Goal: Task Accomplishment & Management: Manage account settings

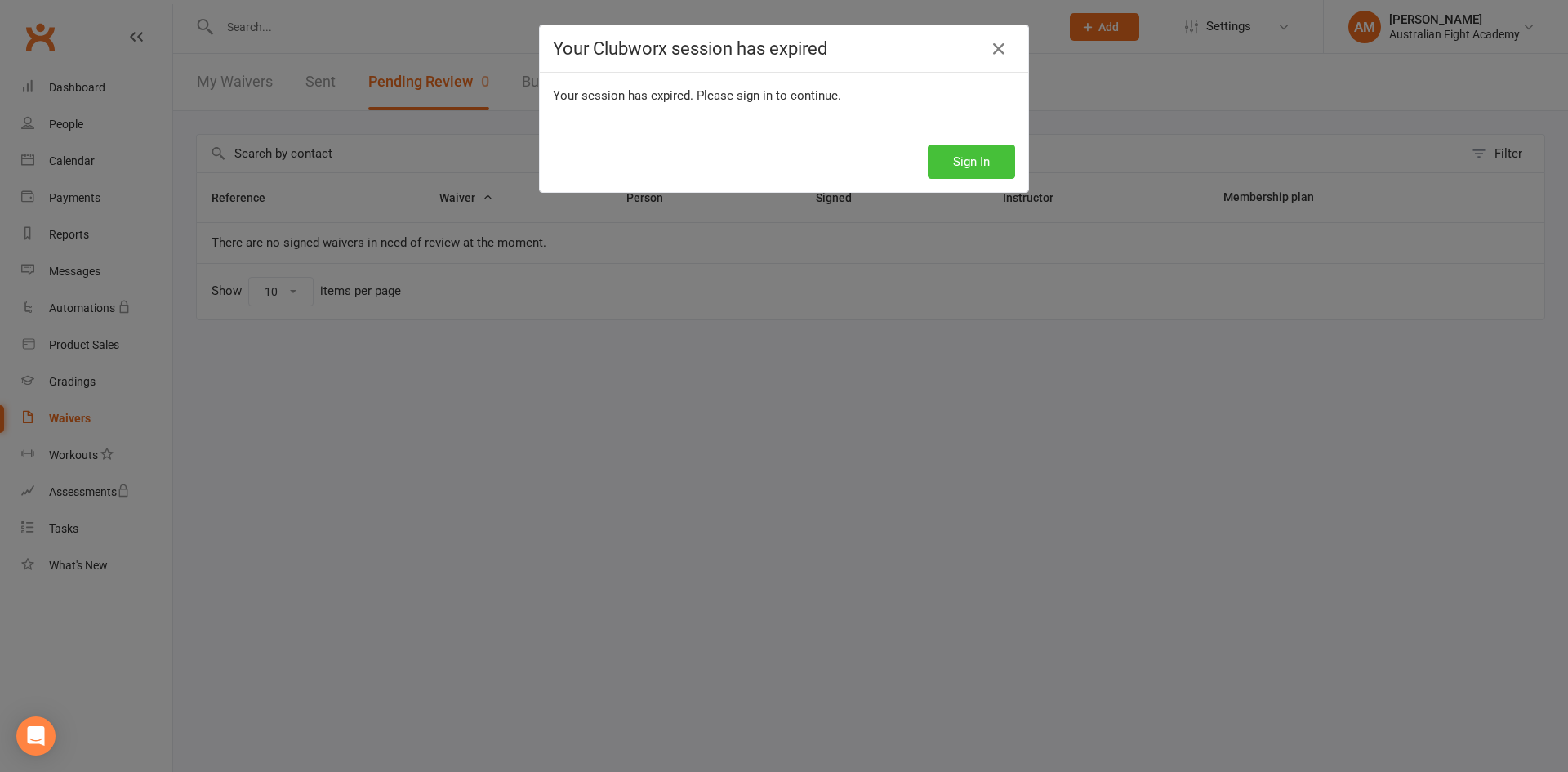
click at [980, 154] on button "Sign In" at bounding box center [971, 161] width 87 height 34
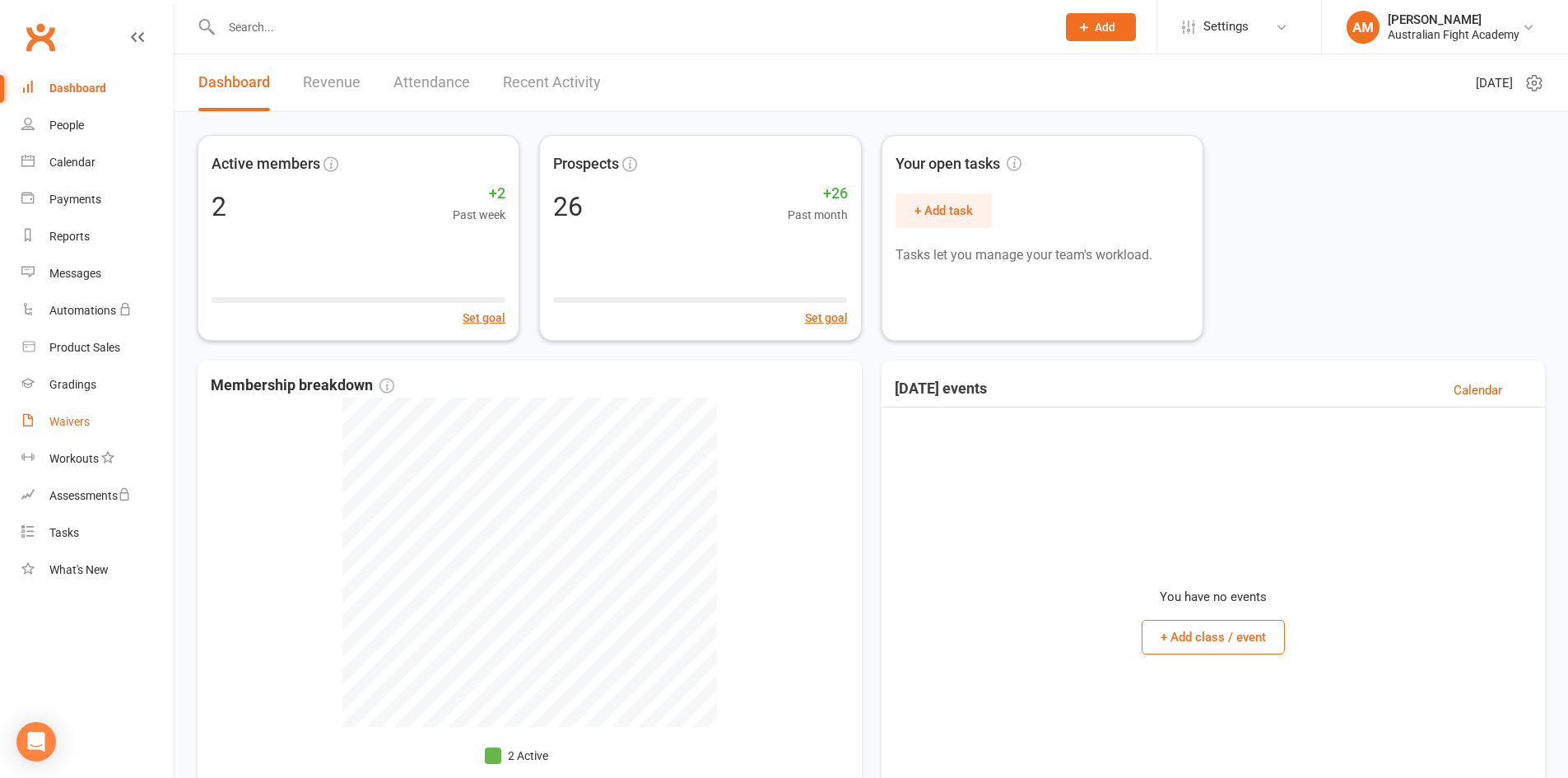
click at [68, 415] on div "Waivers" at bounding box center [69, 421] width 40 height 13
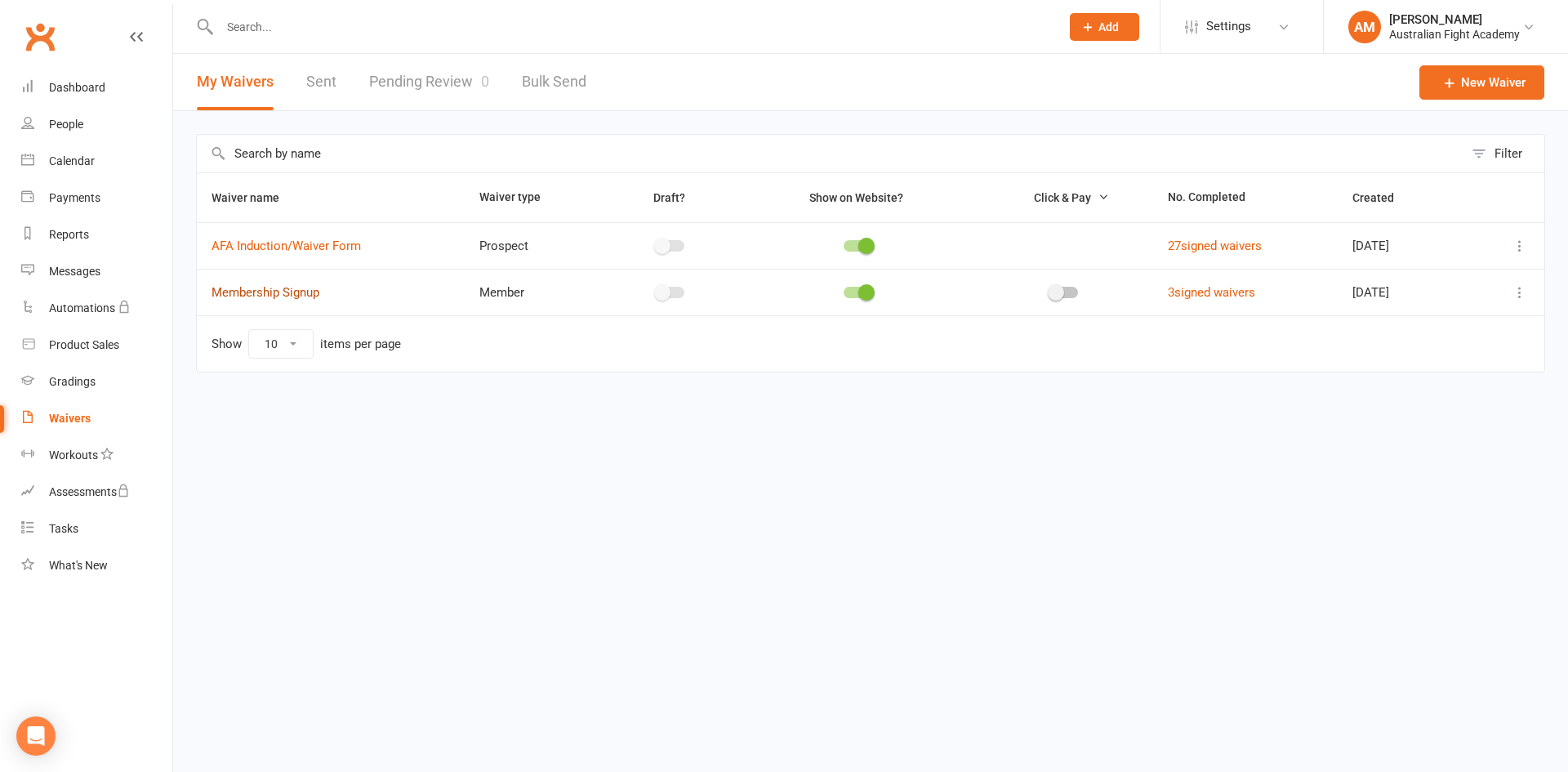
click at [305, 288] on link "Membership Signup" at bounding box center [265, 292] width 108 height 14
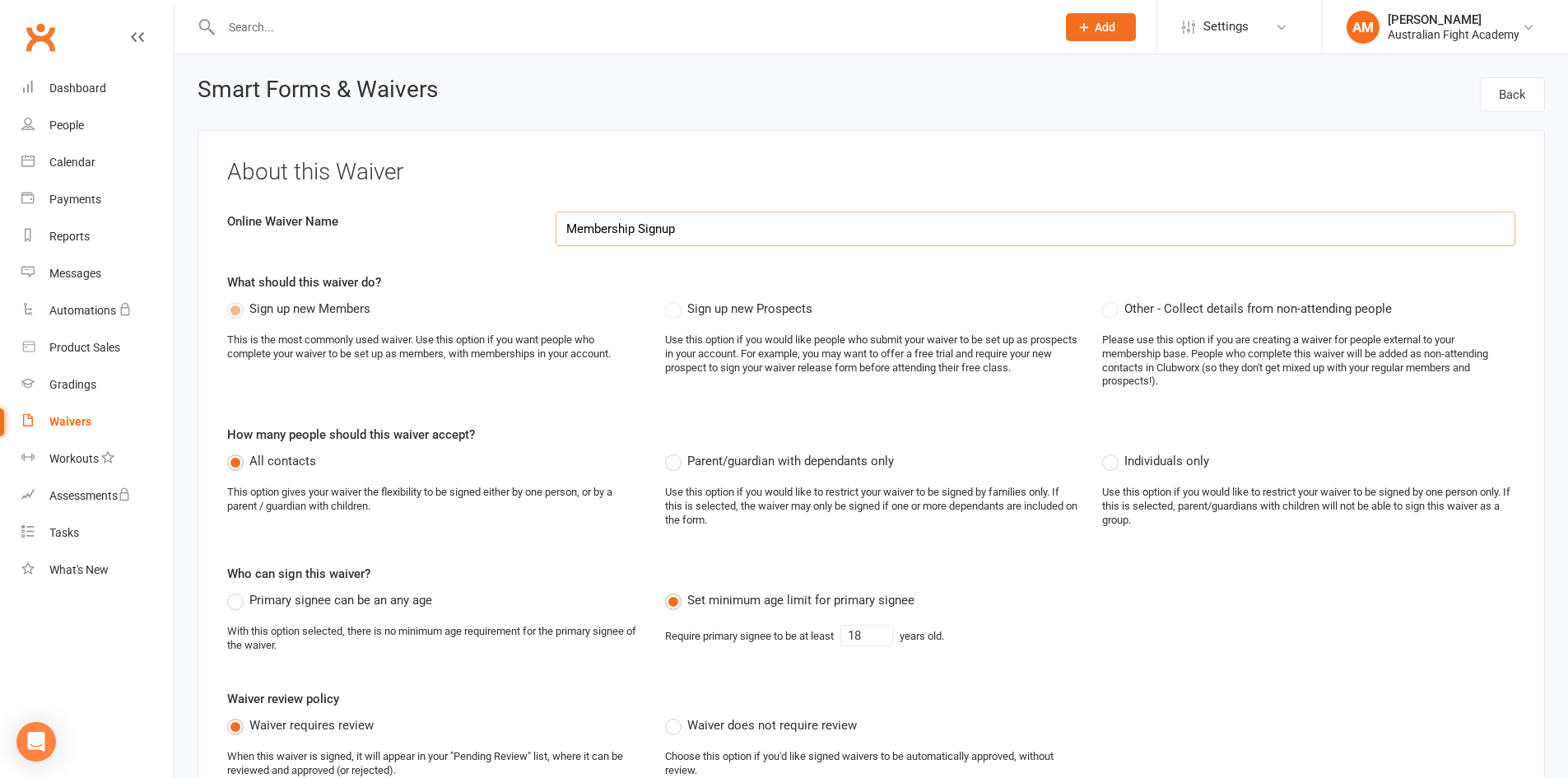
select select "applies_to_attending_signees"
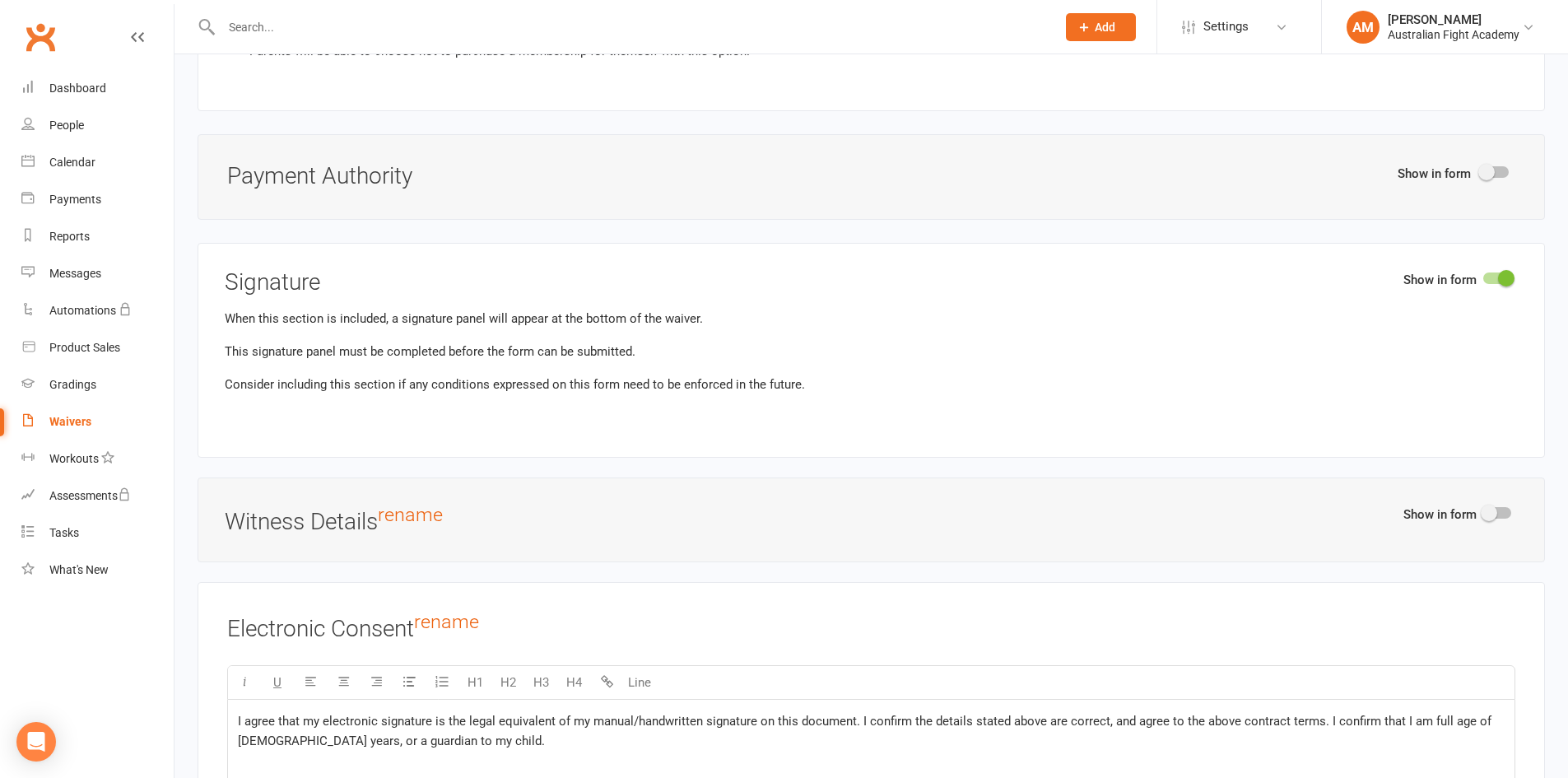
scroll to position [6421, 0]
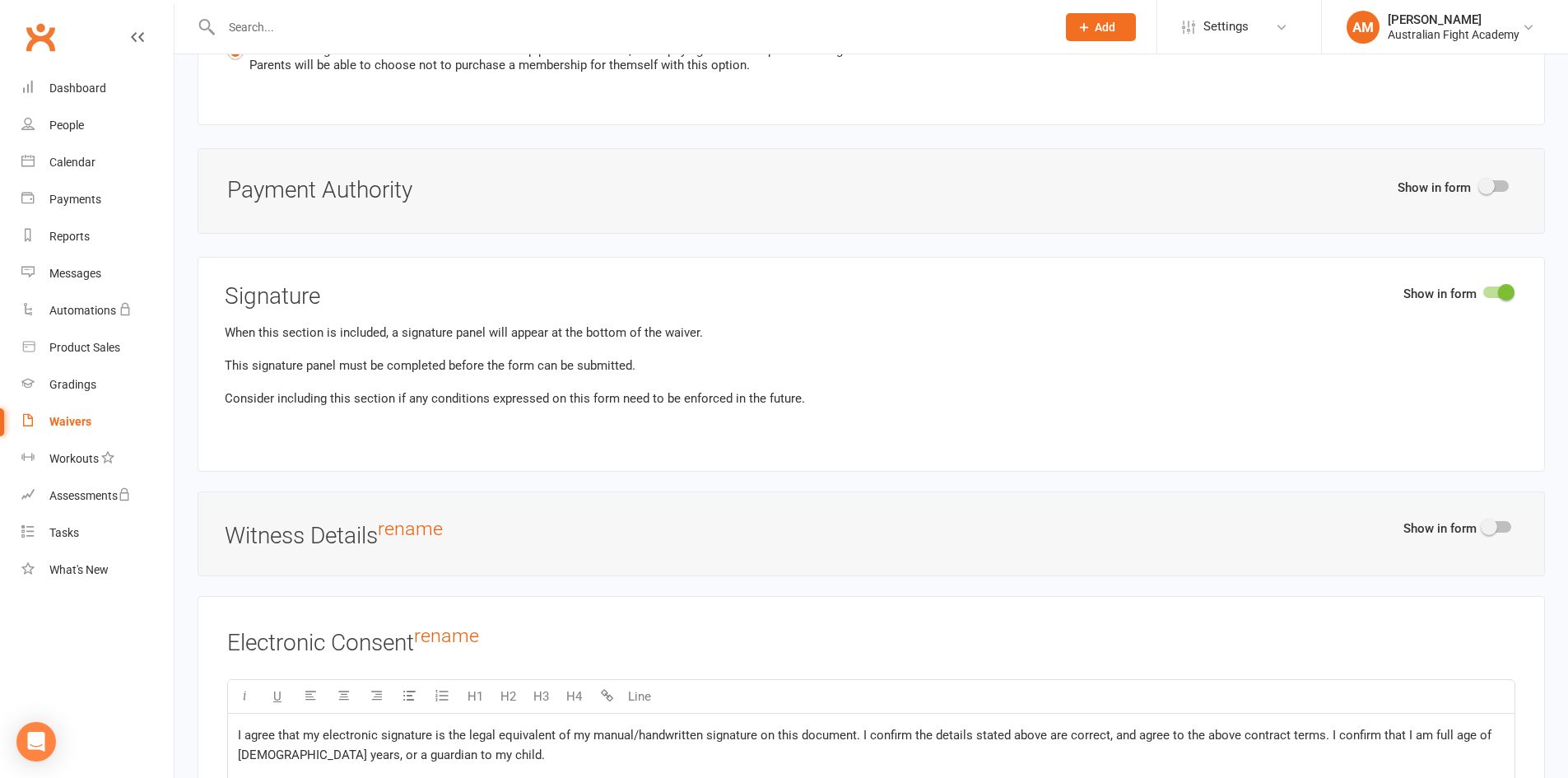
click at [1493, 182] on span at bounding box center [1486, 186] width 16 height 16
click at [1481, 184] on input "checkbox" at bounding box center [1481, 184] width 0 height 0
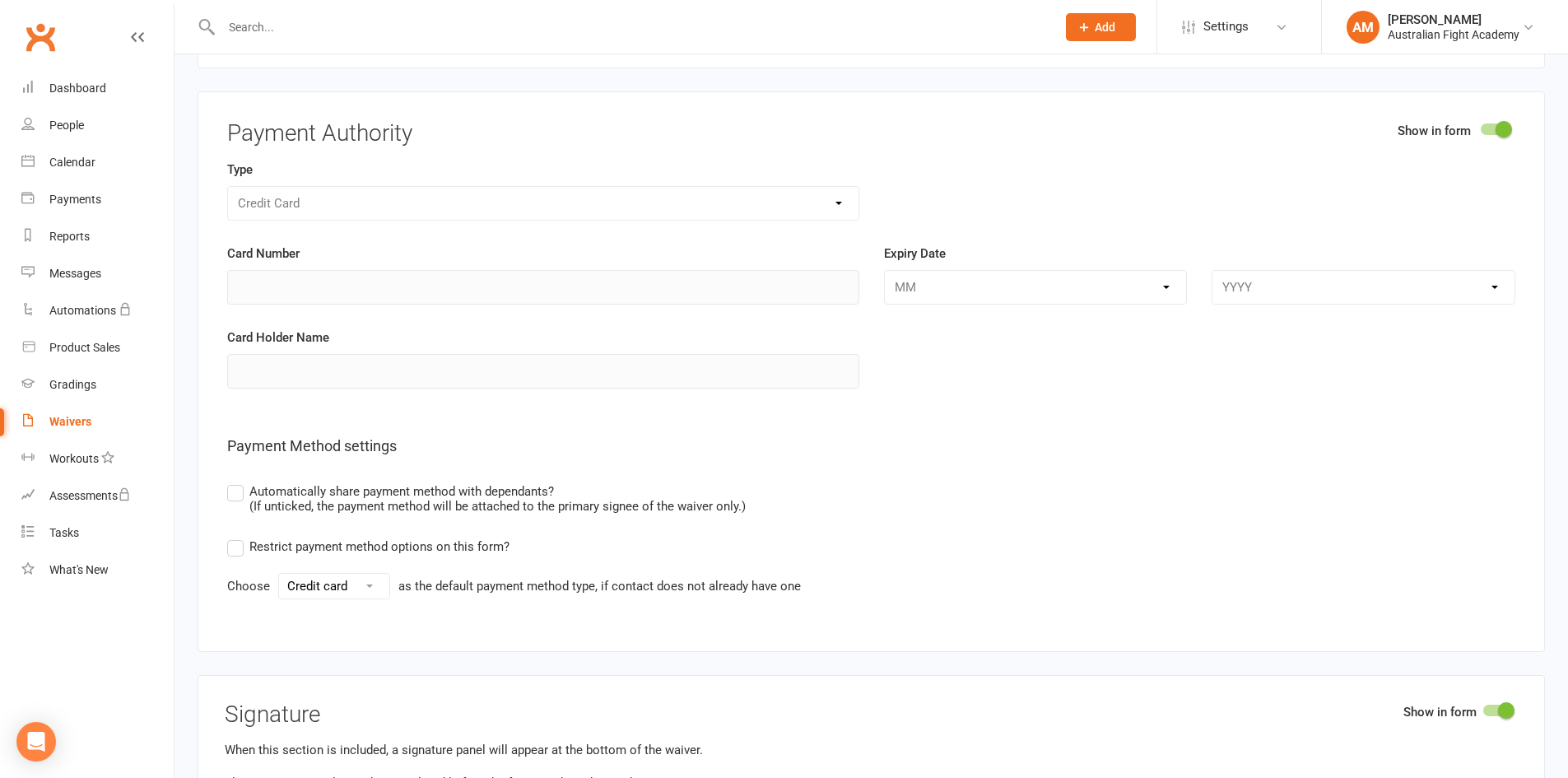
scroll to position [6504, 0]
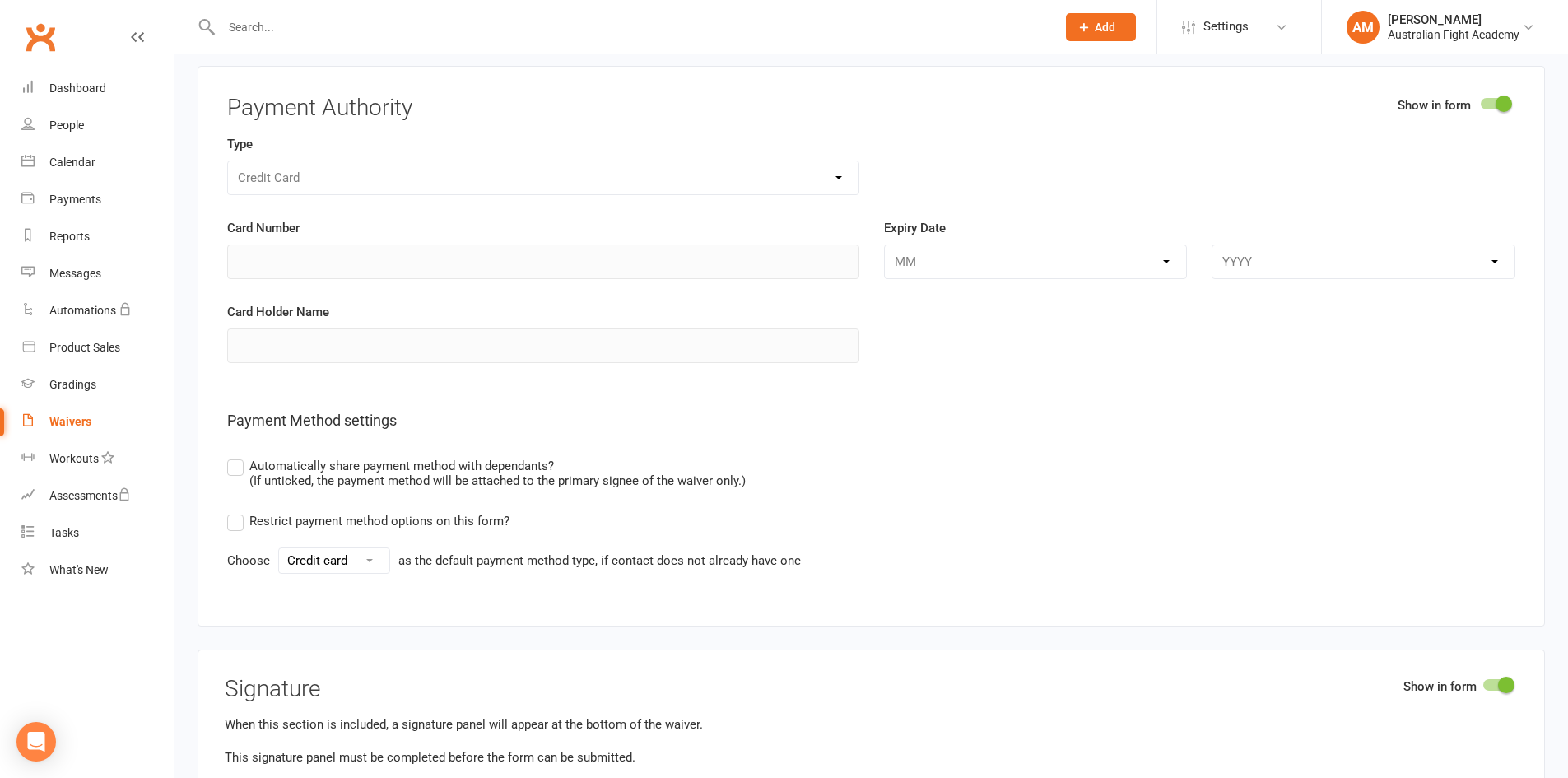
click at [239, 467] on label "Automatically share payment method with dependants? (If unticked, the payment m…" at bounding box center [486, 472] width 519 height 32
click at [238, 456] on input "Automatically share payment method with dependants? (If unticked, the payment m…" at bounding box center [233, 456] width 11 height 0
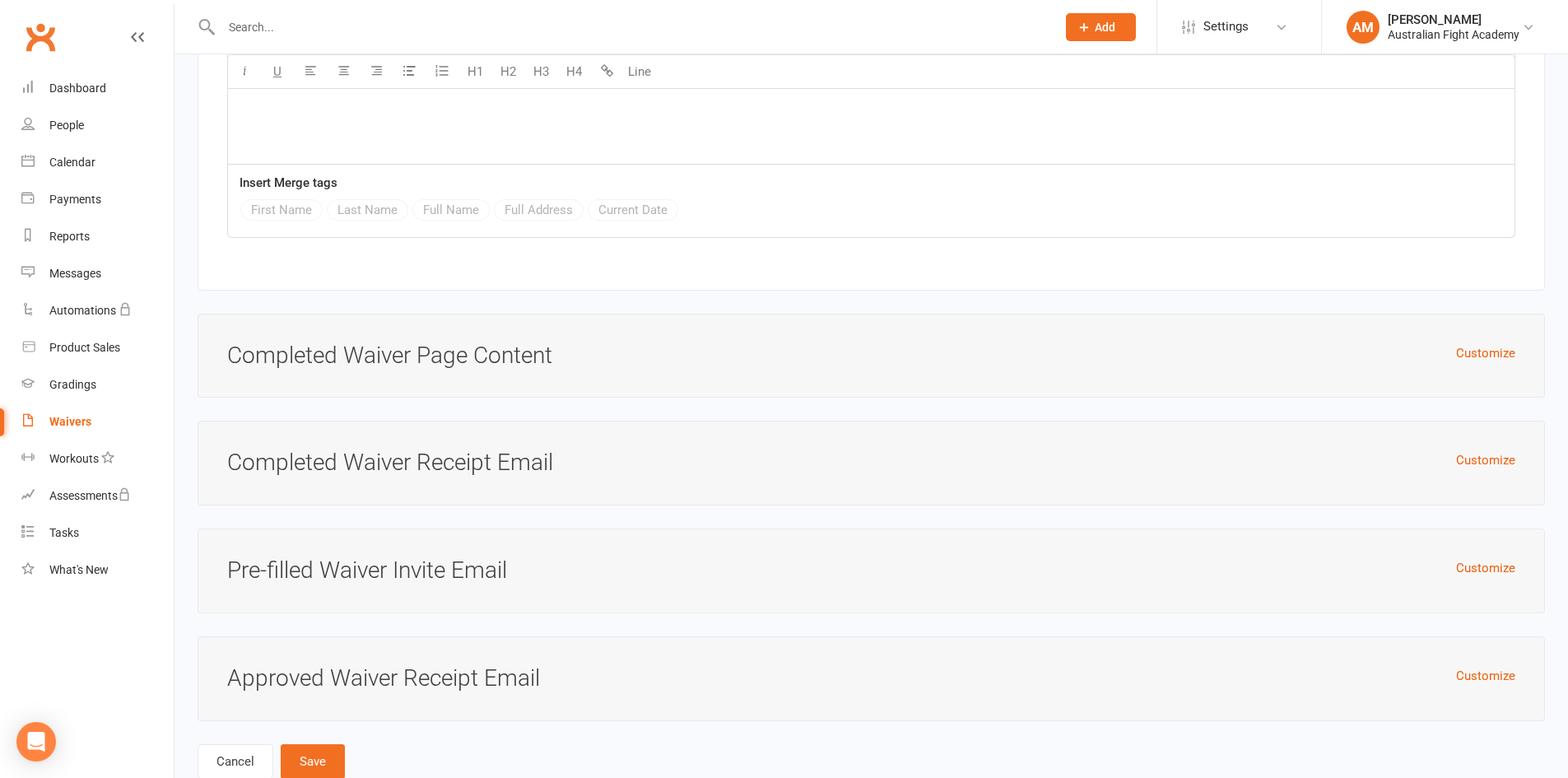
scroll to position [7778, 0]
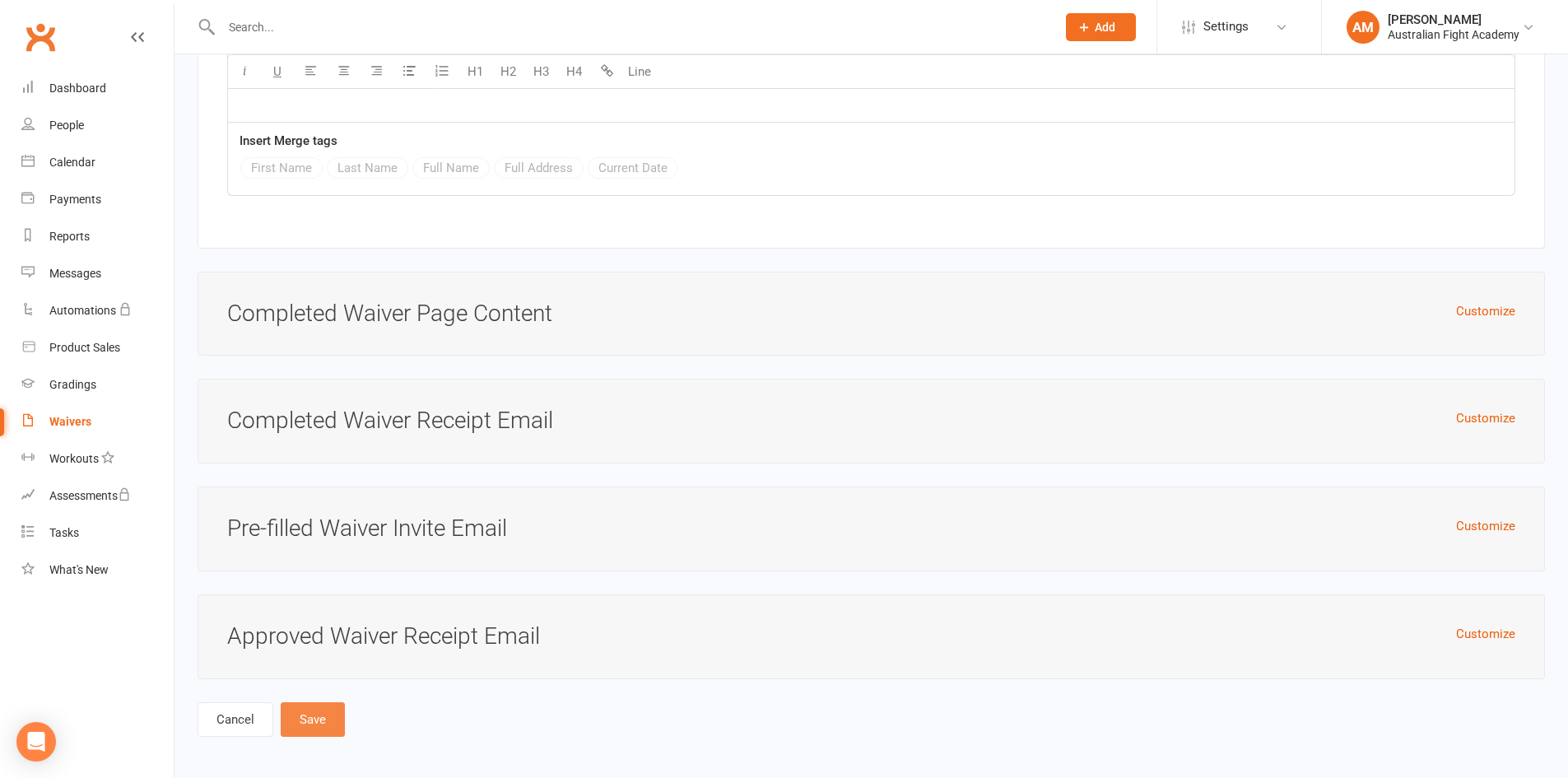
click at [322, 716] on button "Save" at bounding box center [312, 719] width 64 height 34
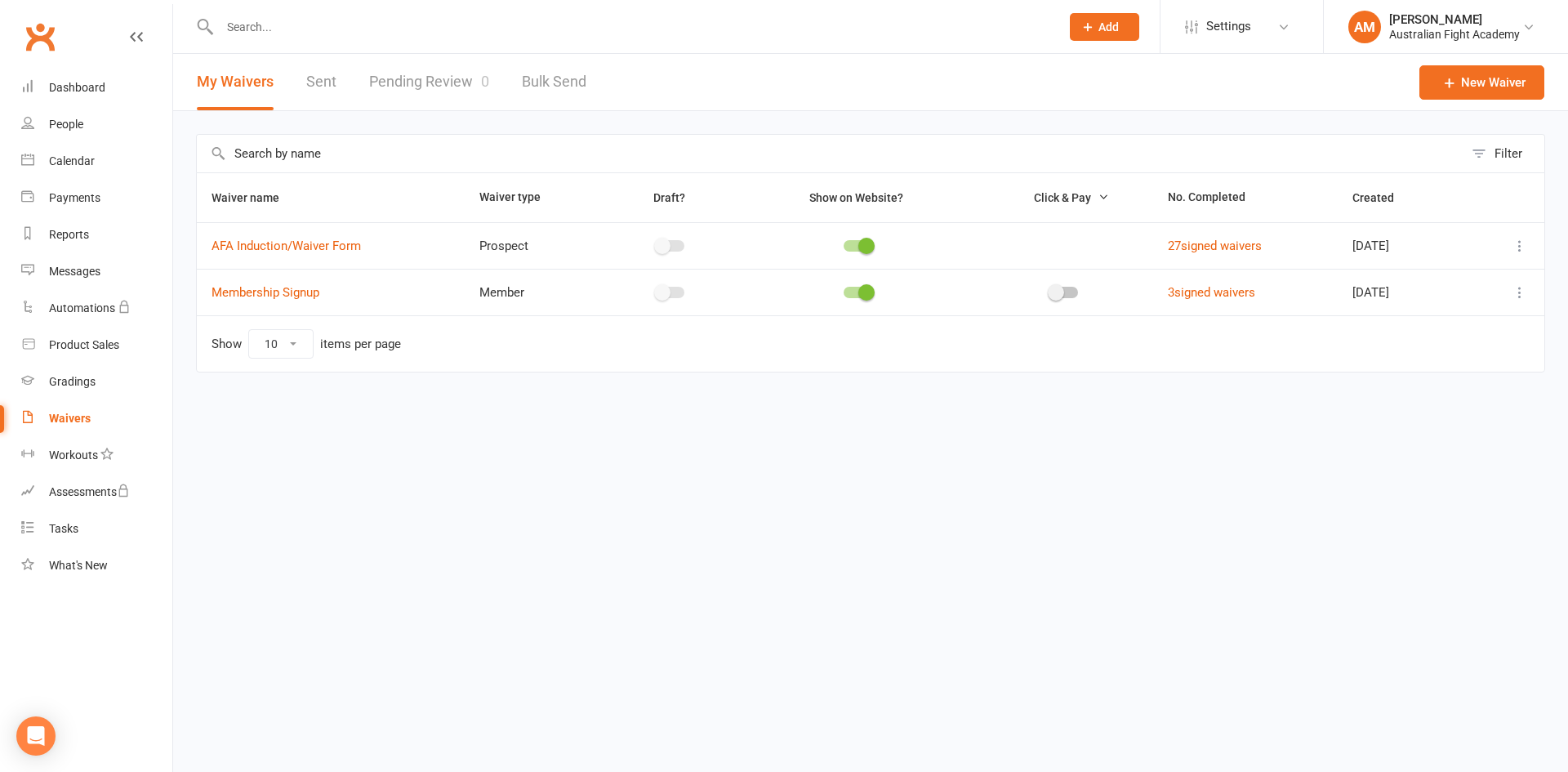
click at [965, 441] on html "Prospect Member Non-attending contact Class / event Appointment Grading event T…" at bounding box center [784, 221] width 1568 height 441
click at [1201, 249] on link "27 signed waivers" at bounding box center [1214, 245] width 94 height 14
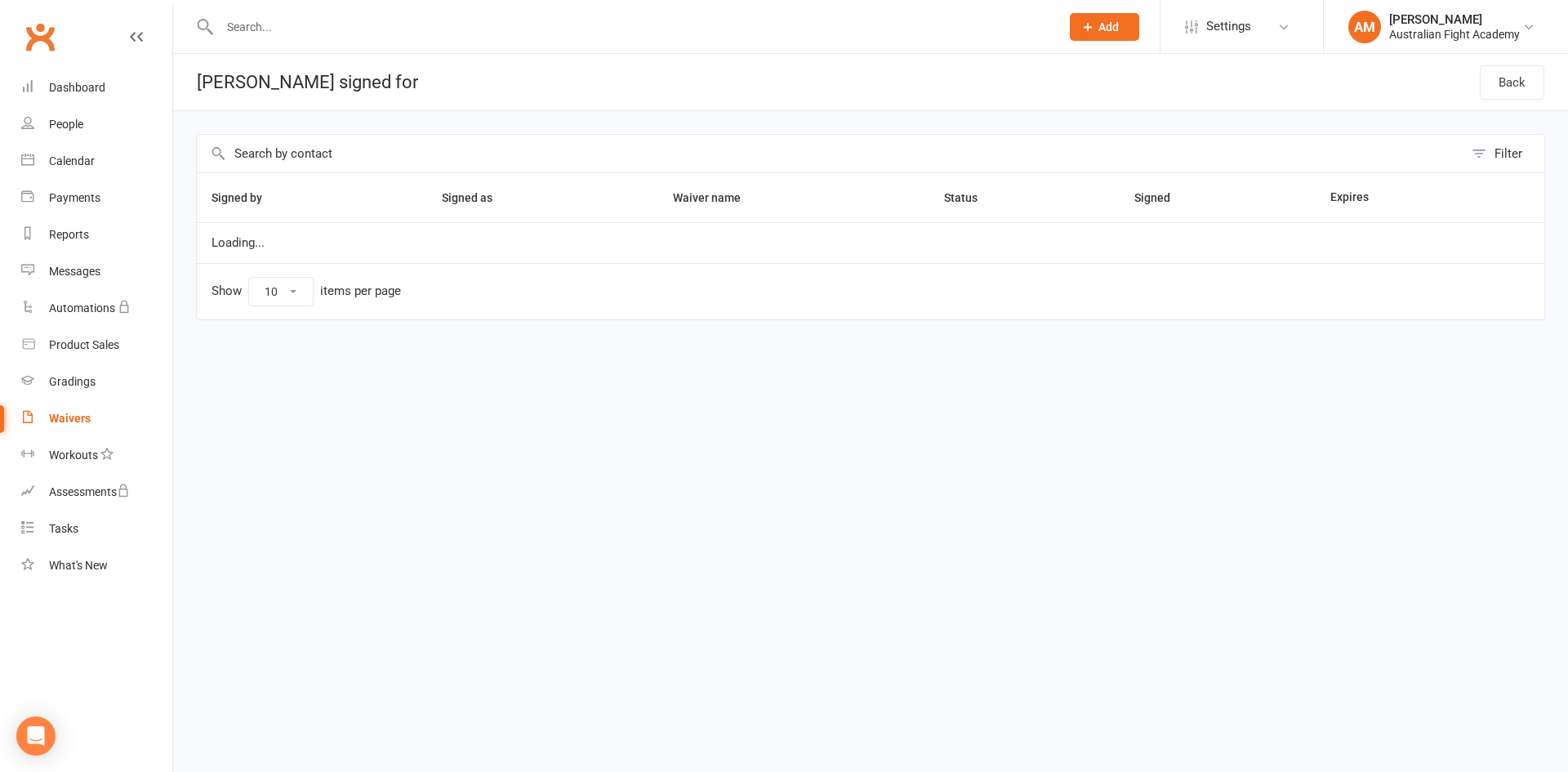
select select "25"
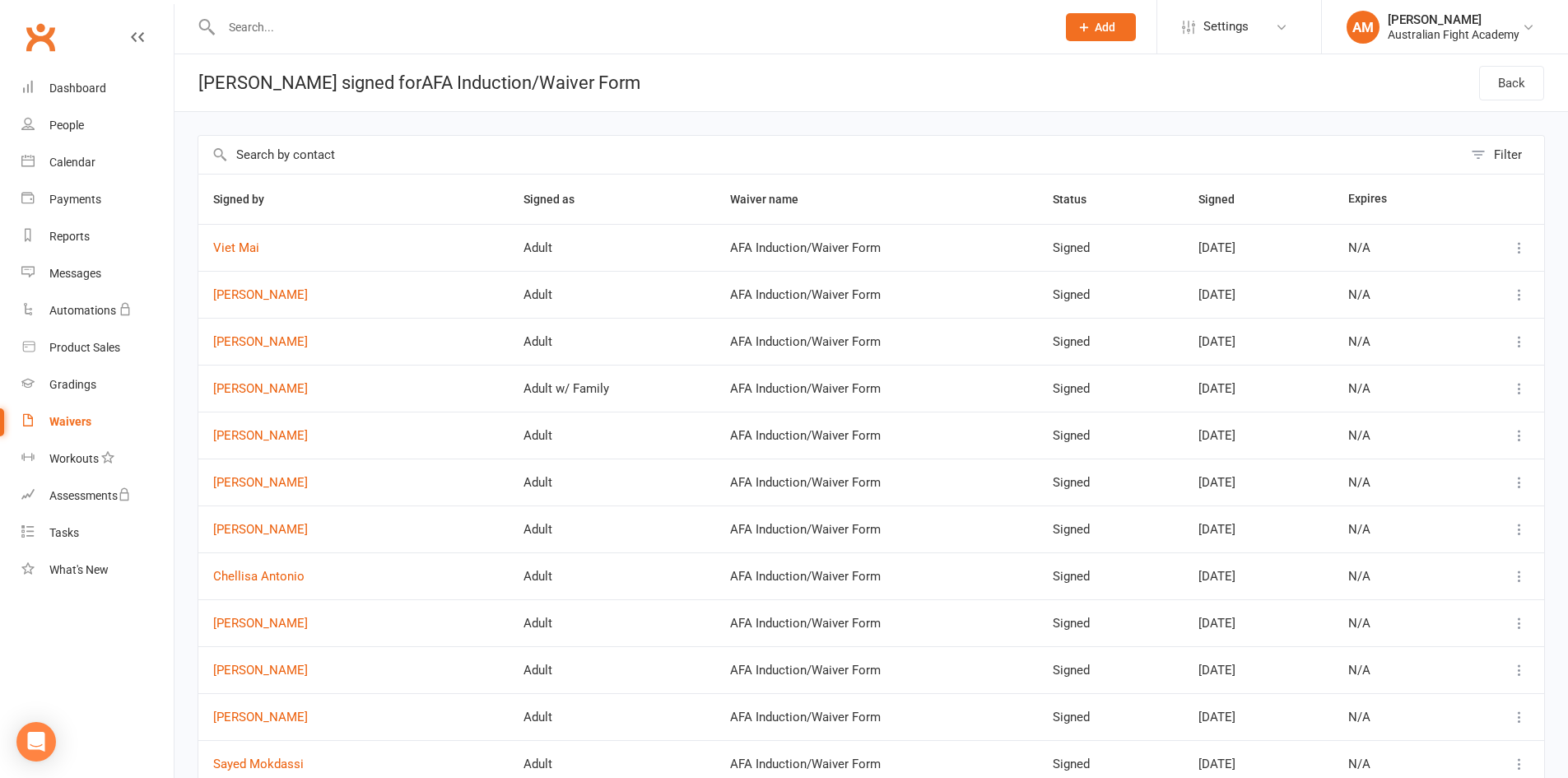
click at [73, 426] on div "Waivers" at bounding box center [70, 421] width 42 height 13
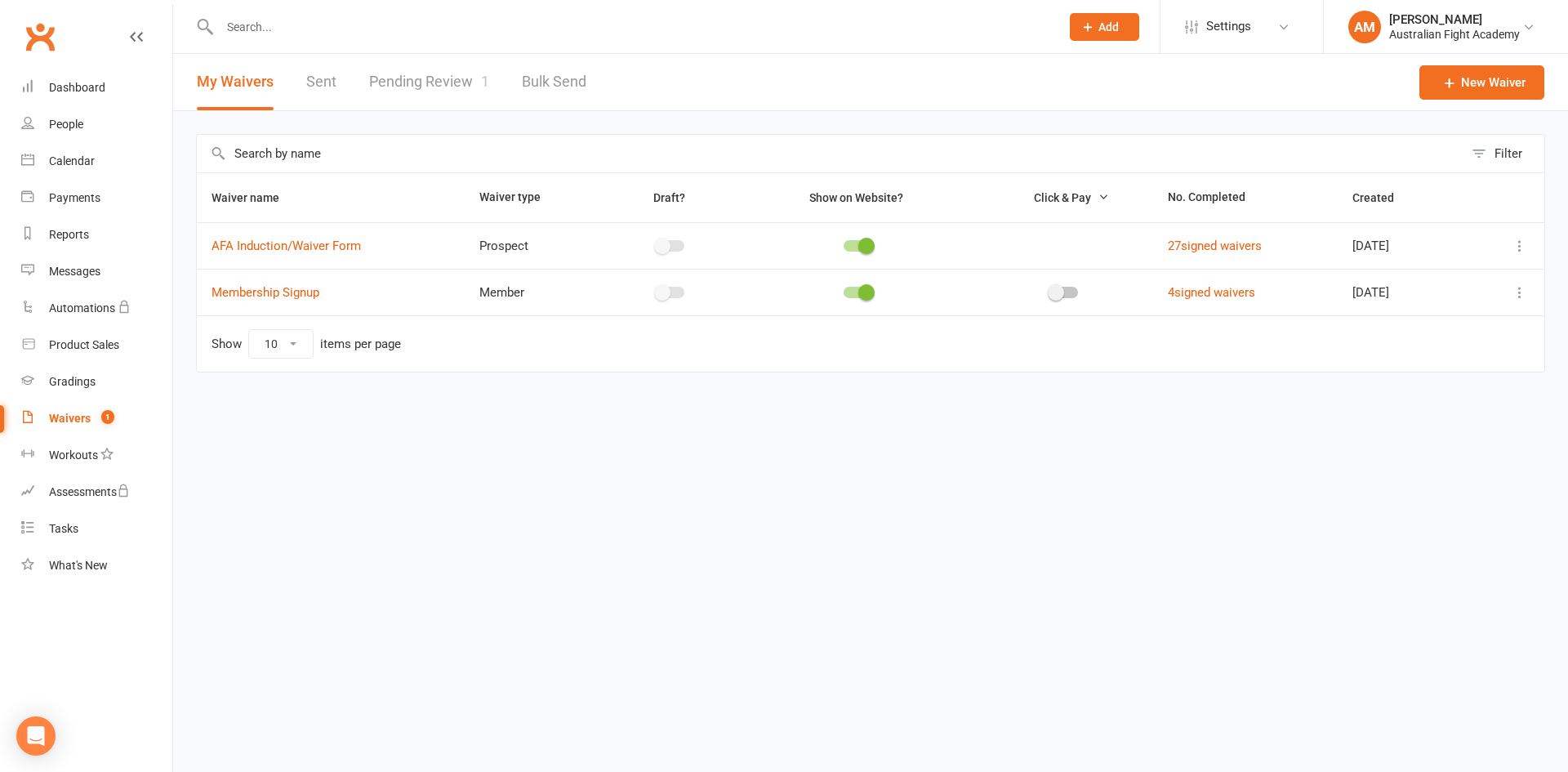
click at [1130, 441] on html "Prospect Member Non-attending contact Class / event Appointment Grading event T…" at bounding box center [784, 221] width 1568 height 441
click at [457, 88] on link "Pending Review 2" at bounding box center [429, 82] width 120 height 56
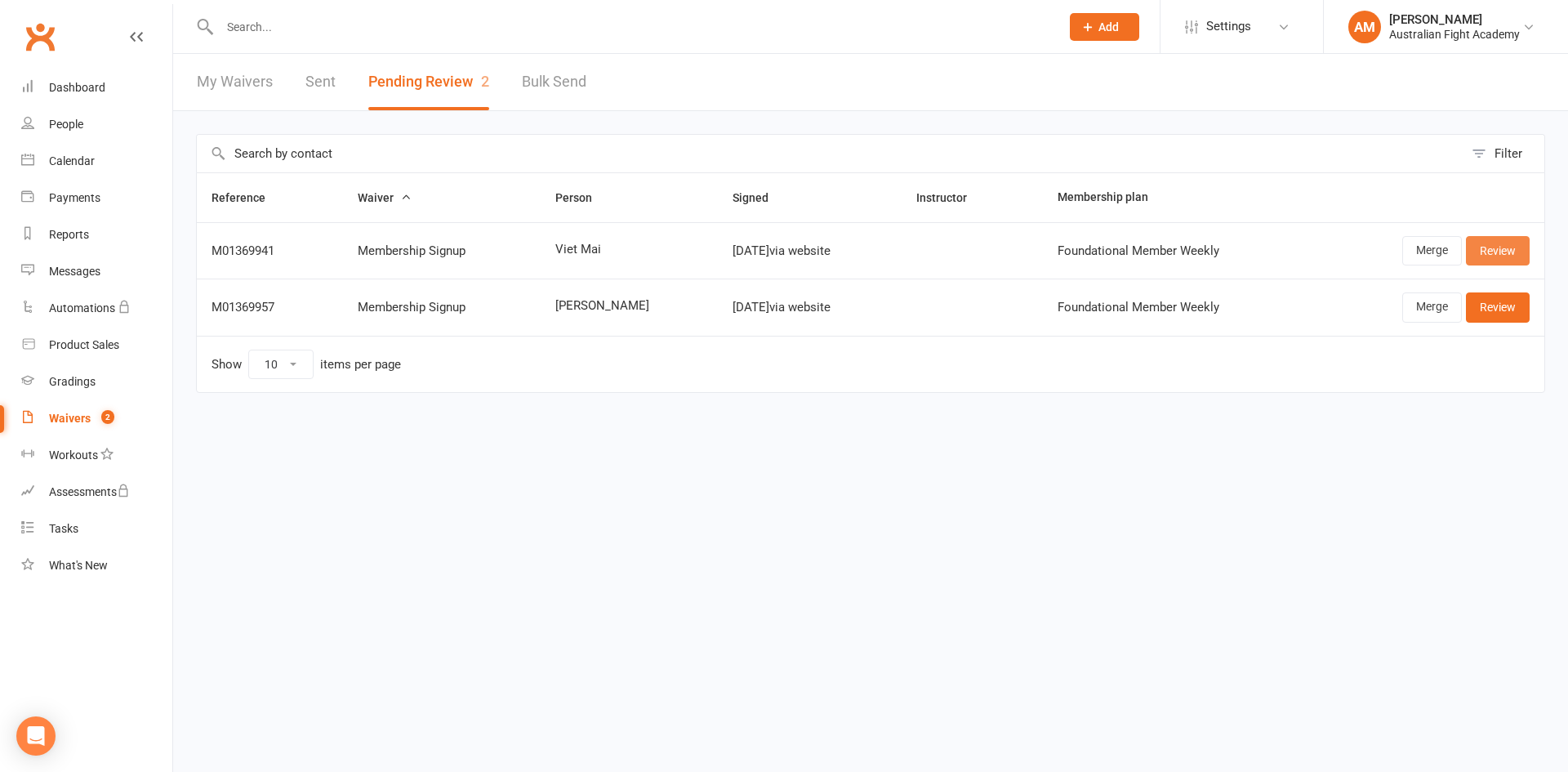
click at [1498, 243] on link "Review" at bounding box center [1497, 250] width 64 height 30
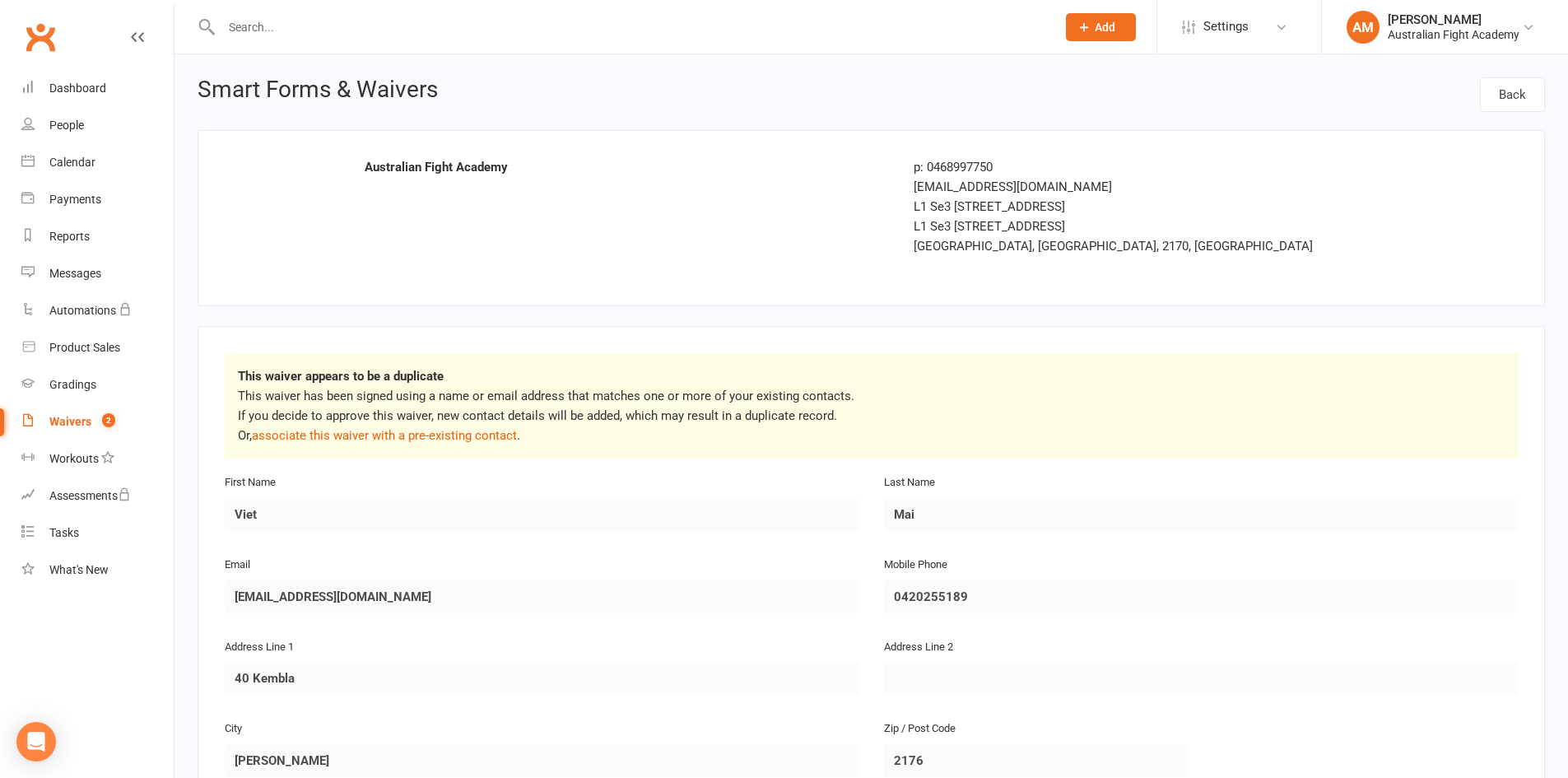
click at [91, 427] on link "Waivers 2" at bounding box center [97, 421] width 152 height 37
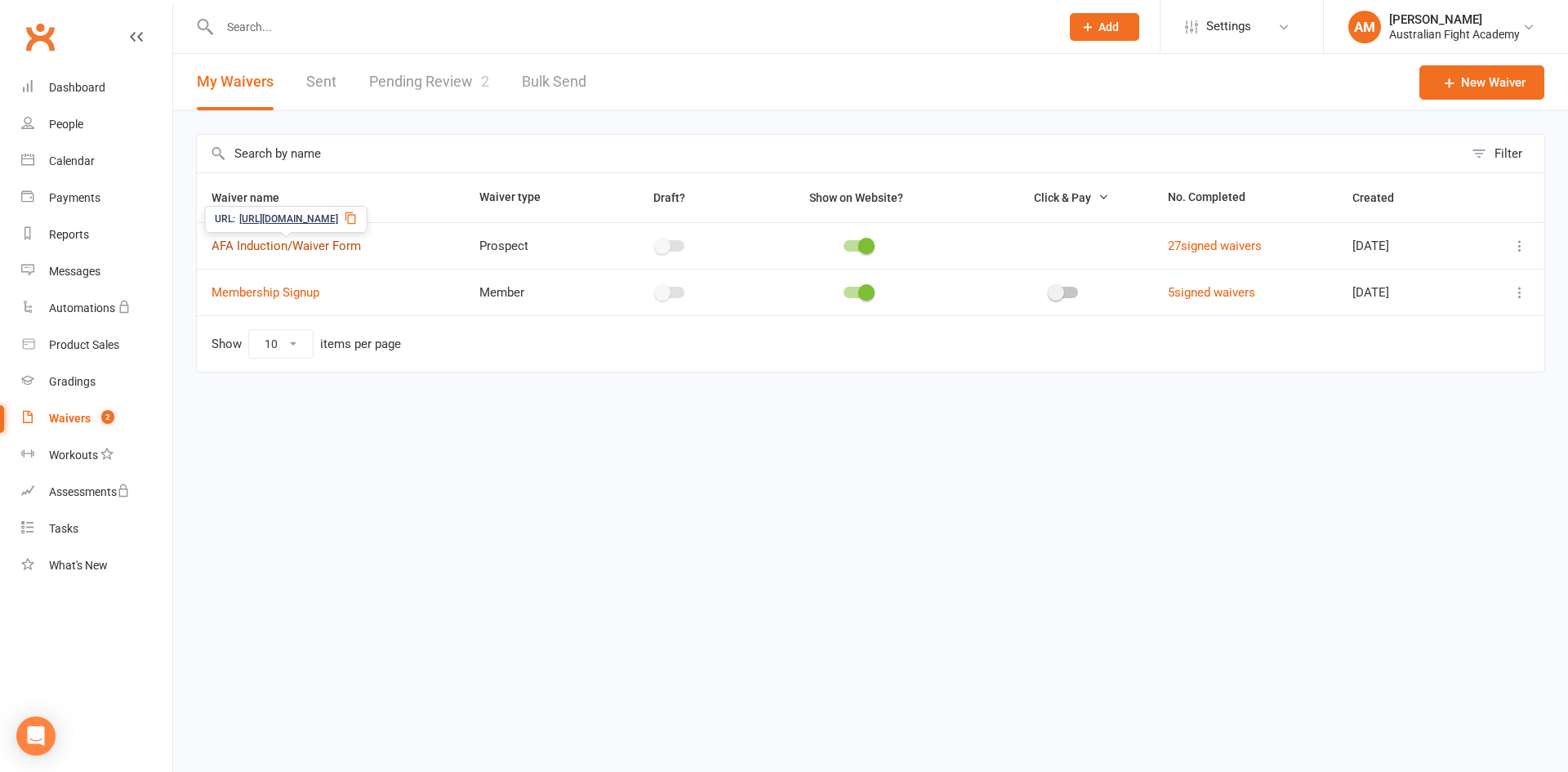
click at [348, 242] on link "AFA Induction/Waiver Form" at bounding box center [286, 245] width 149 height 14
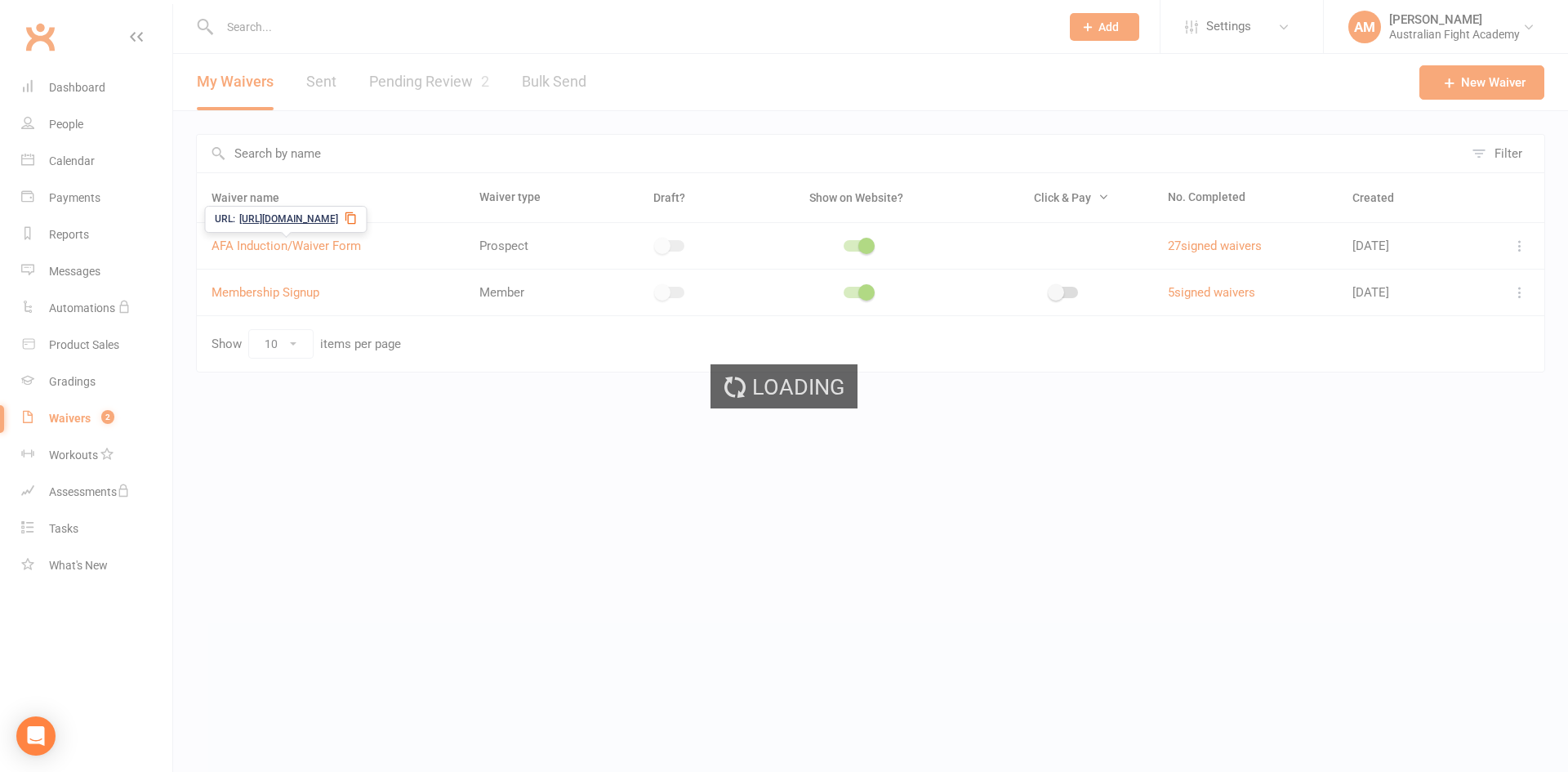
select select "applies_to_attending_signees"
select select "select"
select select "applies_to_attending_signees"
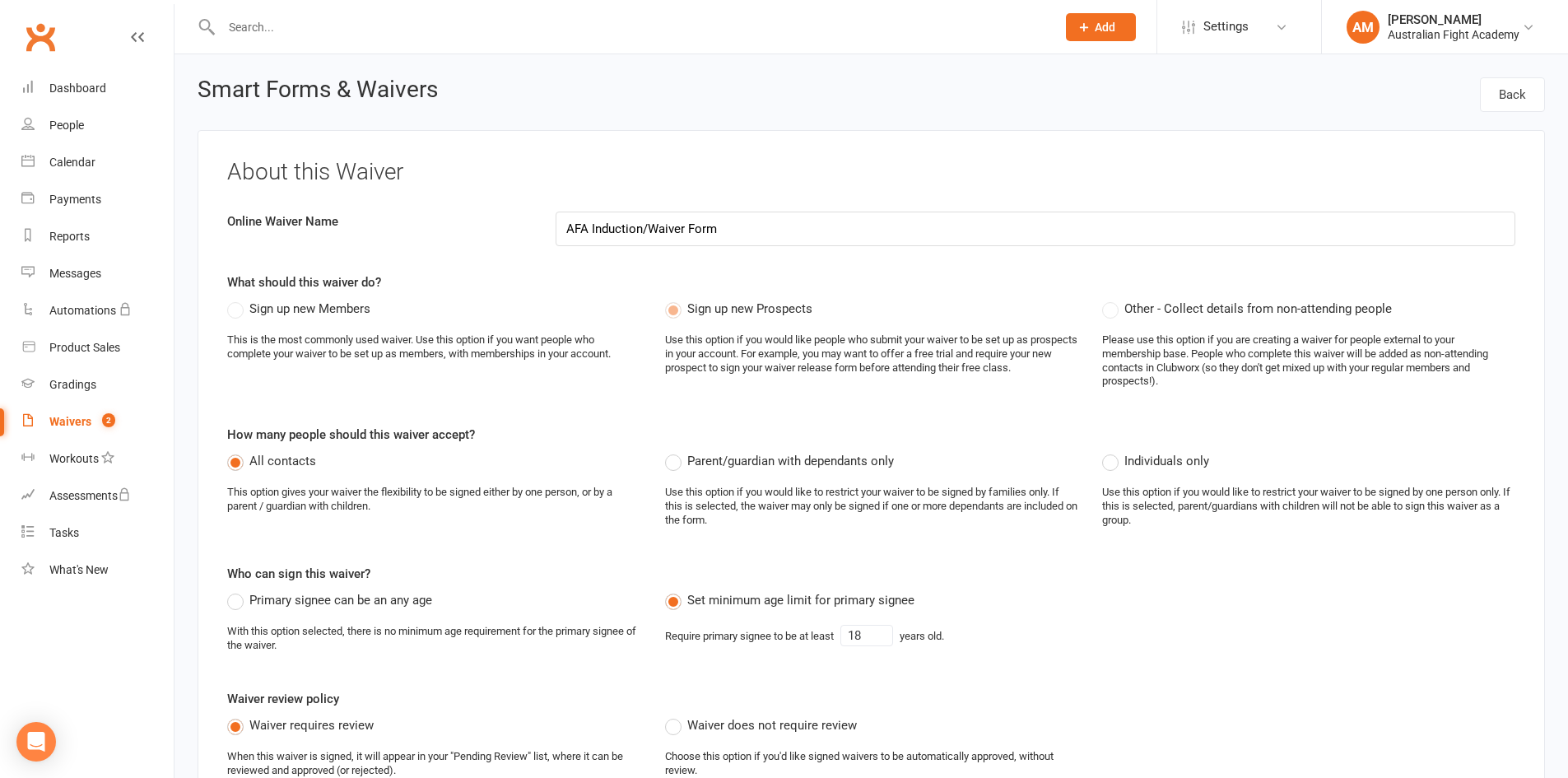
click at [79, 417] on div "Waivers" at bounding box center [70, 421] width 42 height 13
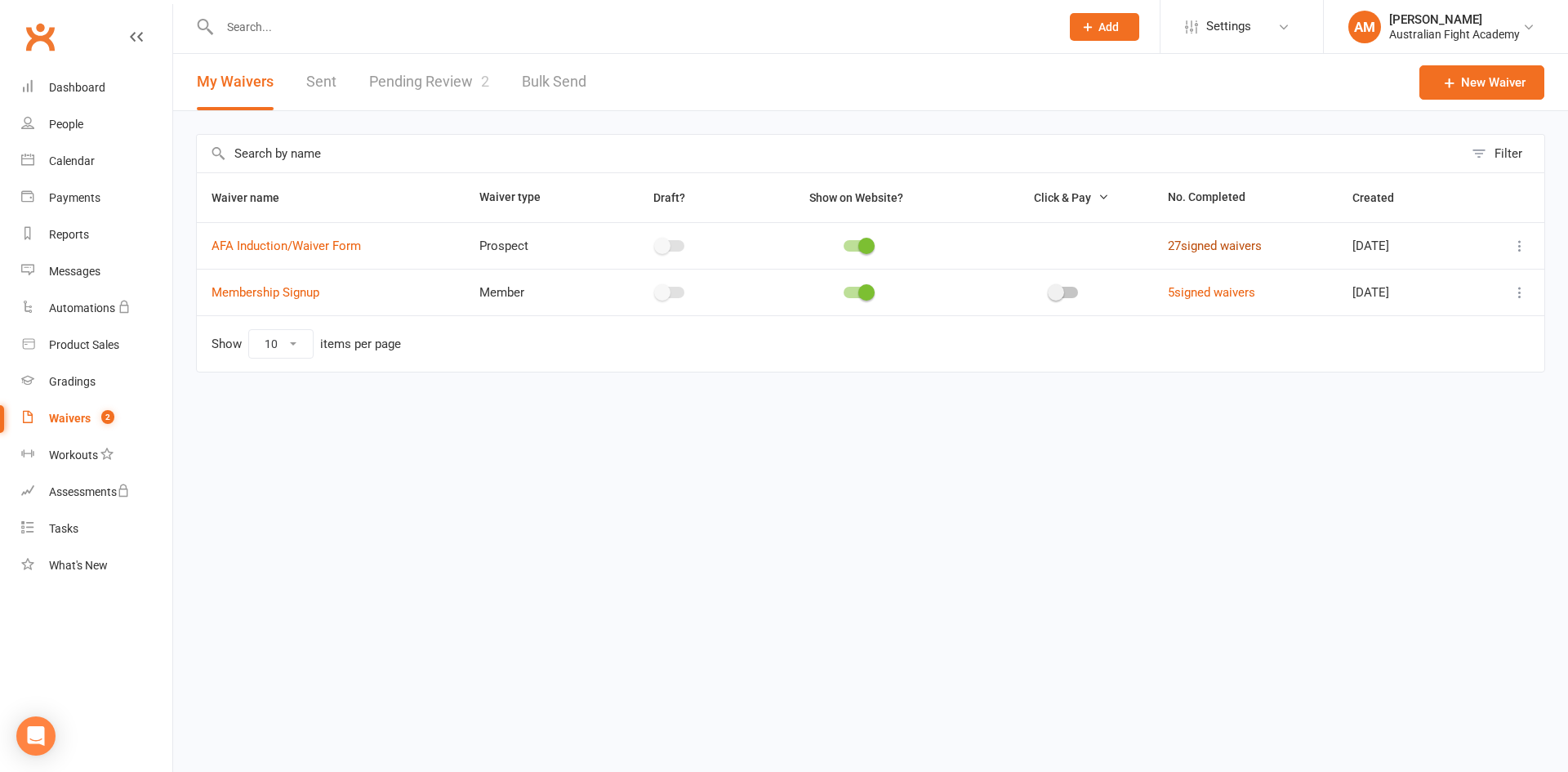
click at [1225, 243] on link "27 signed waivers" at bounding box center [1214, 245] width 94 height 14
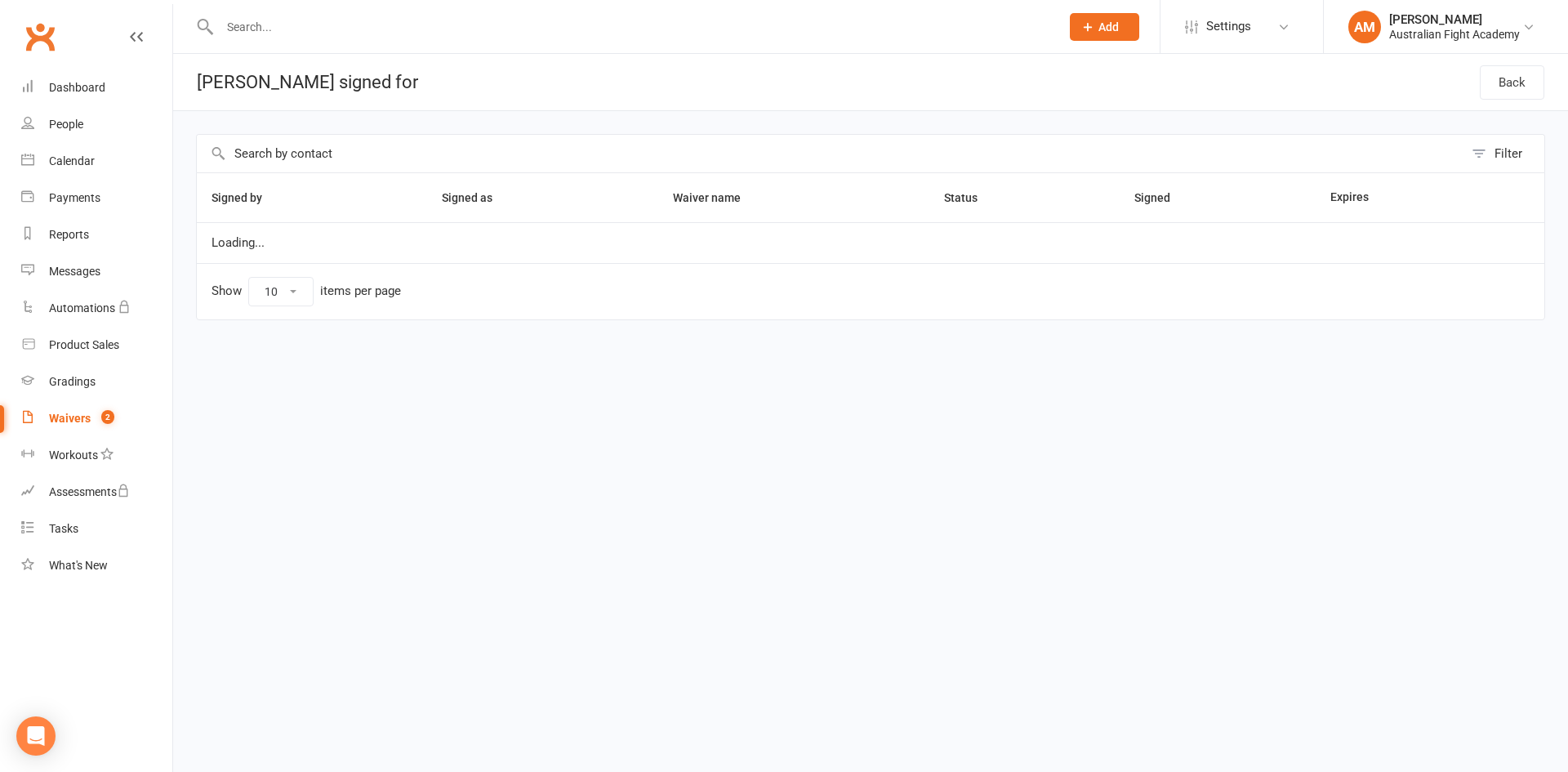
select select "25"
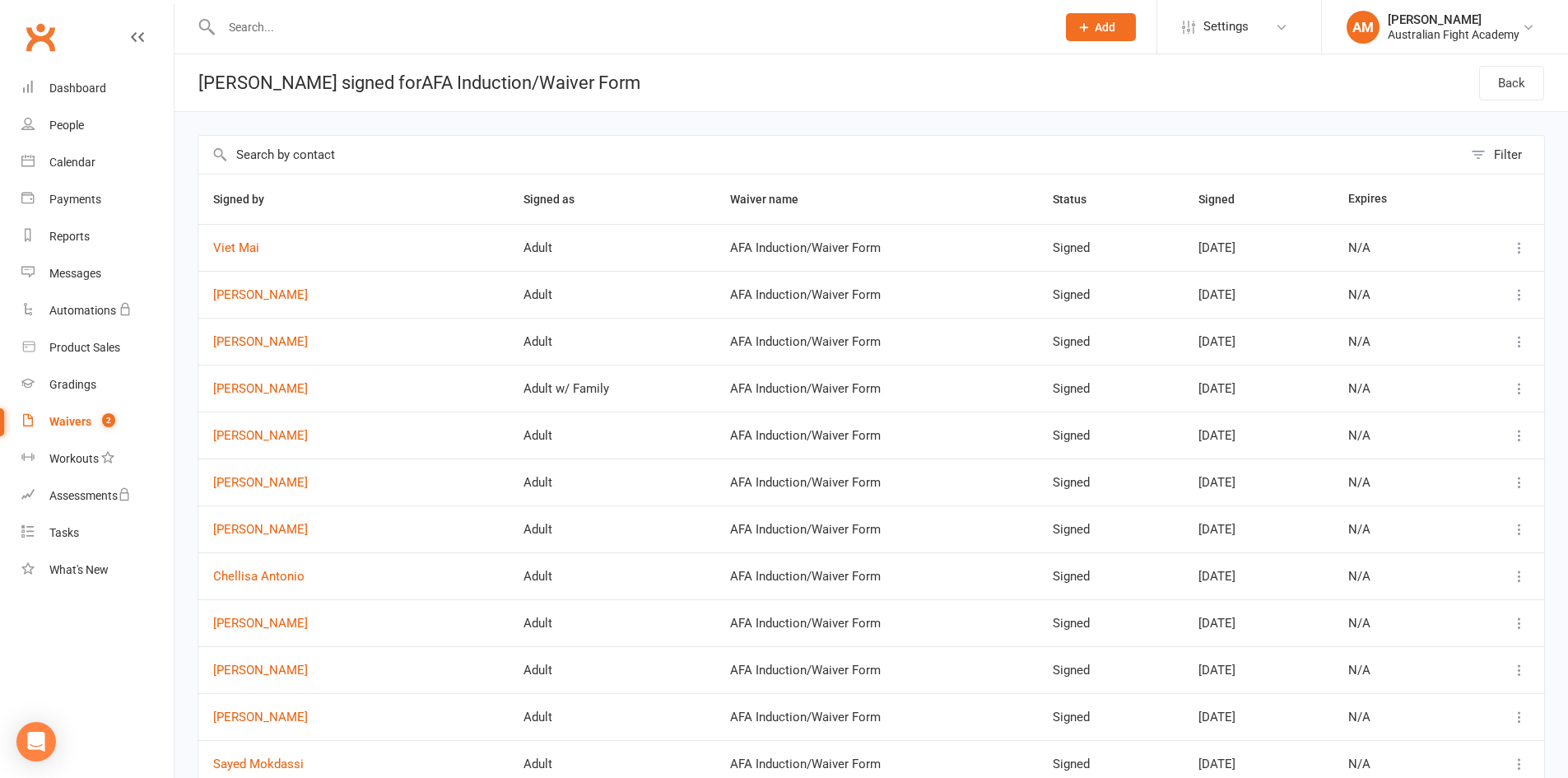
click at [80, 416] on div "Waivers" at bounding box center [70, 421] width 42 height 13
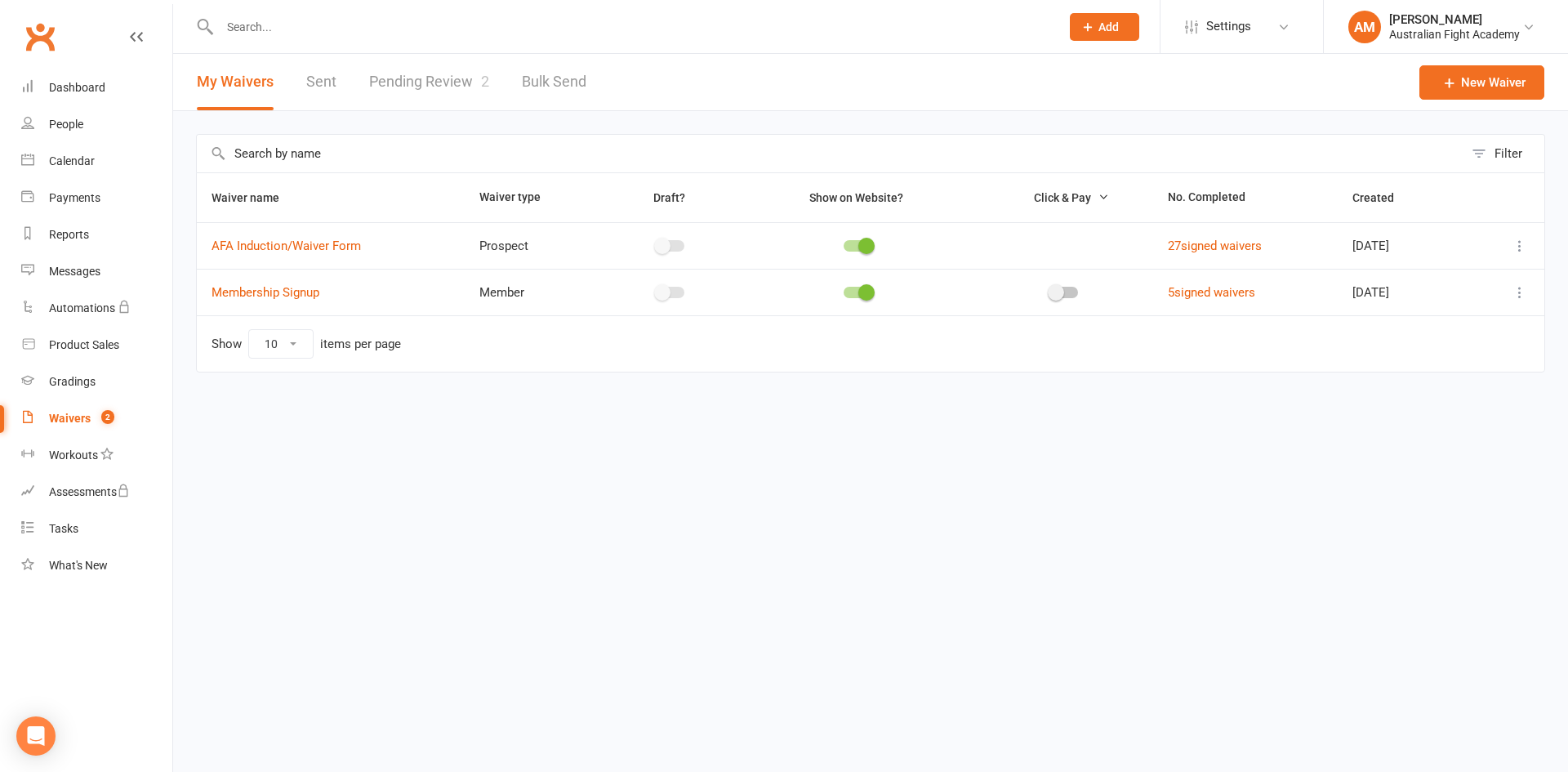
click at [436, 82] on link "Pending Review 2" at bounding box center [429, 82] width 120 height 56
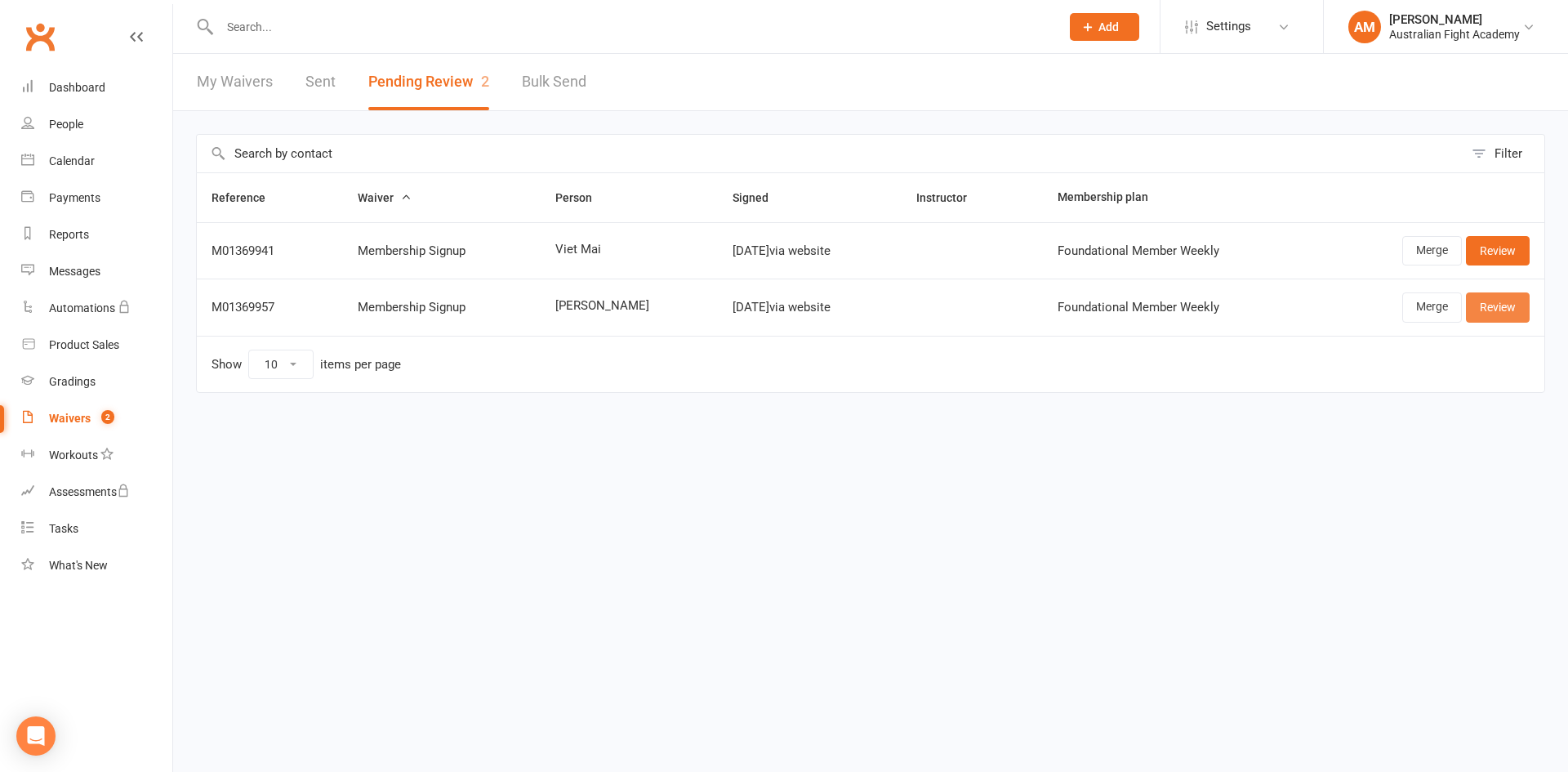
click at [1495, 305] on link "Review" at bounding box center [1497, 307] width 64 height 30
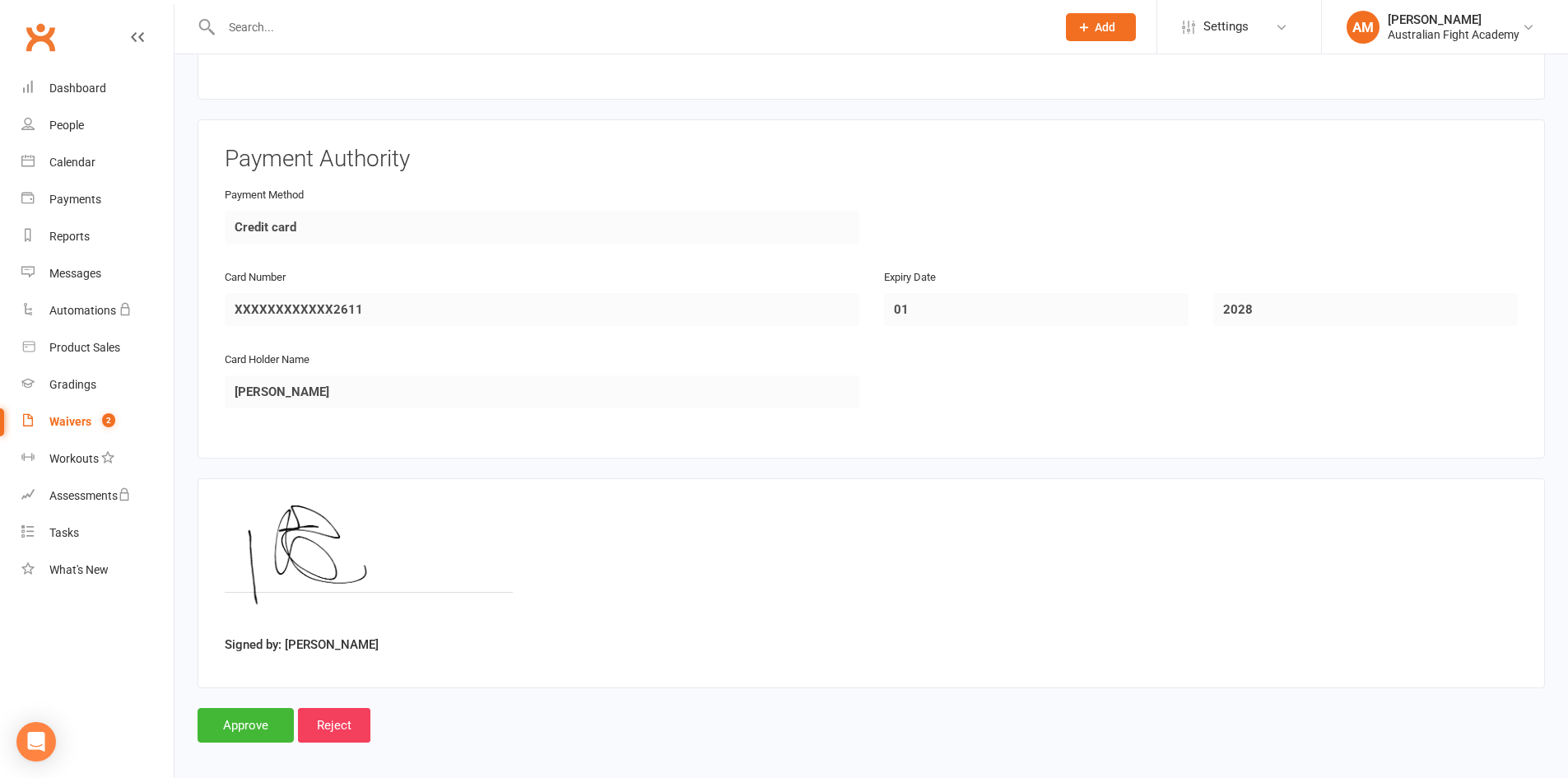
scroll to position [1515, 0]
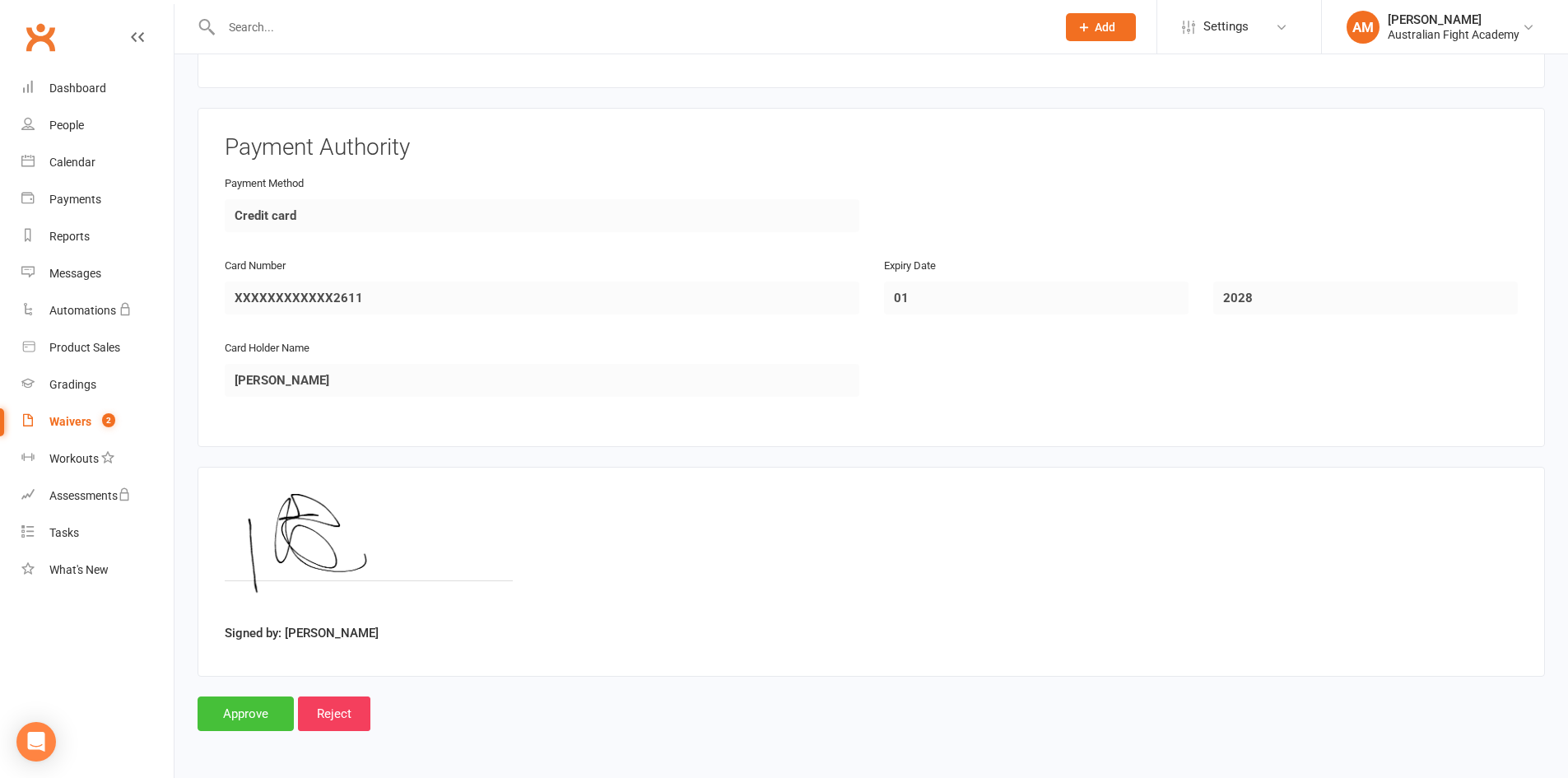
click at [234, 712] on input "Approve" at bounding box center [245, 714] width 97 height 34
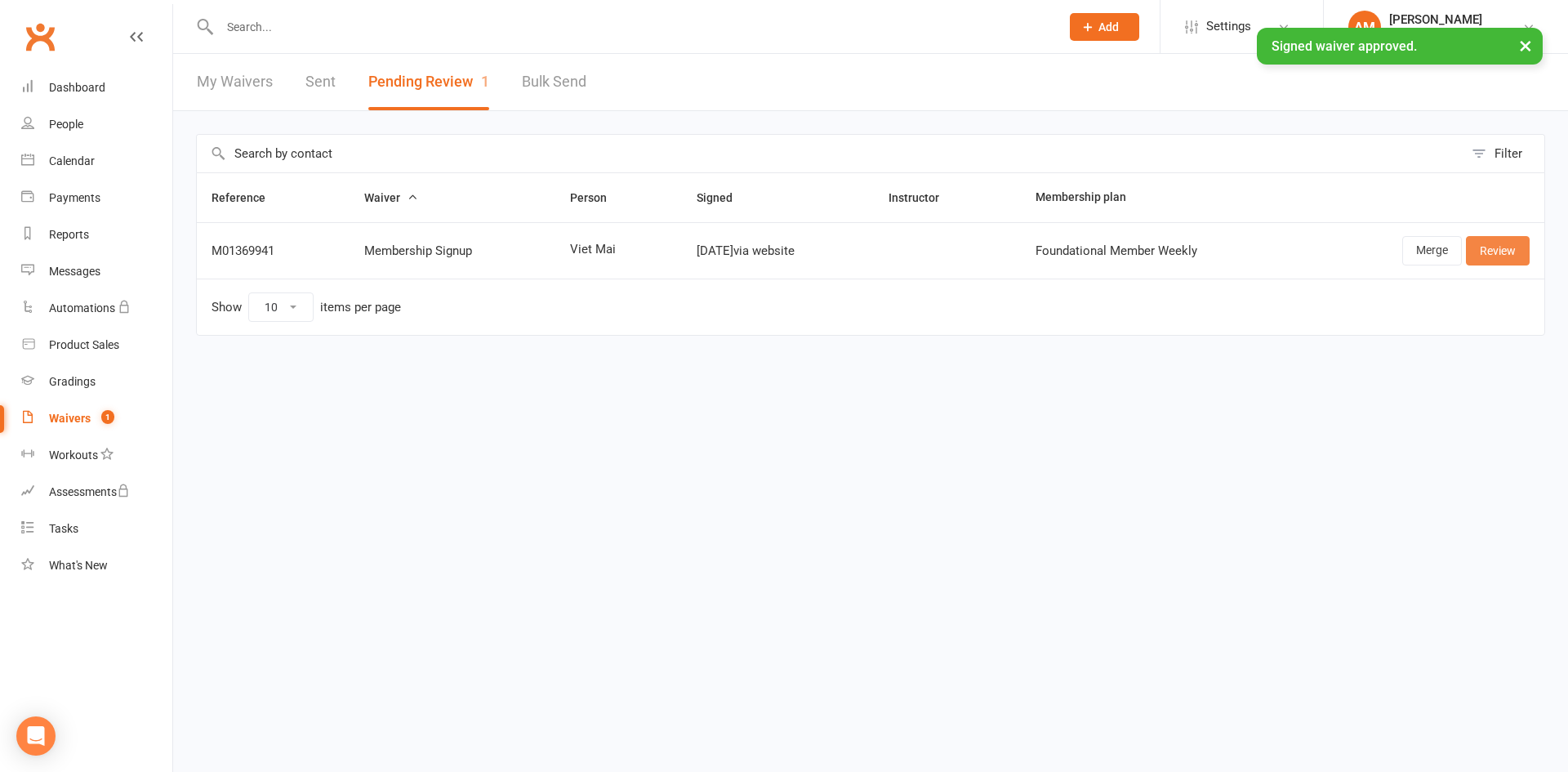
click at [1503, 248] on link "Review" at bounding box center [1497, 250] width 64 height 30
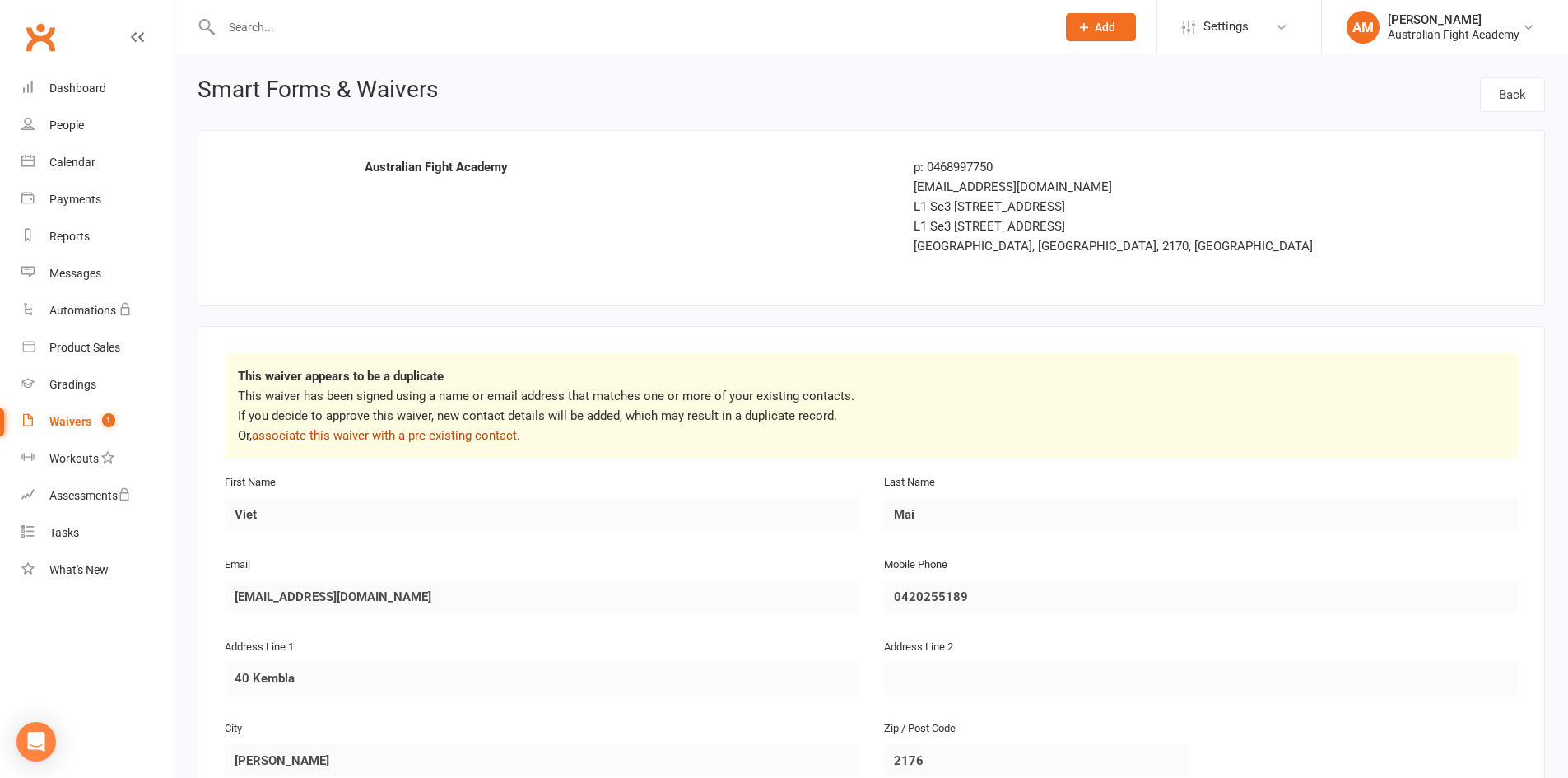
scroll to position [82, 0]
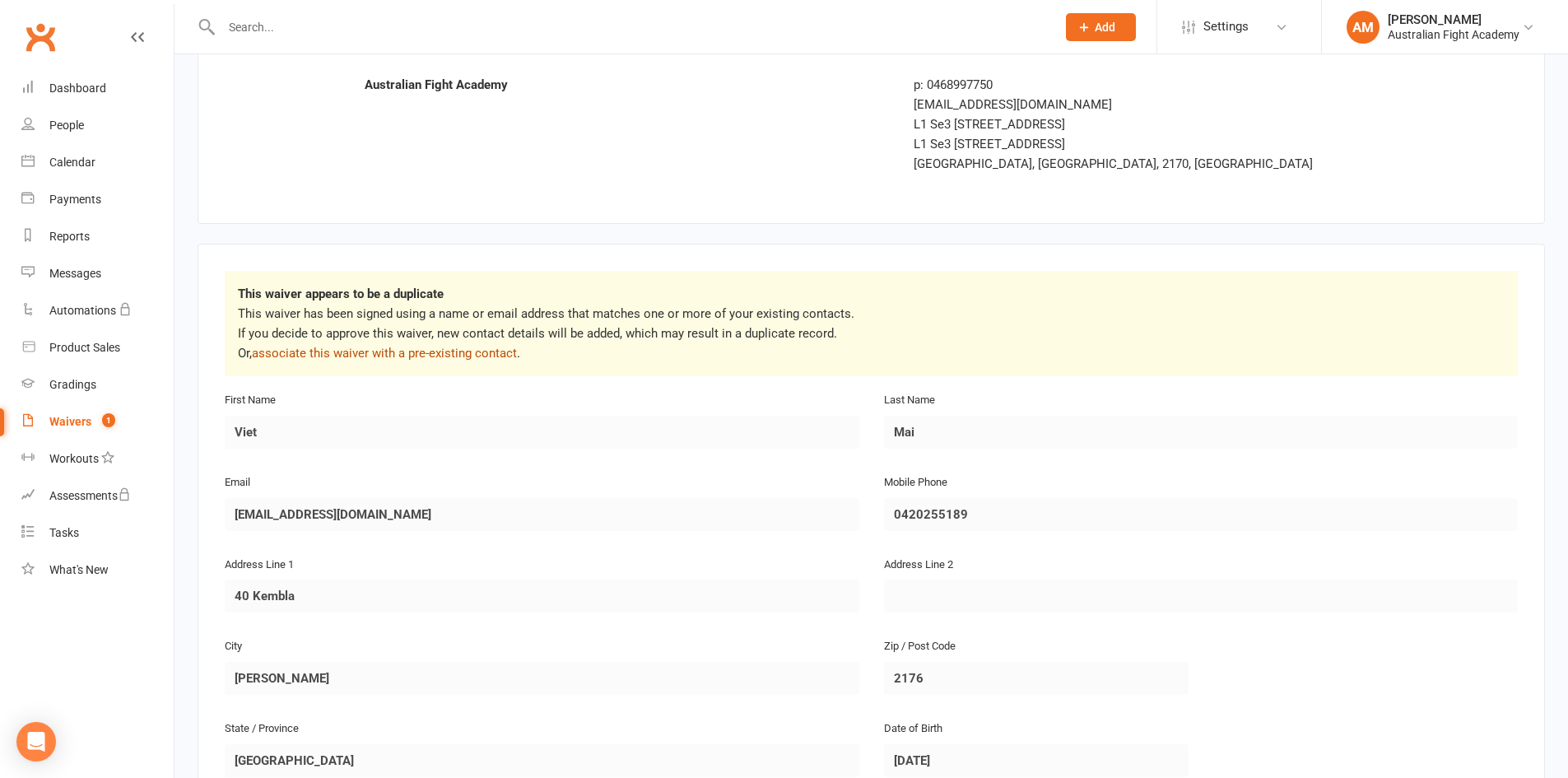
click at [431, 355] on link "associate this waiver with a pre-existing contact" at bounding box center [385, 352] width 265 height 15
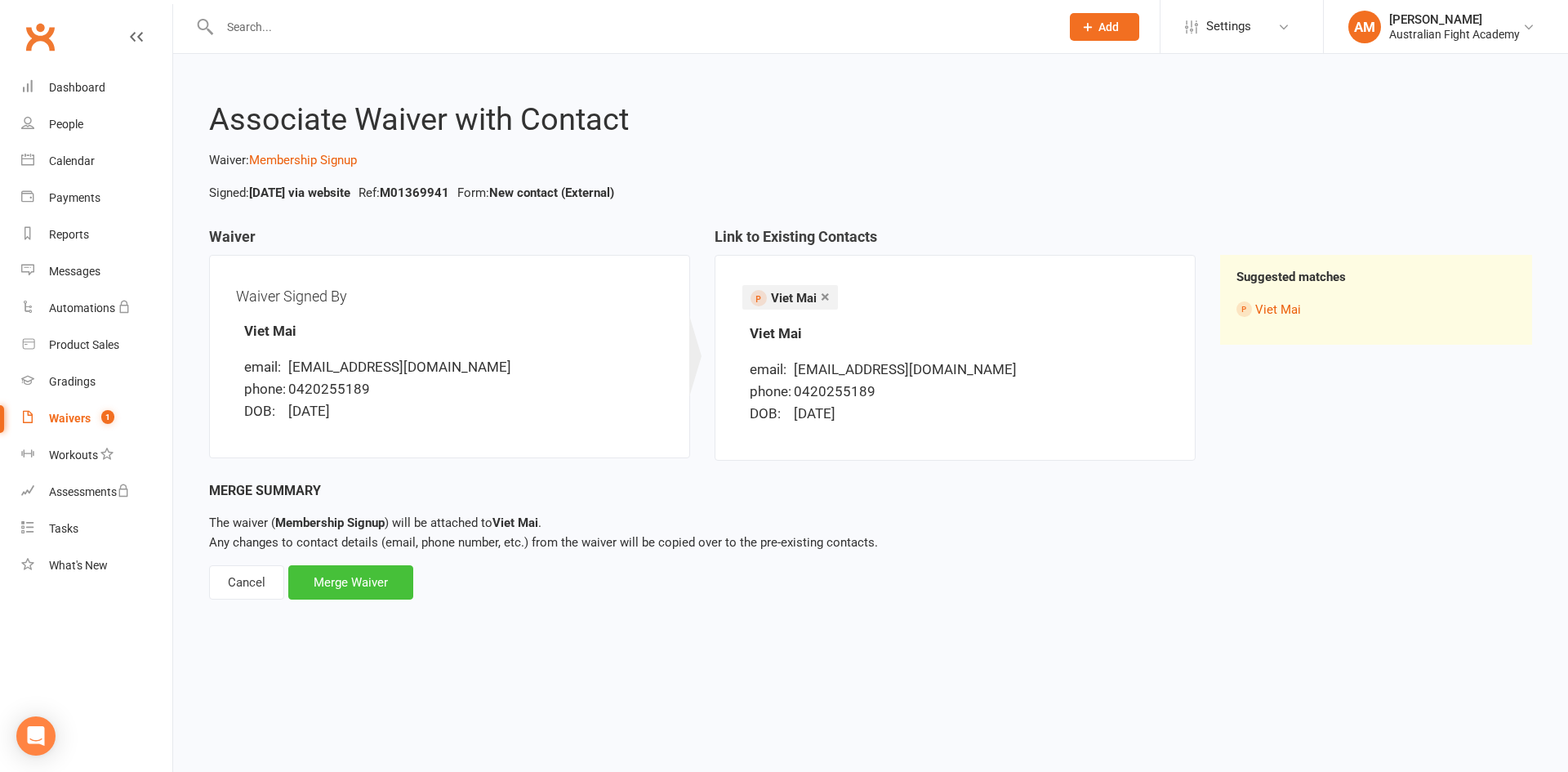
click at [335, 590] on div "Merge Waiver" at bounding box center [350, 582] width 125 height 34
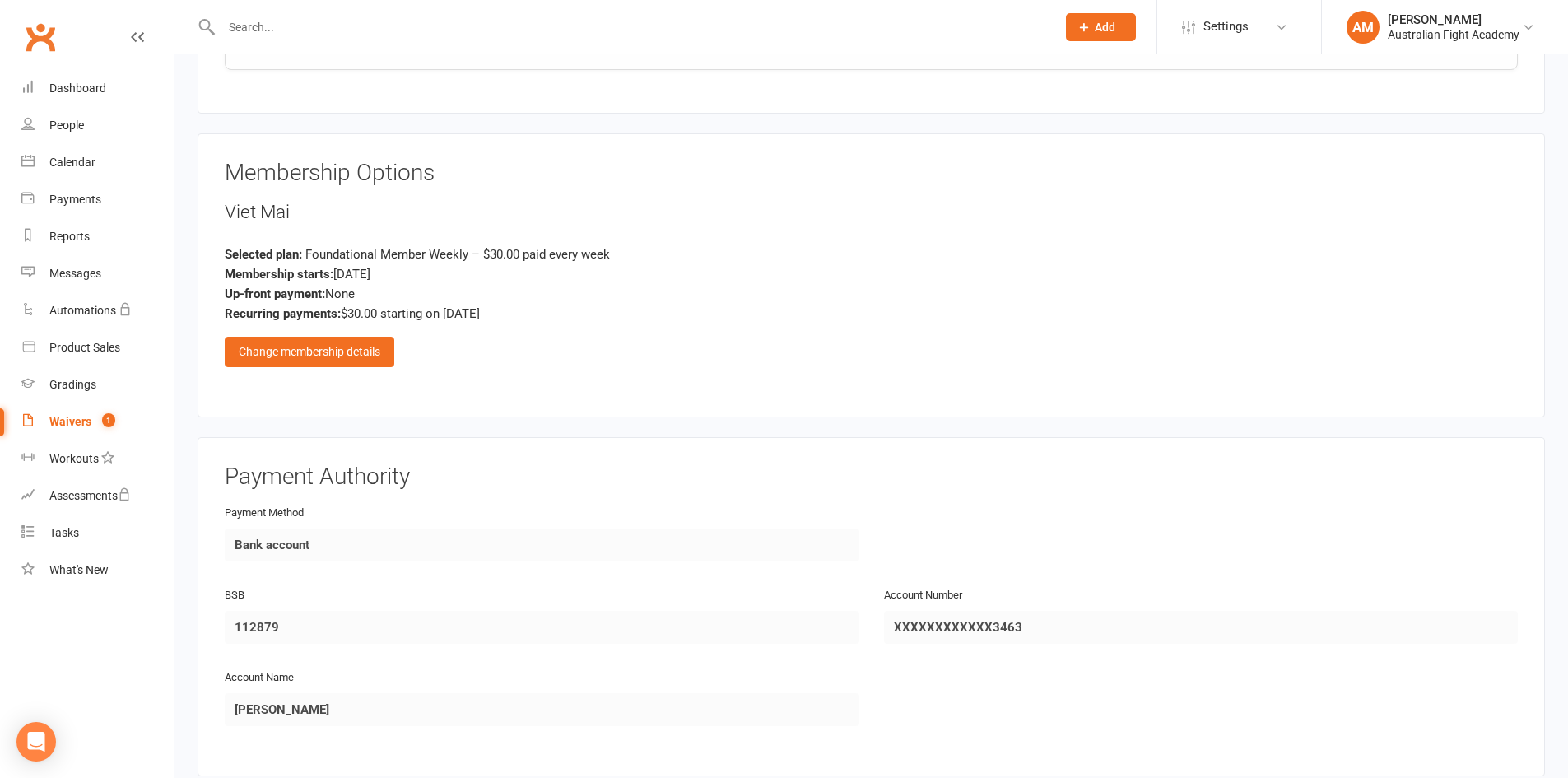
scroll to position [1515, 0]
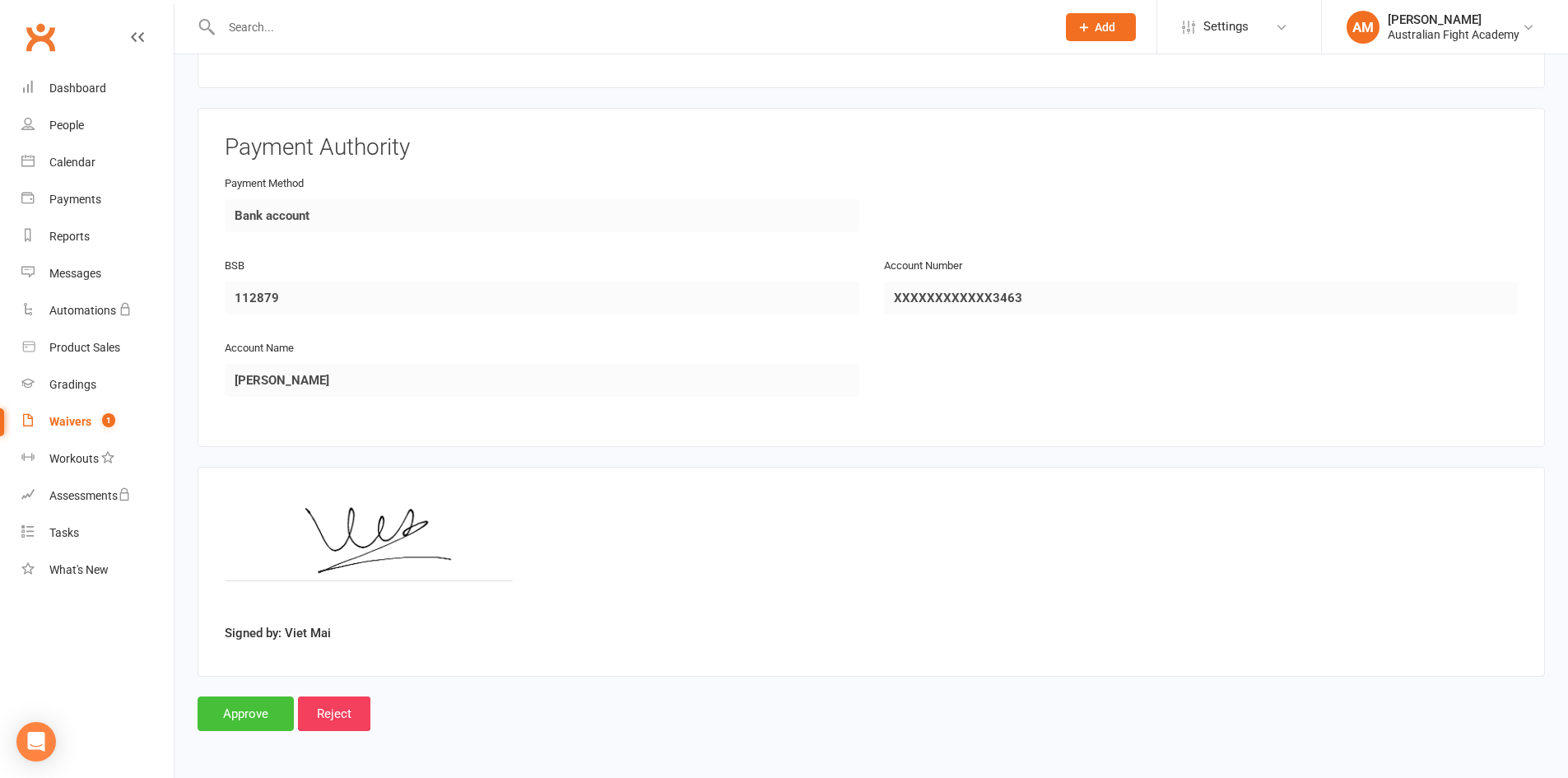
click at [260, 707] on input "Approve" at bounding box center [245, 714] width 97 height 34
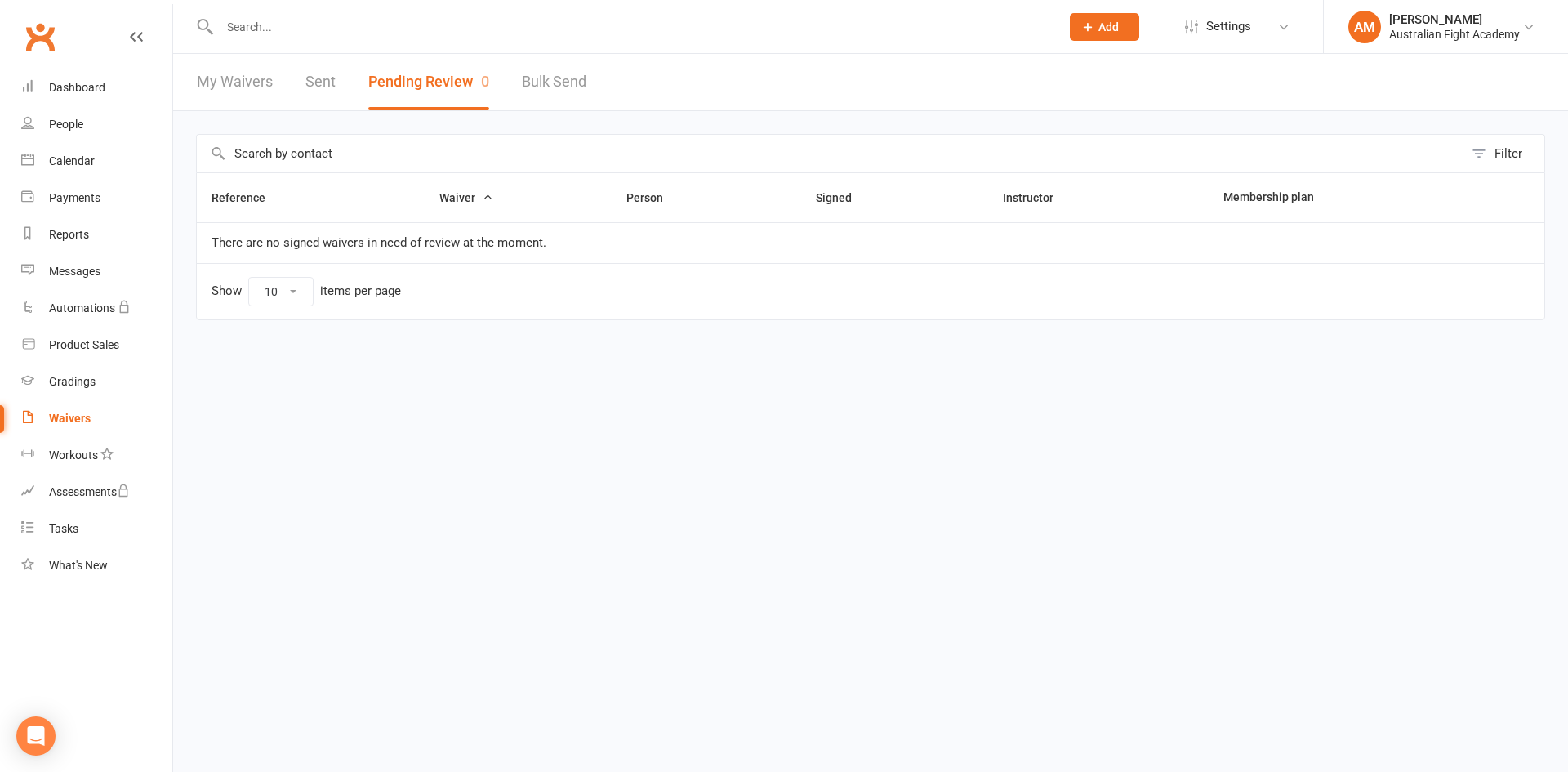
click at [77, 427] on link "Waivers" at bounding box center [97, 418] width 151 height 36
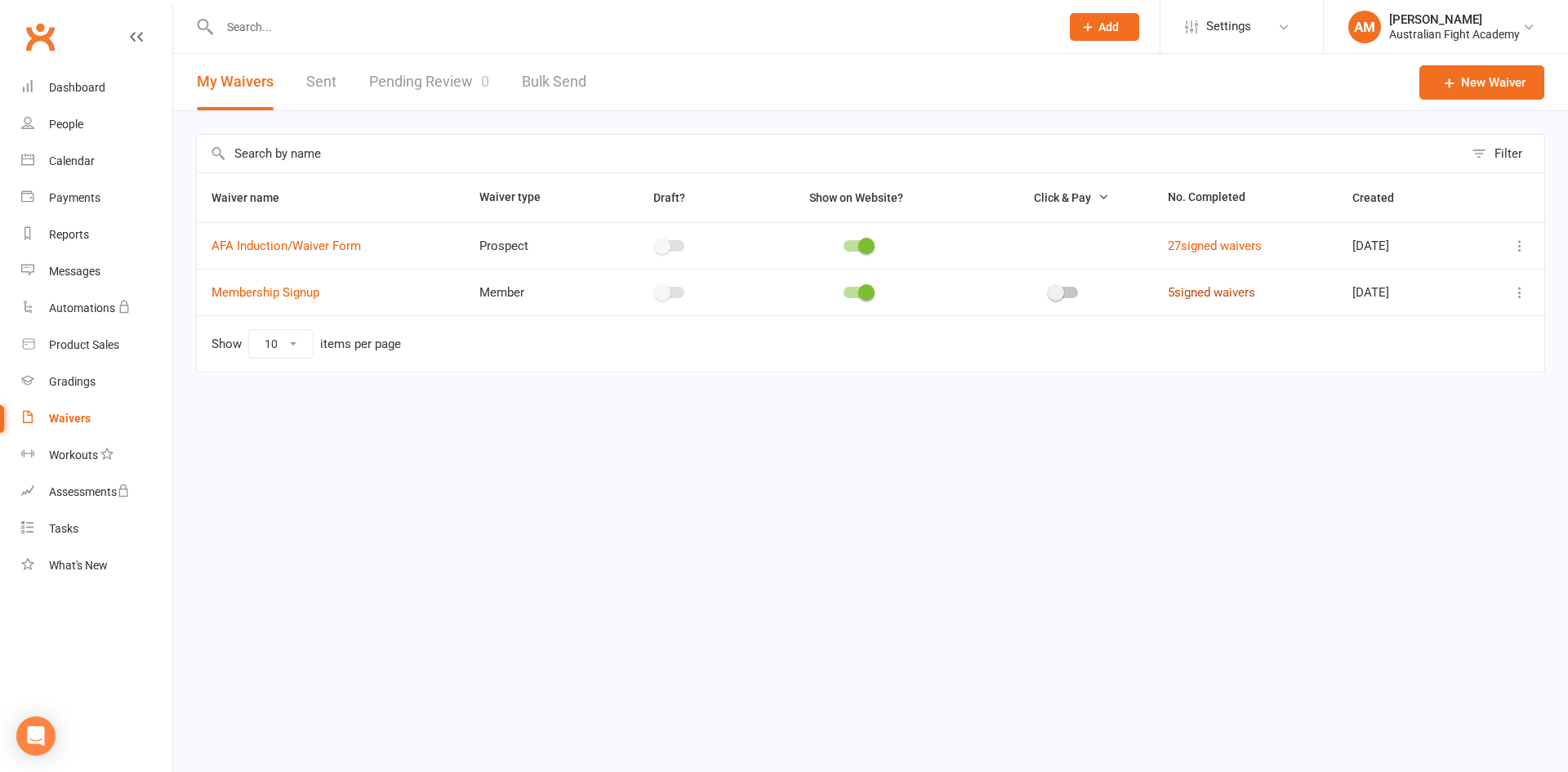
click at [1202, 294] on link "5 signed waivers" at bounding box center [1211, 292] width 87 height 14
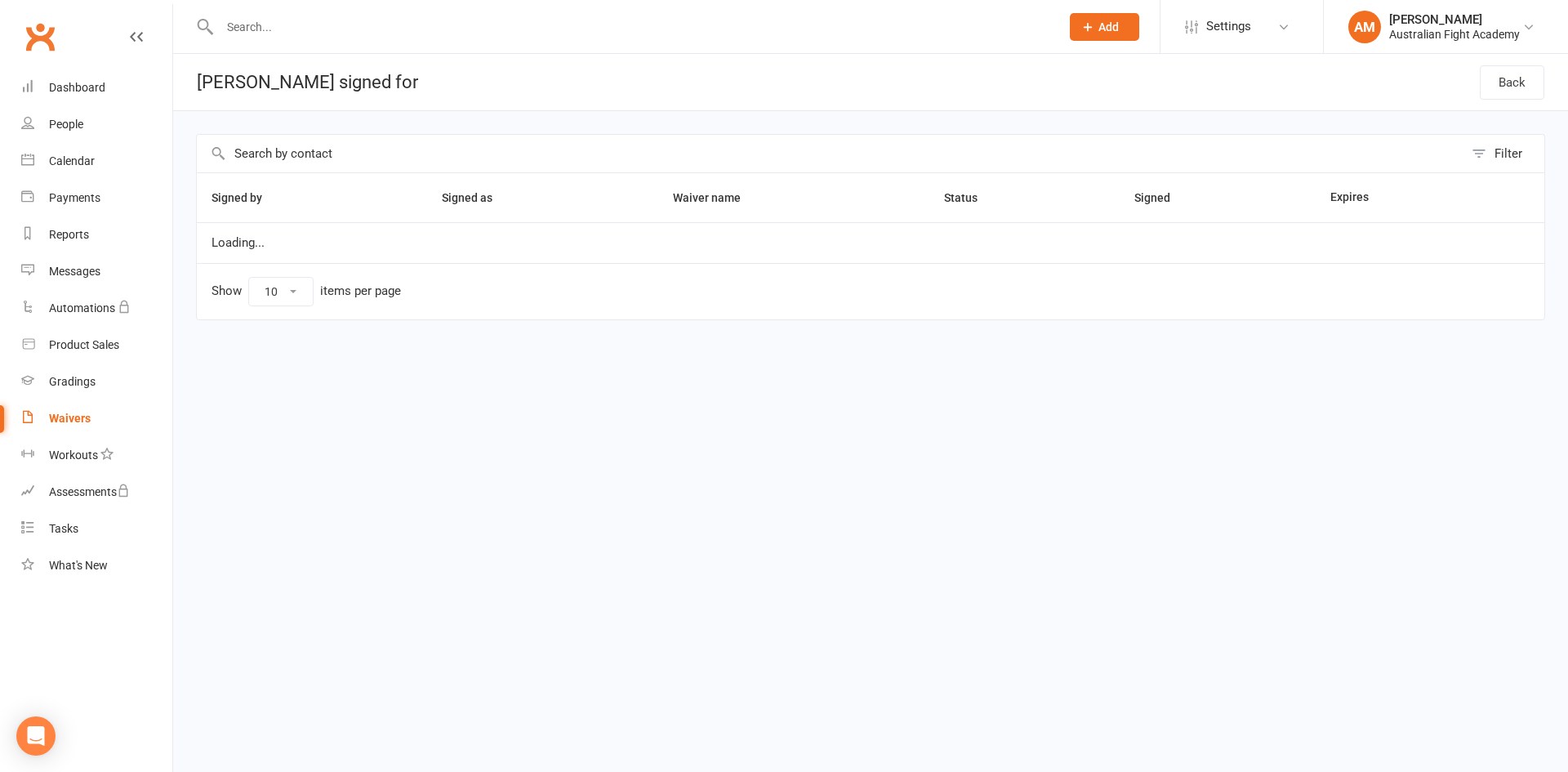
select select "25"
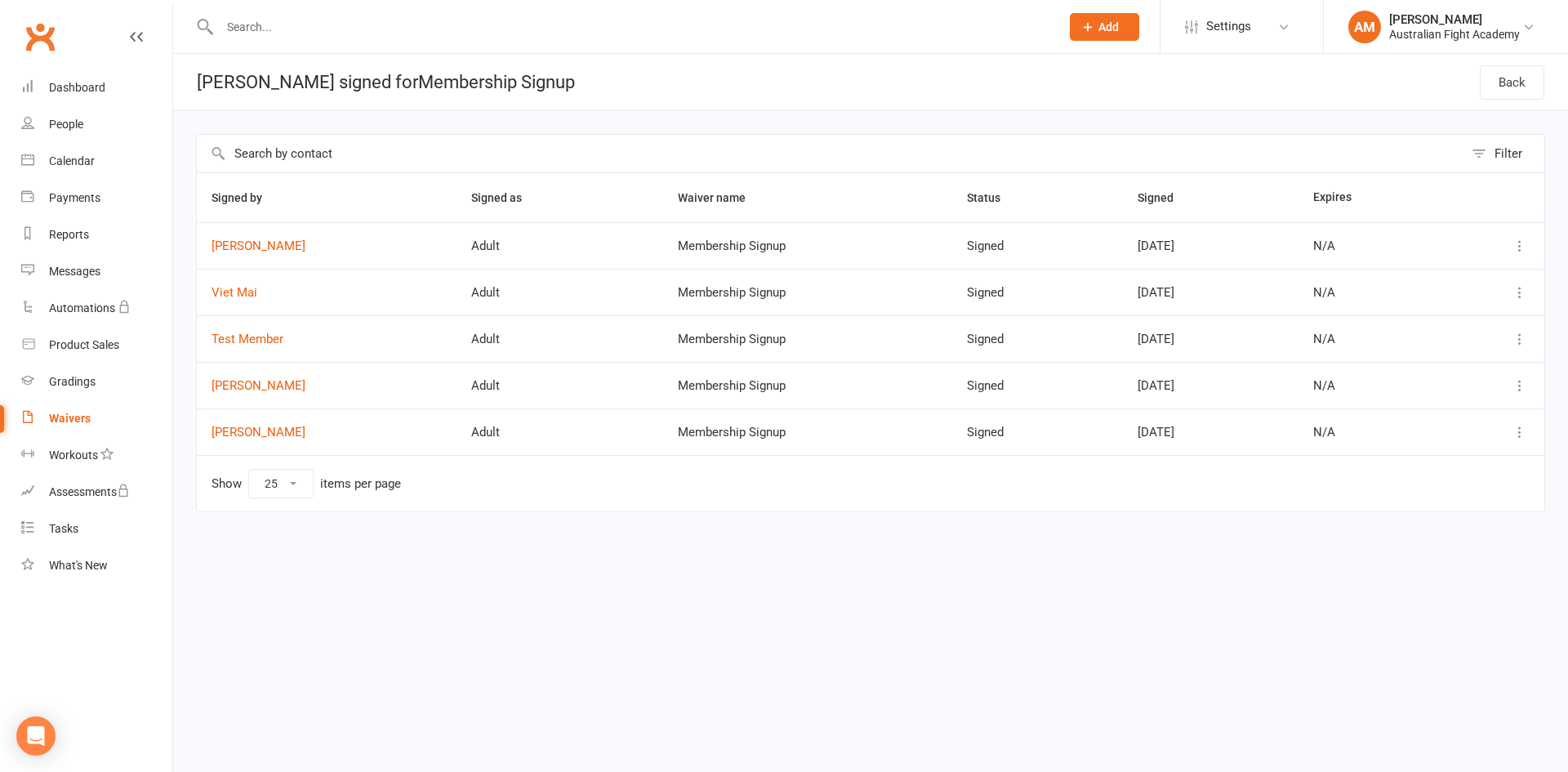
click at [1515, 336] on icon at bounding box center [1519, 338] width 16 height 16
drag, startPoint x: 1061, startPoint y: 557, endPoint x: 768, endPoint y: 526, distance: 294.6
click at [1053, 555] on div "Filter Signed by Signed as Waiver name Status Signed Expires [PERSON_NAME] Adul…" at bounding box center [870, 334] width 1395 height 447
click at [245, 340] on link "Test Member" at bounding box center [326, 339] width 231 height 14
click at [268, 339] on link "Test Member" at bounding box center [326, 339] width 231 height 14
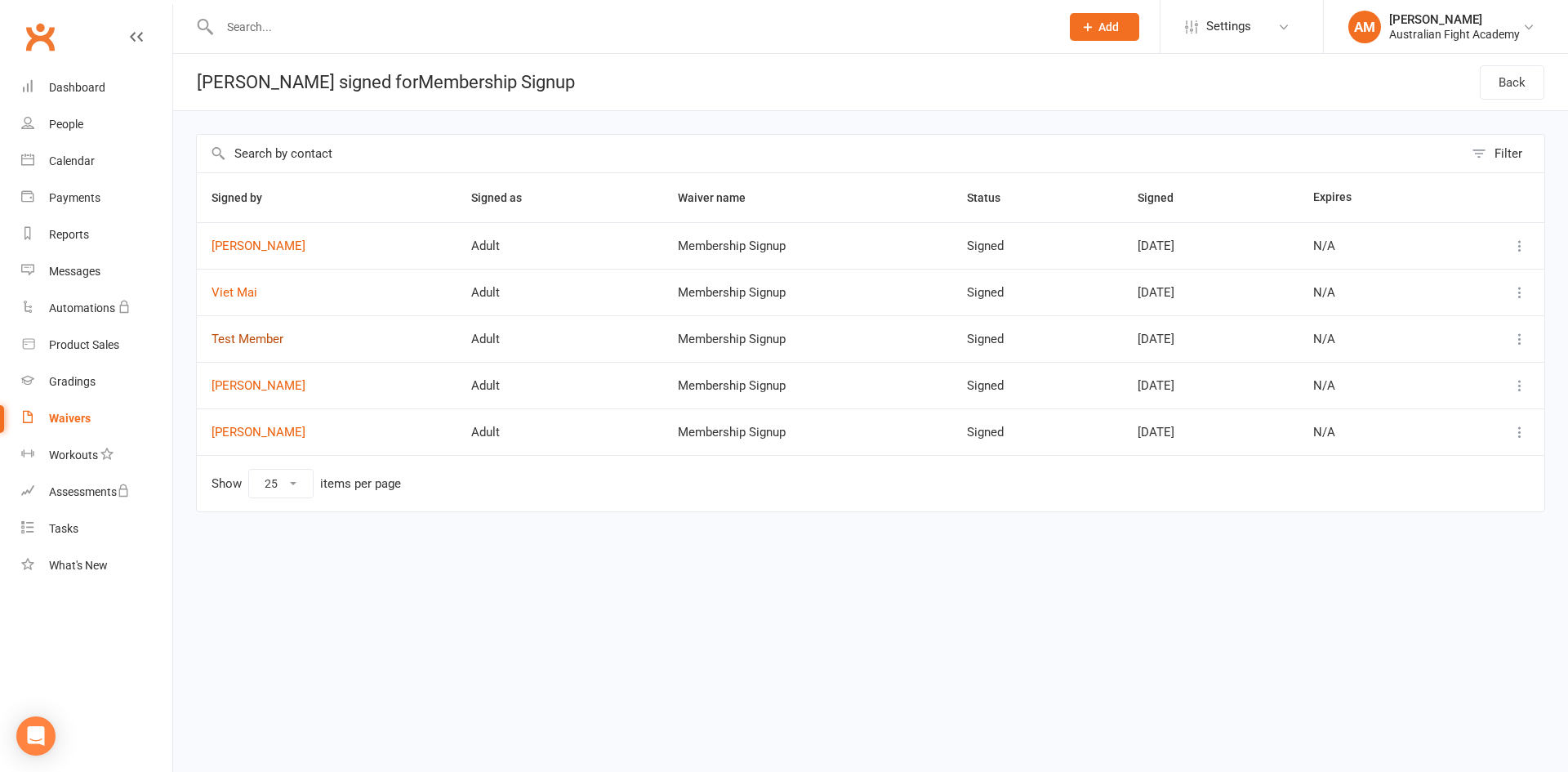
click at [273, 339] on link "Test Member" at bounding box center [326, 339] width 231 height 14
click at [1529, 345] on td at bounding box center [1493, 338] width 103 height 47
click at [1509, 337] on div at bounding box center [1493, 338] width 75 height 20
click at [1516, 340] on icon at bounding box center [1519, 338] width 16 height 16
click at [1431, 370] on link "View" at bounding box center [1448, 371] width 162 height 33
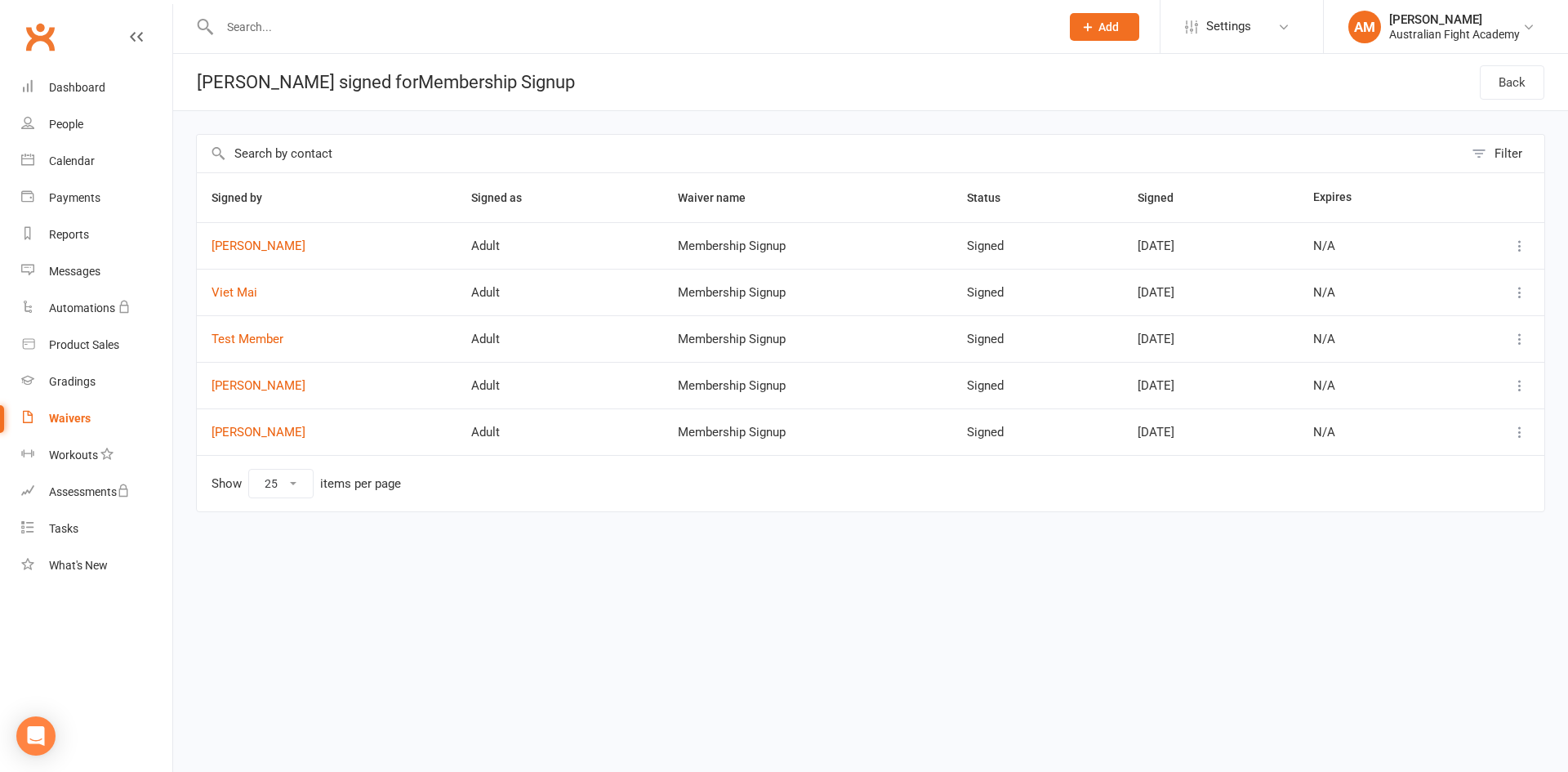
click at [56, 420] on div "Waivers" at bounding box center [70, 417] width 42 height 13
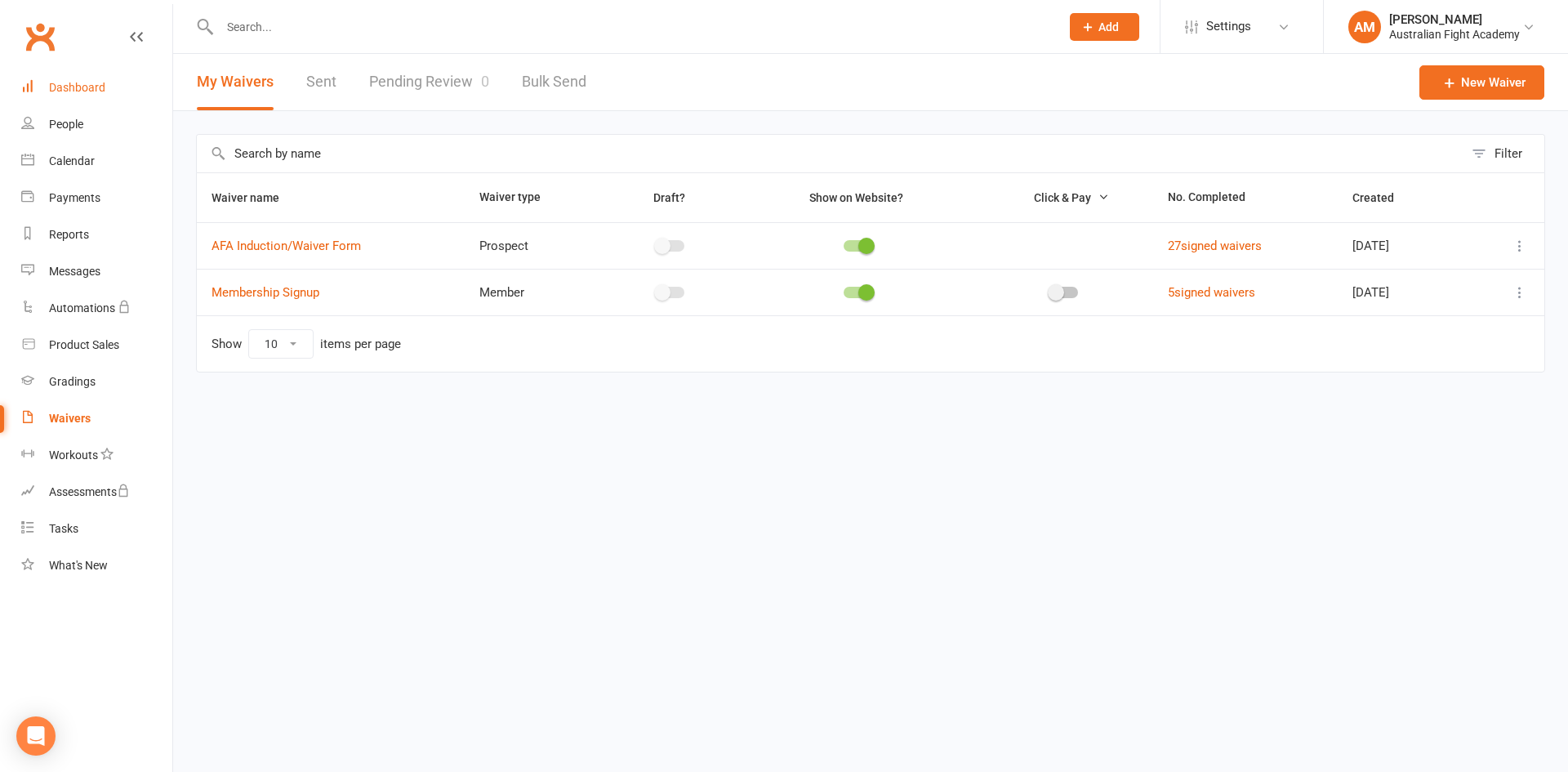
click at [81, 81] on div "Dashboard" at bounding box center [77, 87] width 56 height 13
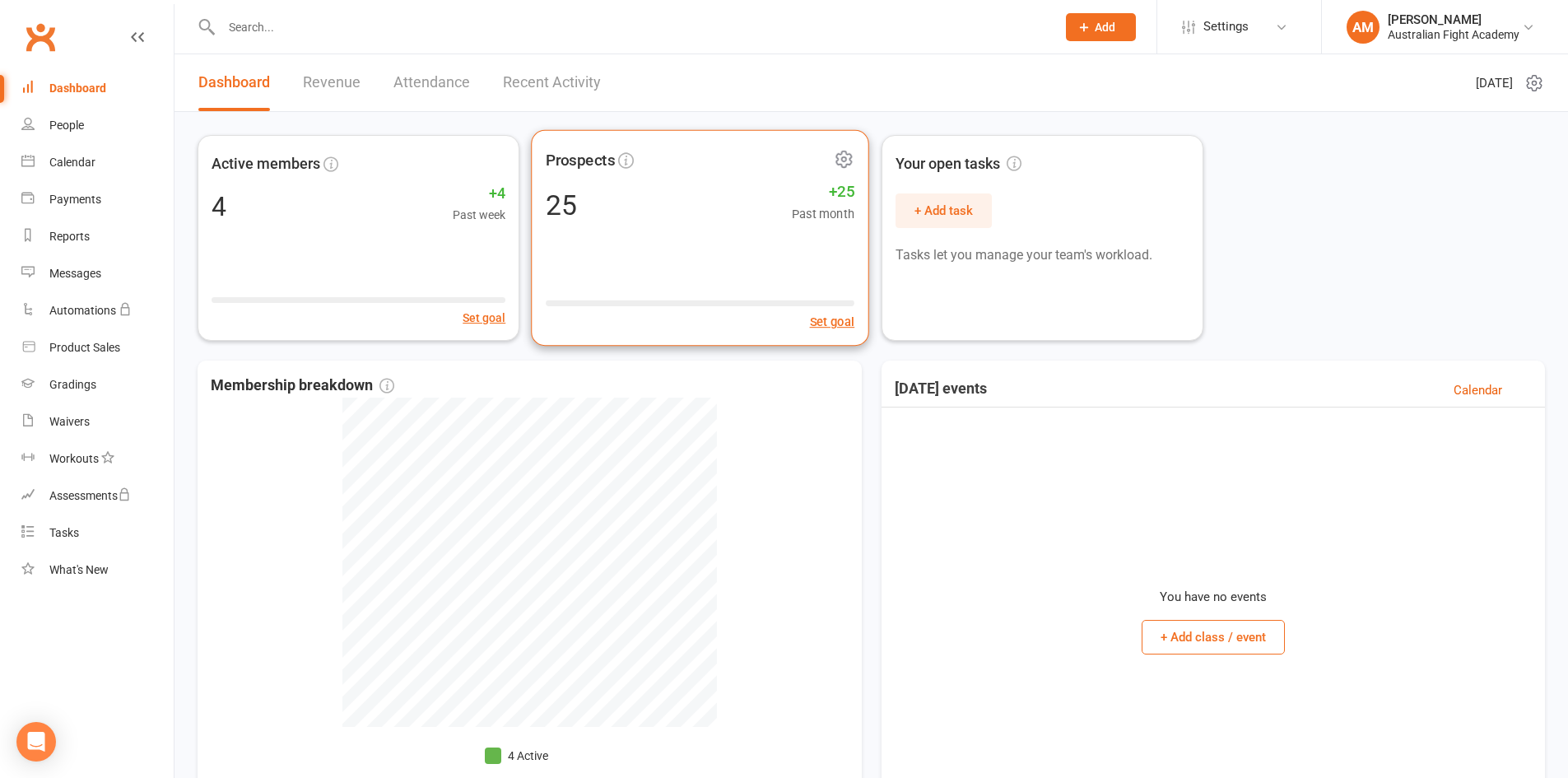
click at [843, 160] on icon at bounding box center [844, 159] width 21 height 21
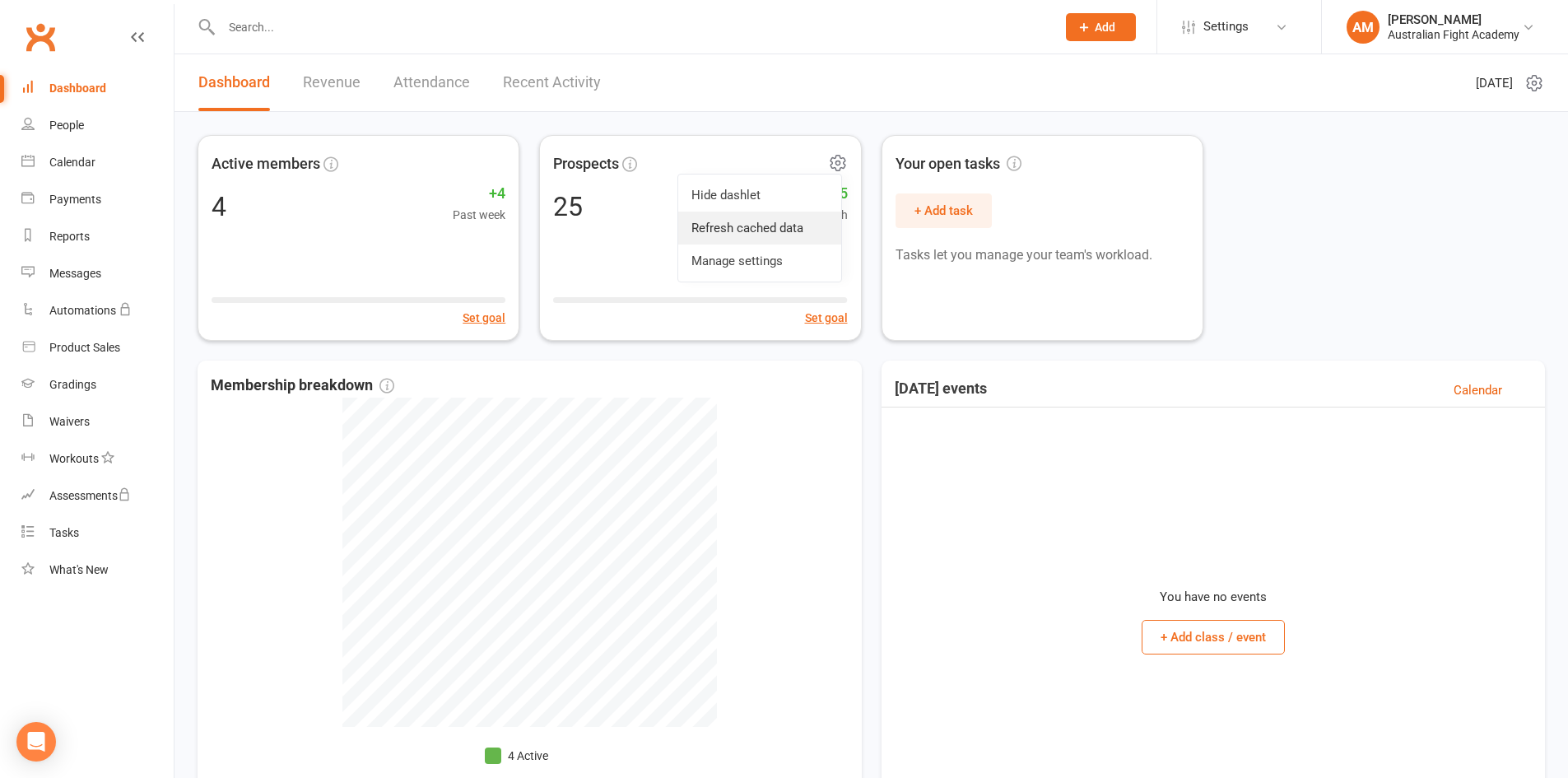
click at [805, 219] on link "Refresh cached data" at bounding box center [759, 227] width 163 height 33
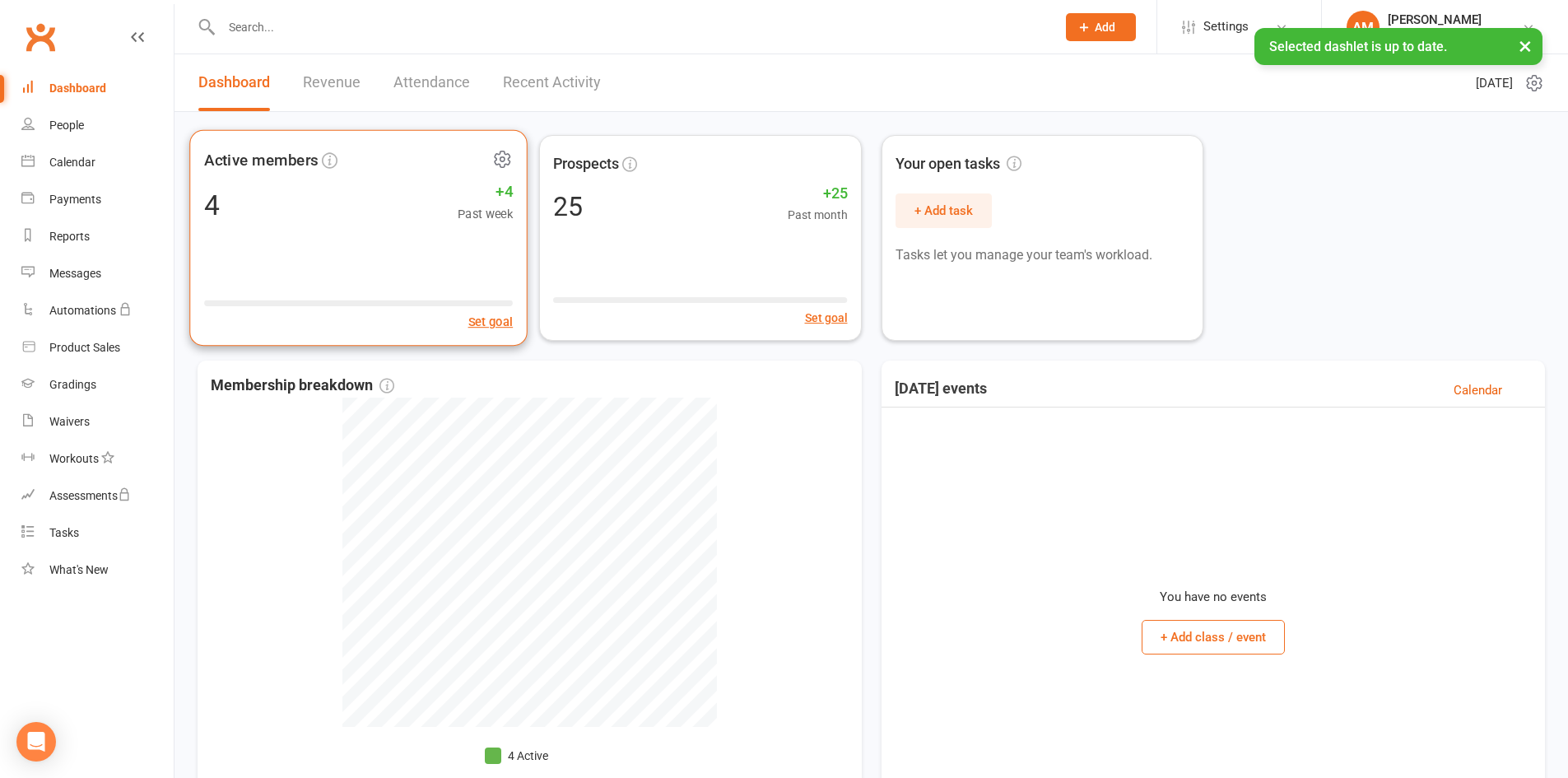
click at [500, 159] on icon at bounding box center [503, 159] width 21 height 21
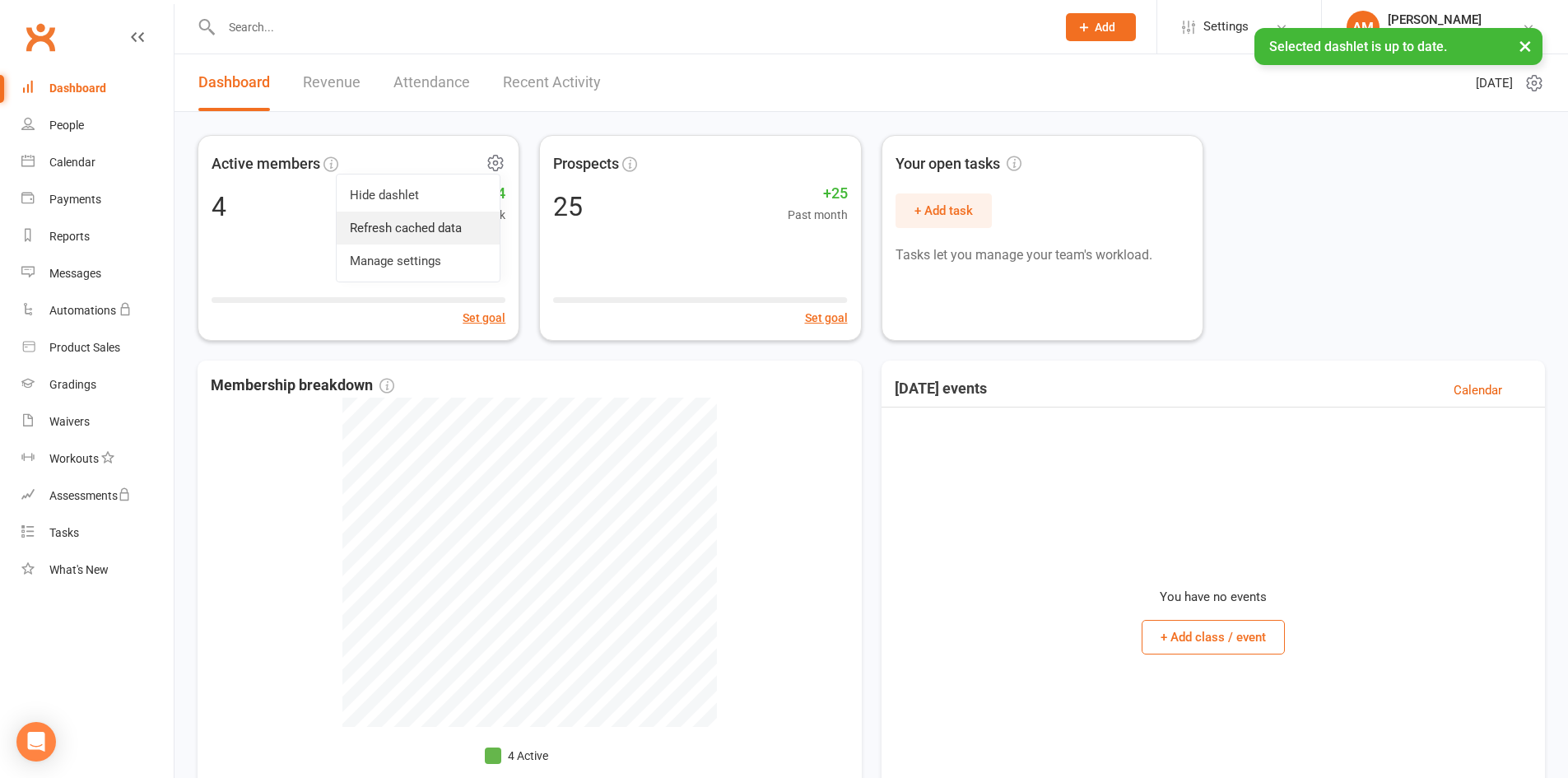
click at [471, 232] on link "Refresh cached data" at bounding box center [418, 227] width 163 height 33
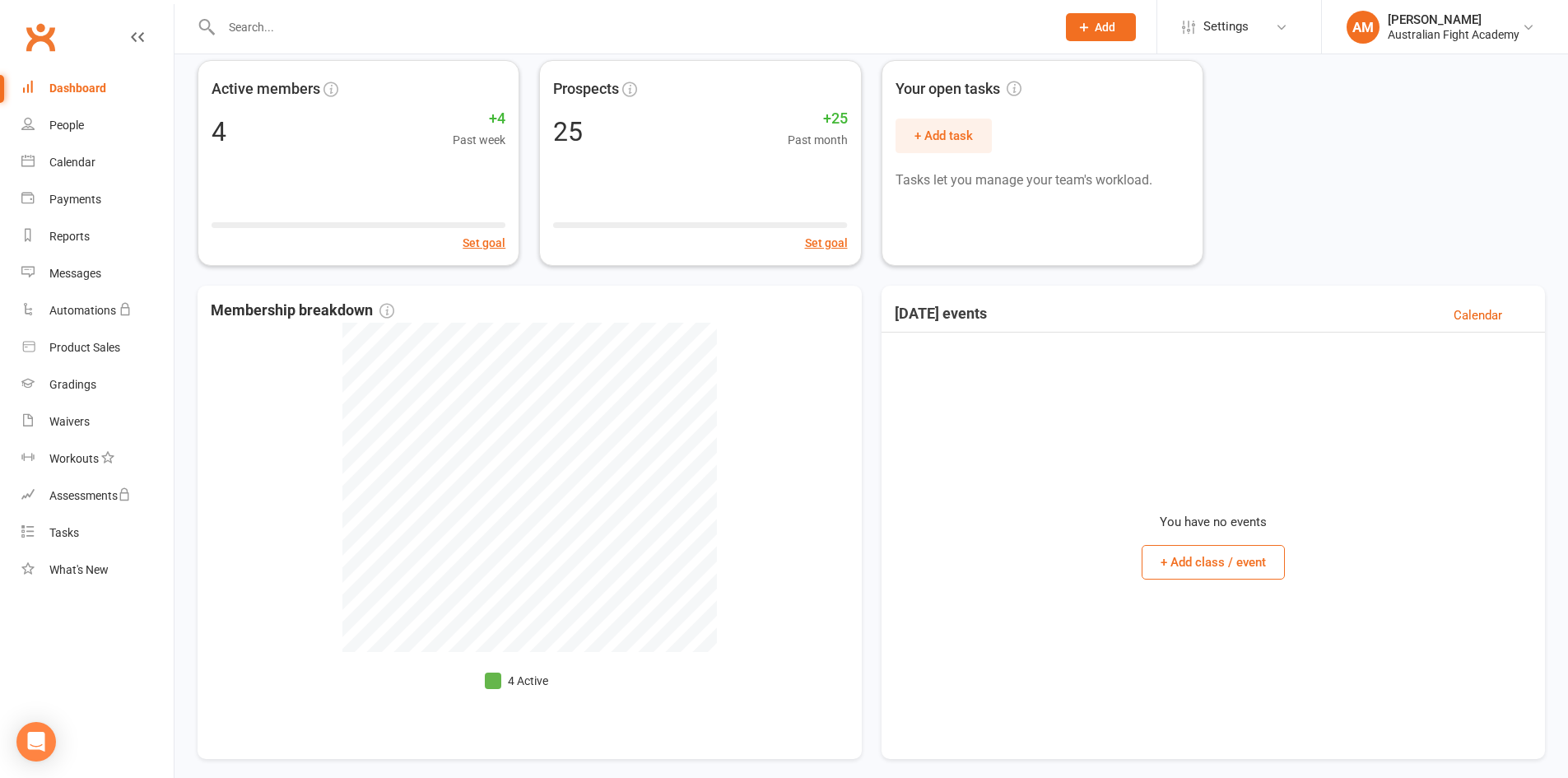
scroll to position [143, 0]
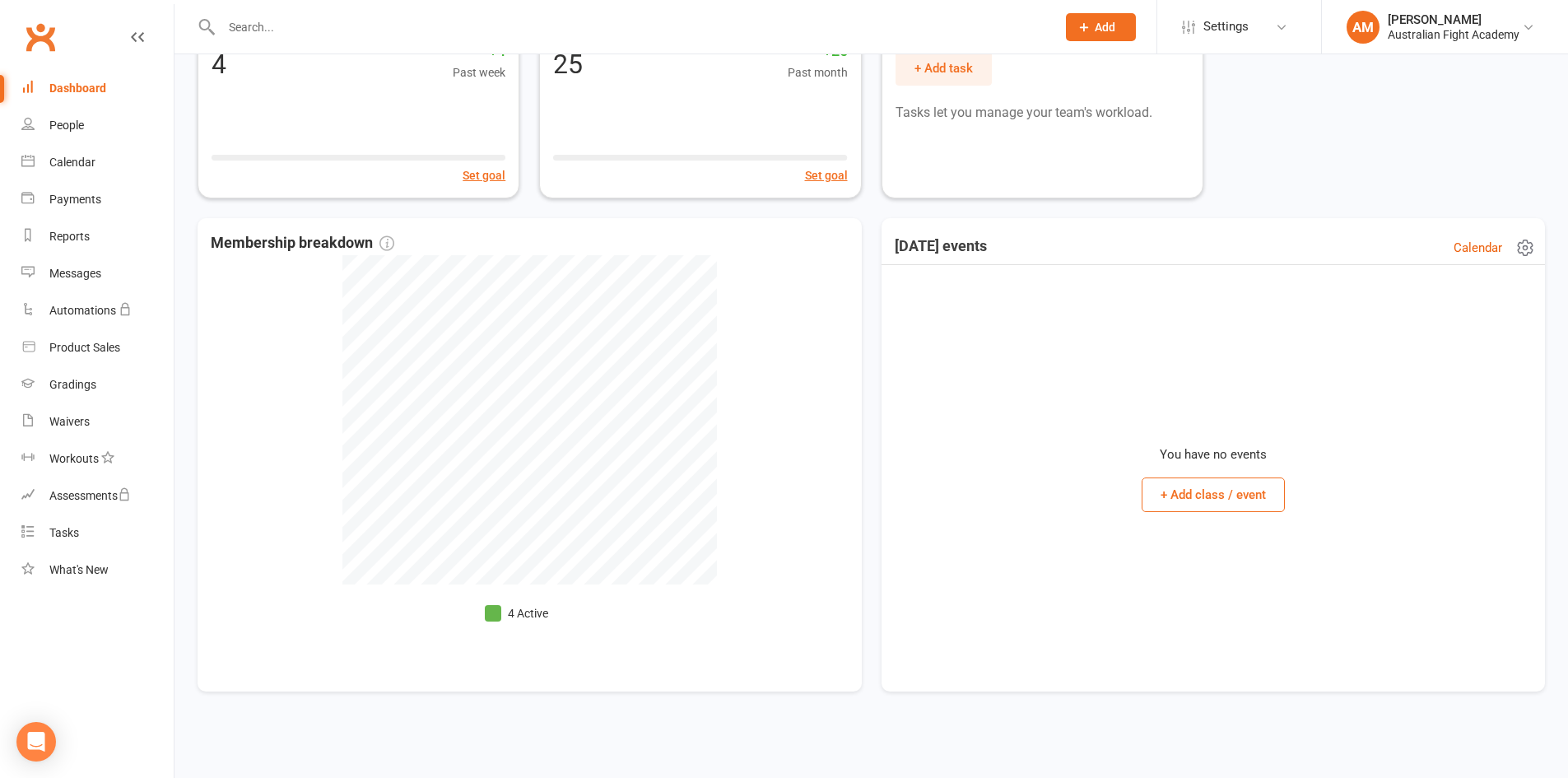
click at [1524, 250] on icon at bounding box center [1524, 247] width 4 height 4
click at [1489, 180] on div "Active members 4 +4 Past week Set goal Prospects 25 +25 Past month Set goal You…" at bounding box center [871, 95] width 1347 height 206
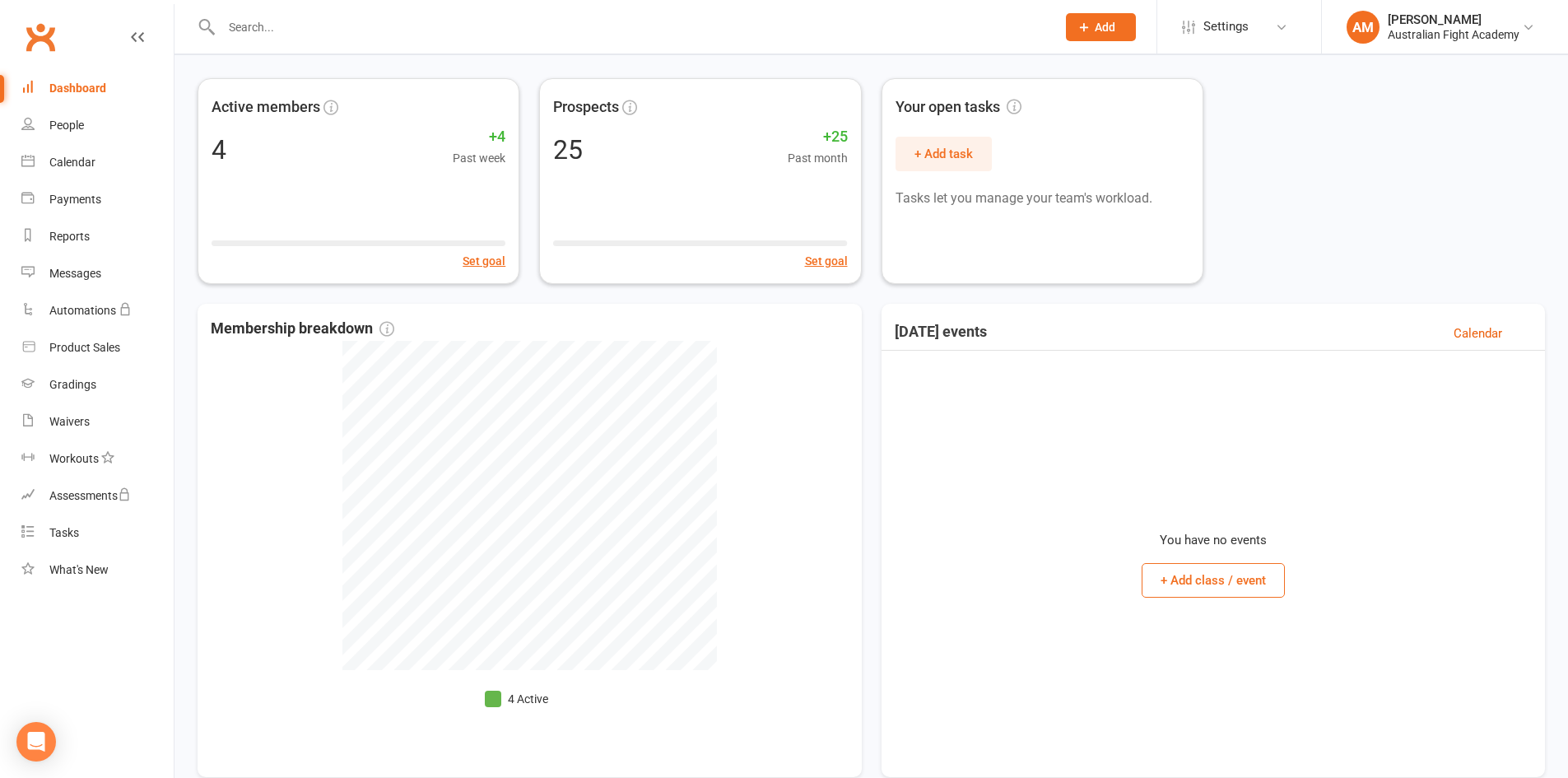
scroll to position [0, 0]
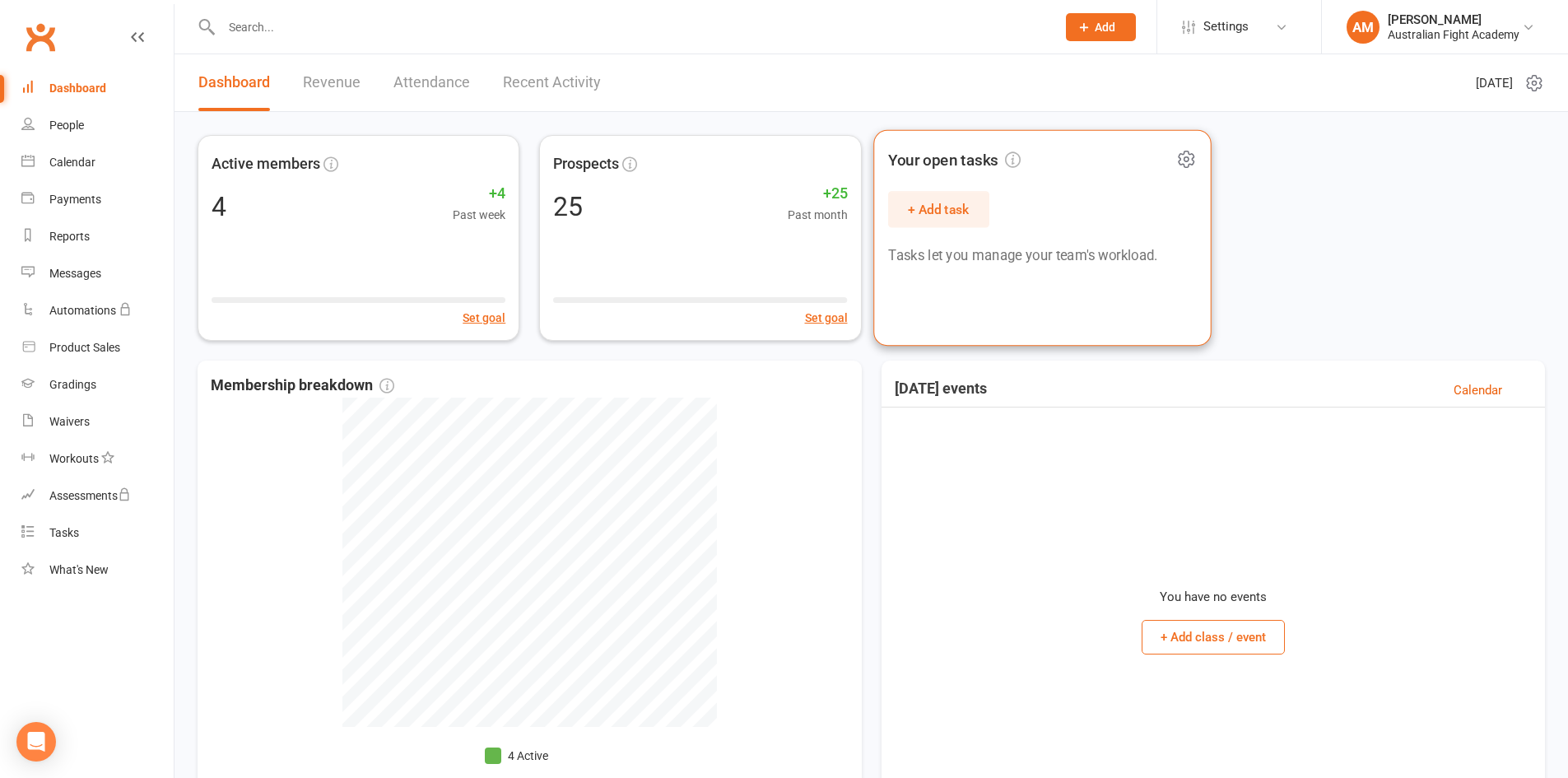
click at [1186, 165] on icon at bounding box center [1186, 159] width 21 height 21
click at [1348, 175] on div "Active members 4 +4 Past week Set goal Prospects 25 +25 Past month Set goal You…" at bounding box center [871, 238] width 1347 height 206
click at [68, 133] on link "People" at bounding box center [97, 125] width 152 height 37
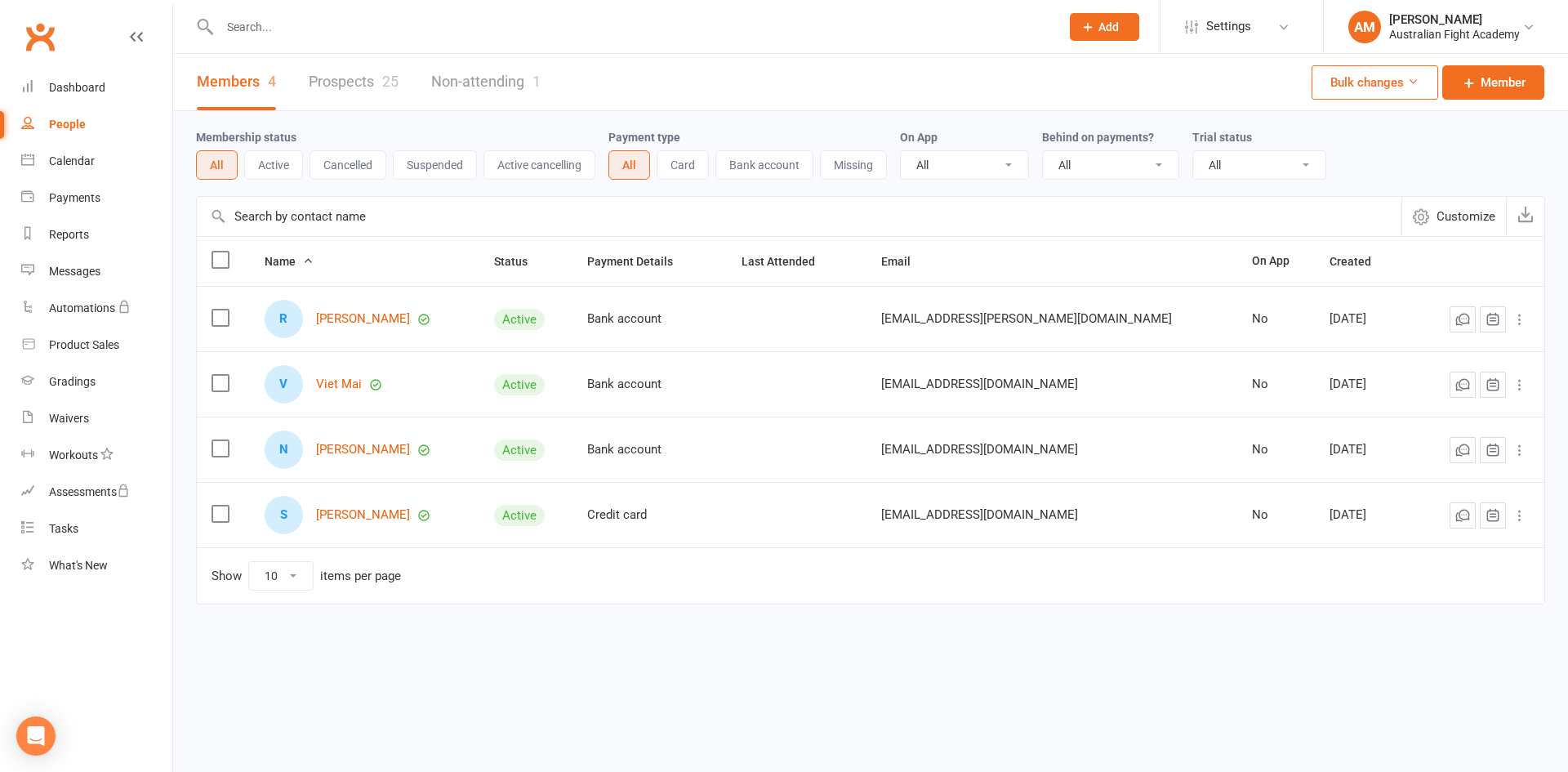
click at [488, 74] on link "Non-attending 1" at bounding box center [485, 82] width 109 height 56
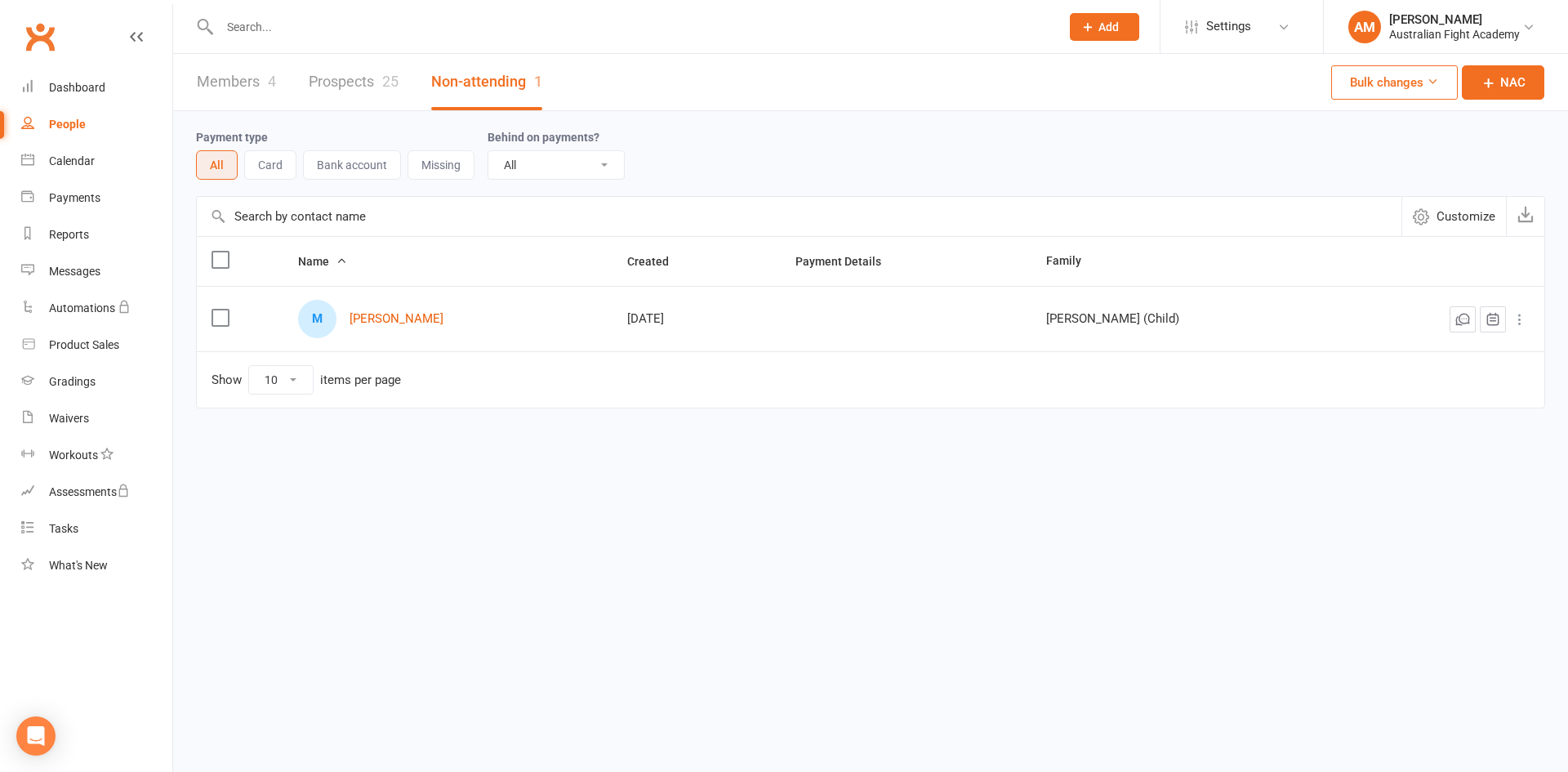
click at [243, 81] on link "Members 4" at bounding box center [236, 82] width 79 height 56
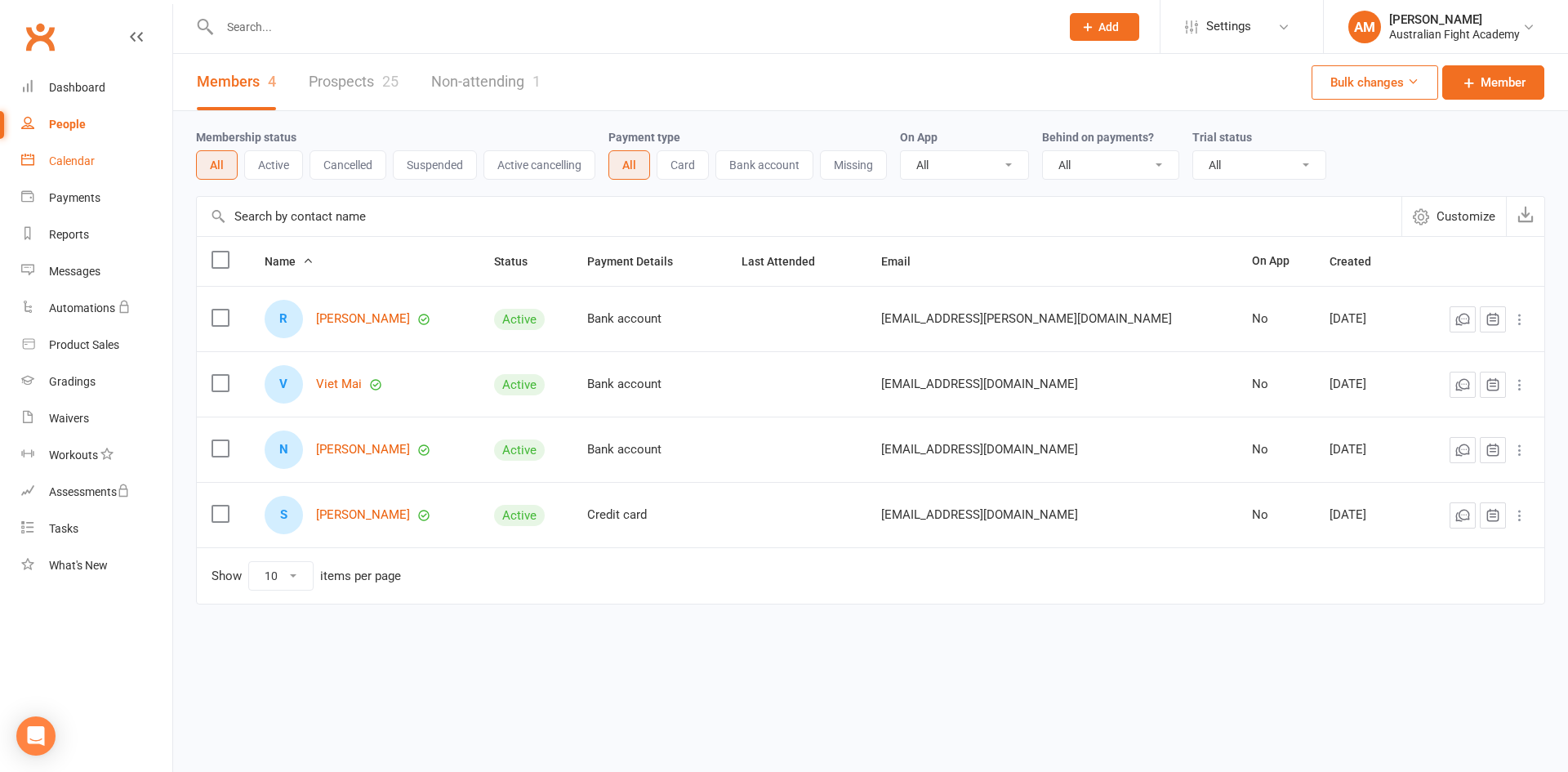
click at [104, 156] on link "Calendar" at bounding box center [97, 161] width 151 height 36
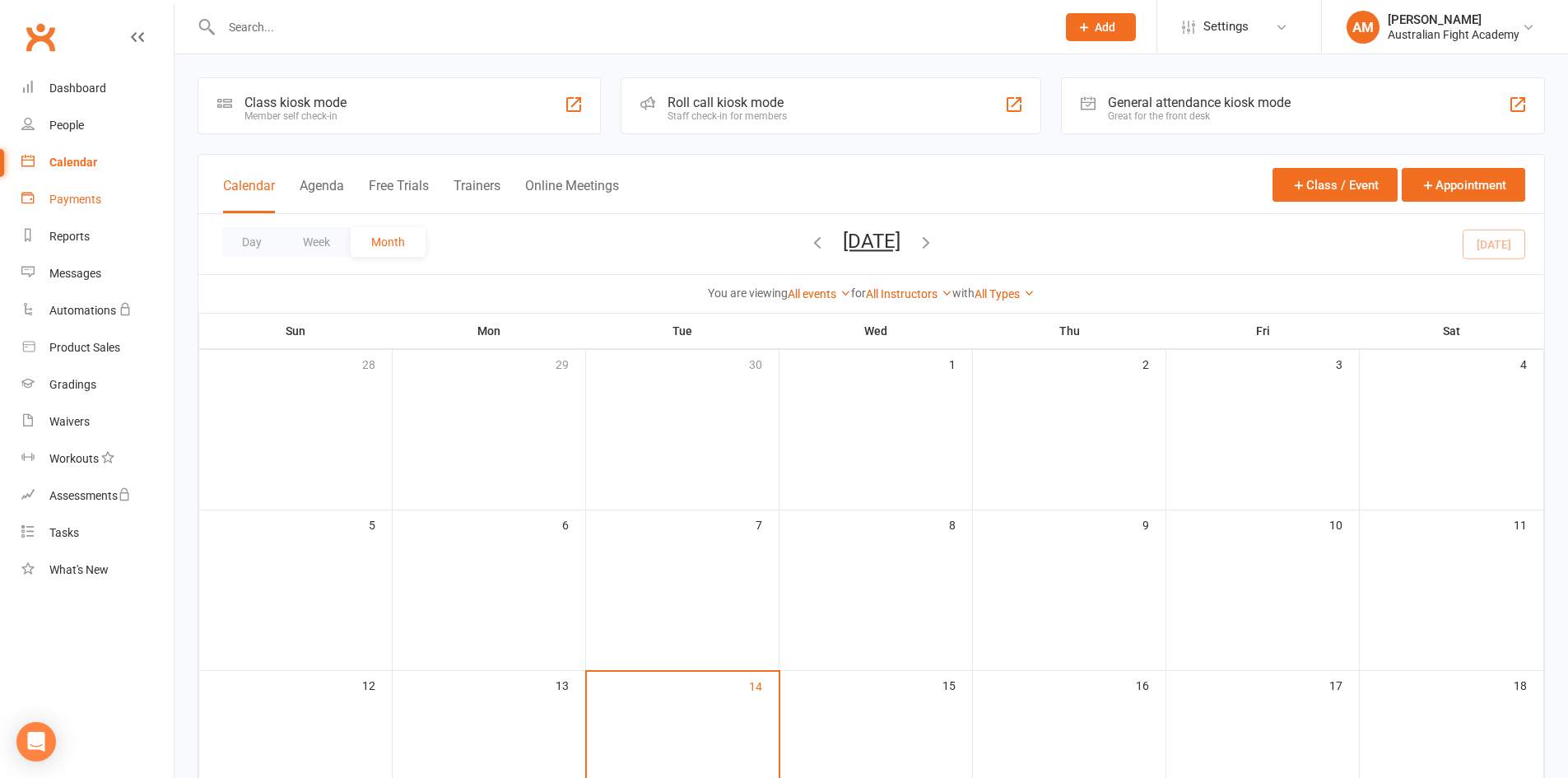
click at [80, 206] on div "Payments" at bounding box center [75, 198] width 52 height 13
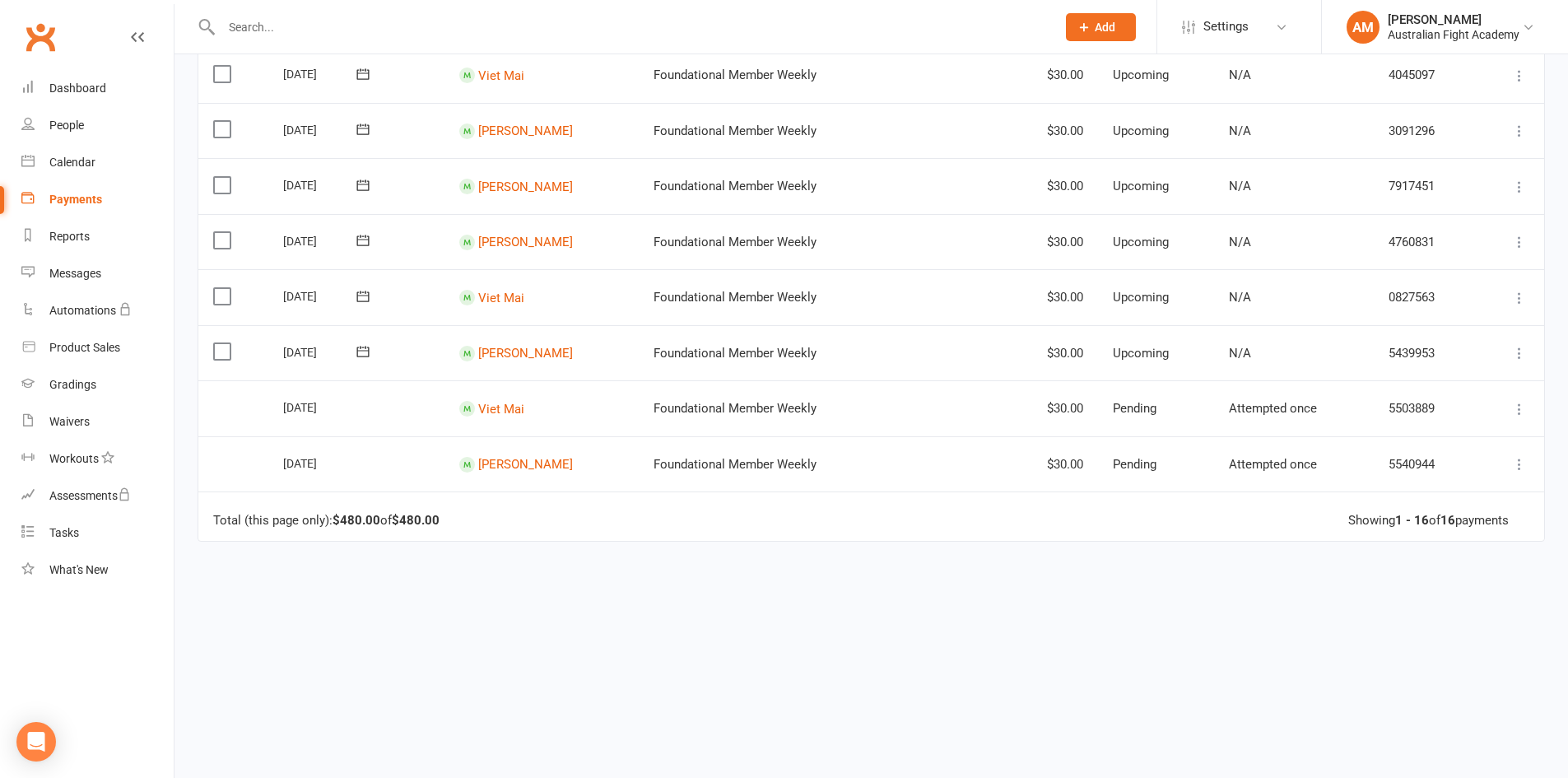
scroll to position [85, 0]
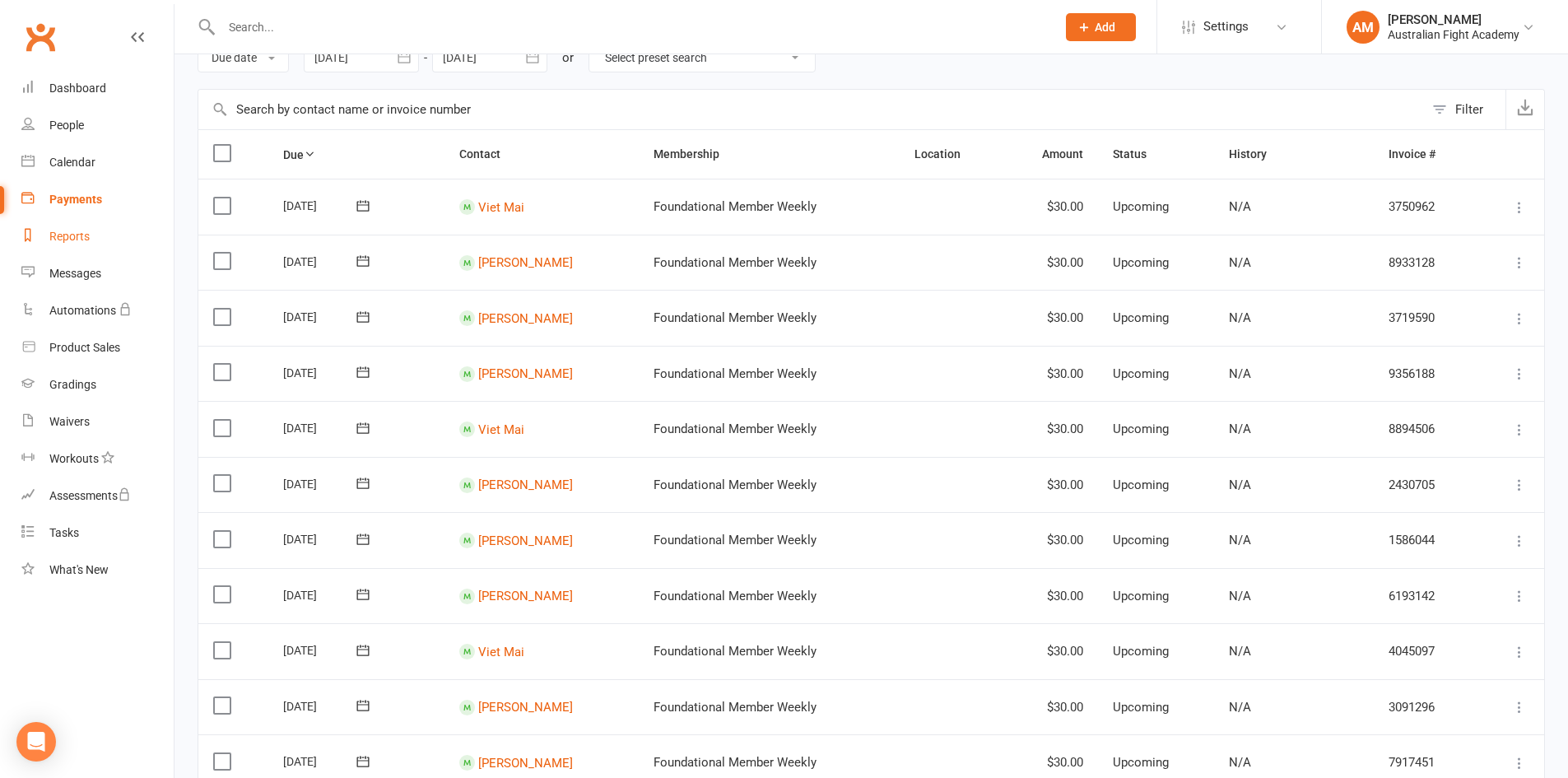
click at [58, 231] on div "Reports" at bounding box center [69, 236] width 40 height 13
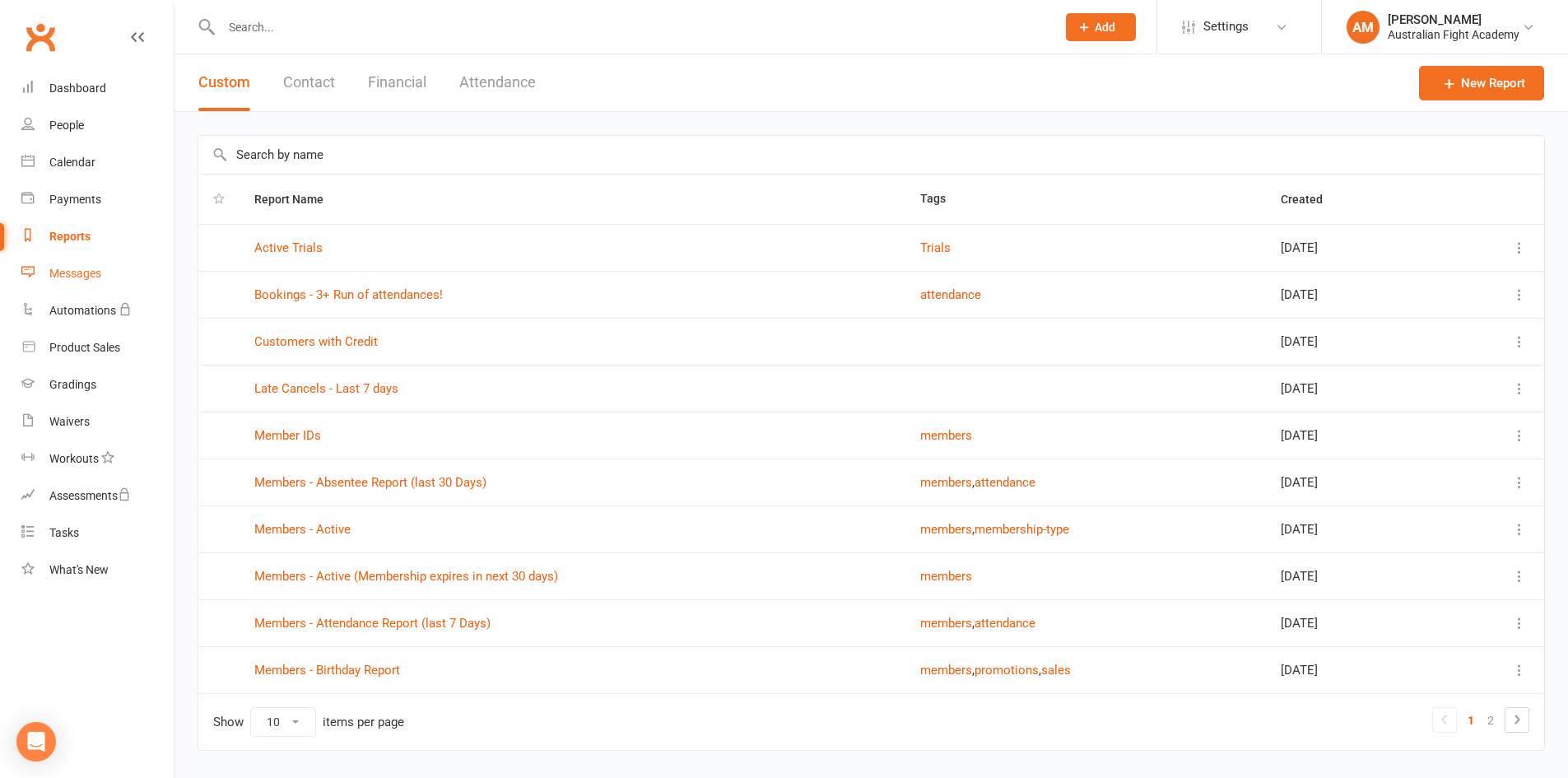
click at [91, 270] on div "Messages" at bounding box center [75, 273] width 52 height 13
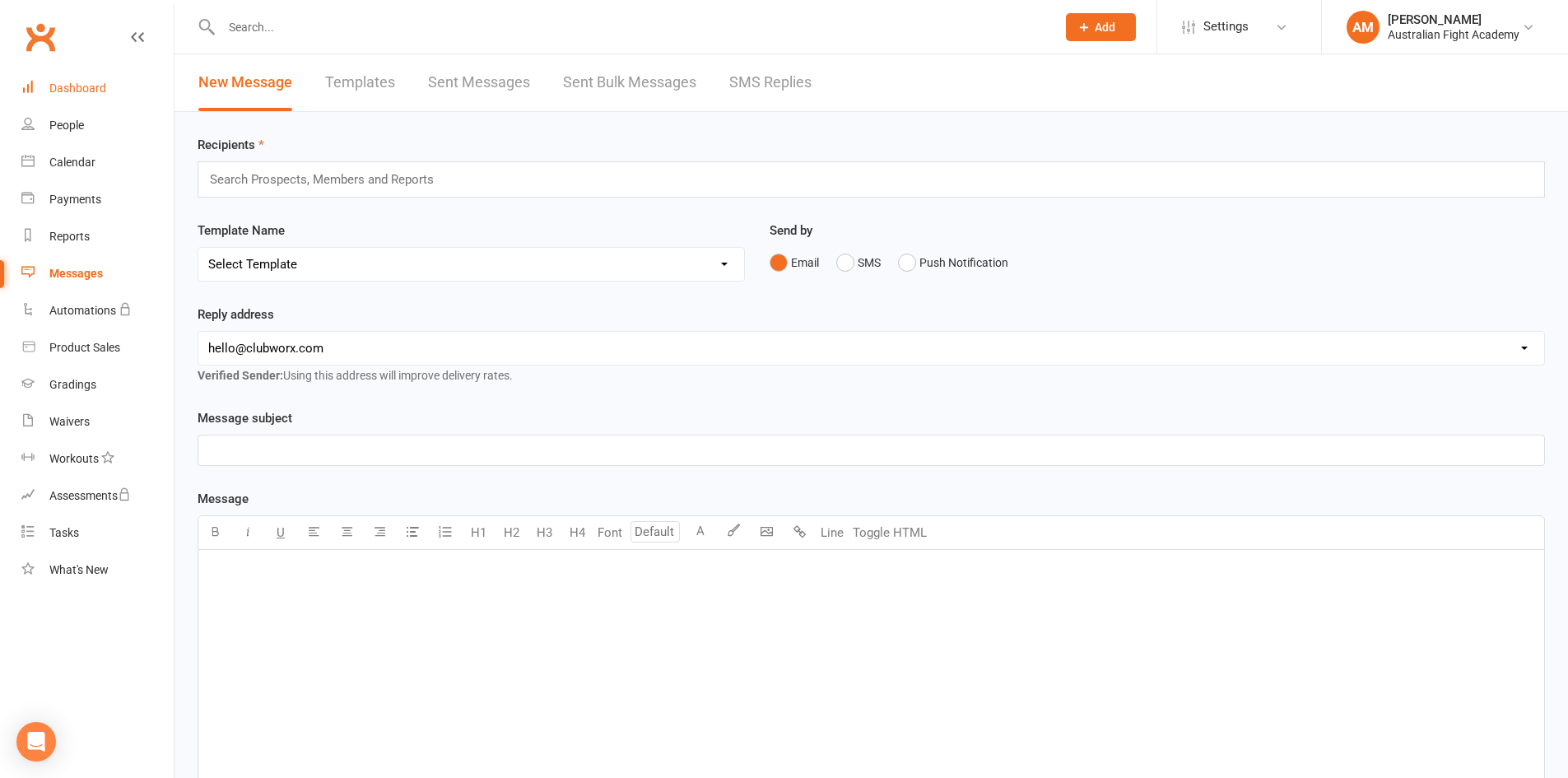
click at [80, 91] on div "Dashboard" at bounding box center [78, 87] width 56 height 13
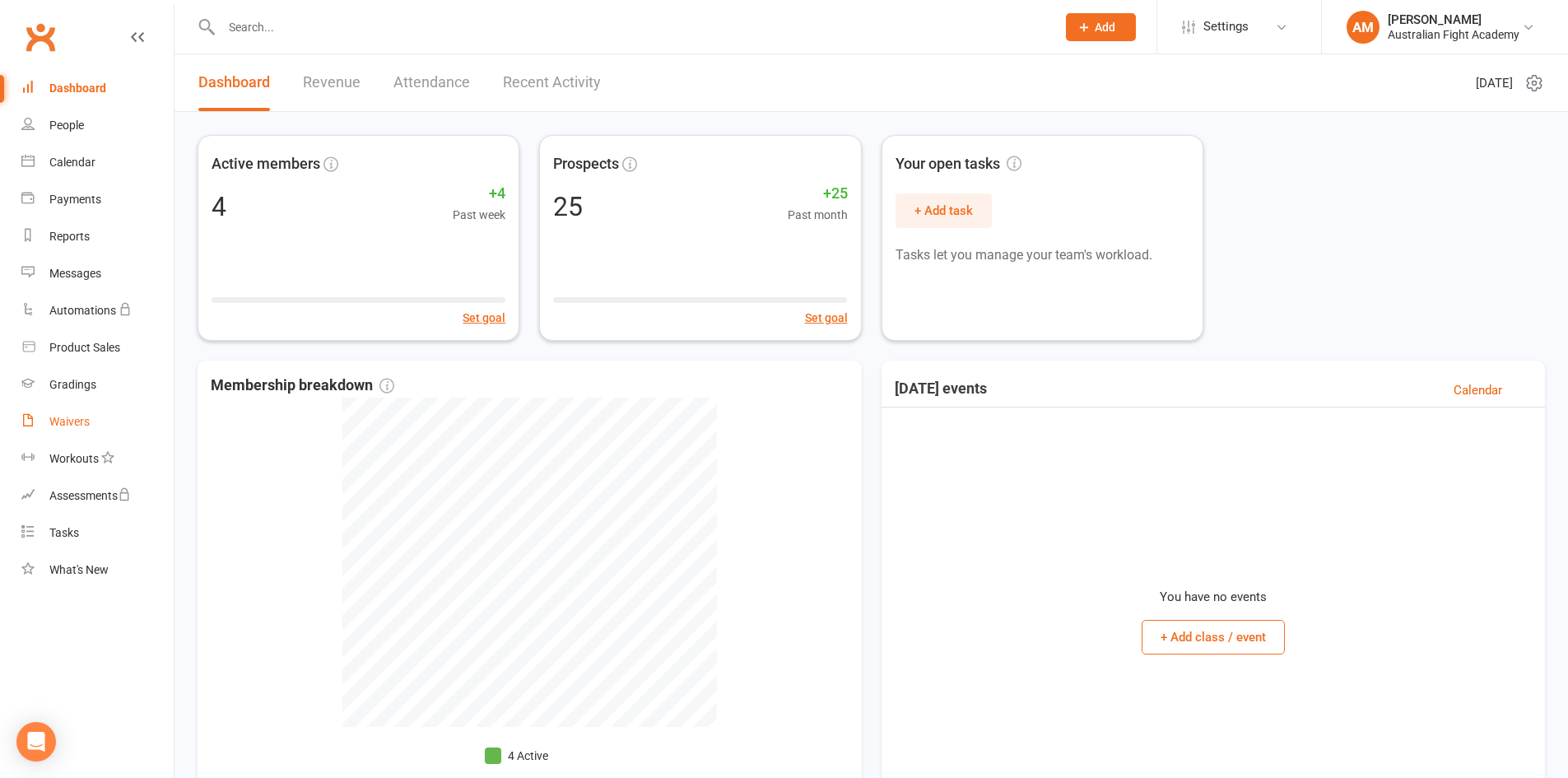
click at [86, 413] on link "Waivers" at bounding box center [97, 421] width 152 height 37
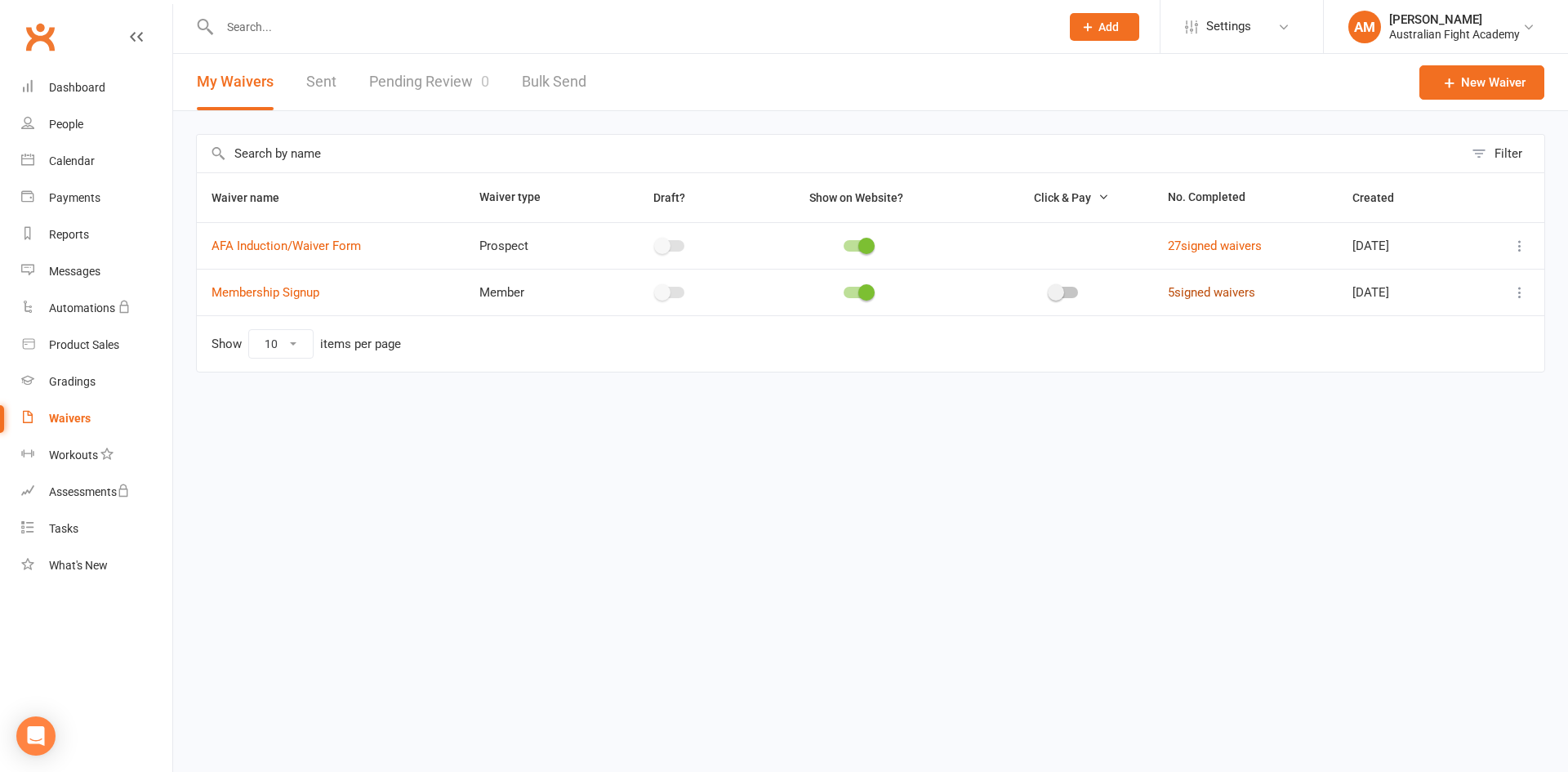
click at [1222, 293] on link "5 signed waivers" at bounding box center [1211, 292] width 87 height 14
select select "25"
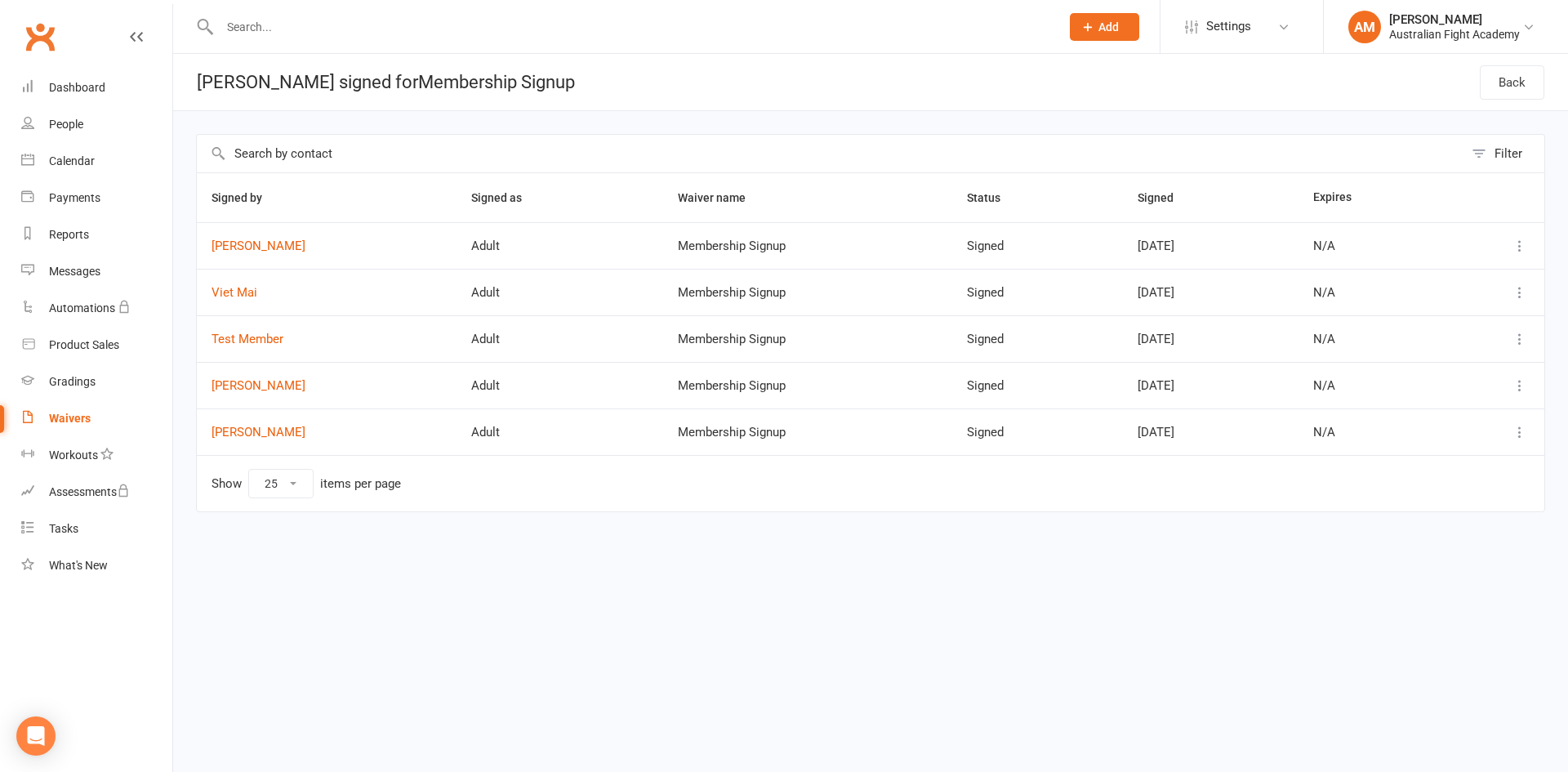
click at [1520, 253] on icon at bounding box center [1519, 245] width 16 height 16
click at [1471, 269] on link "View" at bounding box center [1448, 277] width 162 height 33
click at [245, 250] on link "[PERSON_NAME]" at bounding box center [326, 246] width 231 height 14
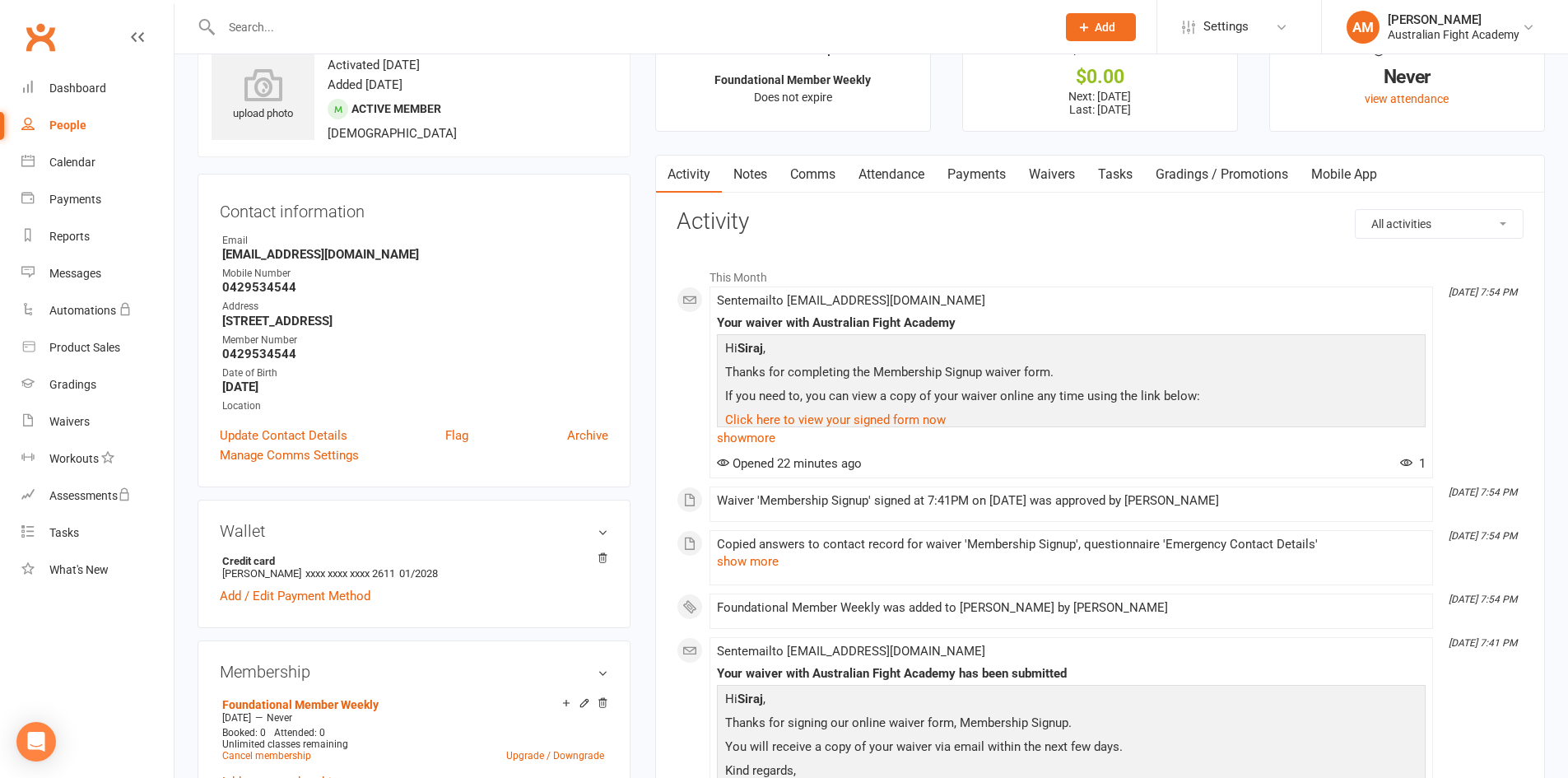
scroll to position [82, 0]
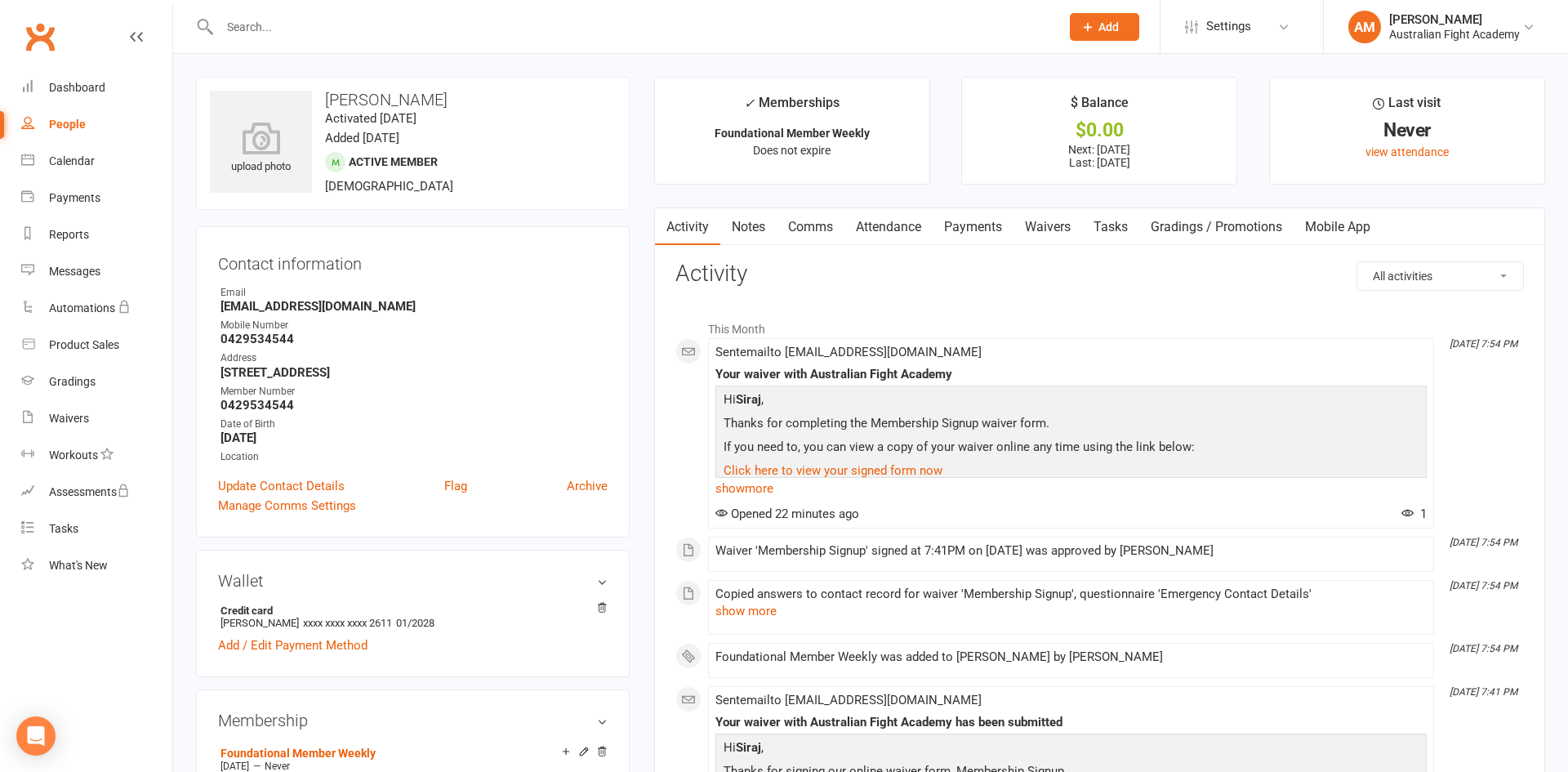
select select "25"
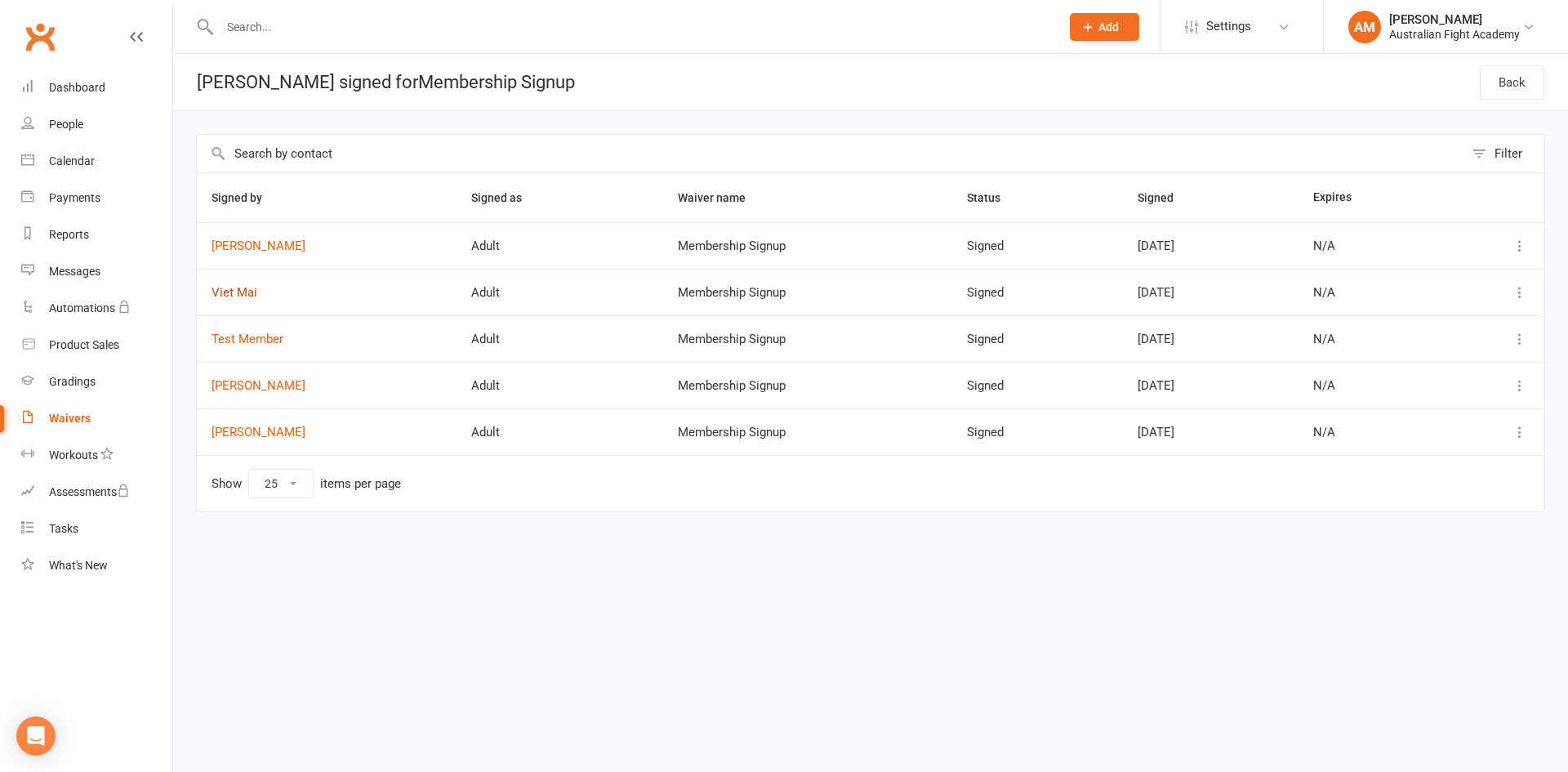
click at [246, 291] on link "Viet Mai" at bounding box center [326, 293] width 231 height 14
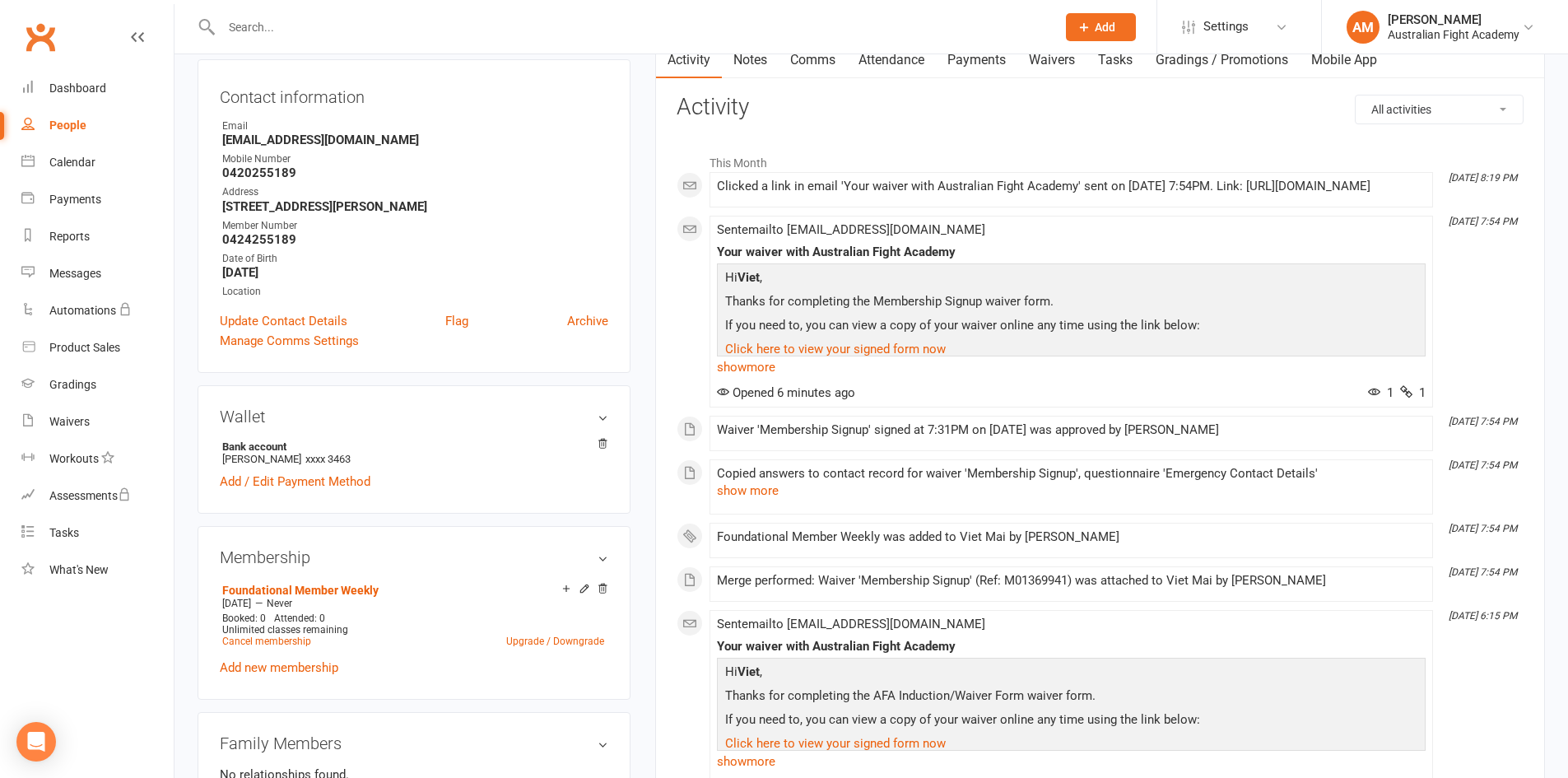
scroll to position [171, 0]
click at [730, 376] on link "show more" at bounding box center [1071, 364] width 709 height 23
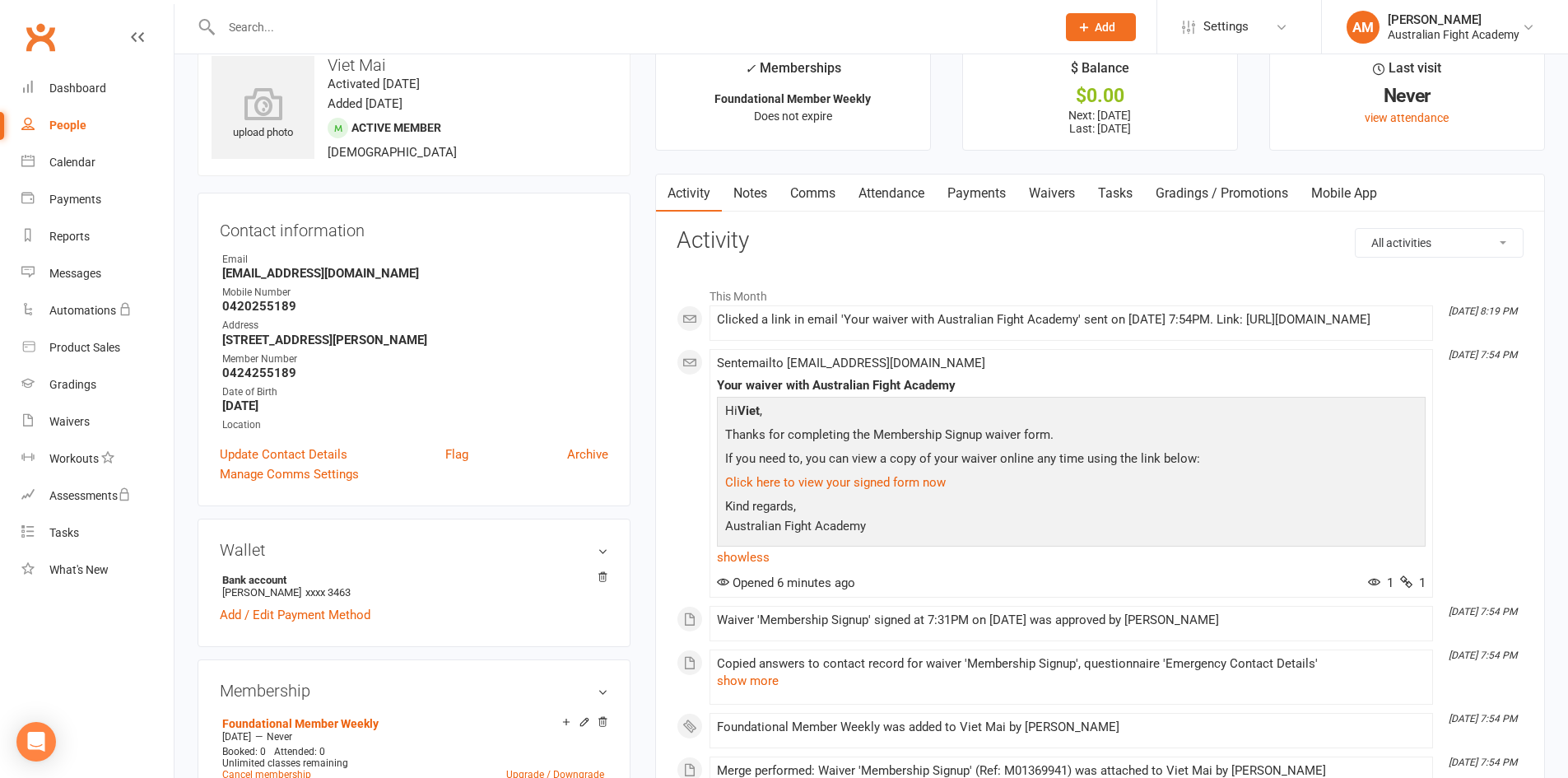
scroll to position [7, 0]
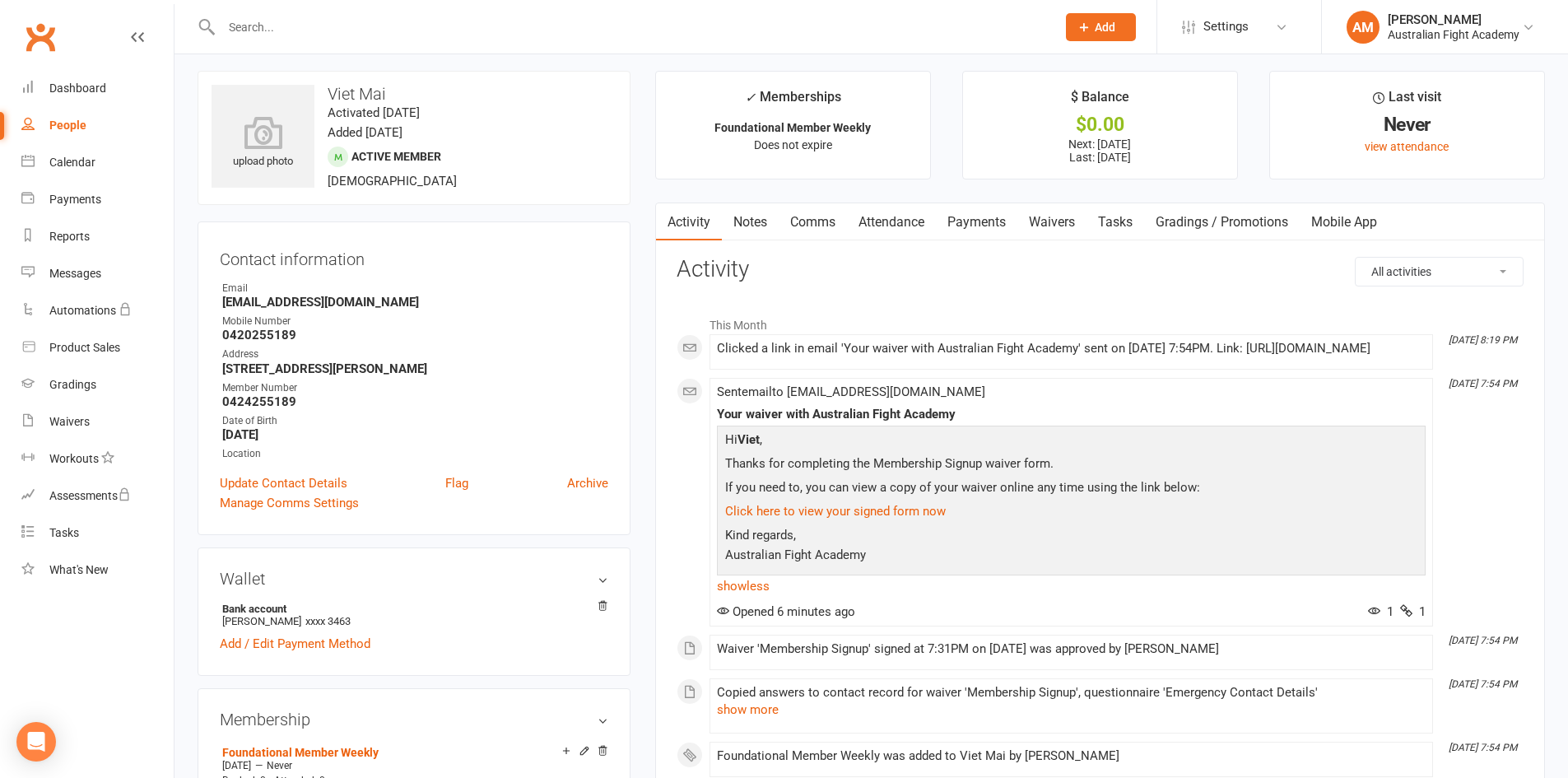
click at [52, 124] on div "People" at bounding box center [68, 125] width 37 height 13
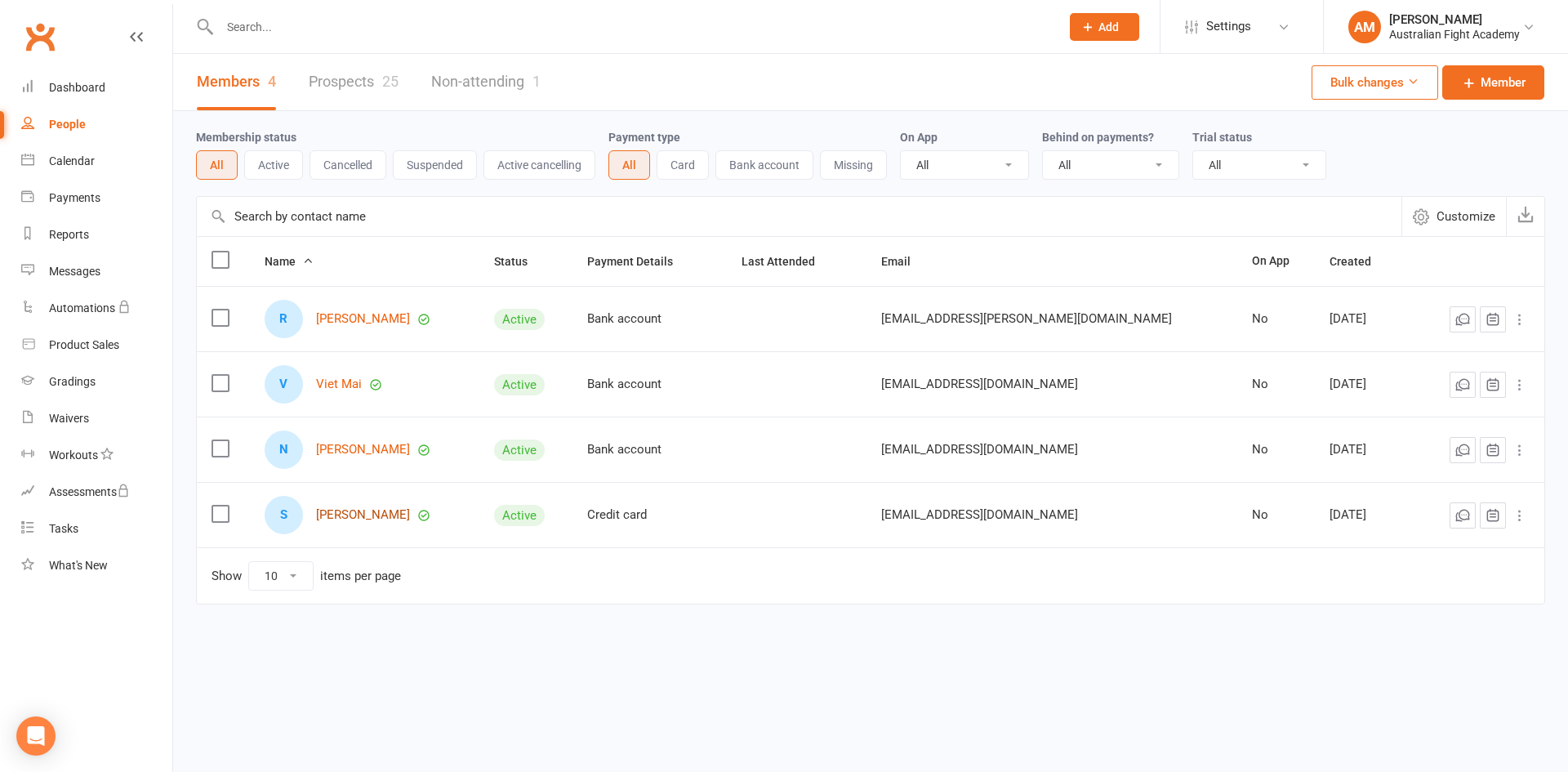
click at [372, 513] on link "[PERSON_NAME]" at bounding box center [363, 515] width 94 height 14
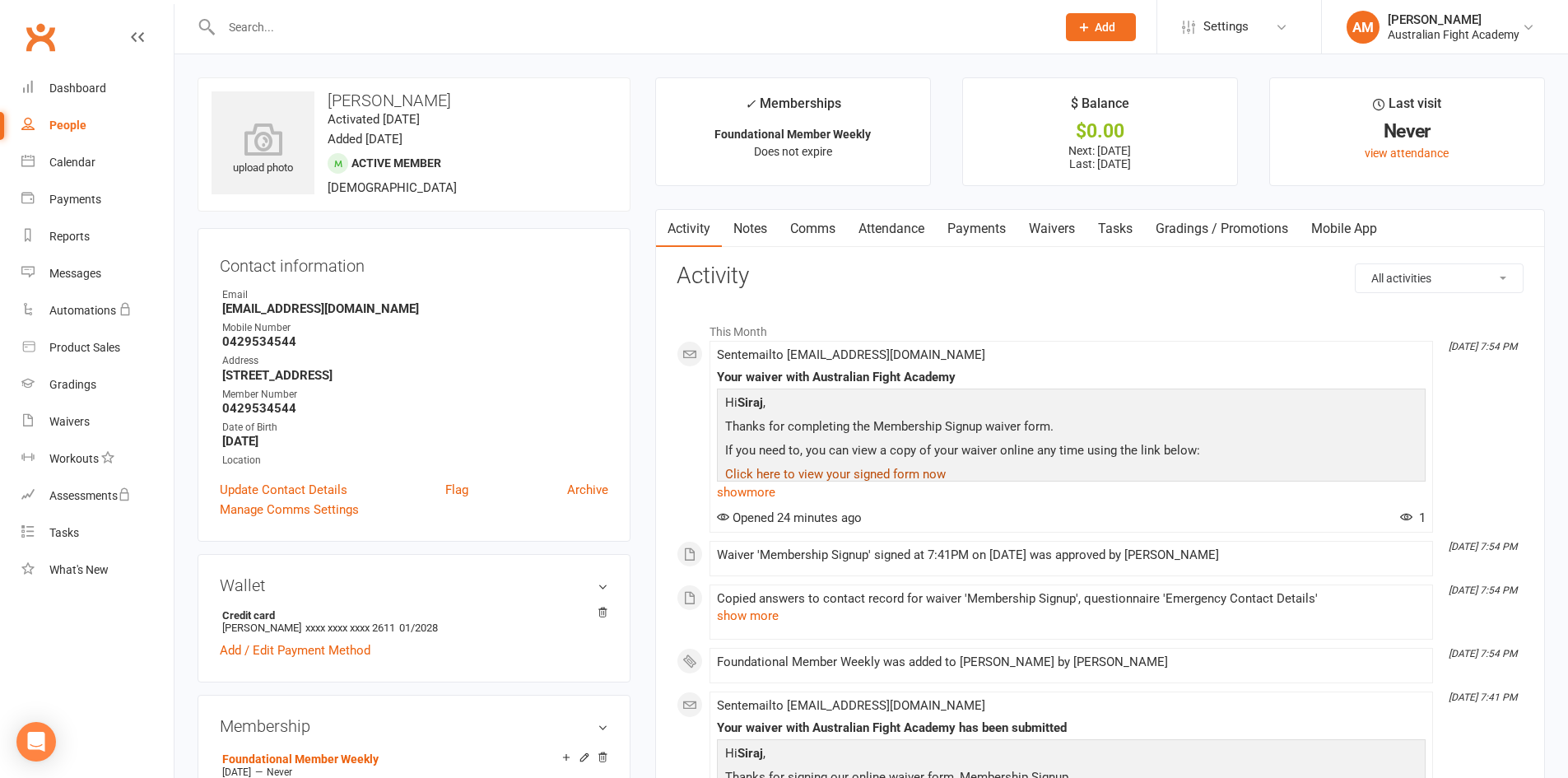
click at [907, 478] on link "Click here to view your signed form now" at bounding box center [835, 474] width 221 height 15
click at [737, 488] on link "show more" at bounding box center [1071, 492] width 709 height 23
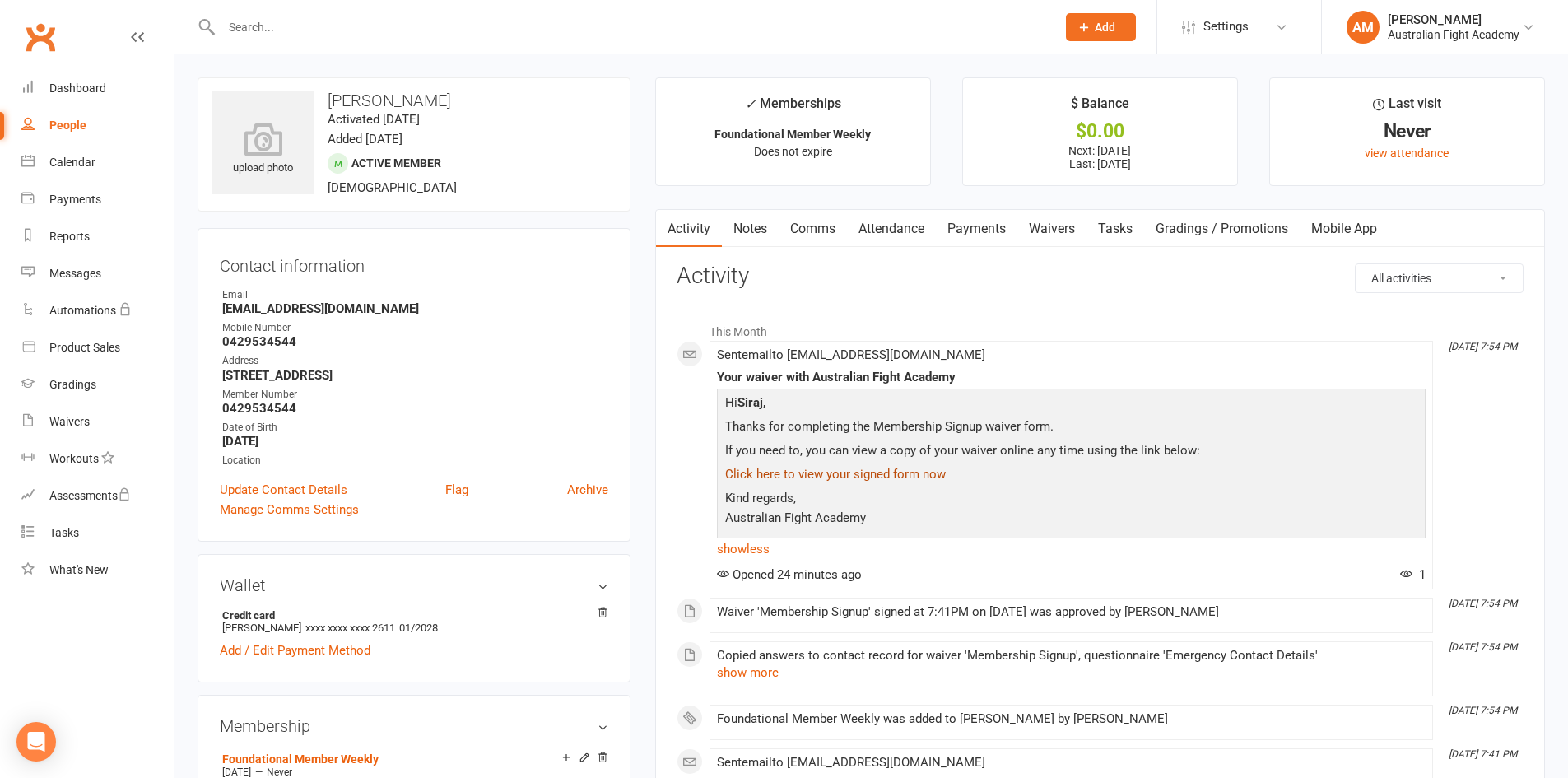
click at [761, 474] on link "Click here to view your signed form now" at bounding box center [835, 474] width 221 height 15
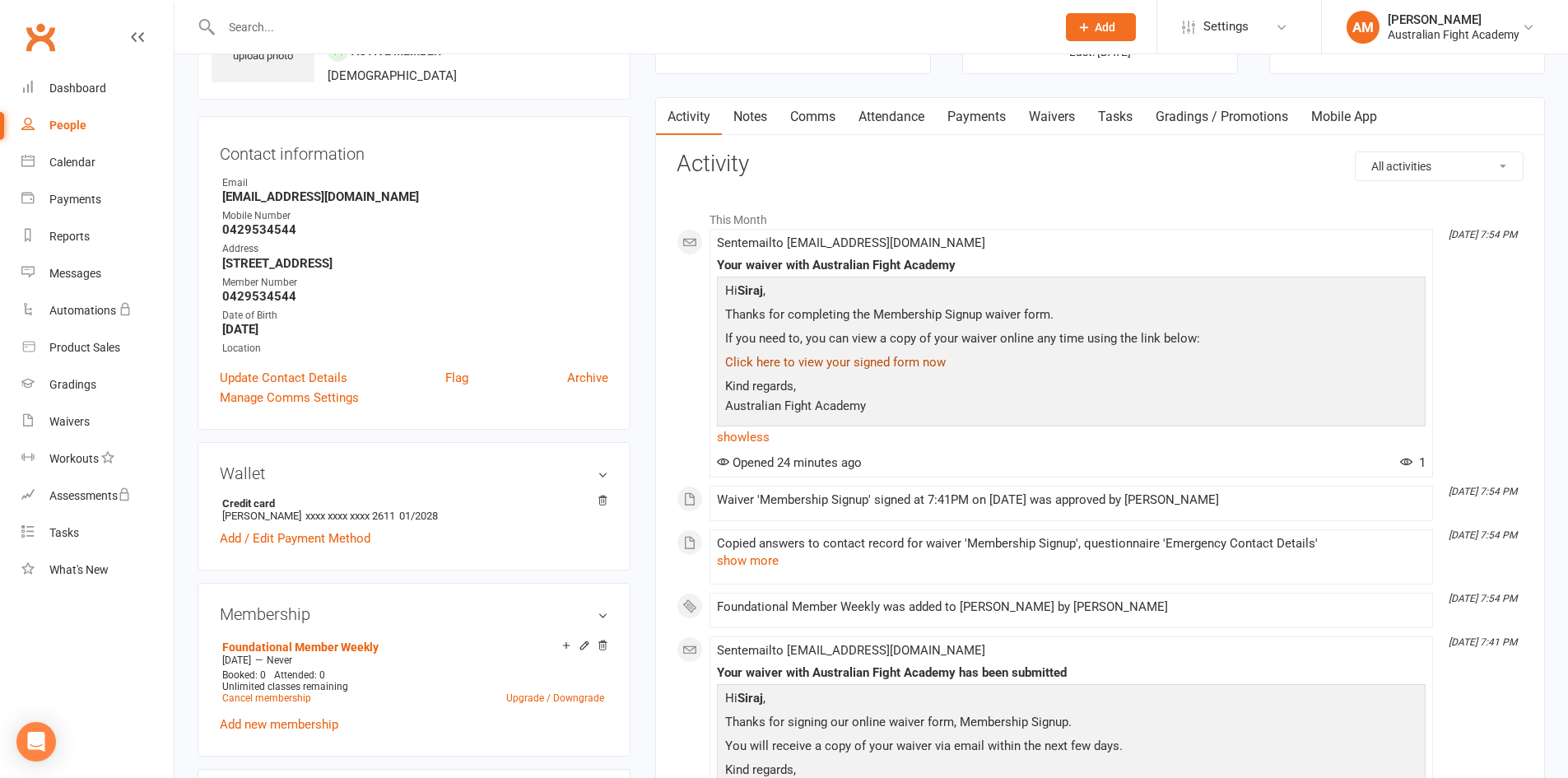
scroll to position [165, 0]
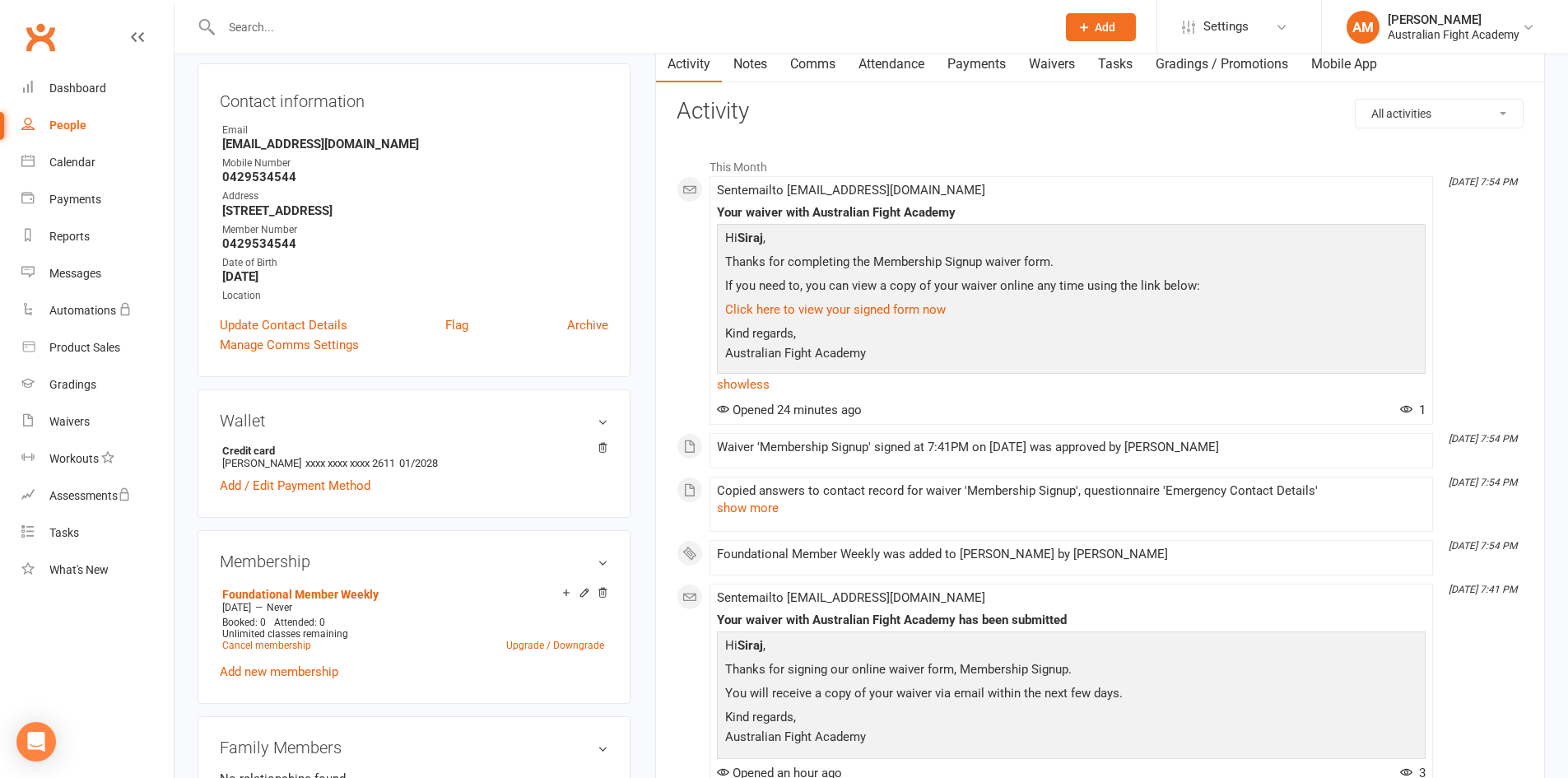
click at [59, 127] on div "People" at bounding box center [68, 125] width 37 height 13
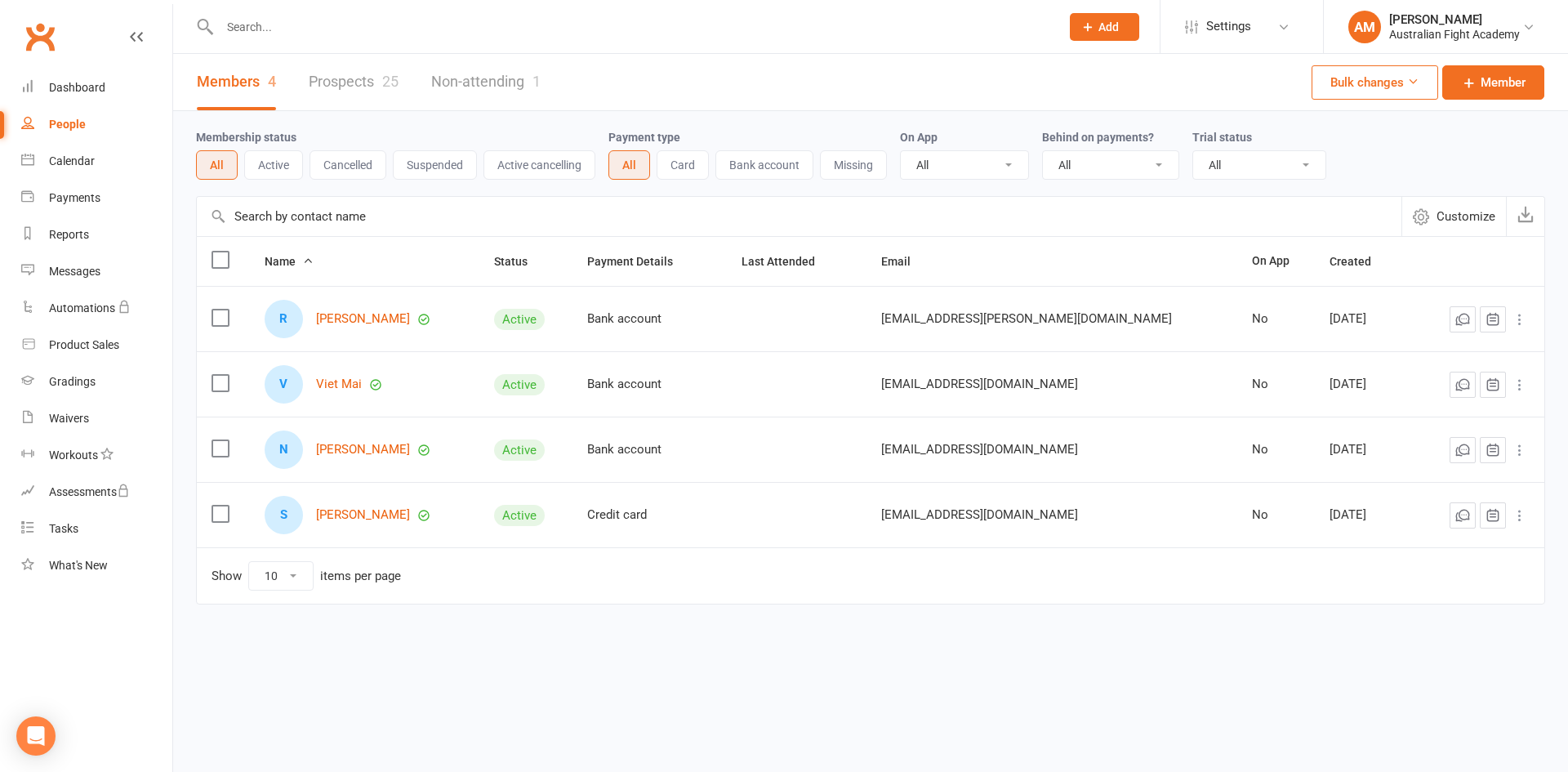
click at [494, 79] on link "Non-attending 1" at bounding box center [485, 82] width 109 height 56
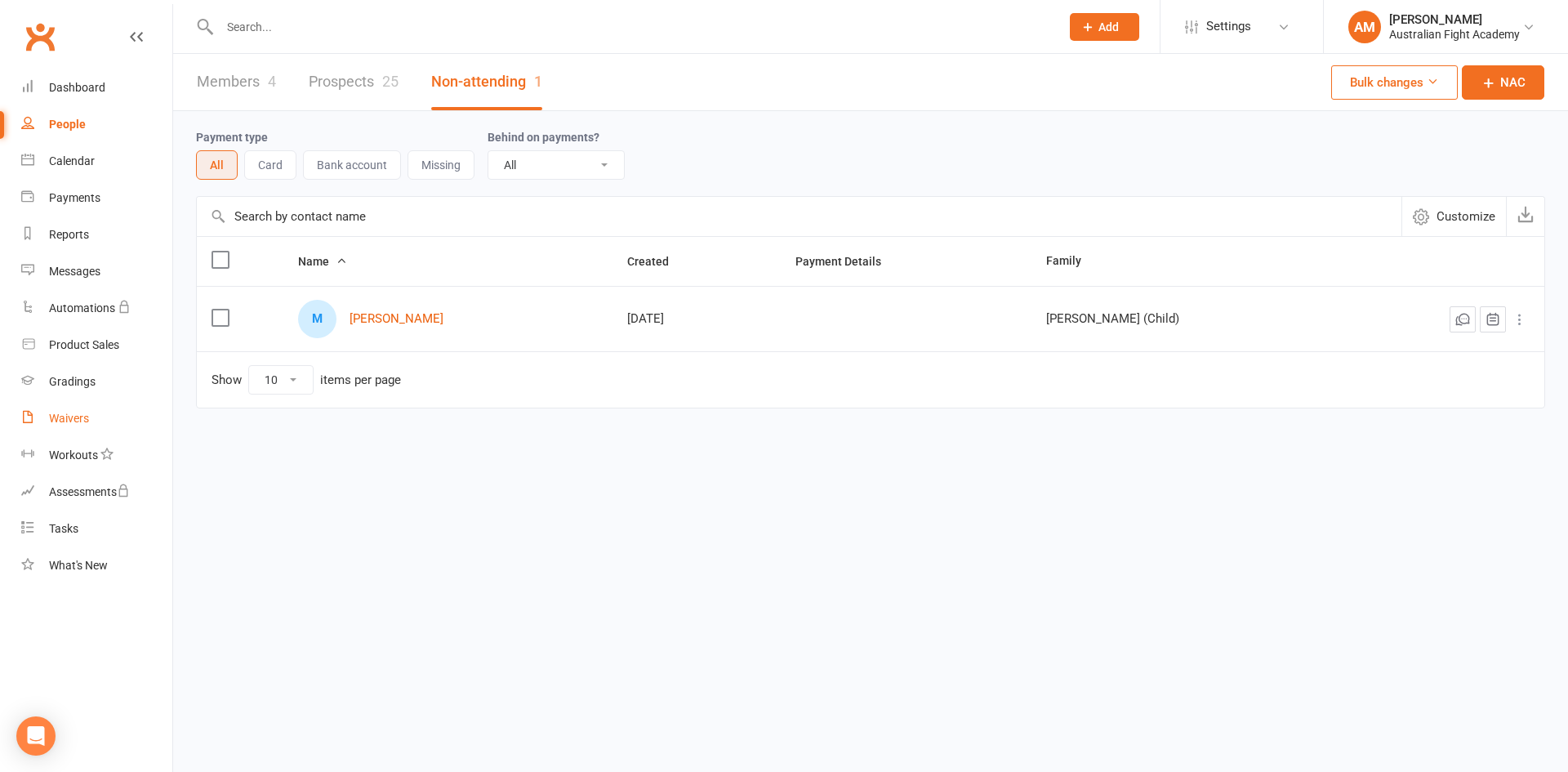
click at [79, 422] on div "Waivers" at bounding box center [69, 417] width 40 height 13
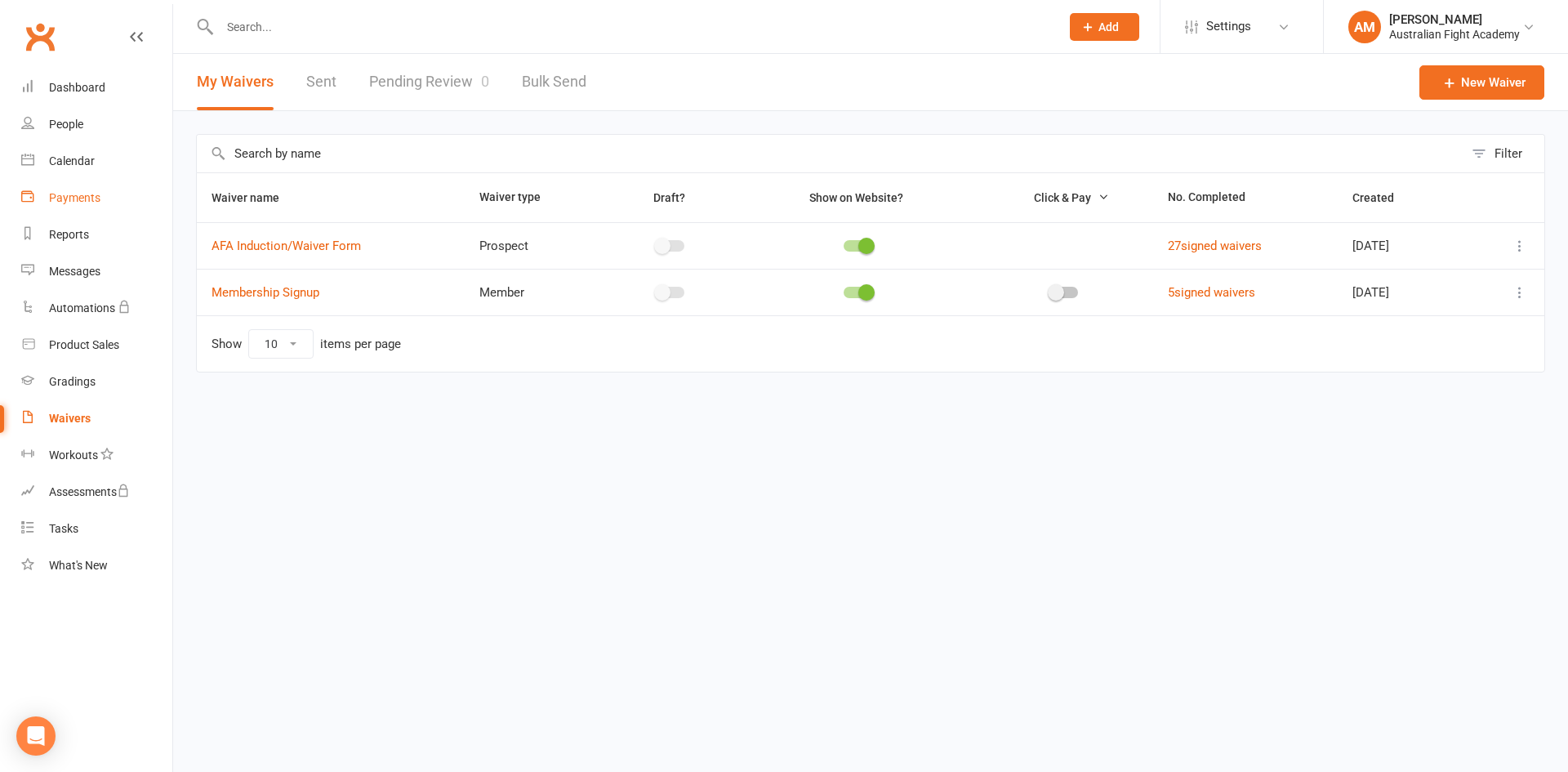
click at [100, 198] on link "Payments" at bounding box center [97, 198] width 151 height 36
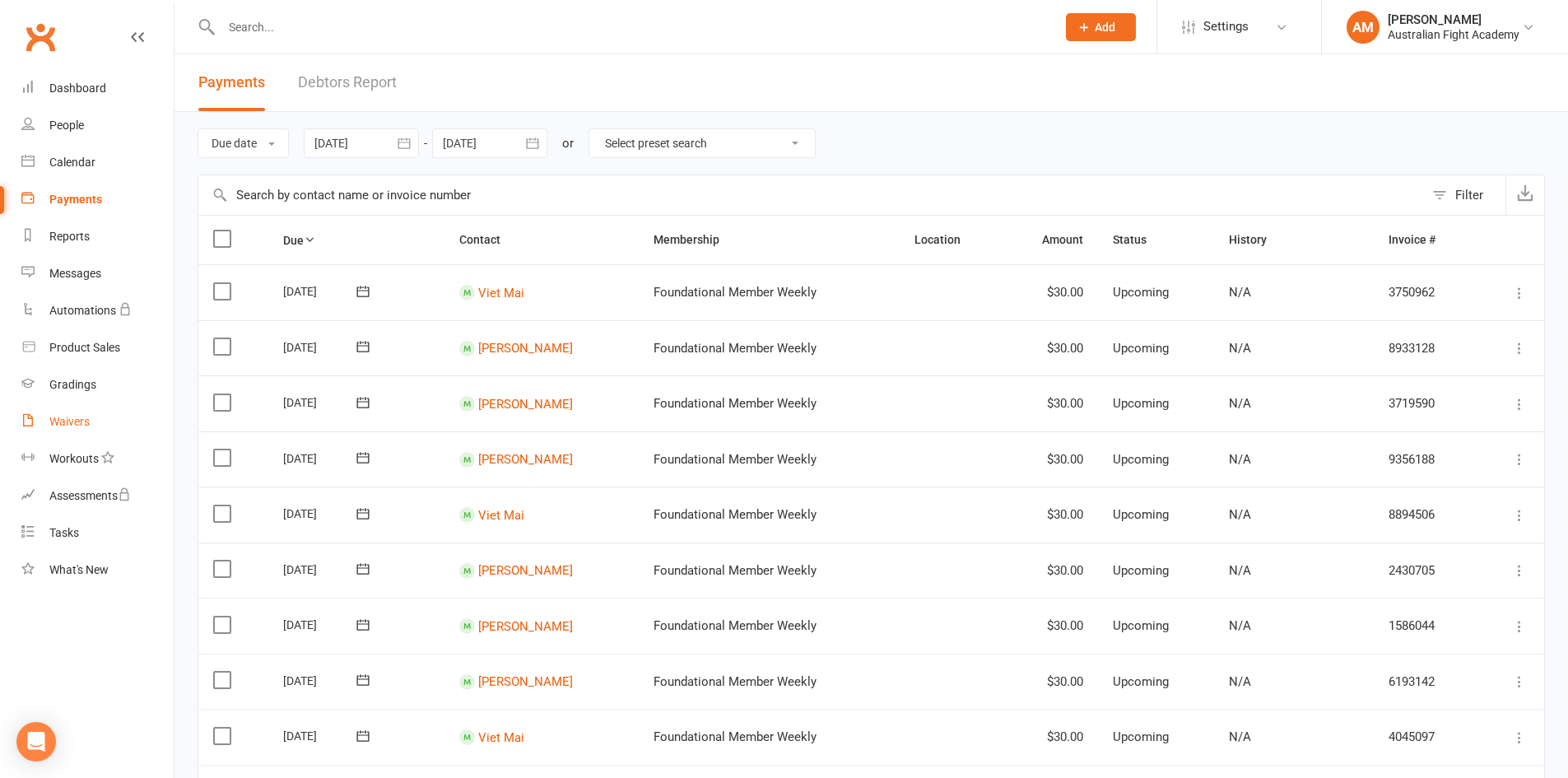
click at [84, 413] on link "Waivers" at bounding box center [97, 421] width 152 height 37
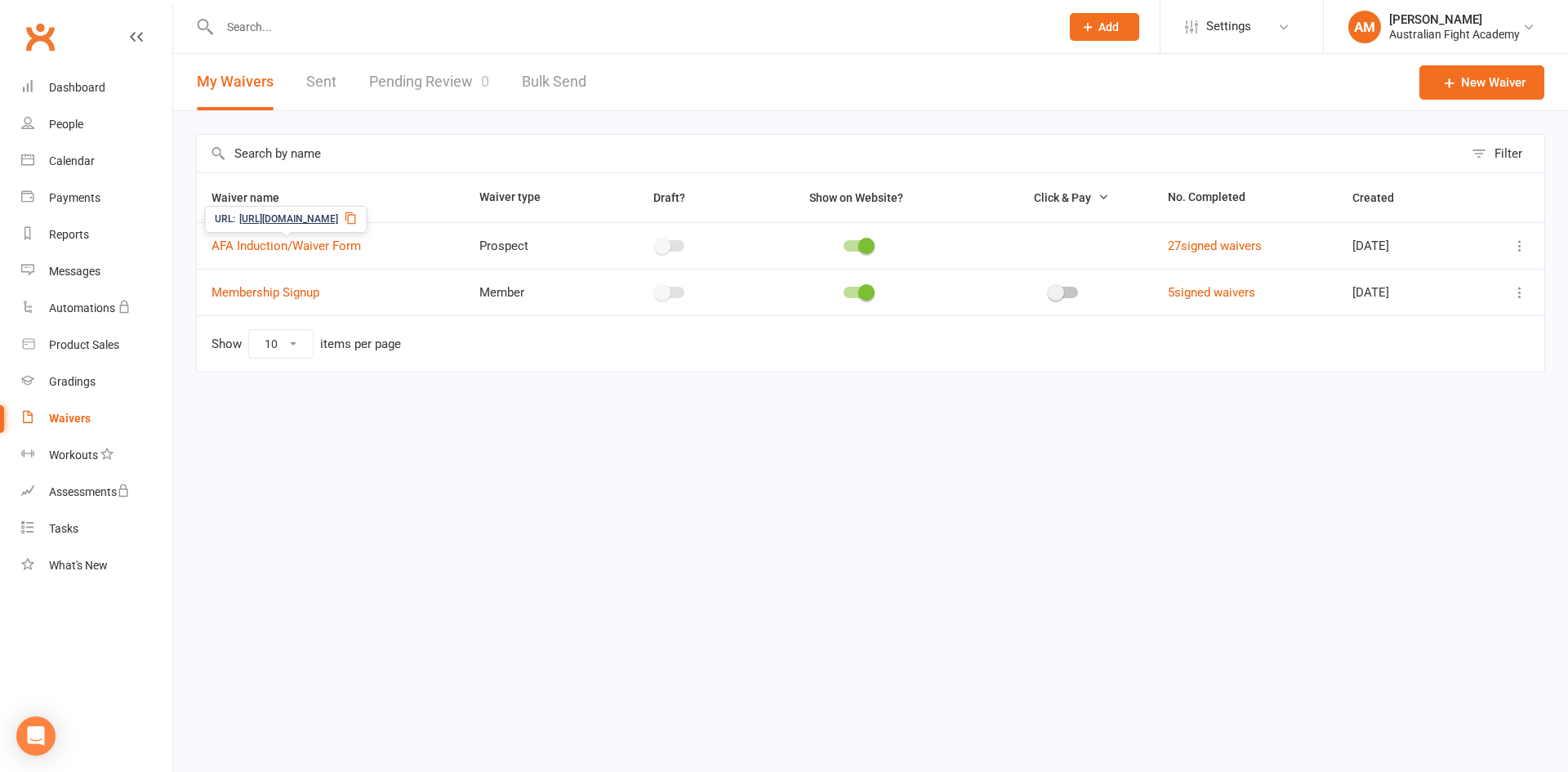
click at [332, 255] on span "AFA Induction/Waiver Form" at bounding box center [286, 246] width 149 height 31
click at [349, 249] on link "AFA Induction/Waiver Form" at bounding box center [286, 245] width 149 height 14
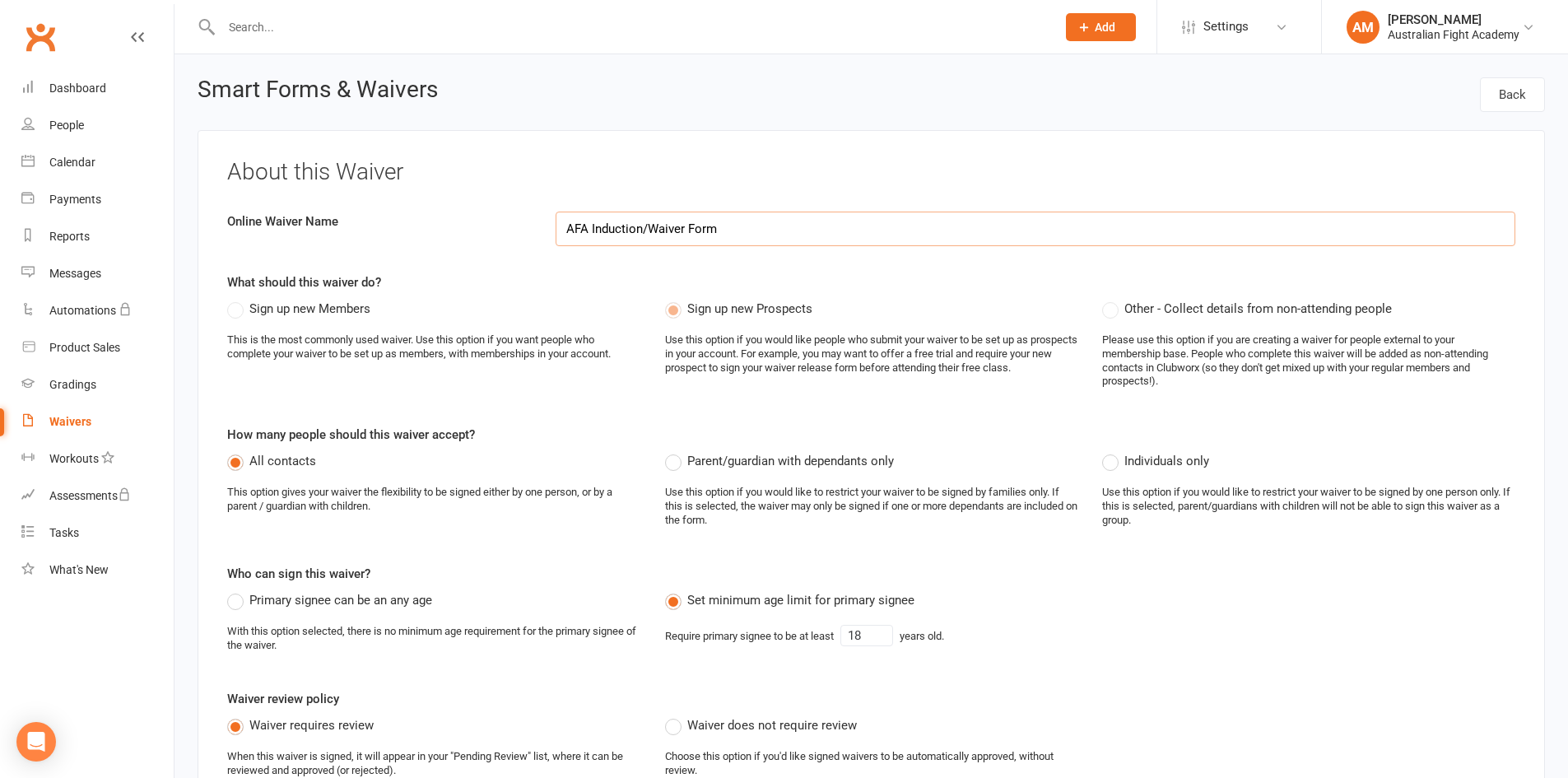
select select "applies_to_attending_signees"
select select "select"
select select "applies_to_attending_signees"
click at [81, 407] on link "Waivers" at bounding box center [97, 421] width 152 height 37
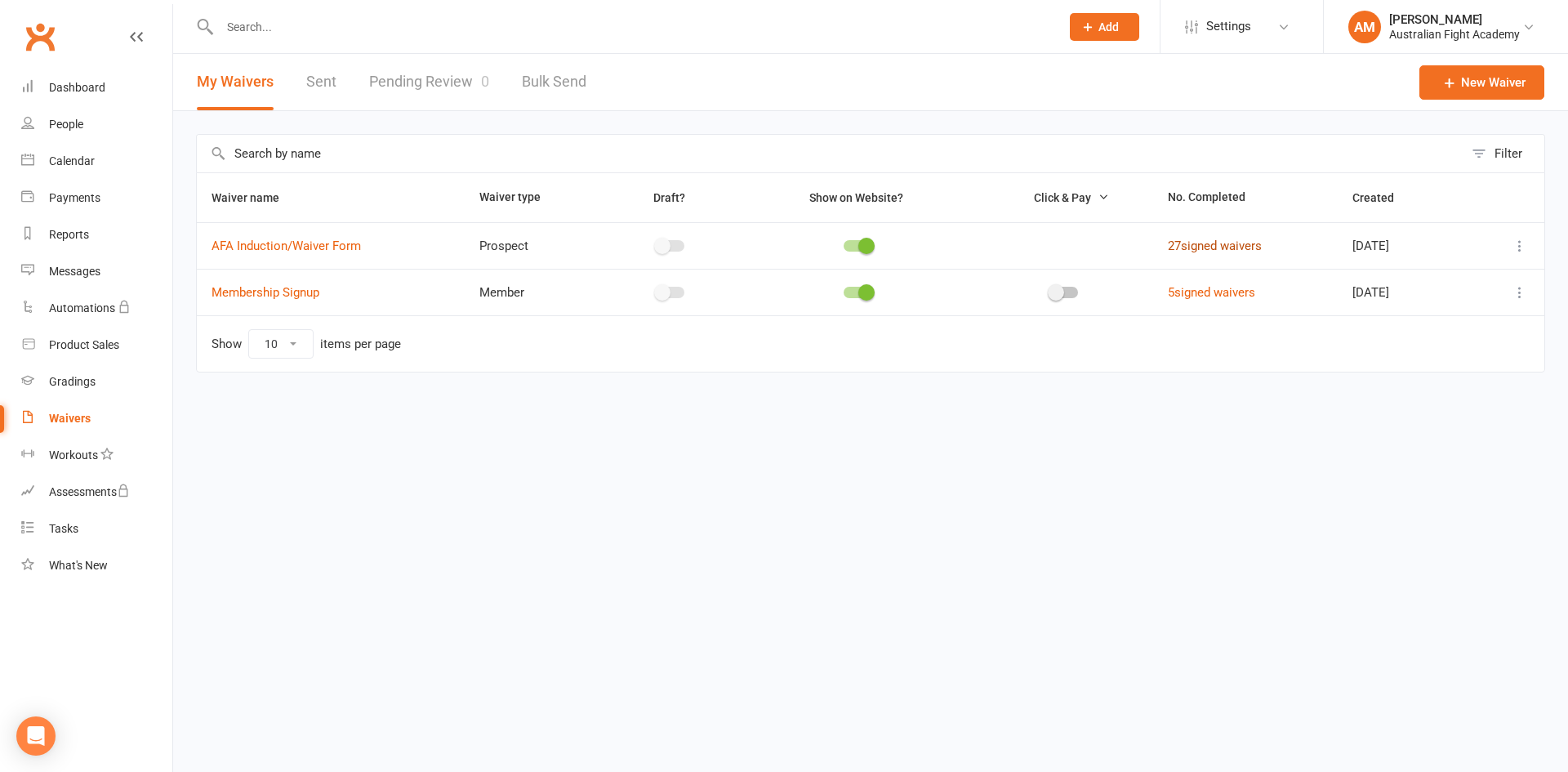
click at [1222, 254] on link "27 signed waivers" at bounding box center [1214, 245] width 94 height 14
select select "25"
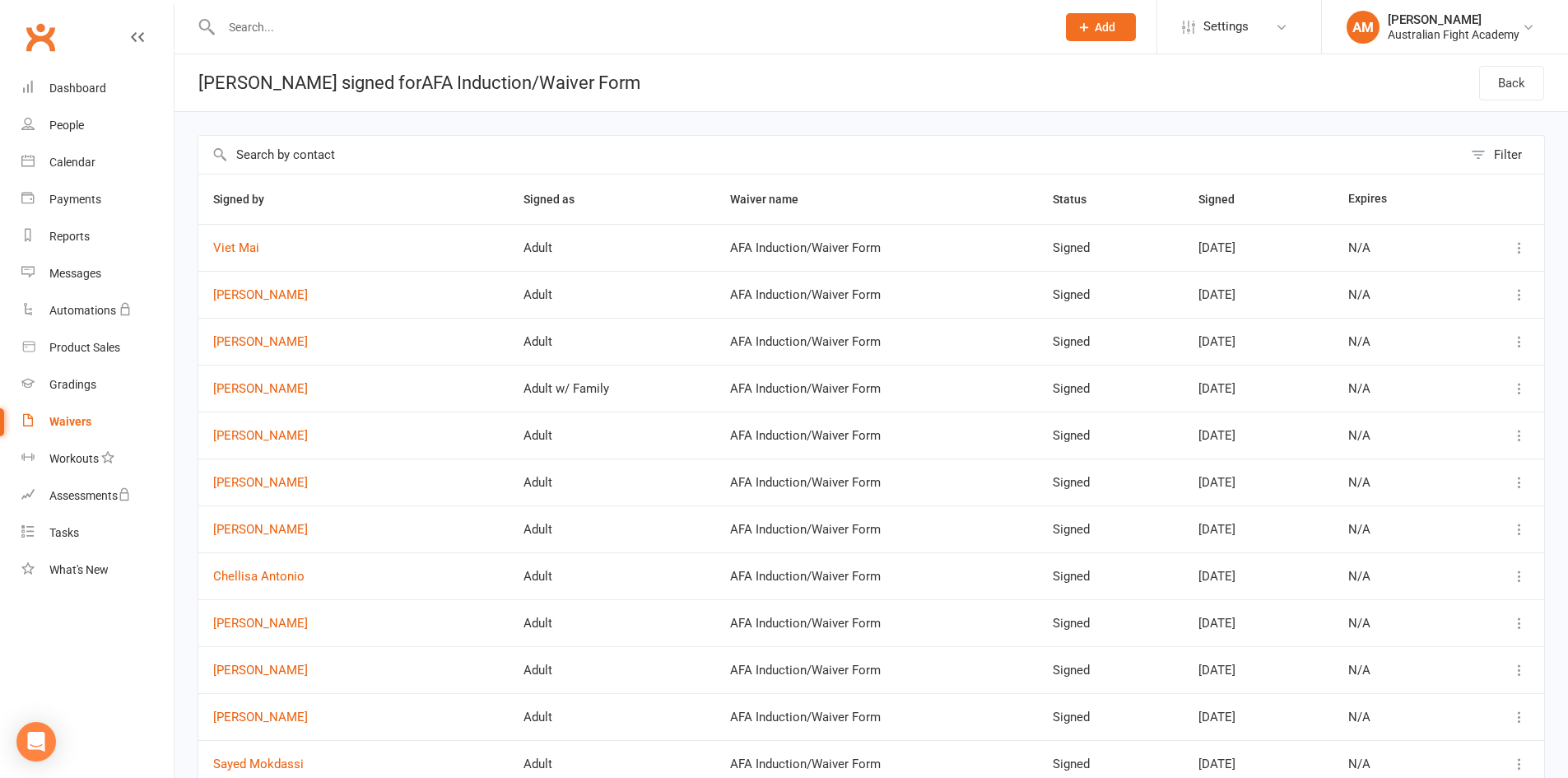
click at [32, 431] on link "Waivers" at bounding box center [97, 421] width 152 height 37
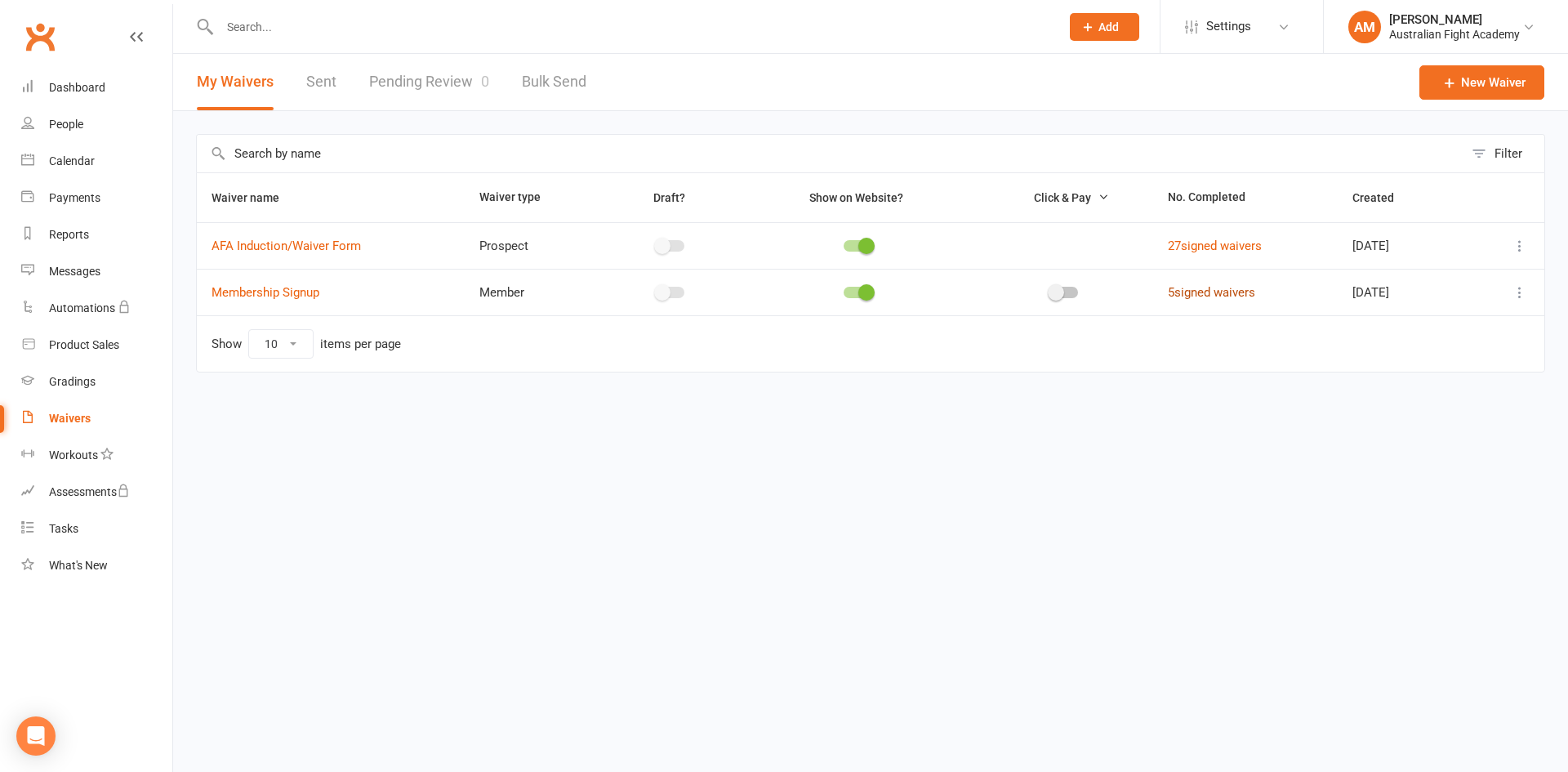
click at [1233, 288] on link "5 signed waivers" at bounding box center [1211, 292] width 87 height 14
select select "25"
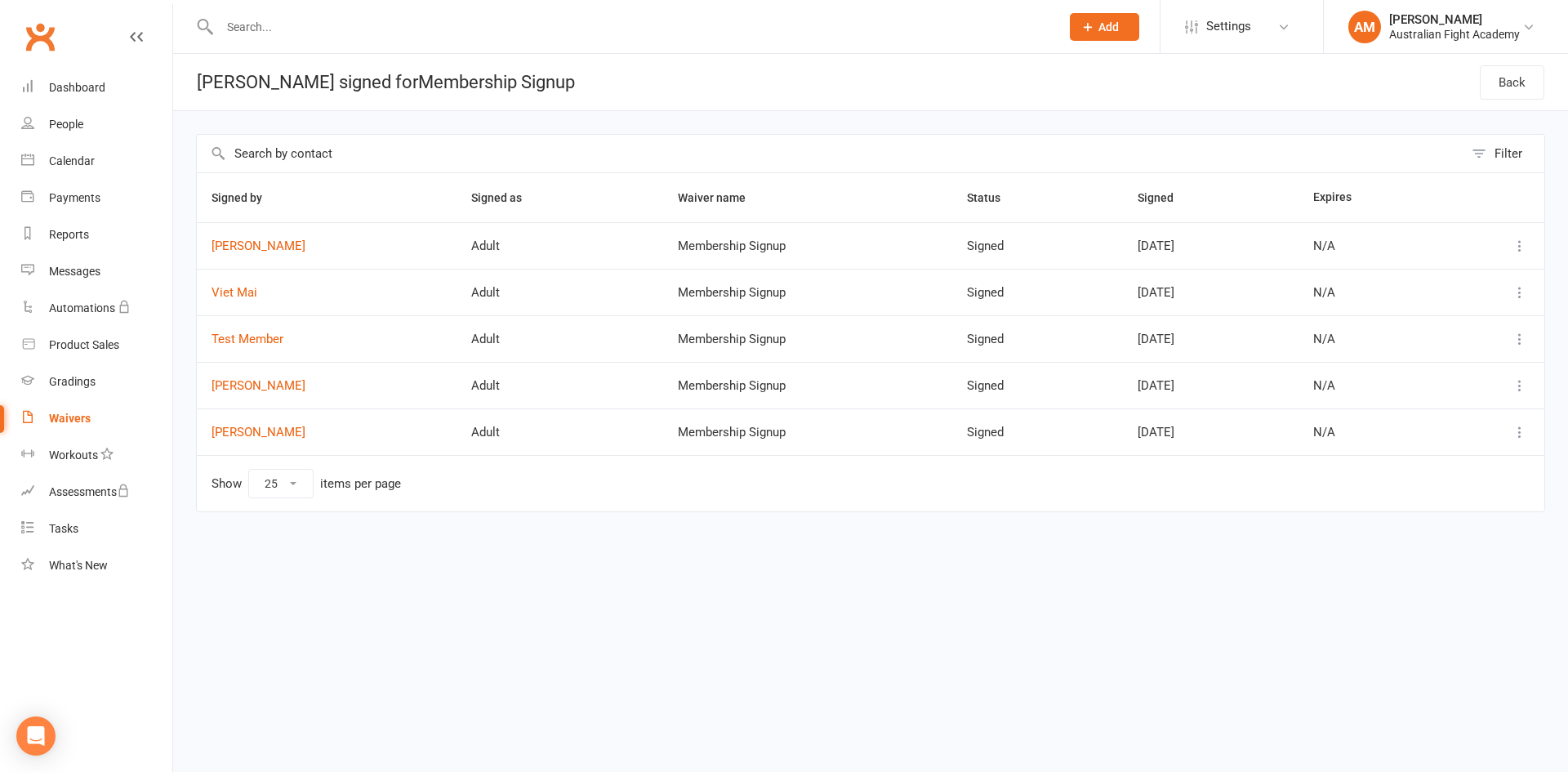
click at [48, 425] on link "Waivers" at bounding box center [97, 418] width 151 height 36
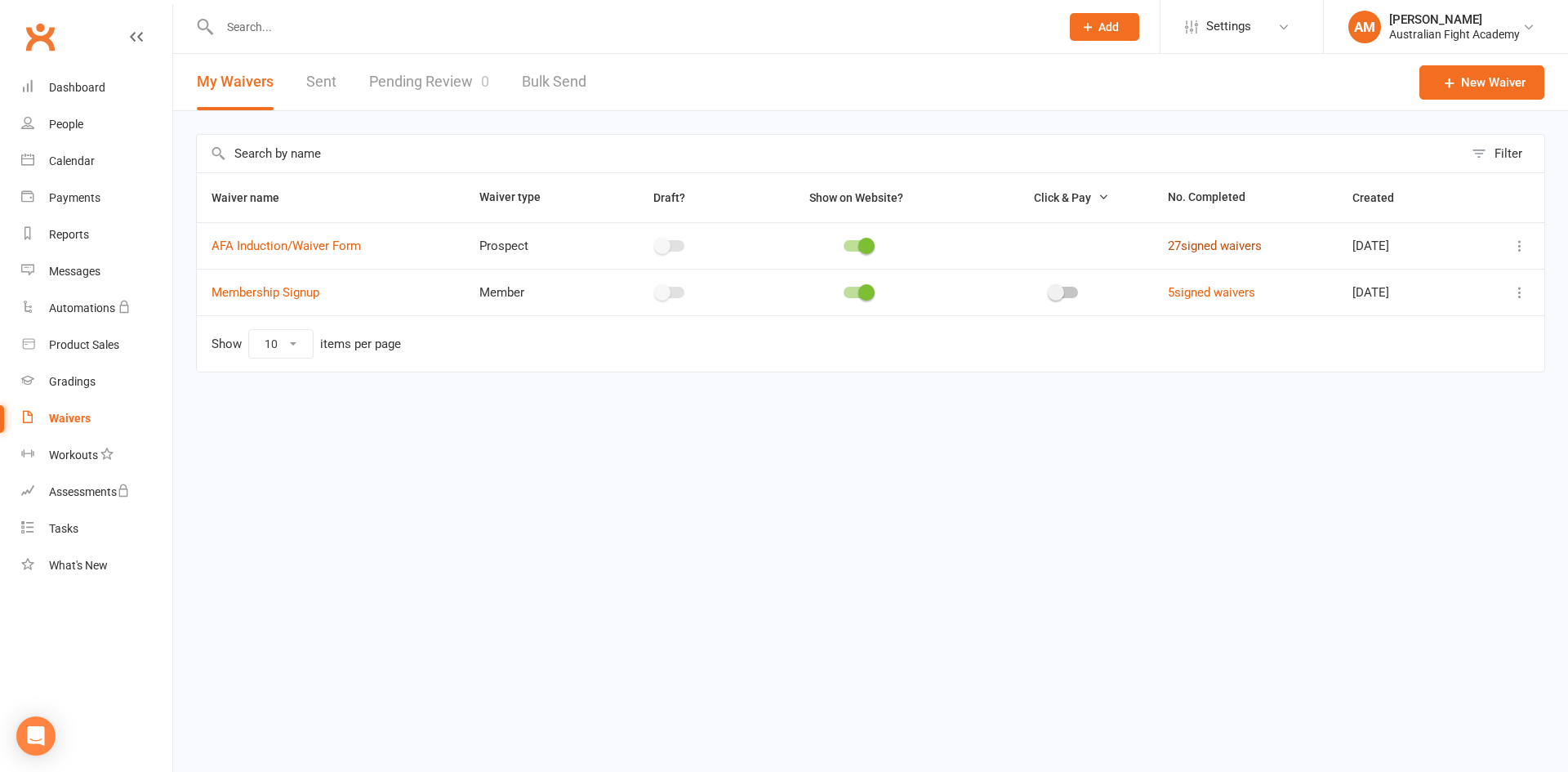
click at [1186, 242] on link "27 signed waivers" at bounding box center [1214, 245] width 94 height 14
select select "25"
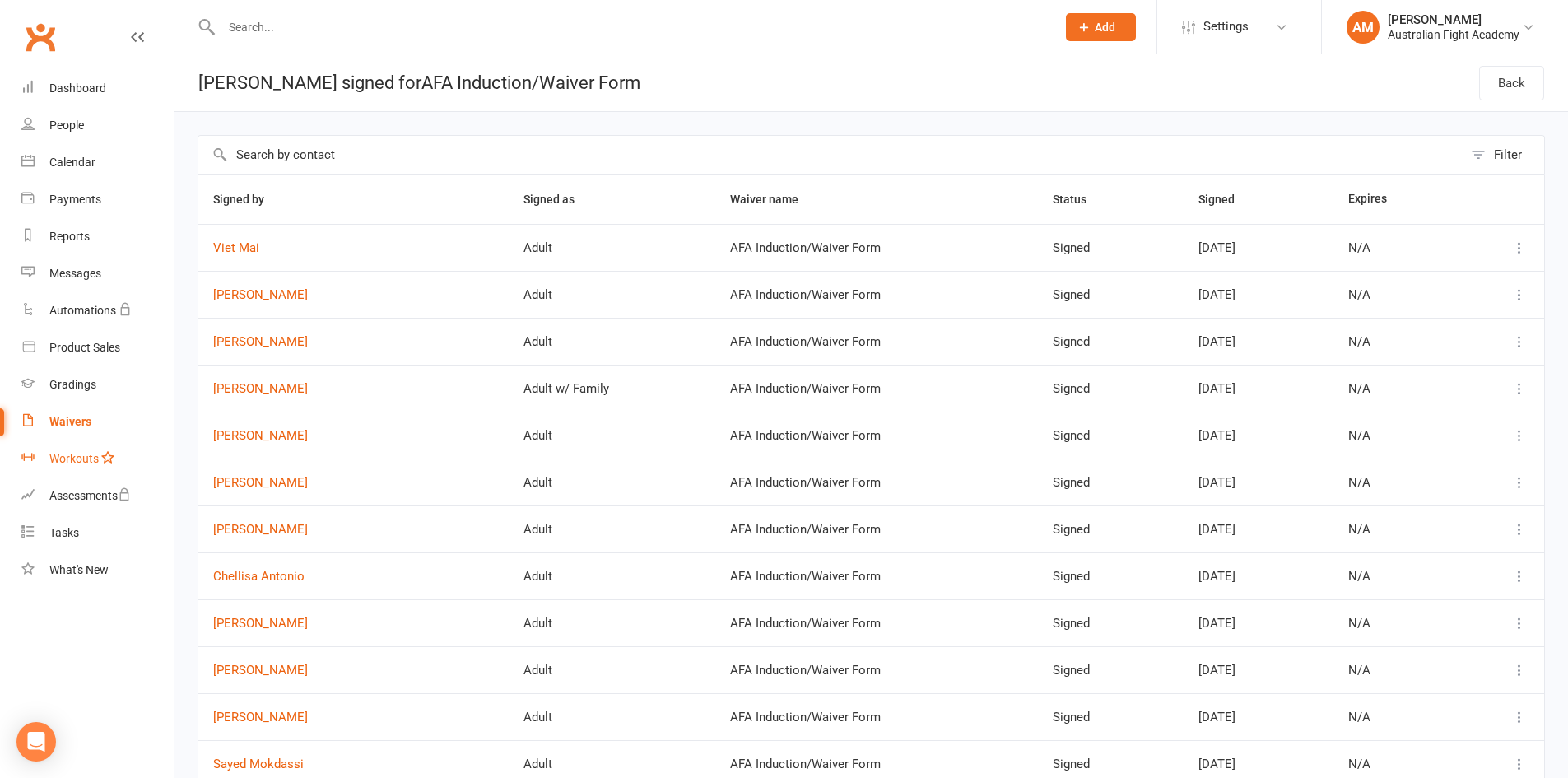
click at [80, 448] on link "Workouts" at bounding box center [97, 458] width 152 height 37
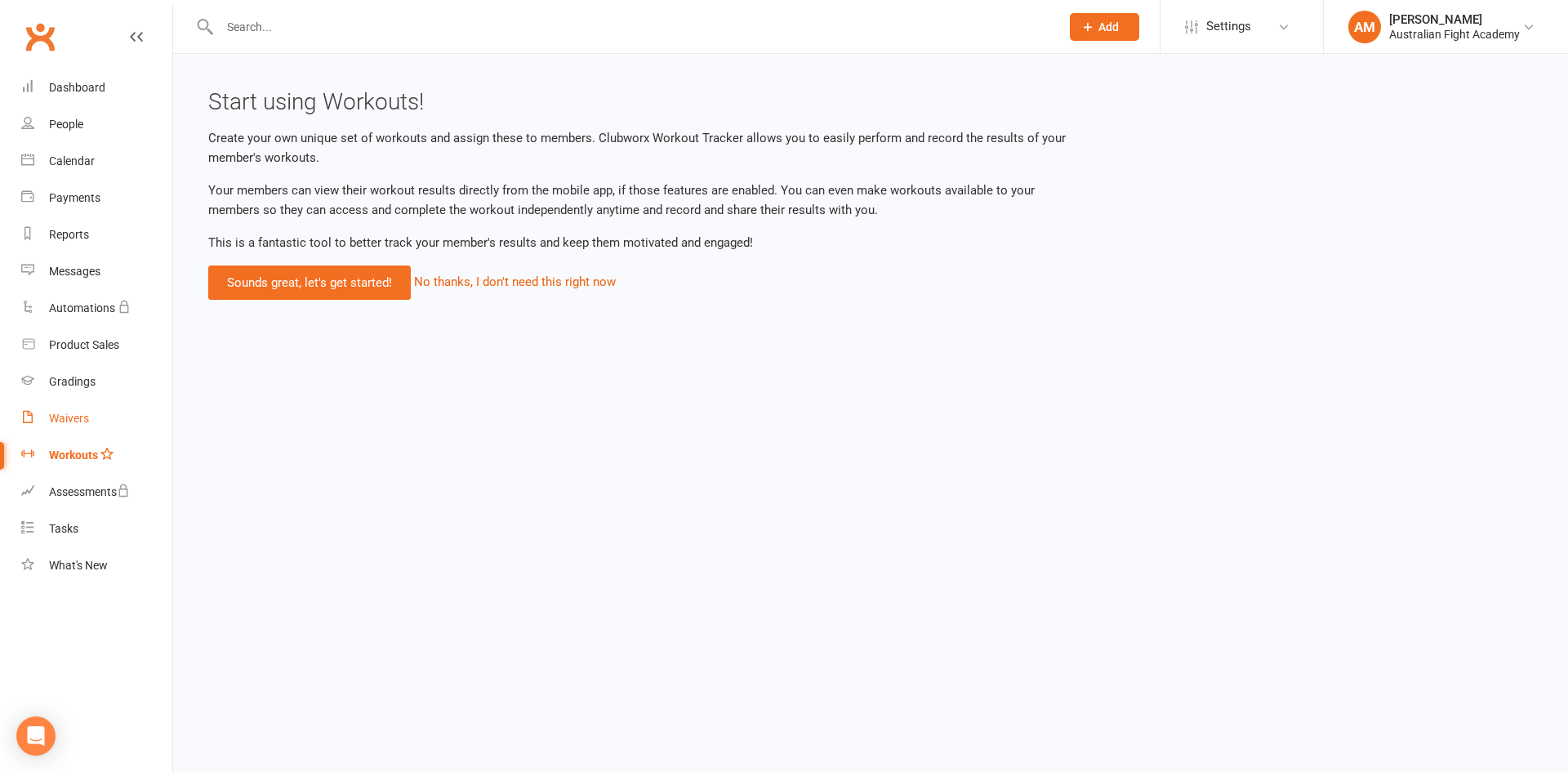
click at [81, 427] on link "Waivers" at bounding box center [97, 418] width 151 height 36
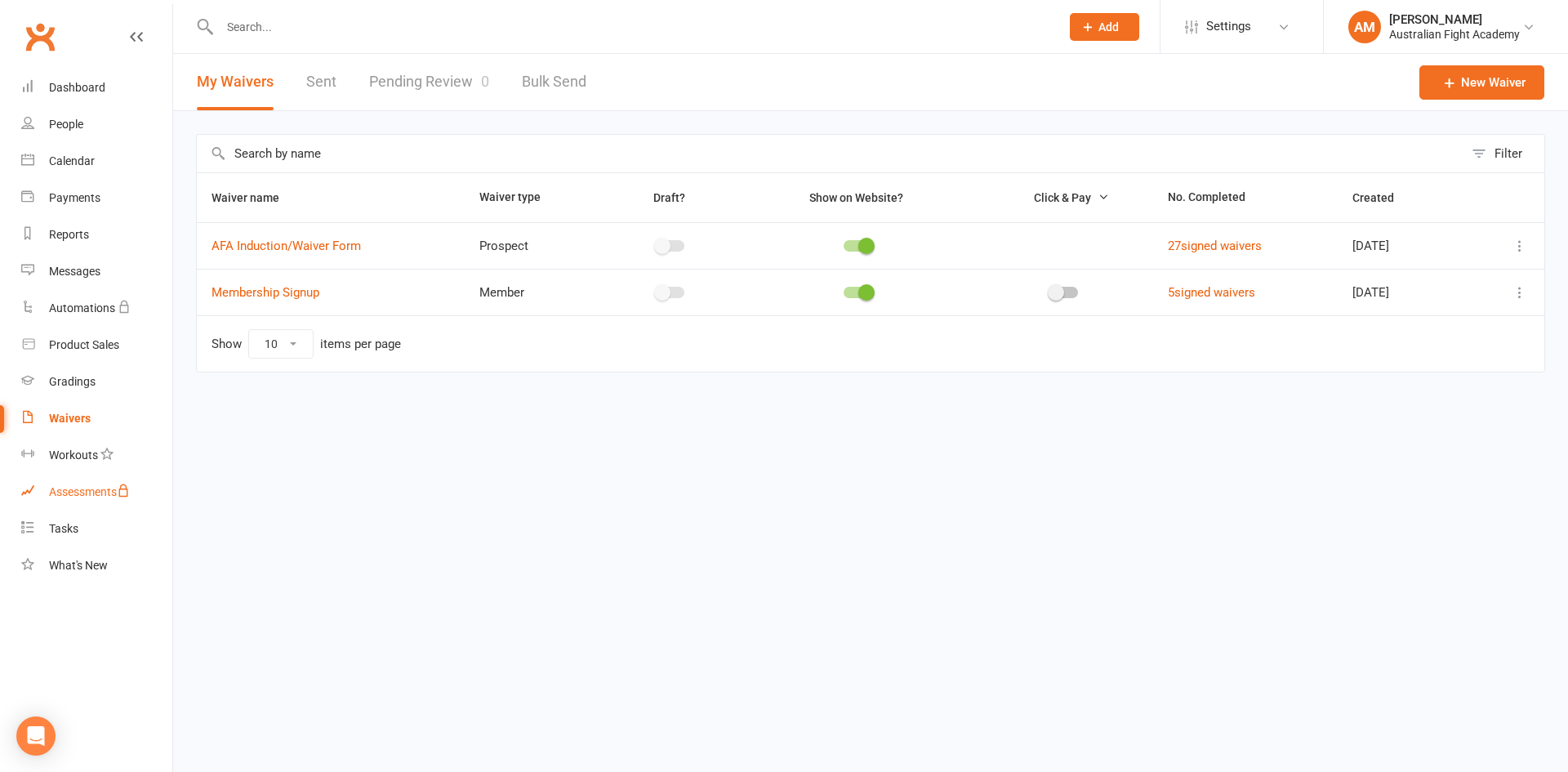
click at [41, 485] on link "Assessments" at bounding box center [97, 492] width 151 height 36
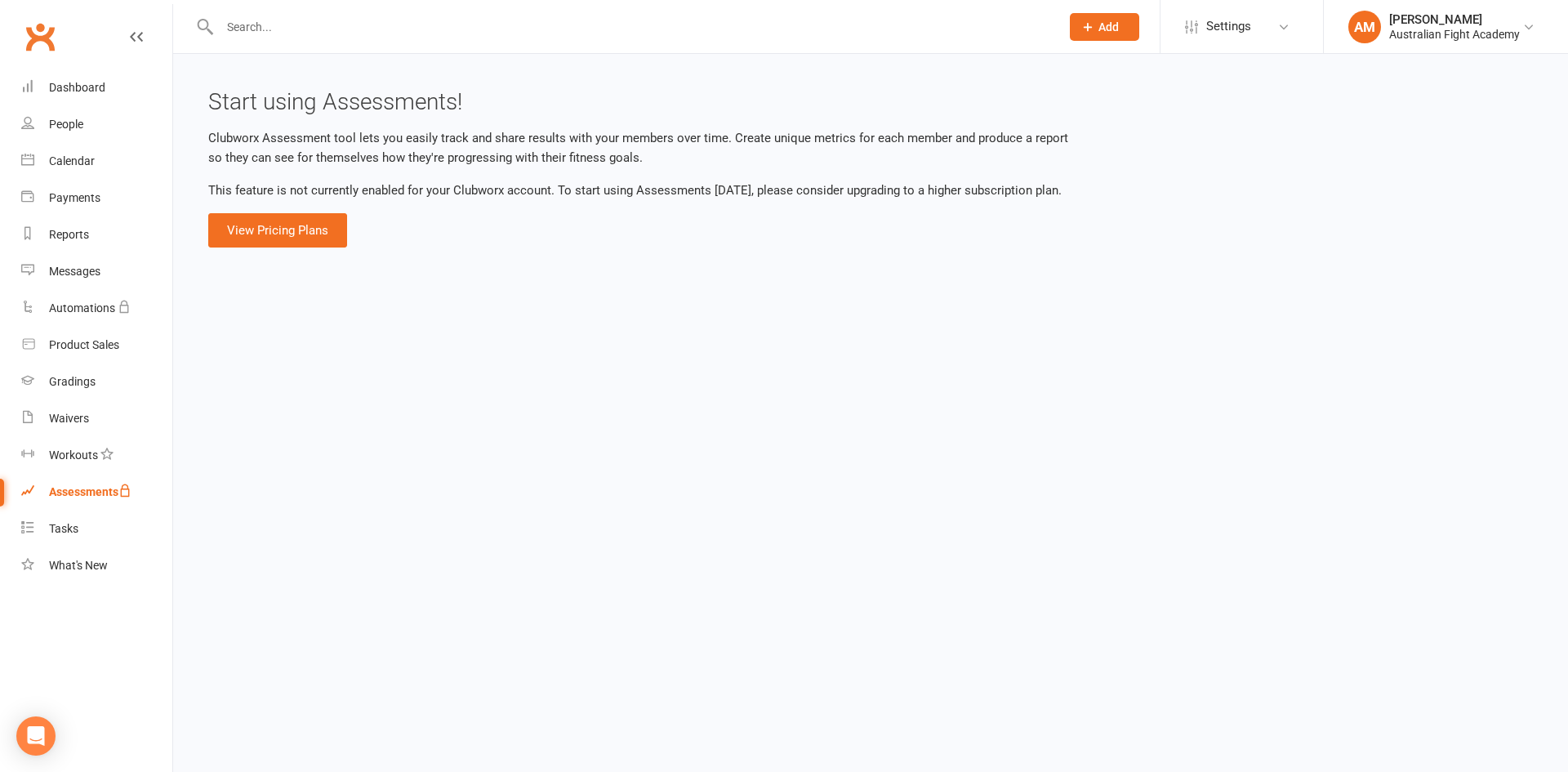
click at [34, 505] on link "Assessments" at bounding box center [97, 492] width 151 height 36
click at [44, 545] on link "Tasks" at bounding box center [97, 529] width 151 height 36
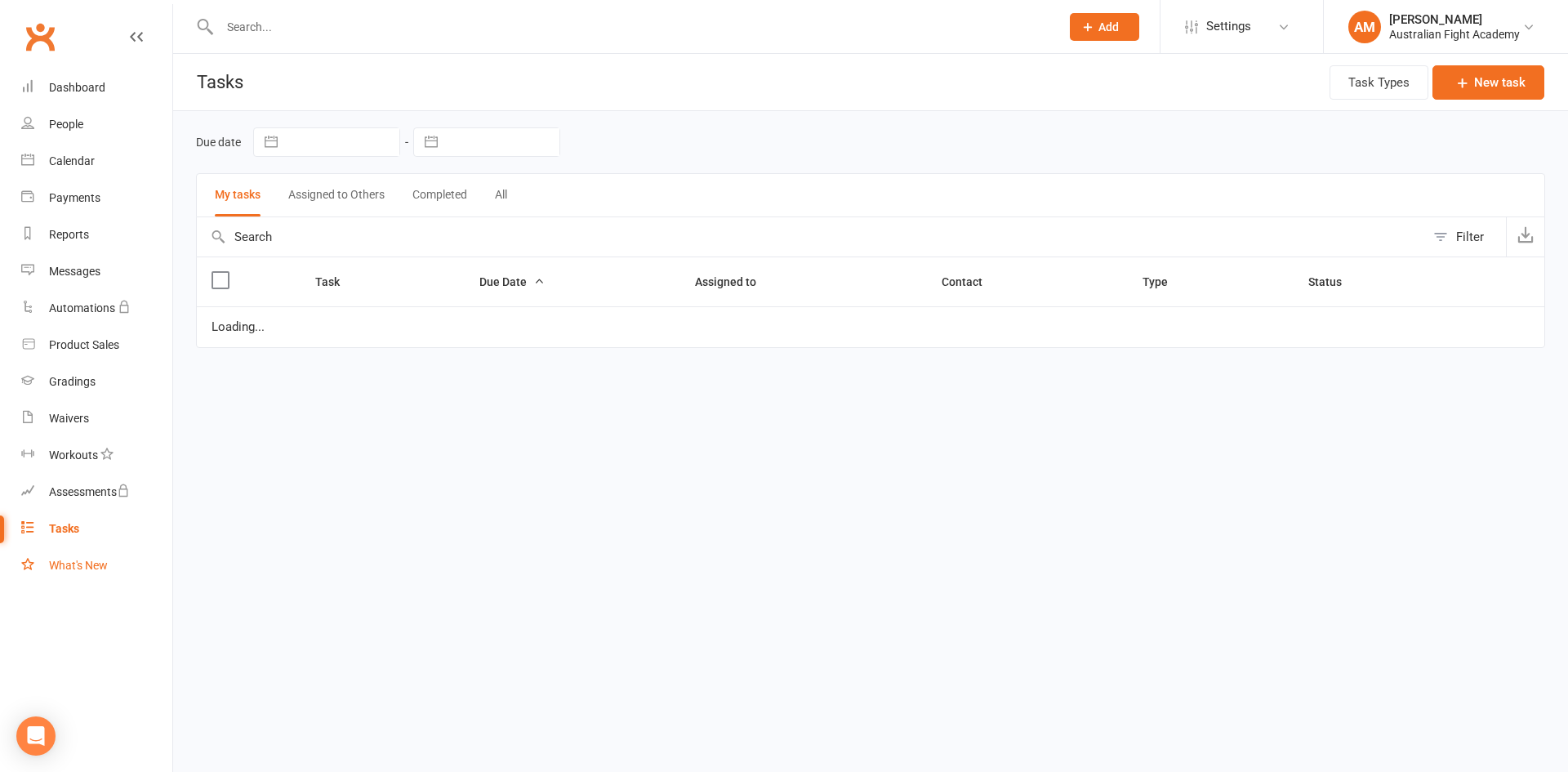
click at [64, 570] on div "What's New" at bounding box center [78, 565] width 59 height 13
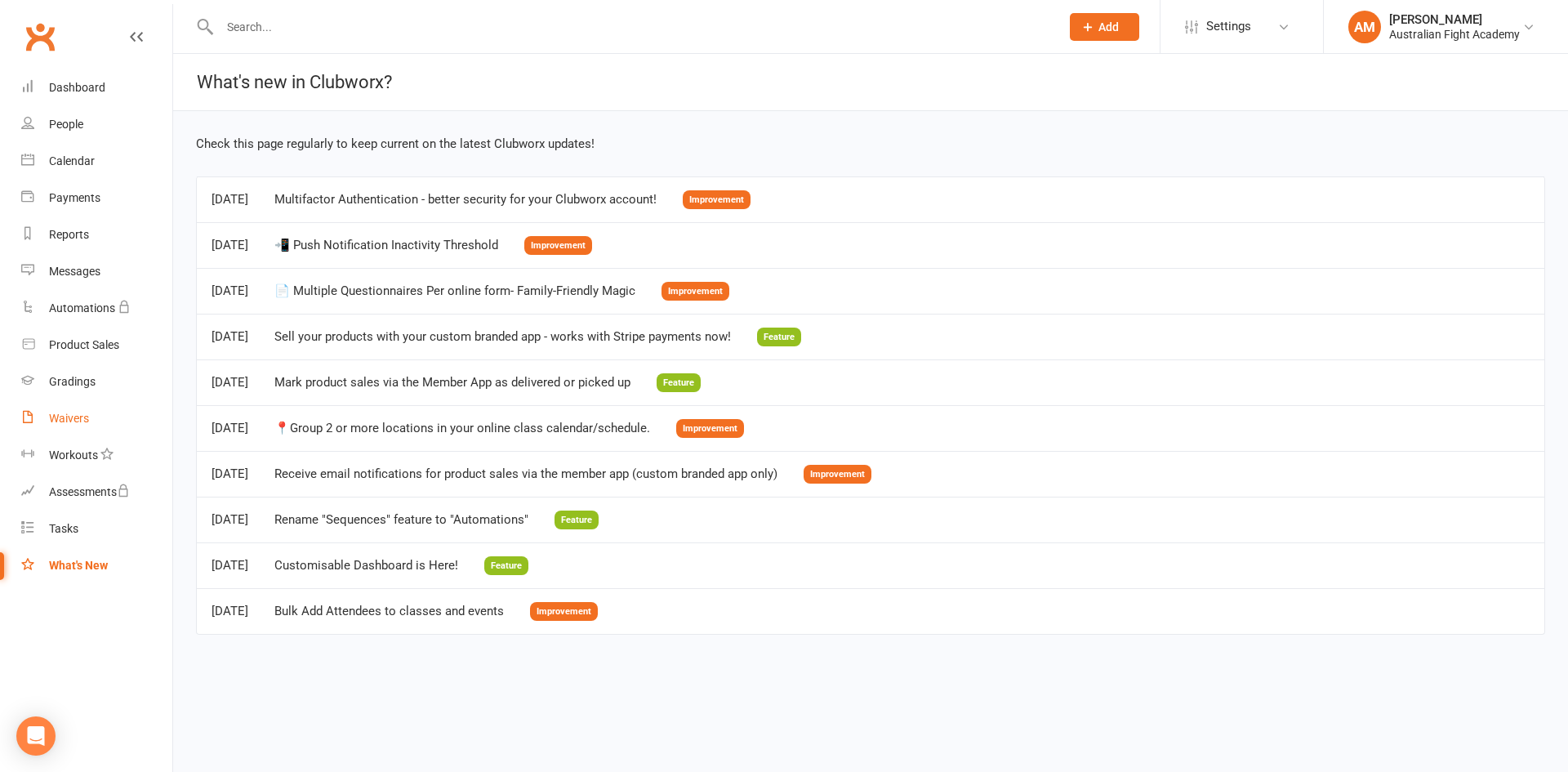
click at [65, 417] on div "Waivers" at bounding box center [69, 417] width 40 height 13
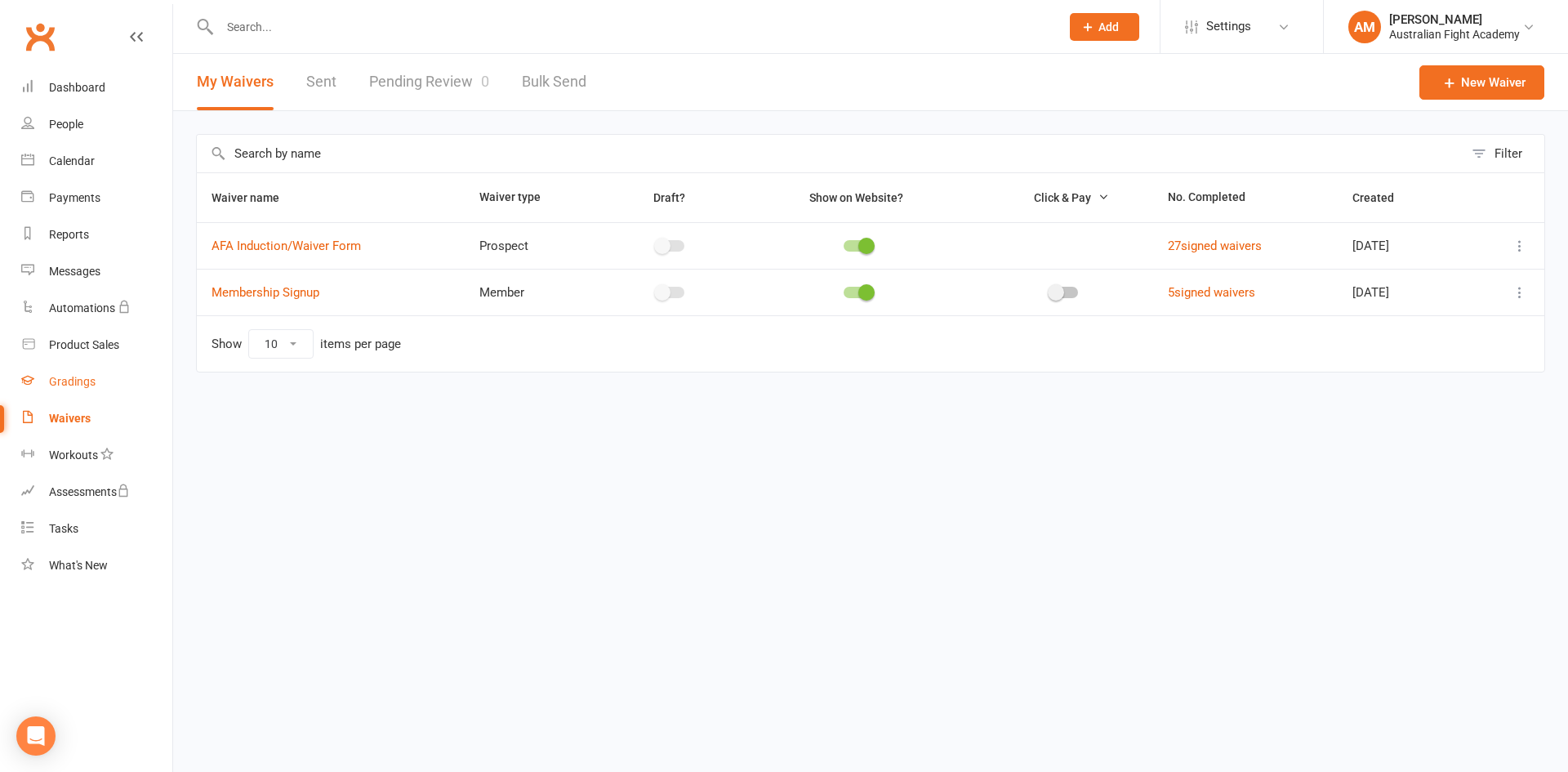
click at [67, 380] on div "Gradings" at bounding box center [72, 381] width 47 height 13
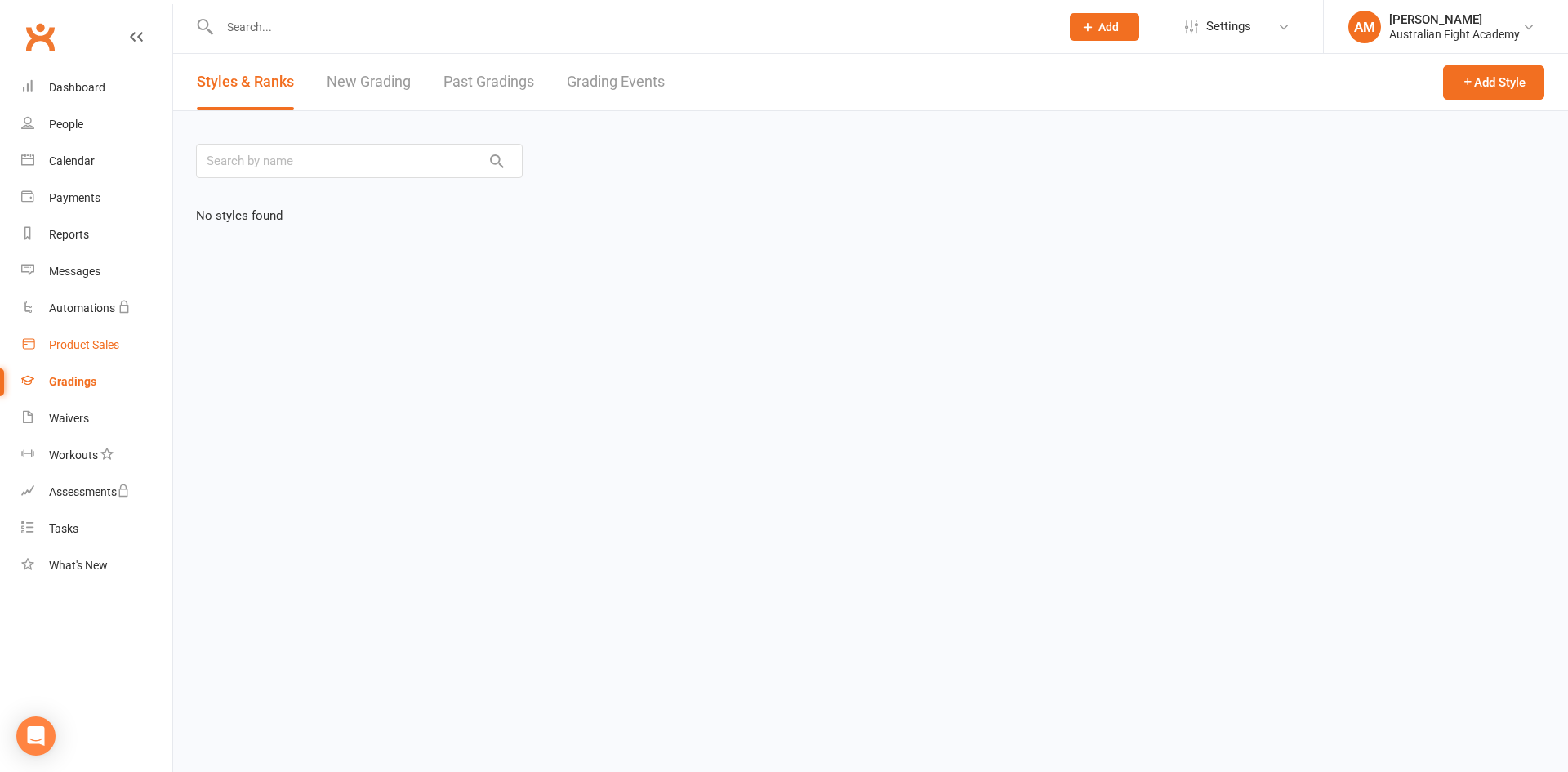
click at [116, 339] on div "Product Sales" at bounding box center [84, 344] width 70 height 13
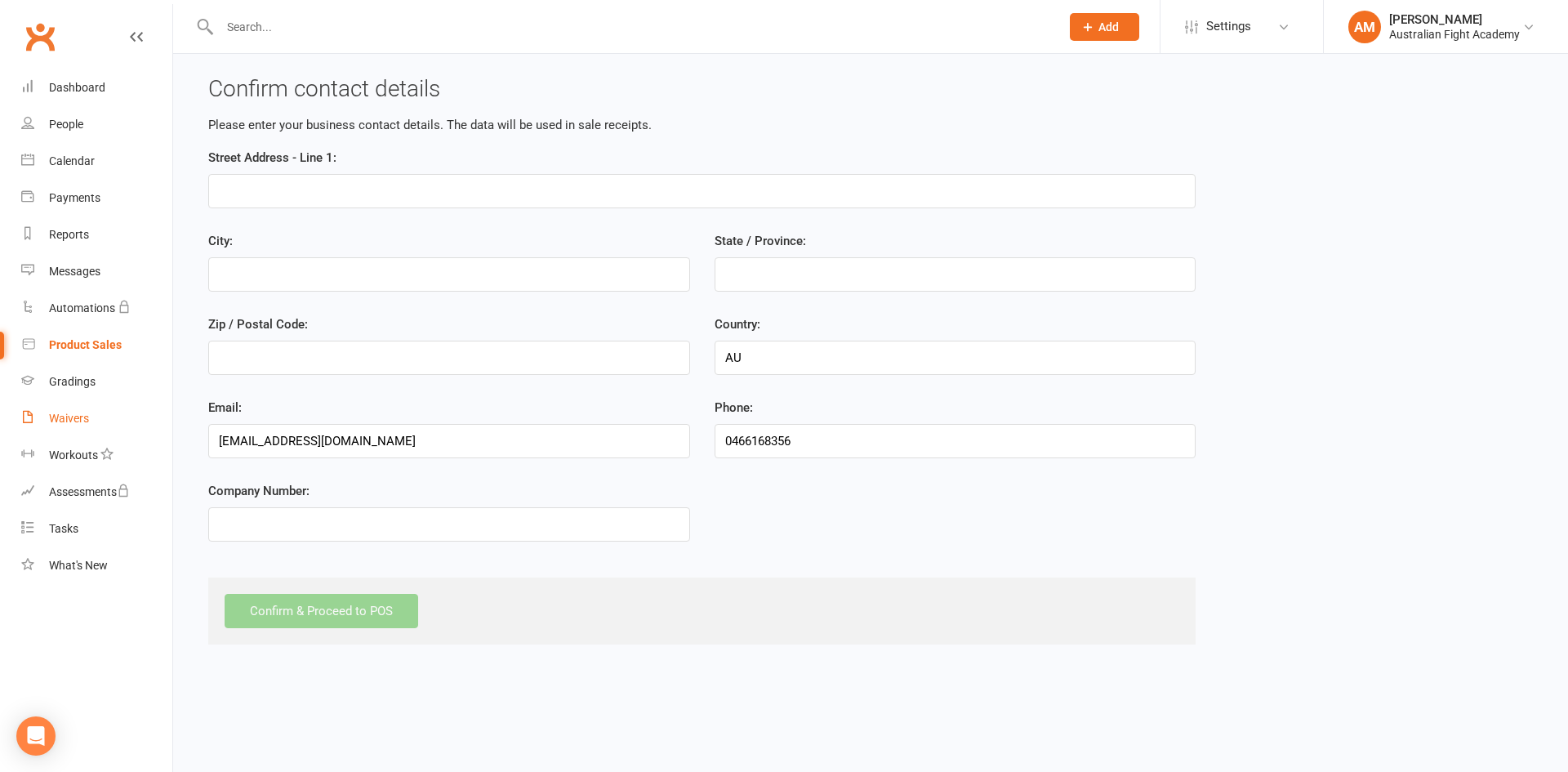
drag, startPoint x: 28, startPoint y: 434, endPoint x: 34, endPoint y: 429, distance: 7.8
click at [29, 434] on link "Waivers" at bounding box center [97, 418] width 151 height 36
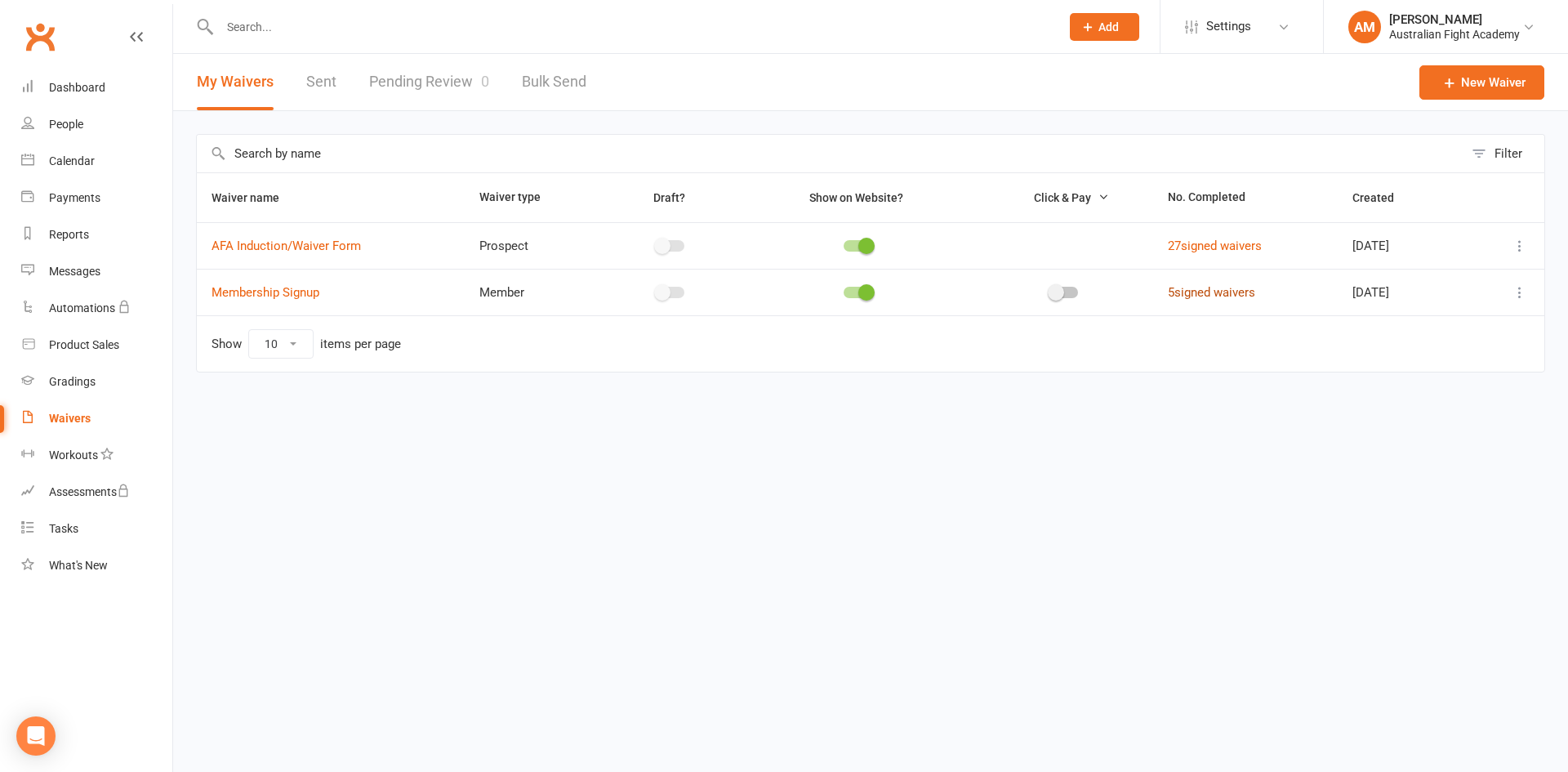
click at [1201, 299] on link "5 signed waivers" at bounding box center [1211, 292] width 87 height 14
select select "25"
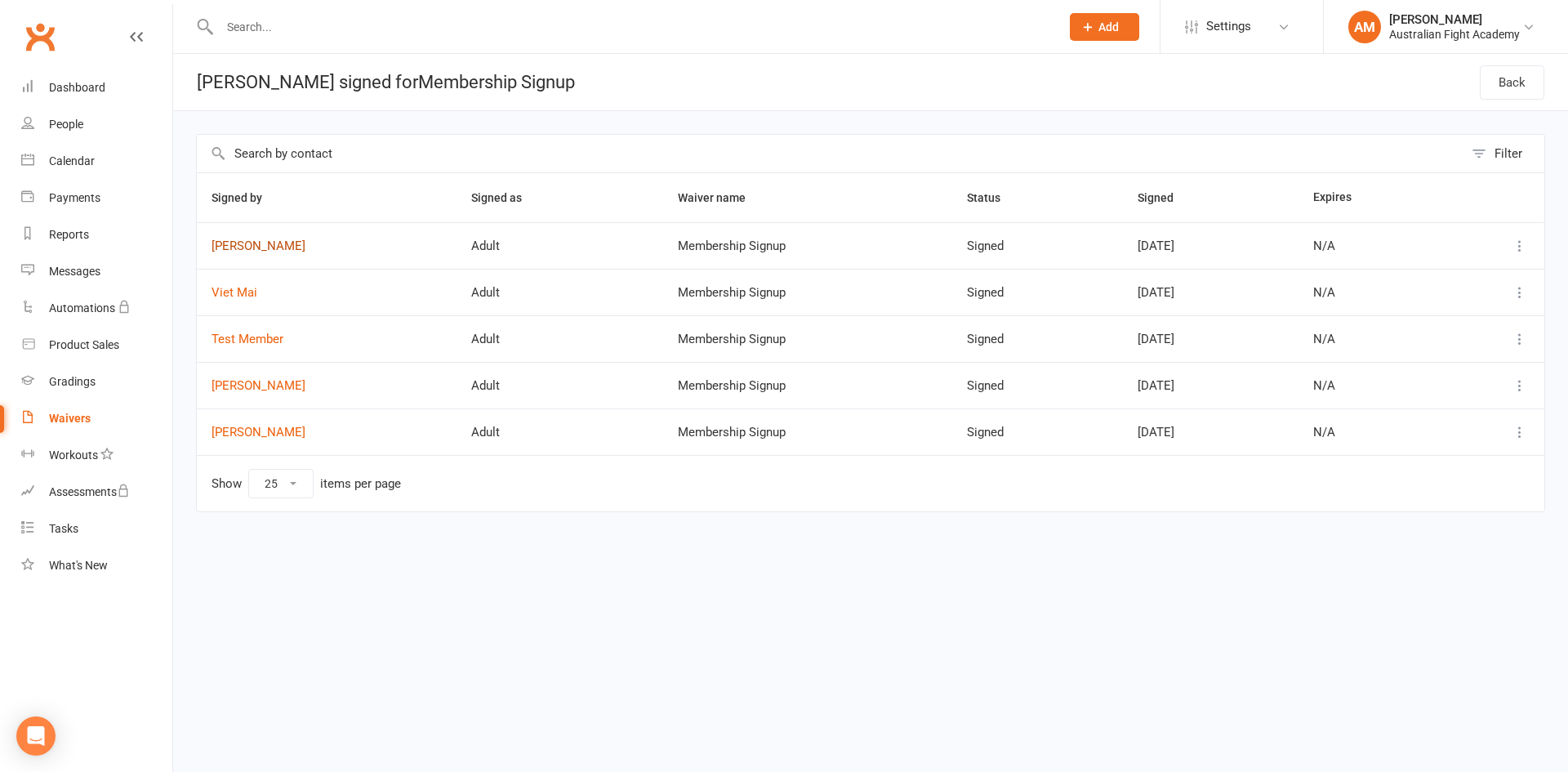
click at [223, 246] on link "[PERSON_NAME]" at bounding box center [326, 246] width 231 height 14
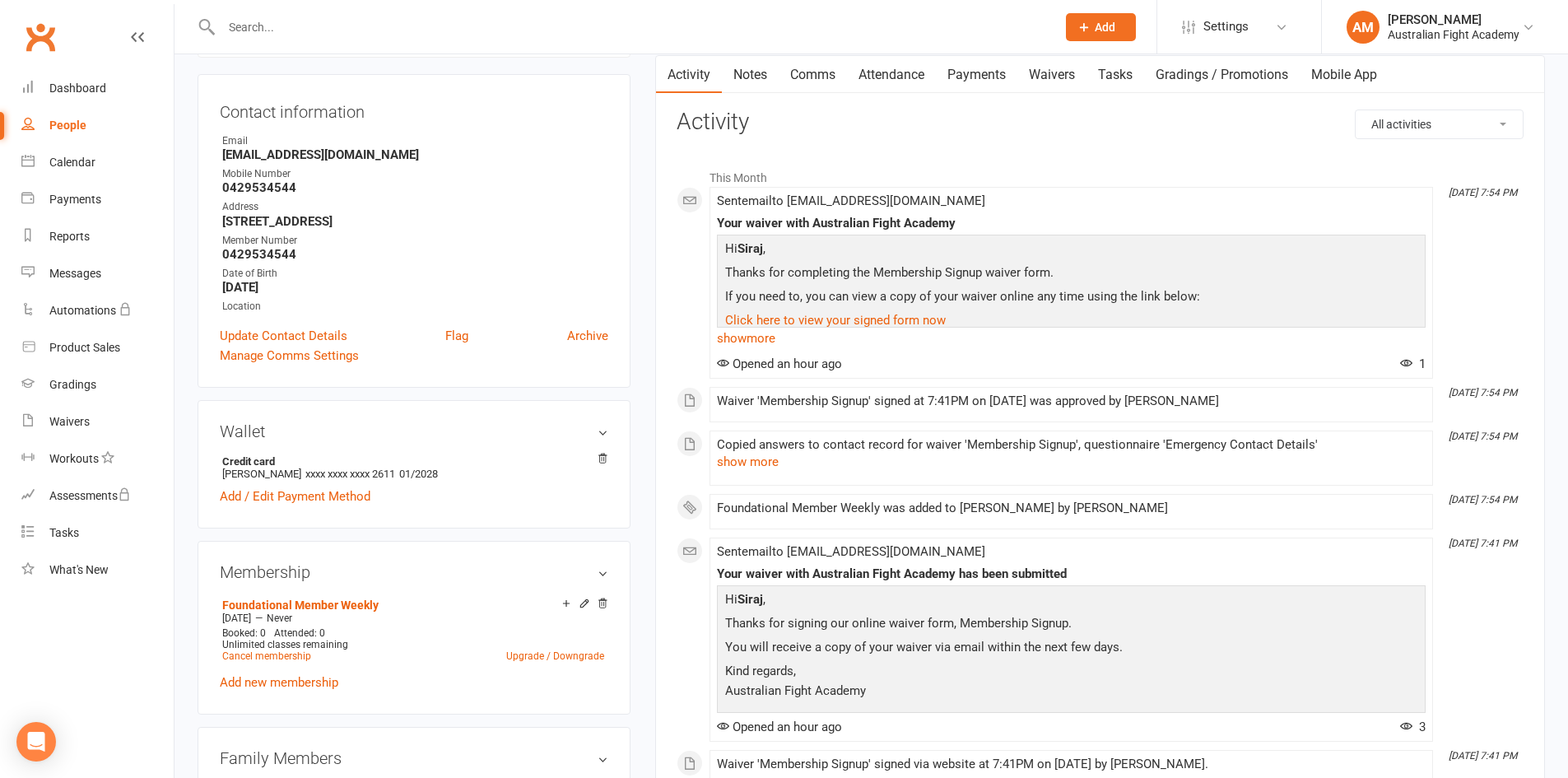
scroll to position [165, 0]
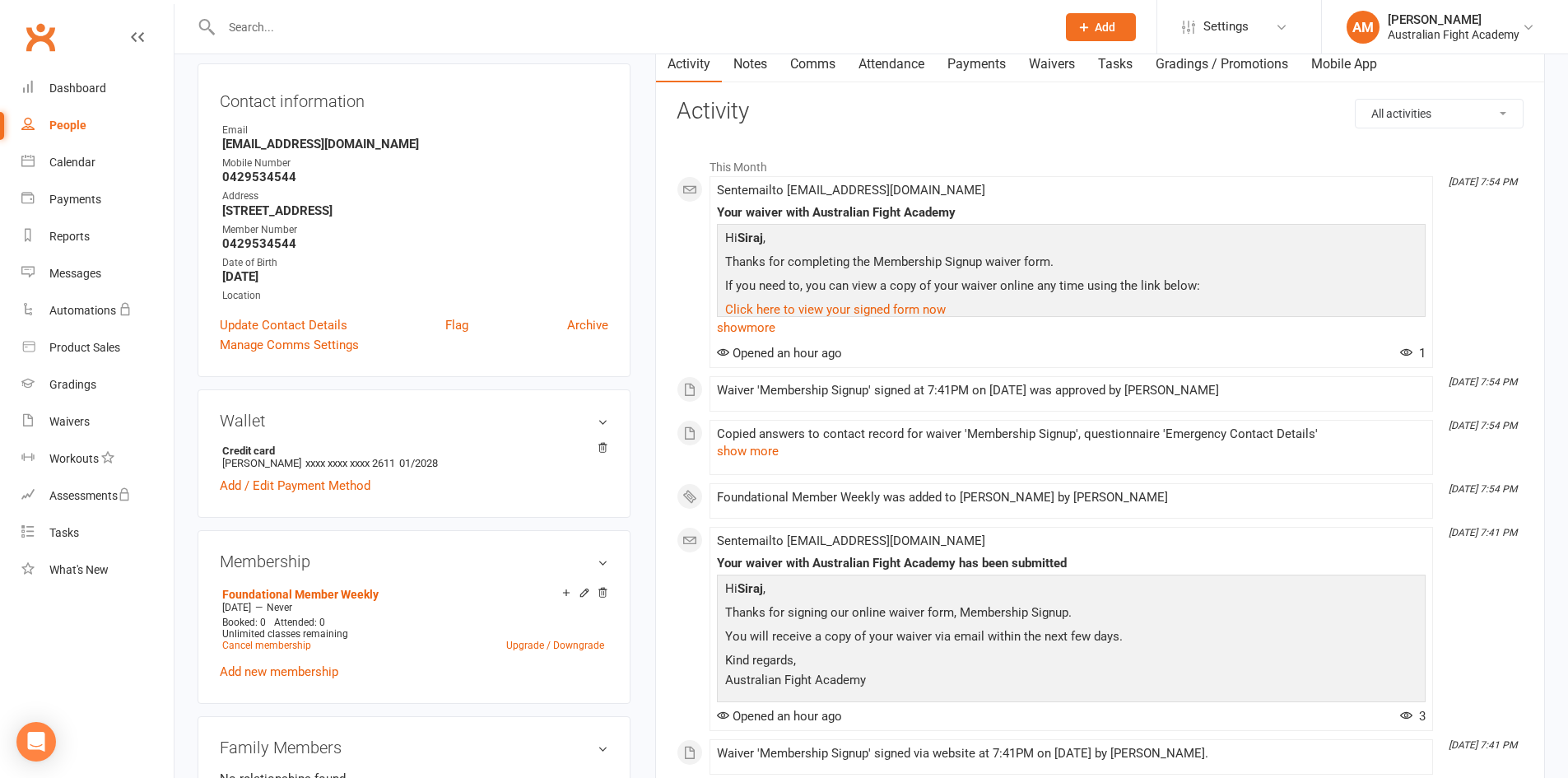
click at [1435, 115] on select "All activities Bookings / Attendances Communications Notes Failed SMSes Grading…" at bounding box center [1439, 114] width 167 height 28
click at [1217, 177] on li "Oct 14, 7:54 PM Sent email to Sirajzaarour1@gmail.com Your waiver with Australi…" at bounding box center [1071, 272] width 723 height 192
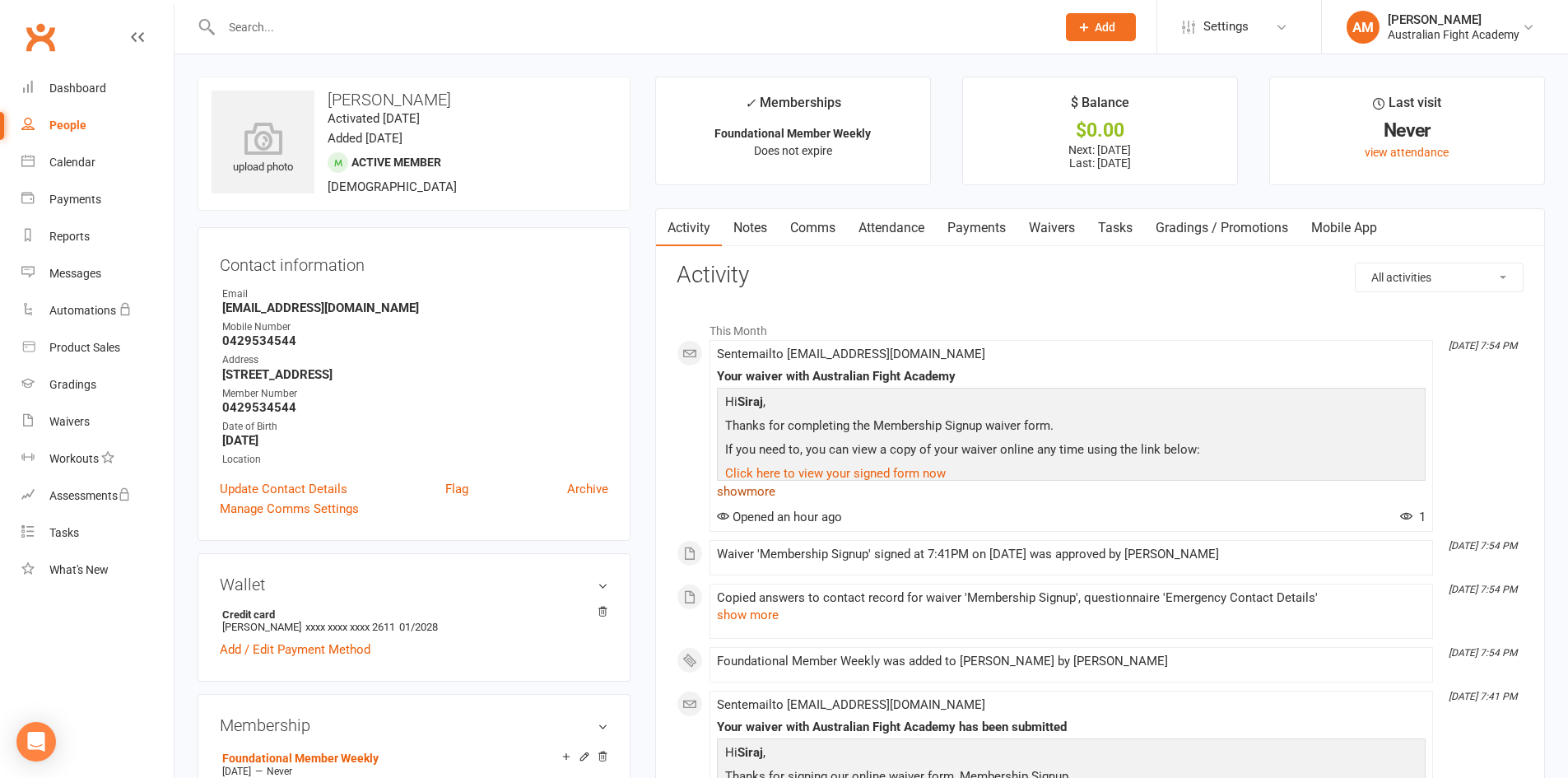
scroll to position [0, 0]
click at [756, 223] on link "Notes" at bounding box center [751, 229] width 56 height 38
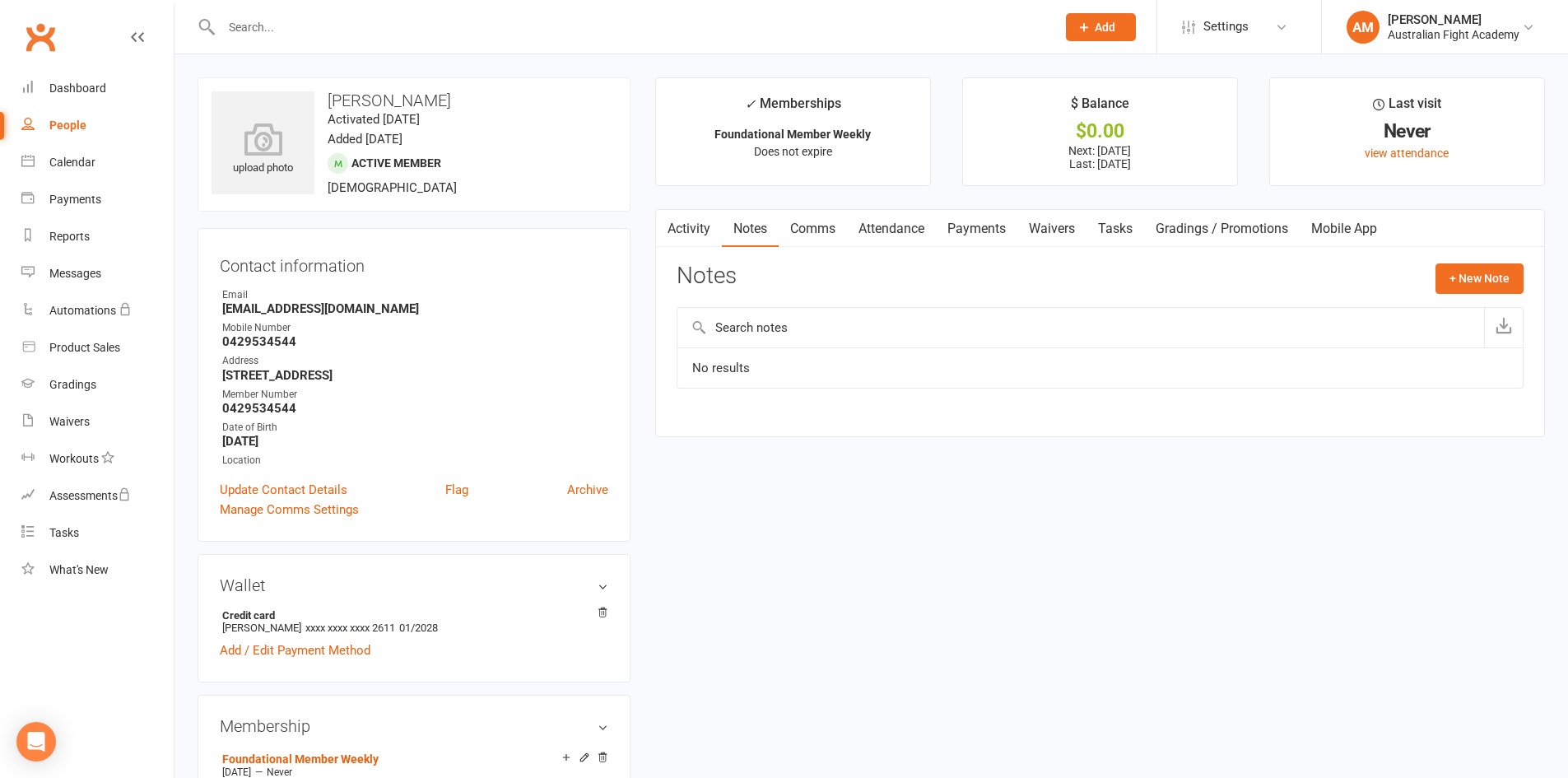
click at [799, 239] on link "Comms" at bounding box center [813, 229] width 68 height 38
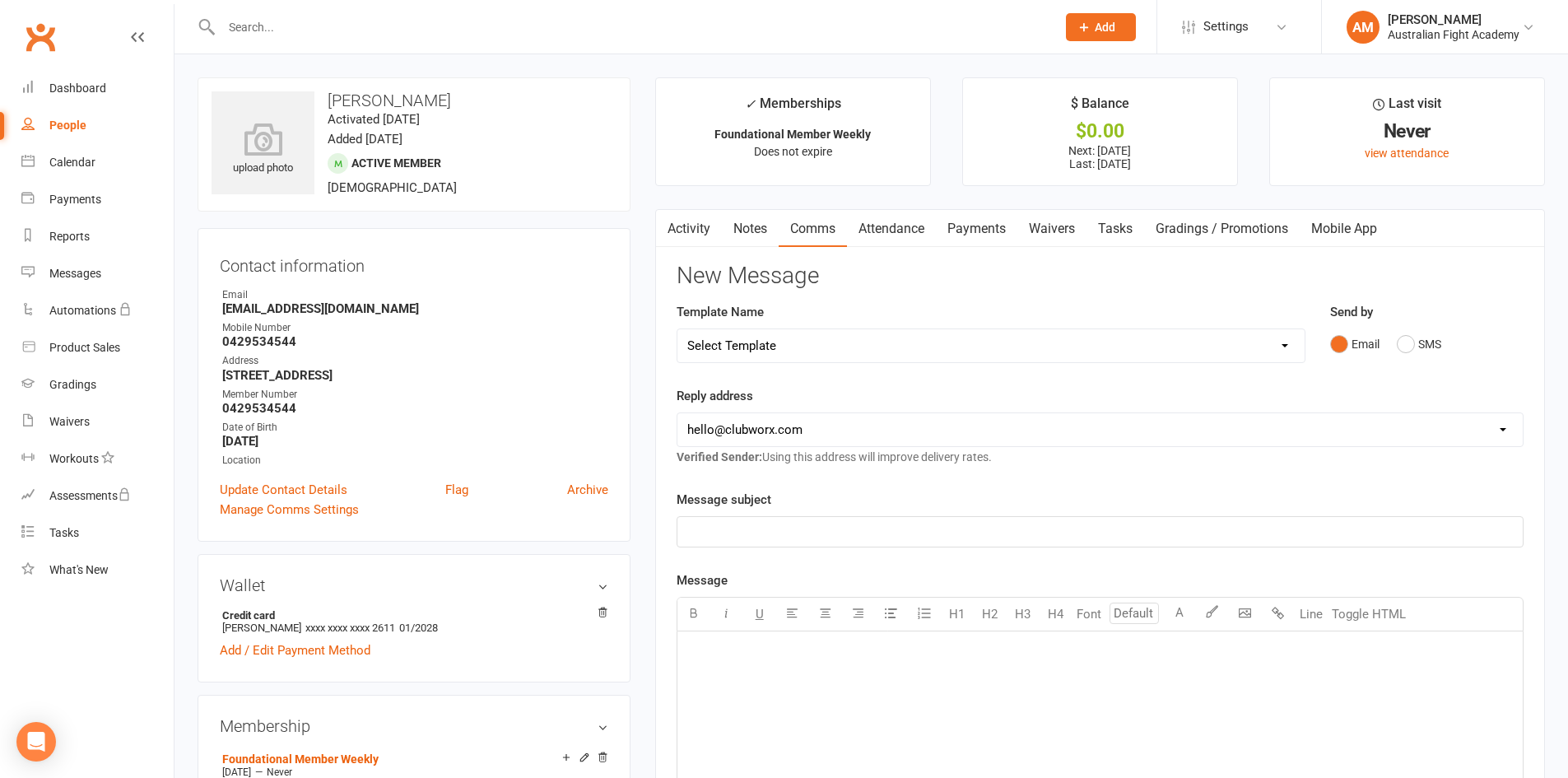
click at [893, 231] on link "Attendance" at bounding box center [892, 229] width 89 height 38
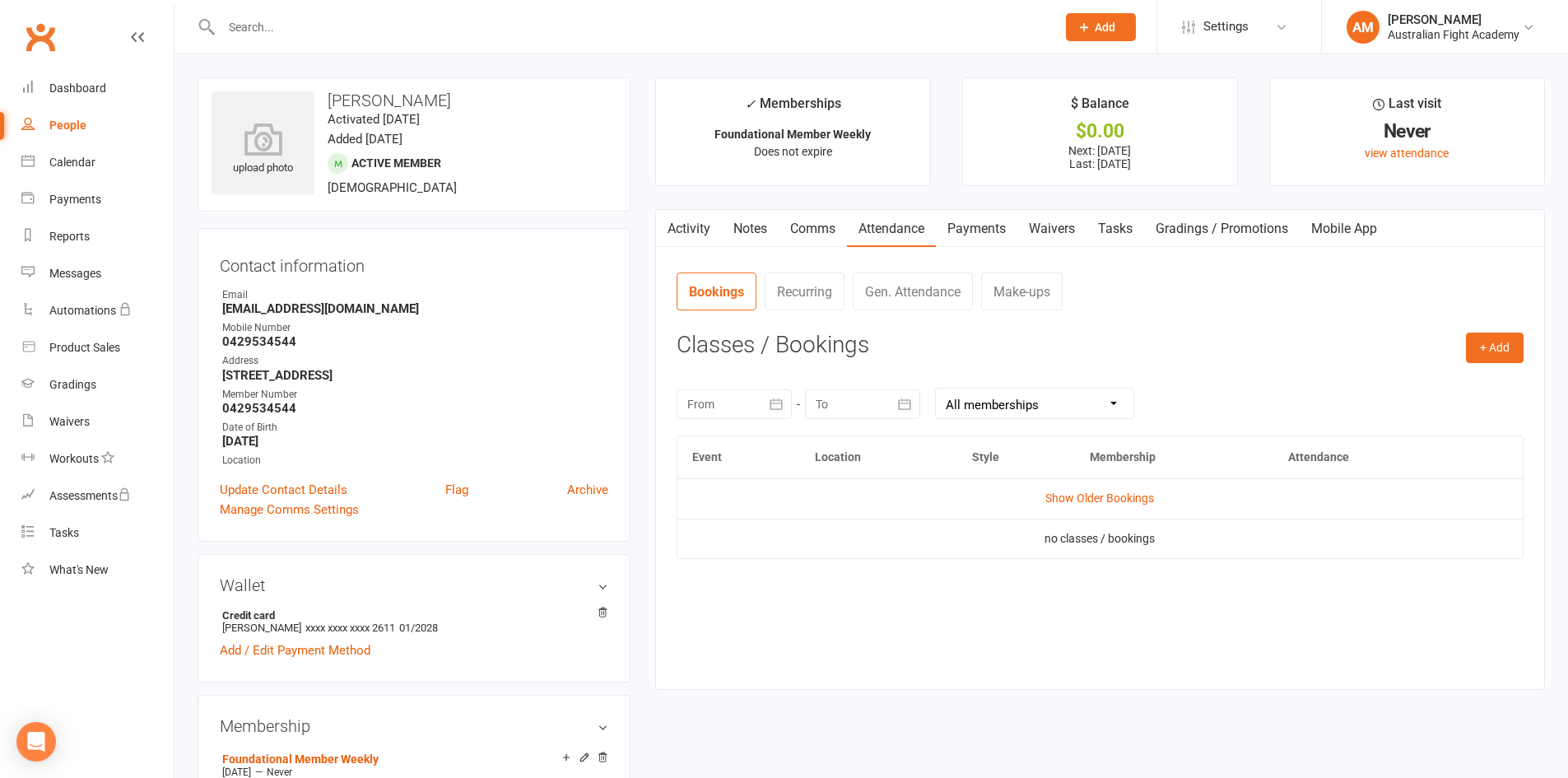
click at [988, 233] on link "Payments" at bounding box center [976, 229] width 81 height 38
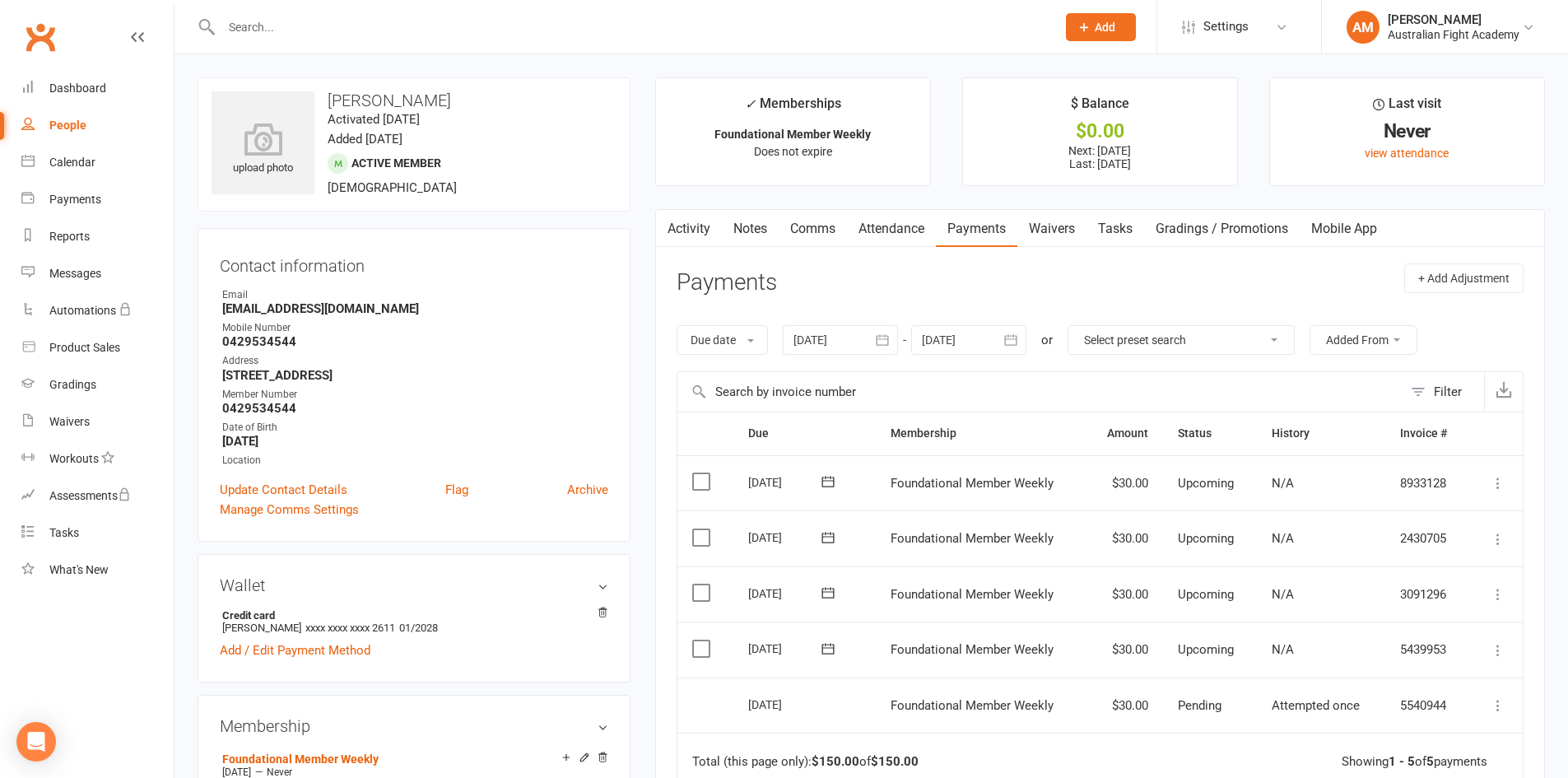
click at [678, 234] on link "Activity" at bounding box center [688, 229] width 66 height 38
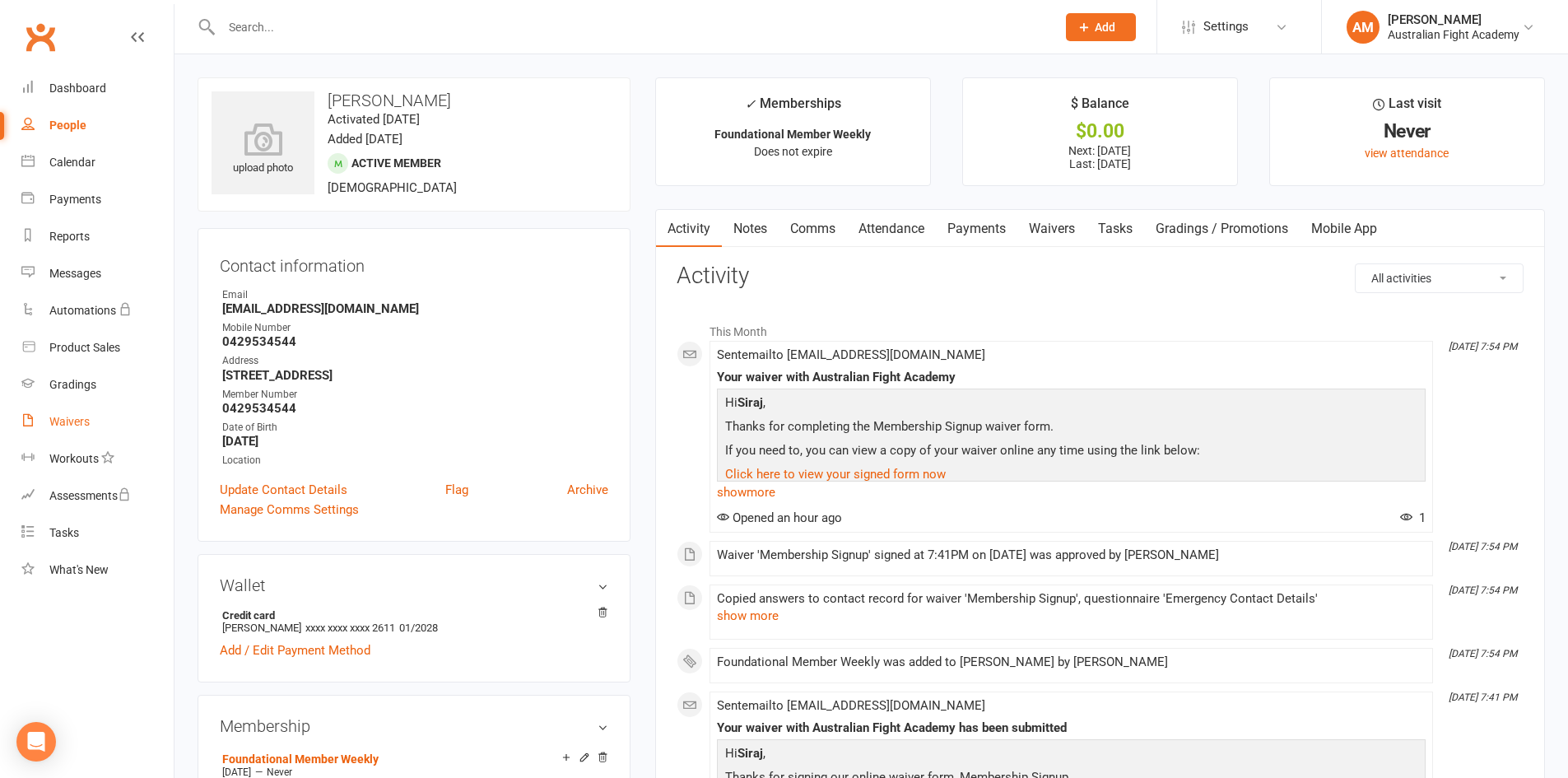
click at [83, 422] on div "Waivers" at bounding box center [69, 421] width 40 height 13
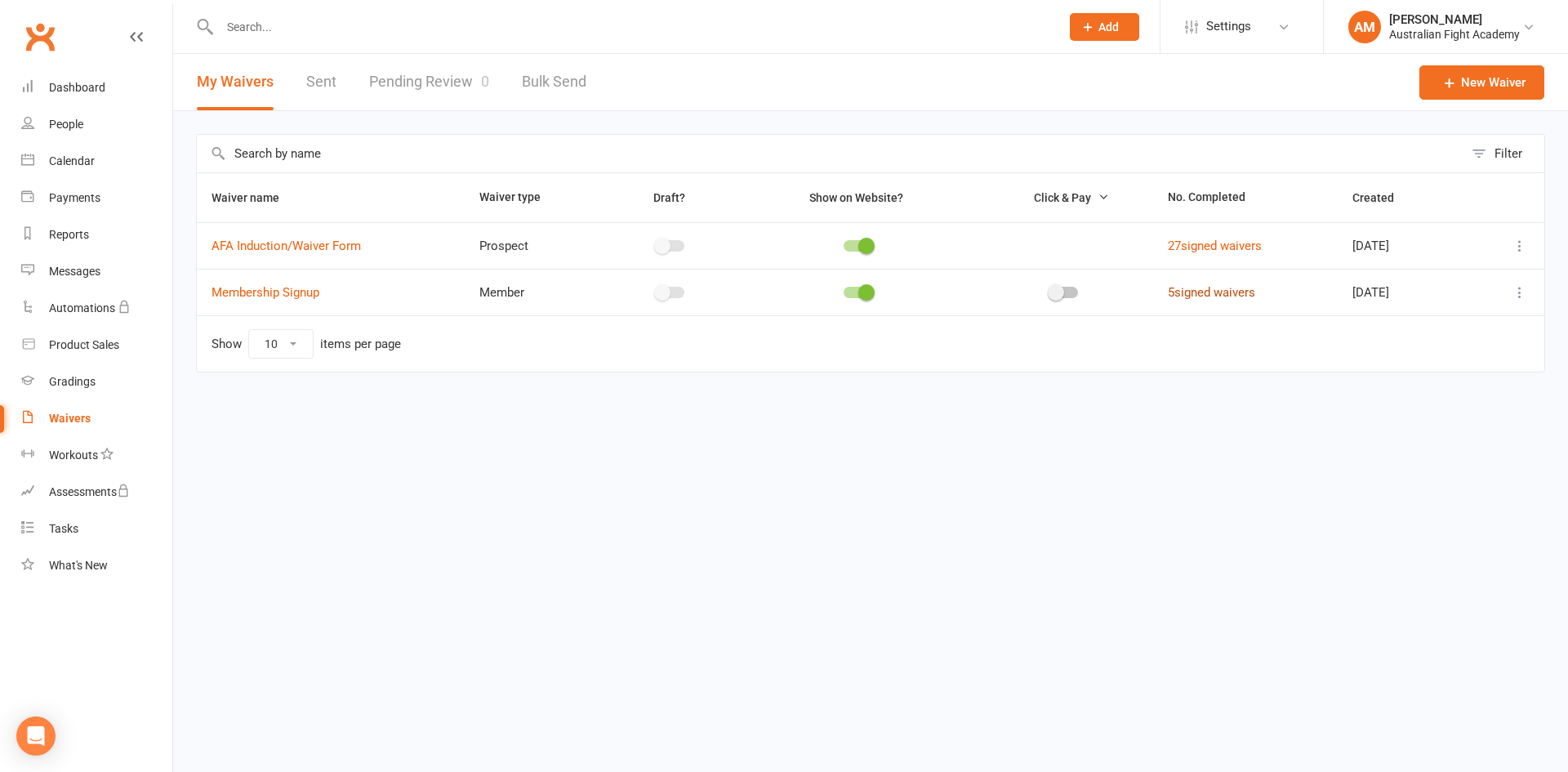
click at [1180, 296] on link "5 signed waivers" at bounding box center [1211, 292] width 87 height 14
select select "25"
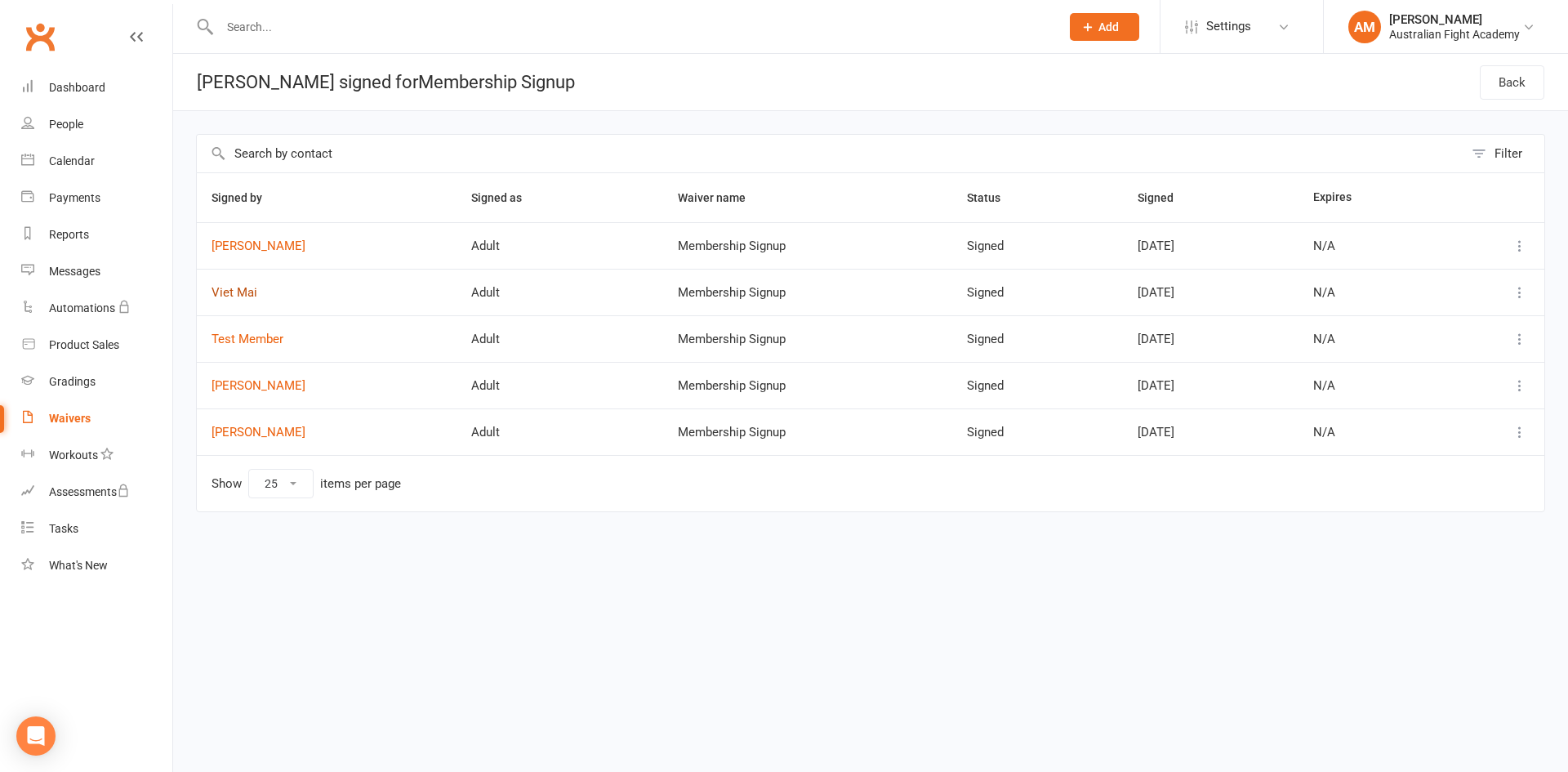
click at [253, 290] on link "Viet Mai" at bounding box center [326, 293] width 231 height 14
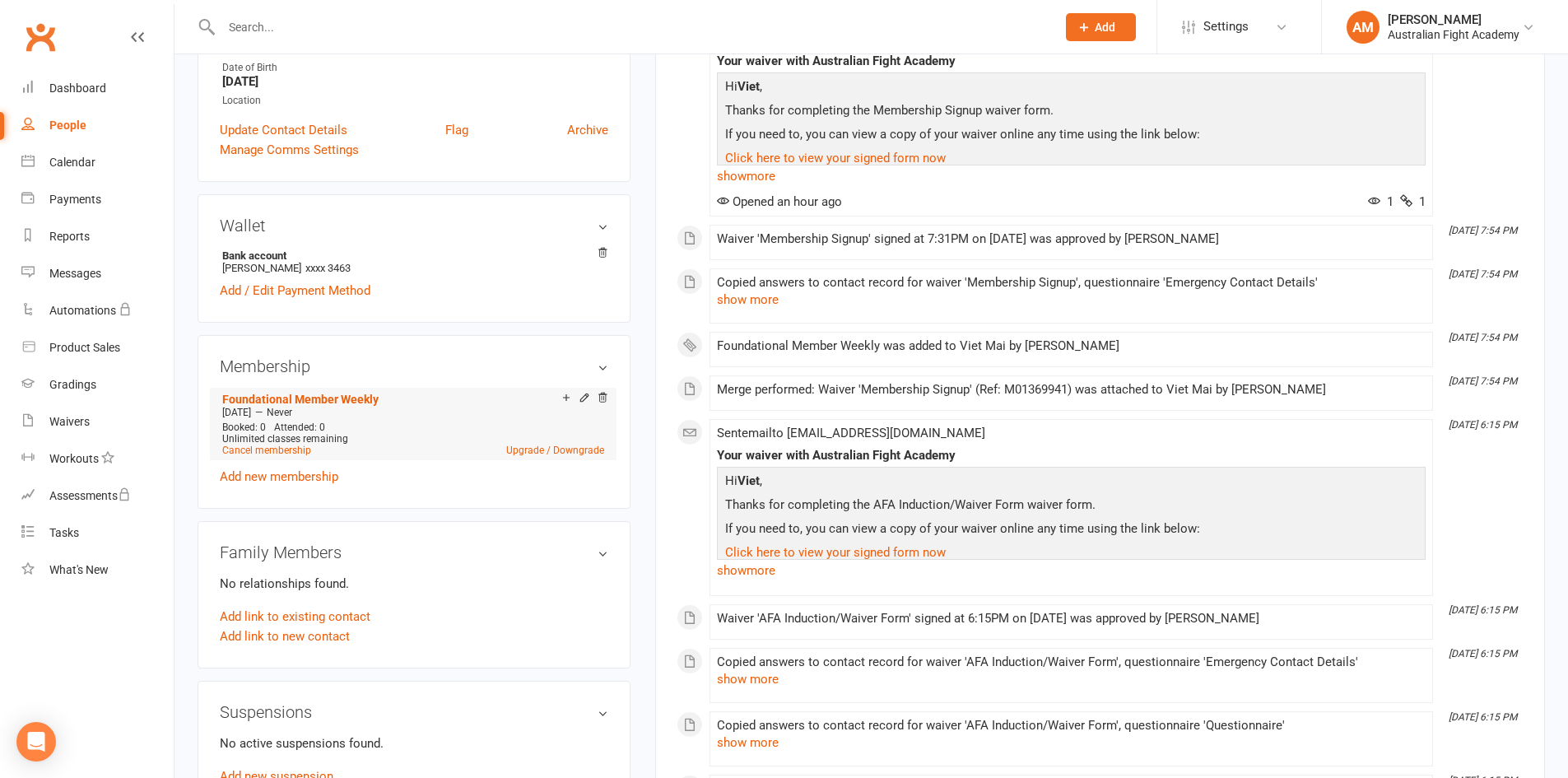
scroll to position [494, 0]
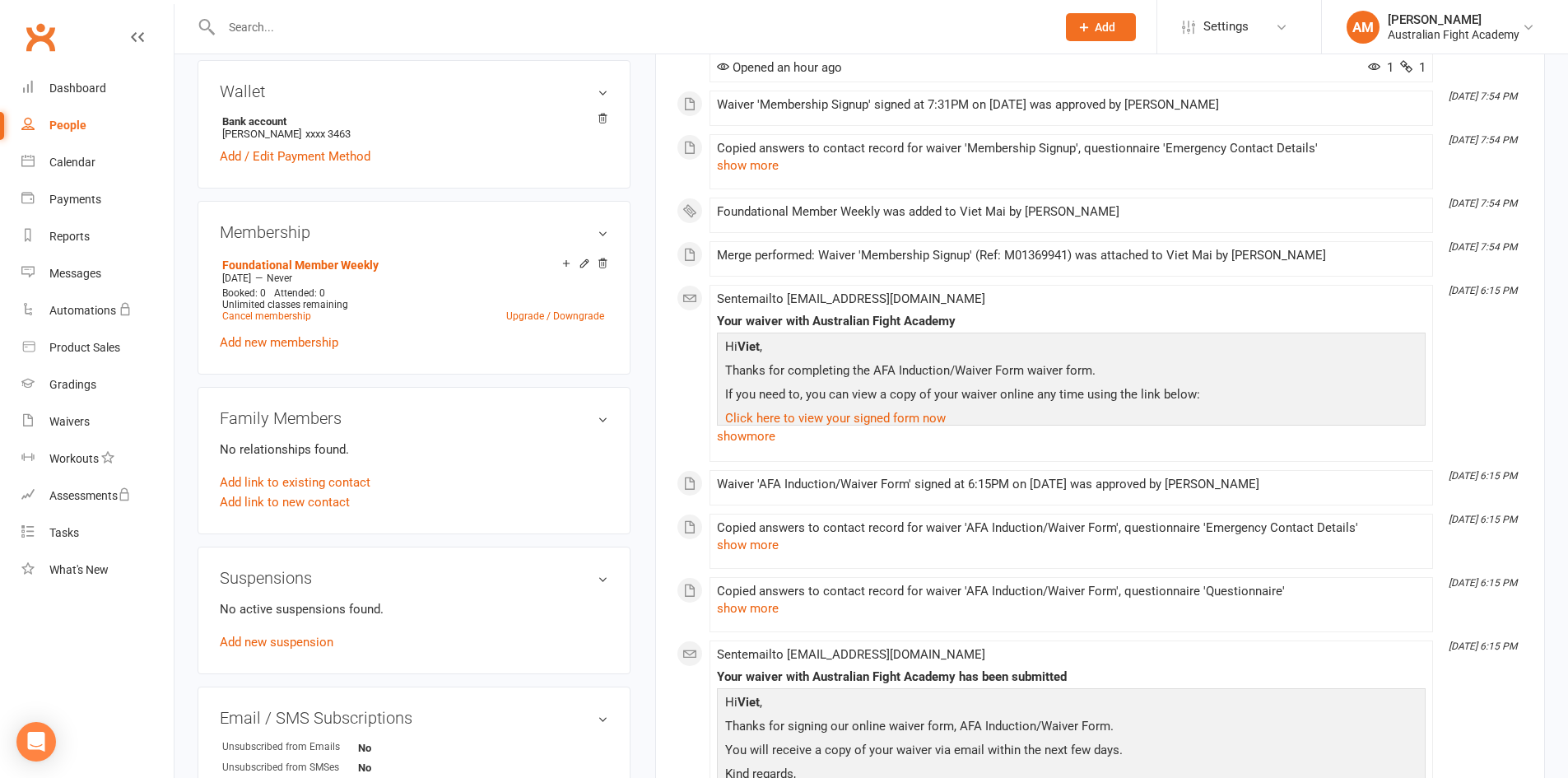
select select "25"
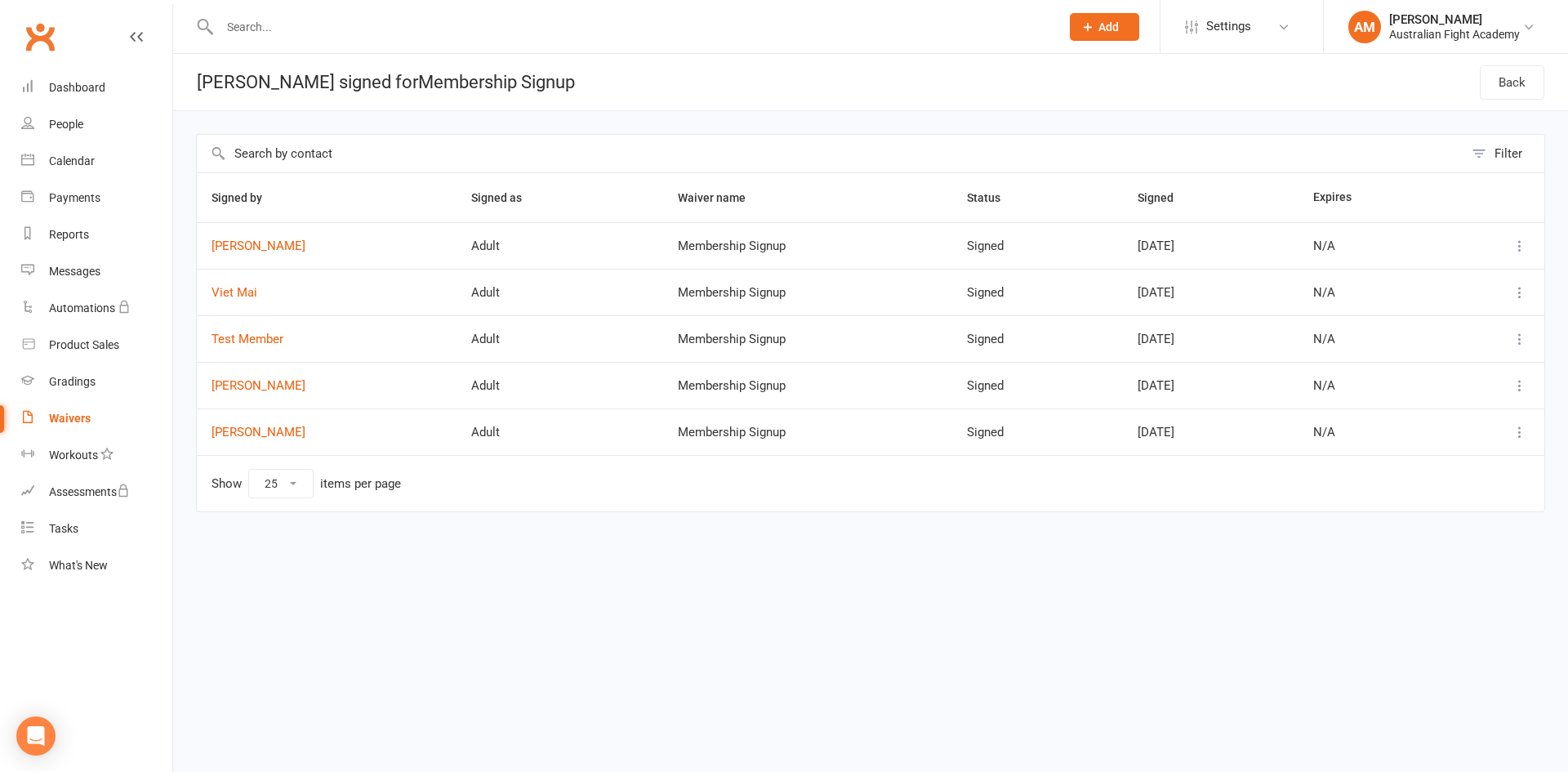
click at [1517, 296] on icon at bounding box center [1519, 292] width 16 height 16
click at [1428, 317] on link "View" at bounding box center [1448, 324] width 162 height 33
click at [1514, 291] on icon at bounding box center [1519, 292] width 16 height 16
click at [1459, 317] on link "View" at bounding box center [1448, 324] width 162 height 33
click at [59, 134] on link "People" at bounding box center [97, 124] width 151 height 36
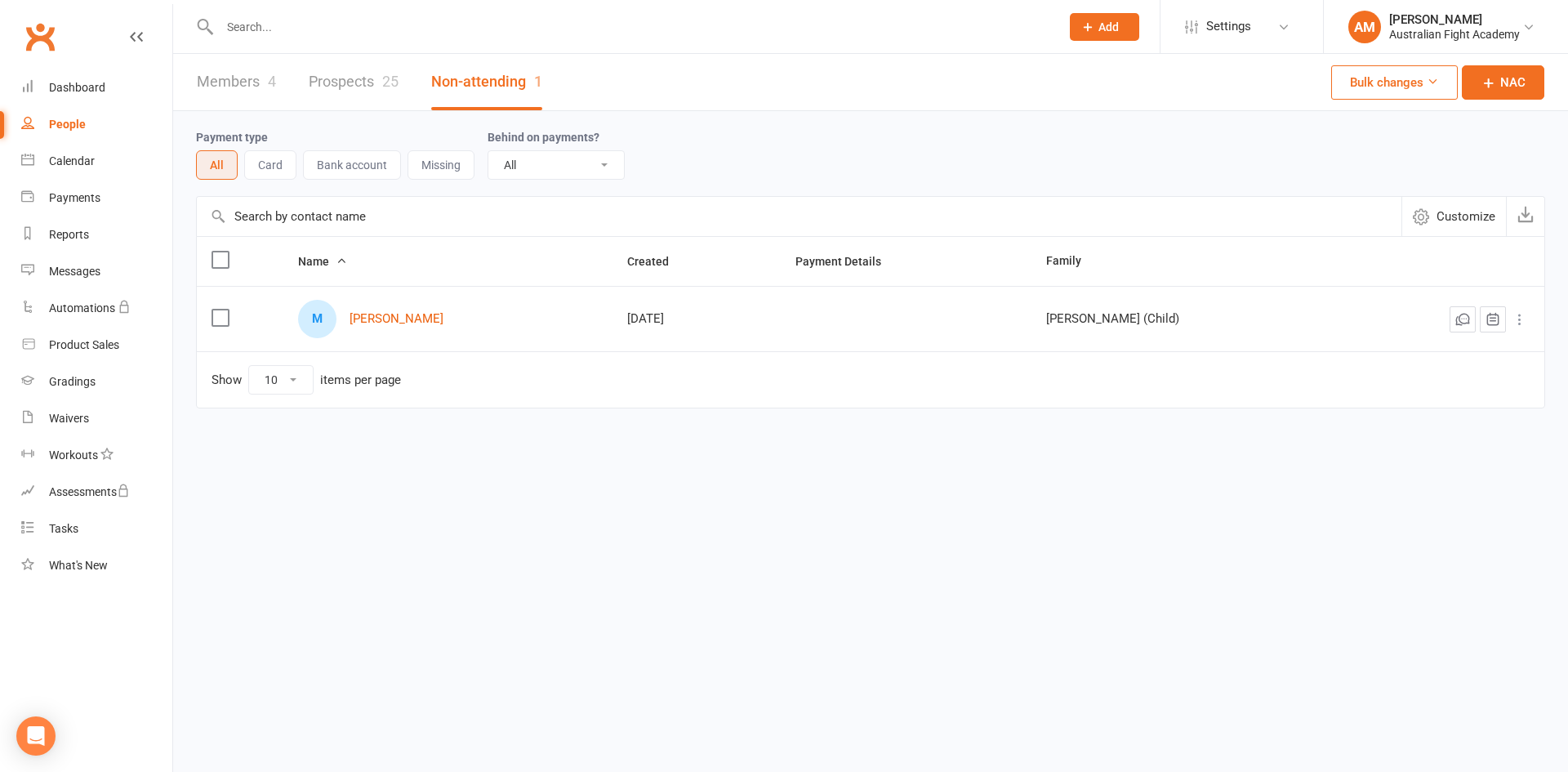
click at [363, 91] on link "Prospects 25" at bounding box center [354, 82] width 90 height 56
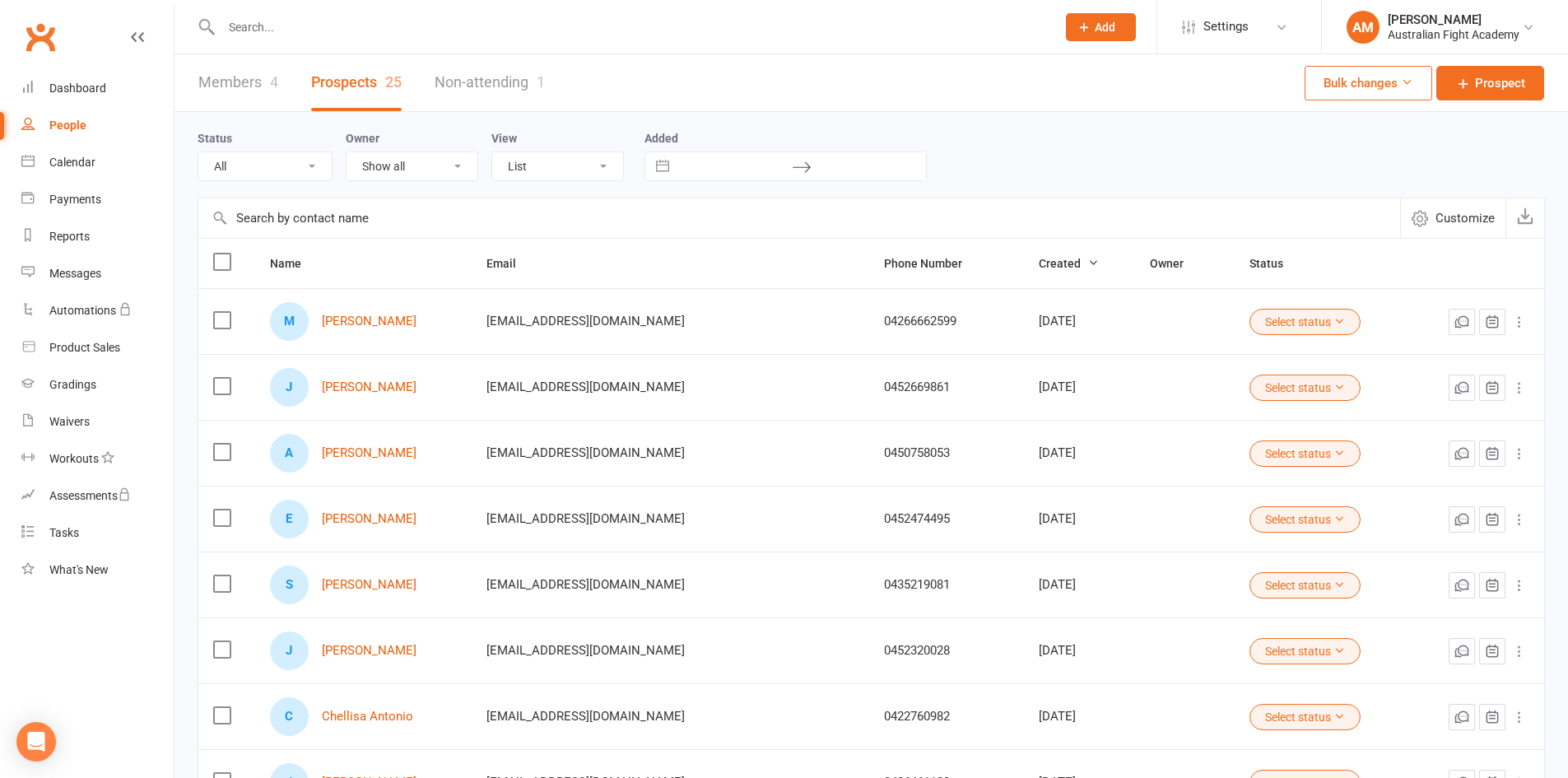
click at [251, 84] on link "Members 4" at bounding box center [238, 83] width 80 height 56
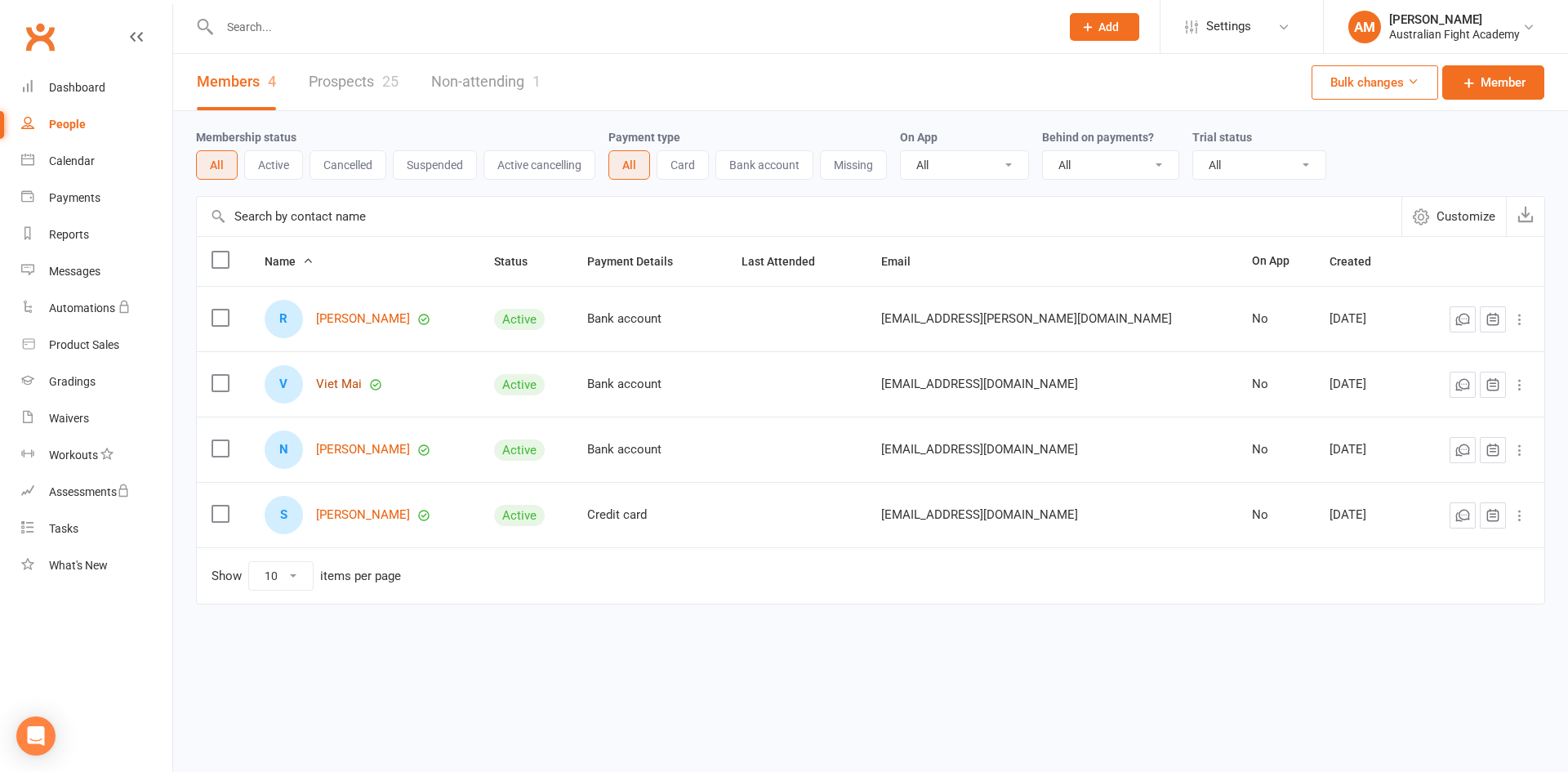
click at [354, 384] on link "Viet Mai" at bounding box center [339, 384] width 46 height 14
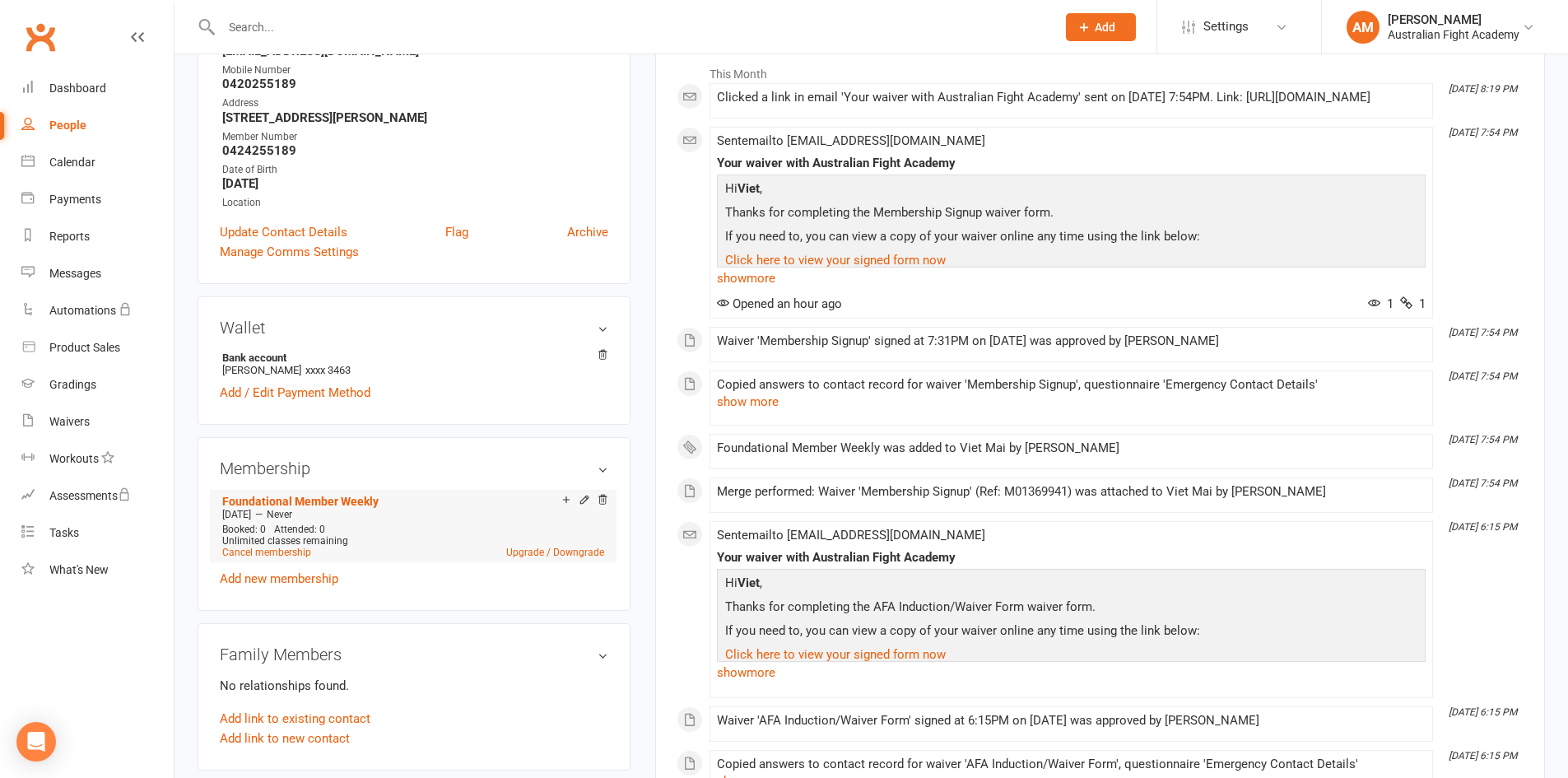
scroll to position [329, 0]
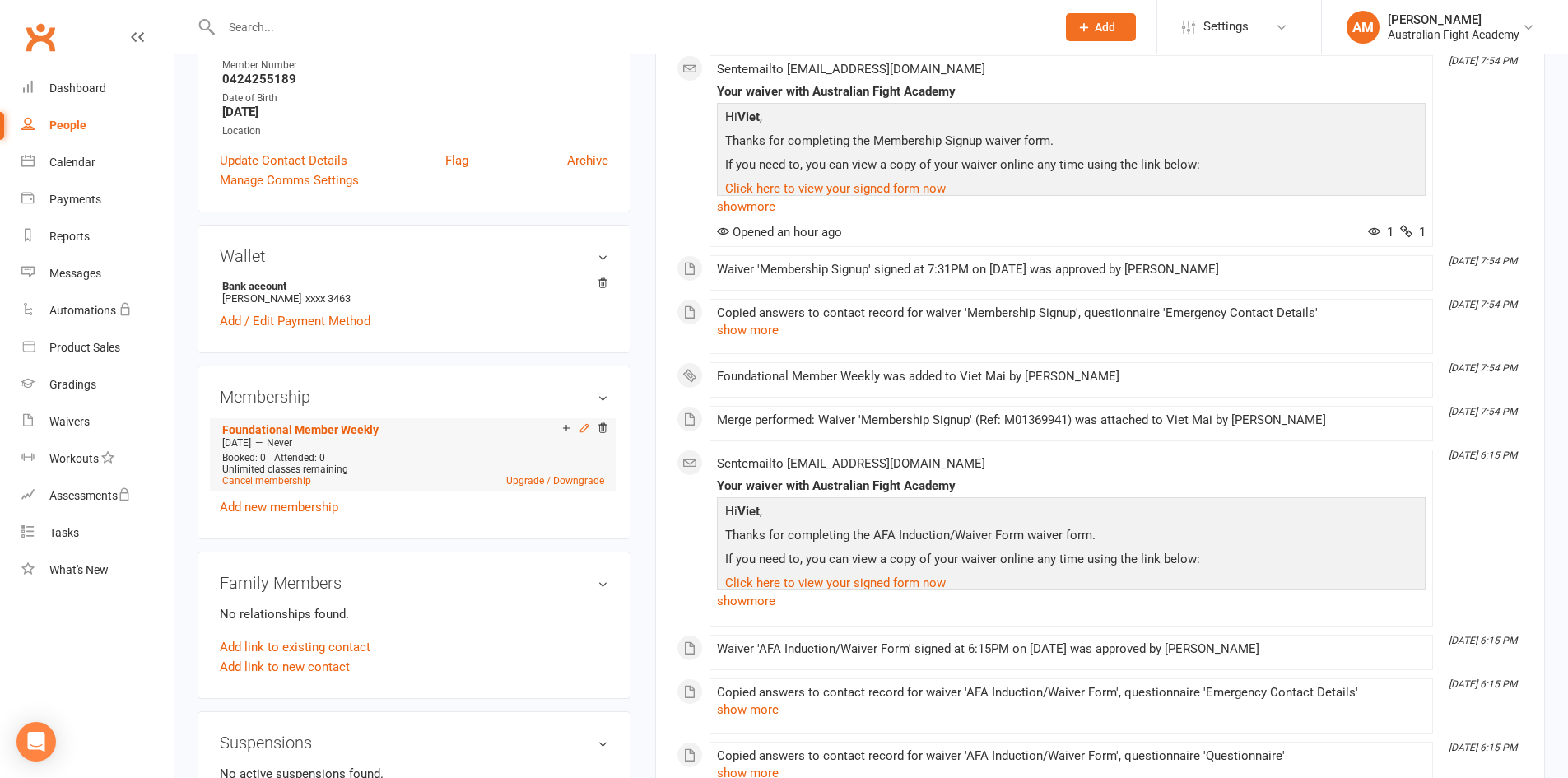
click at [584, 430] on icon at bounding box center [584, 427] width 8 height 8
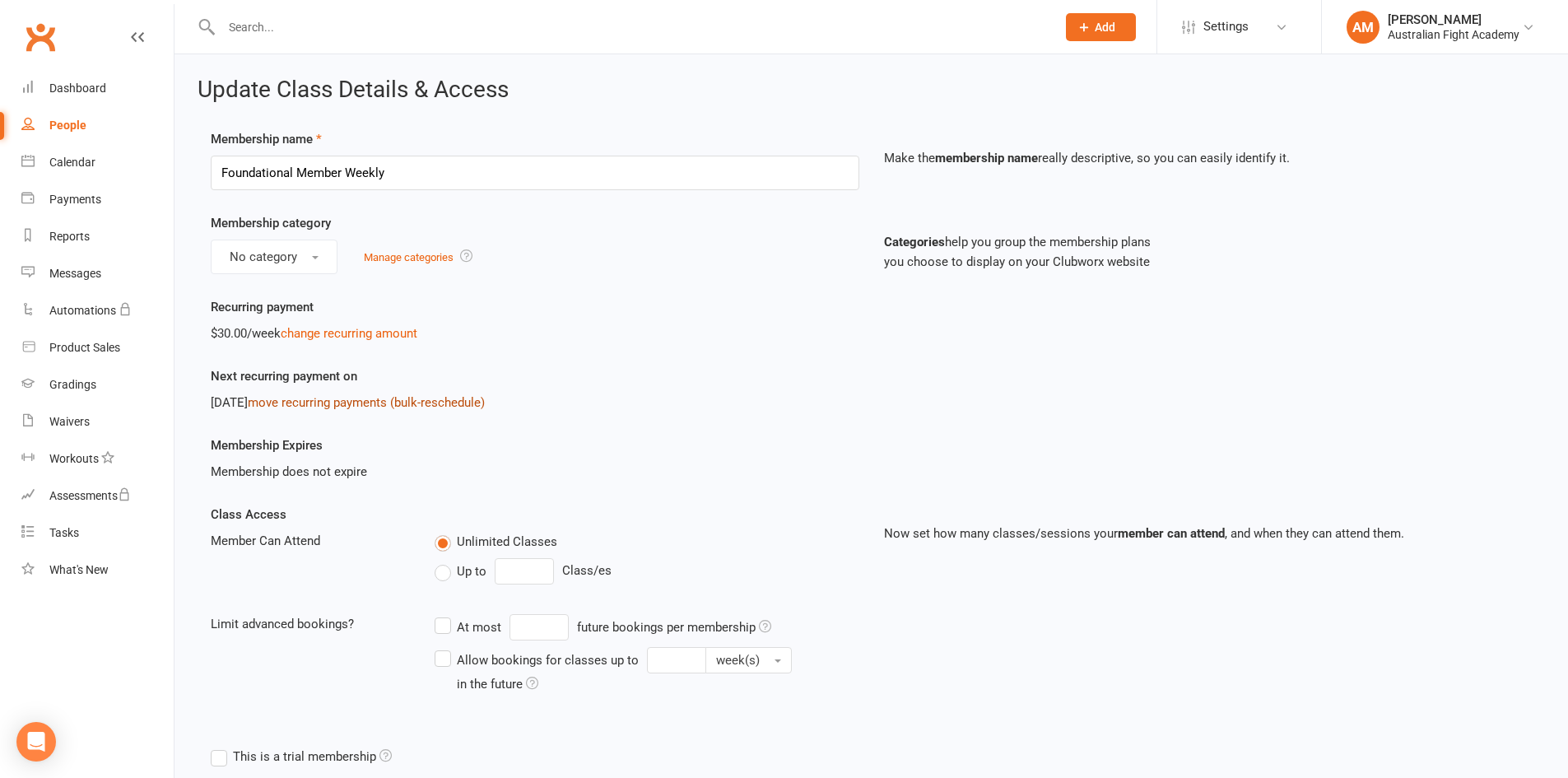
click at [401, 404] on link "move recurring payments (bulk-reschedule)" at bounding box center [366, 402] width 237 height 15
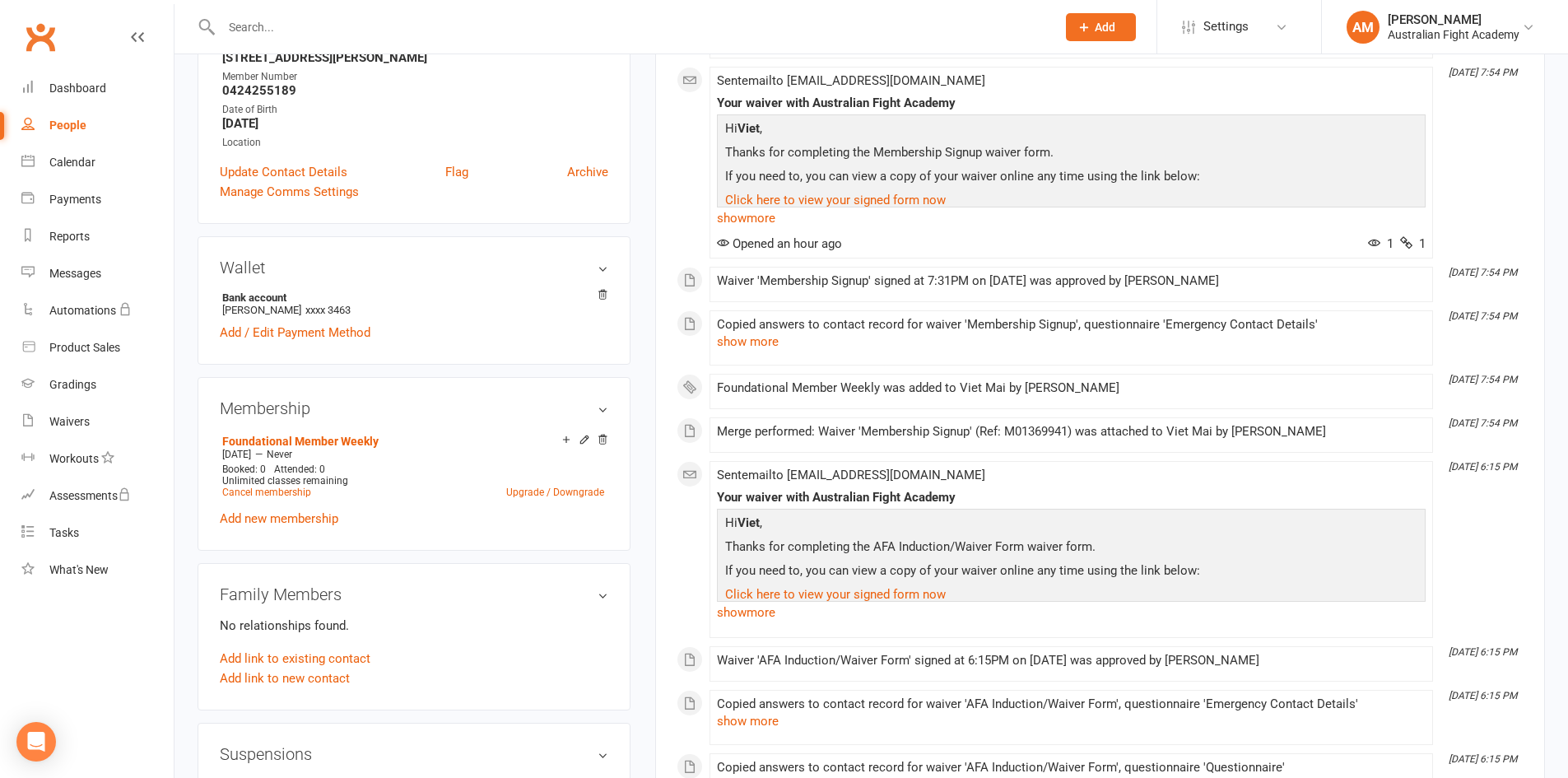
scroll to position [329, 0]
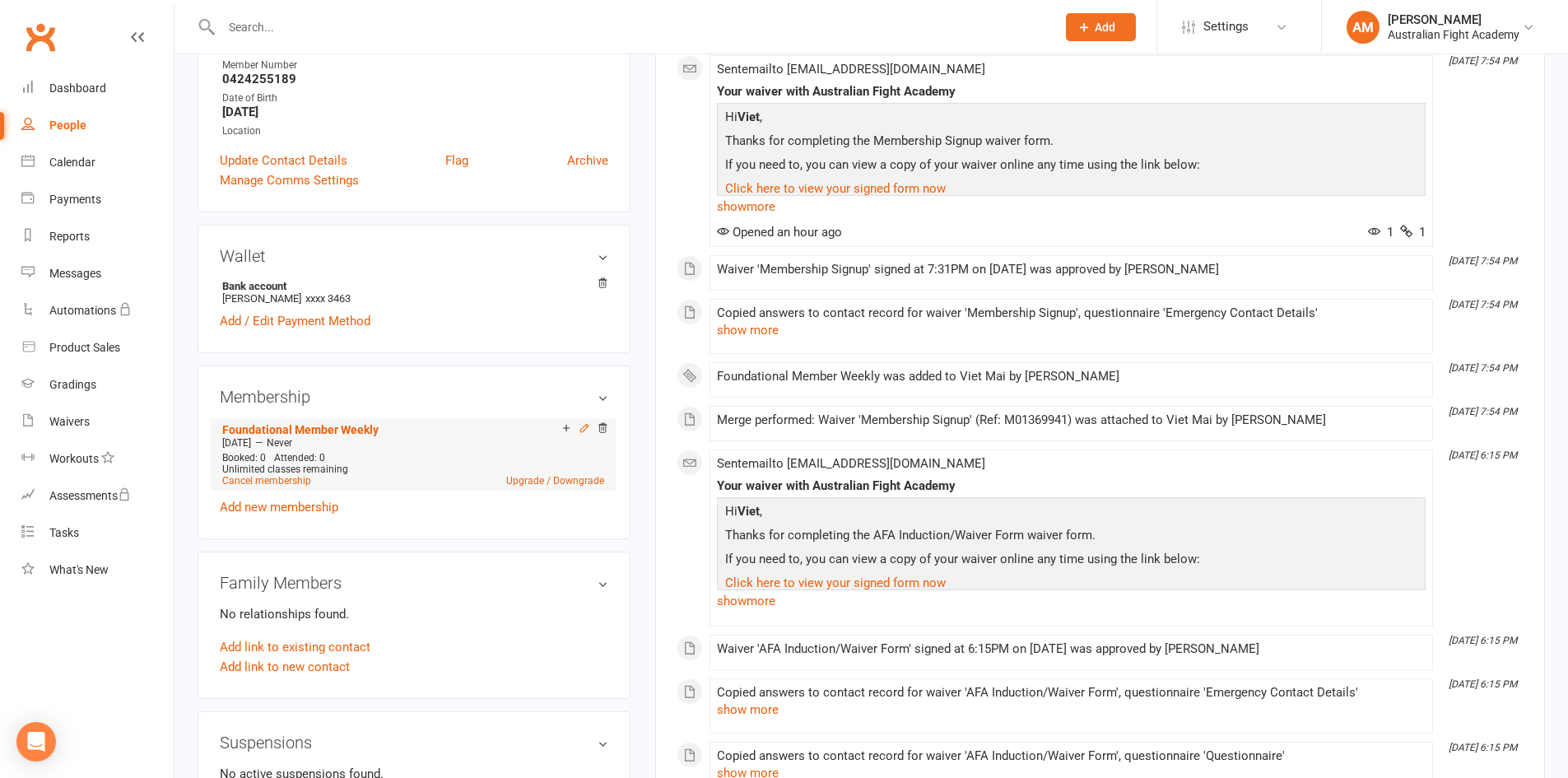
click at [582, 430] on icon at bounding box center [584, 427] width 11 height 11
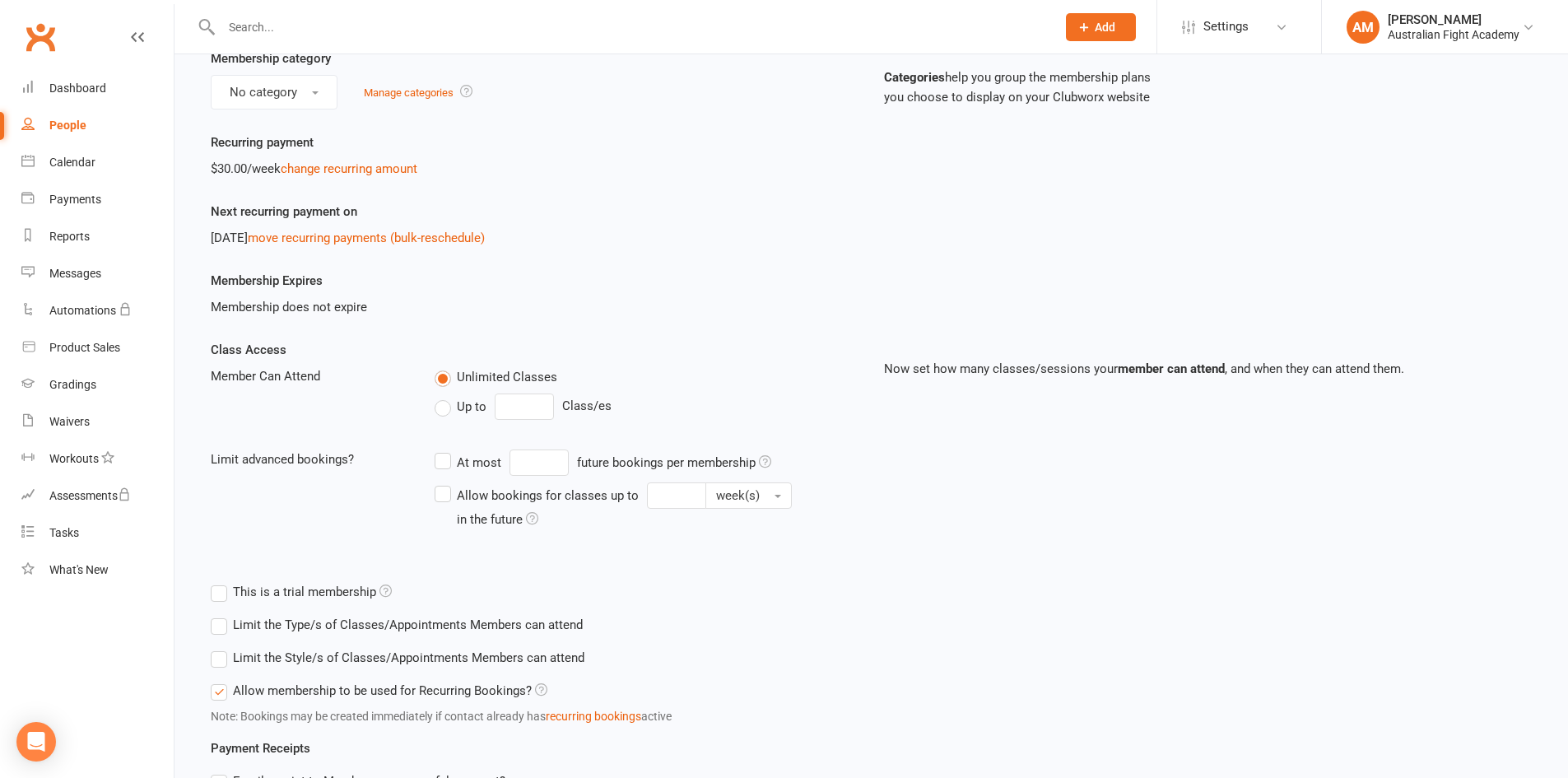
scroll to position [247, 0]
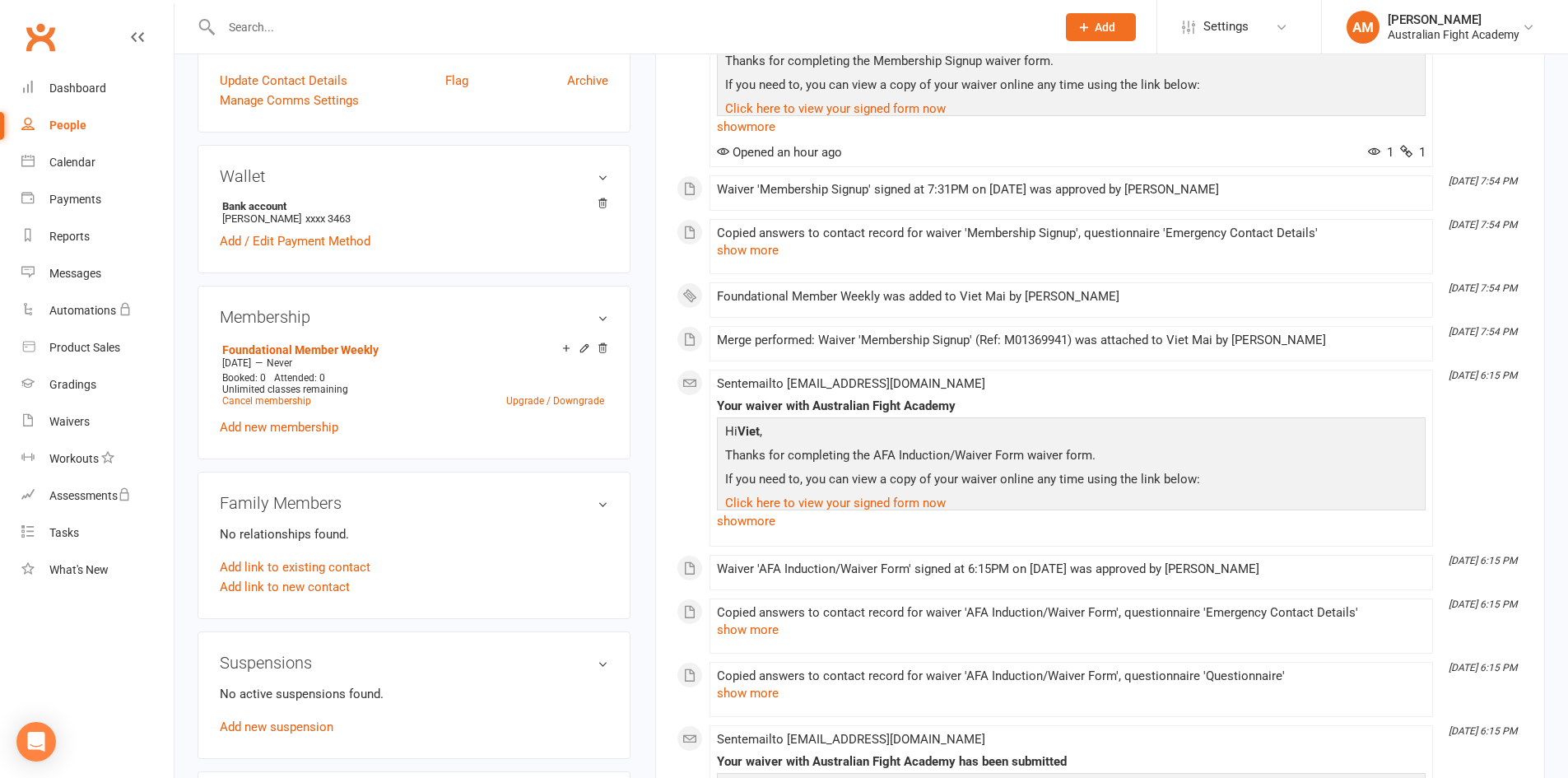
scroll to position [411, 0]
click at [321, 427] on link "Add new membership" at bounding box center [279, 424] width 119 height 15
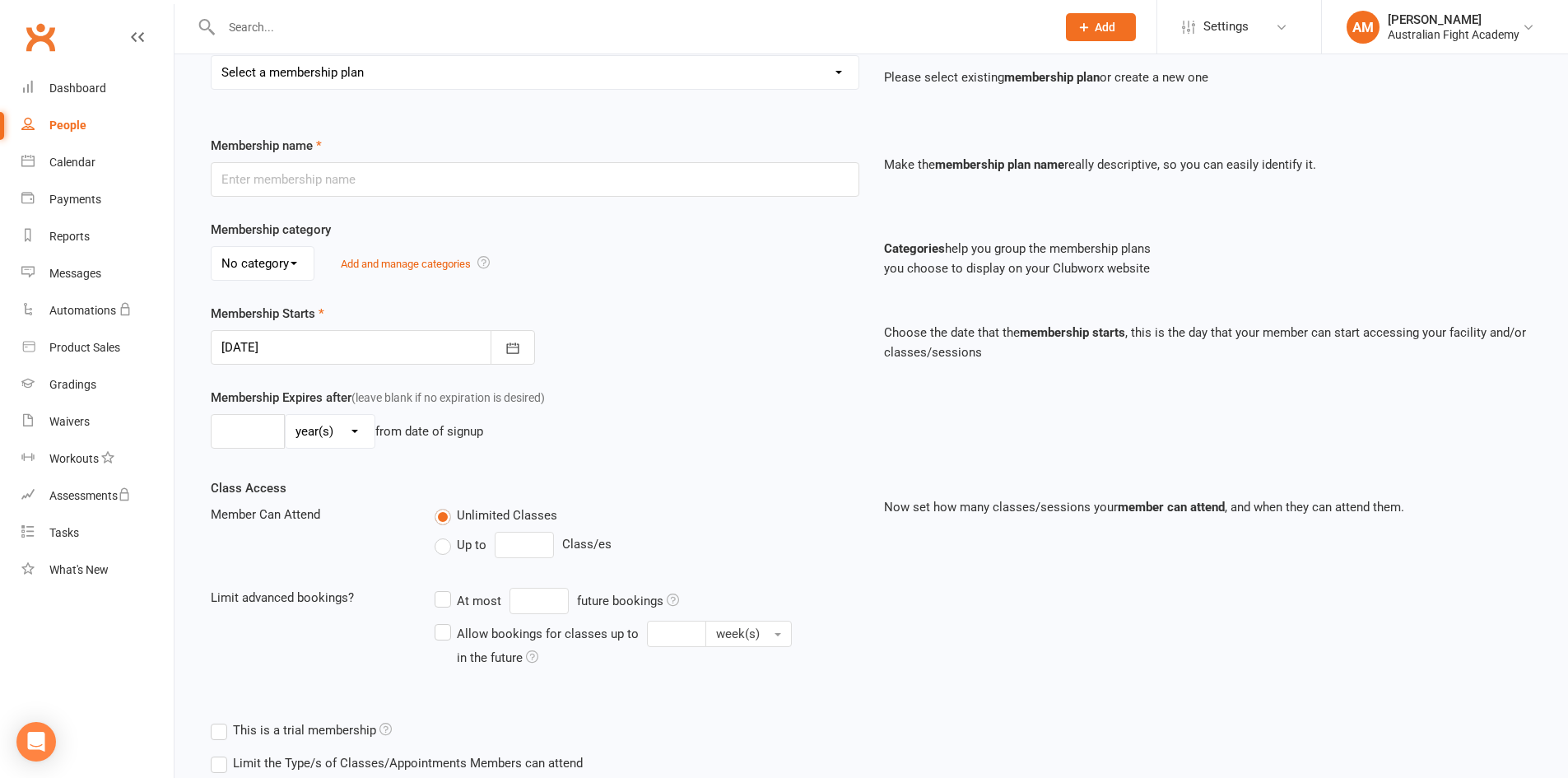
scroll to position [366, 0]
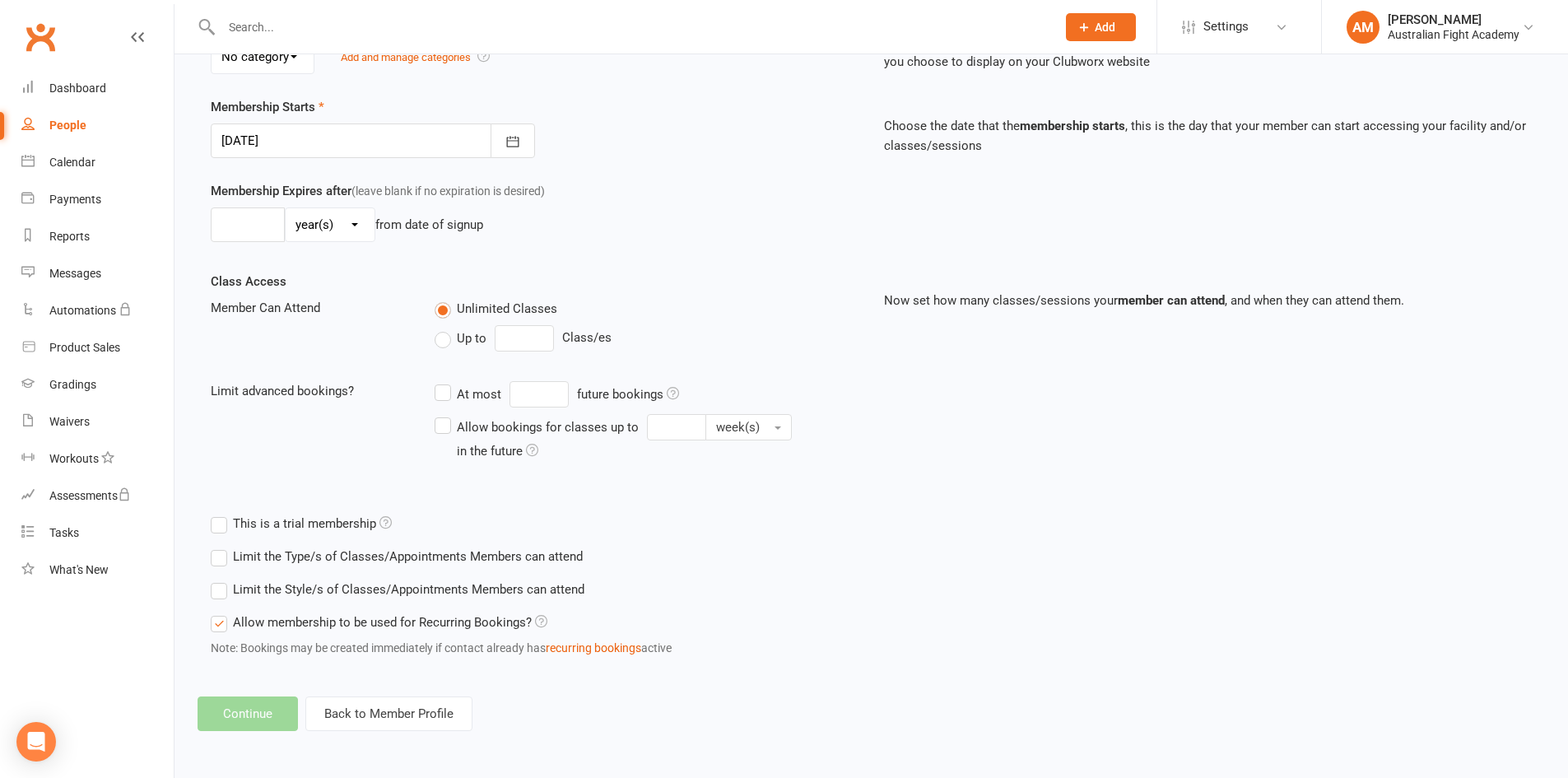
click at [262, 716] on footer "Continue Back to Member Profile" at bounding box center [871, 714] width 1347 height 34
click at [225, 622] on label "Allow membership to be used for Recurring Bookings?" at bounding box center [380, 622] width 337 height 20
click at [221, 612] on input "Allow membership to be used for Recurring Bookings?" at bounding box center [216, 612] width 11 height 0
click at [226, 622] on label "Allow membership to be used for Recurring Bookings?" at bounding box center [380, 622] width 337 height 20
click at [221, 612] on input "Allow membership to be used for Recurring Bookings?" at bounding box center [216, 612] width 11 height 0
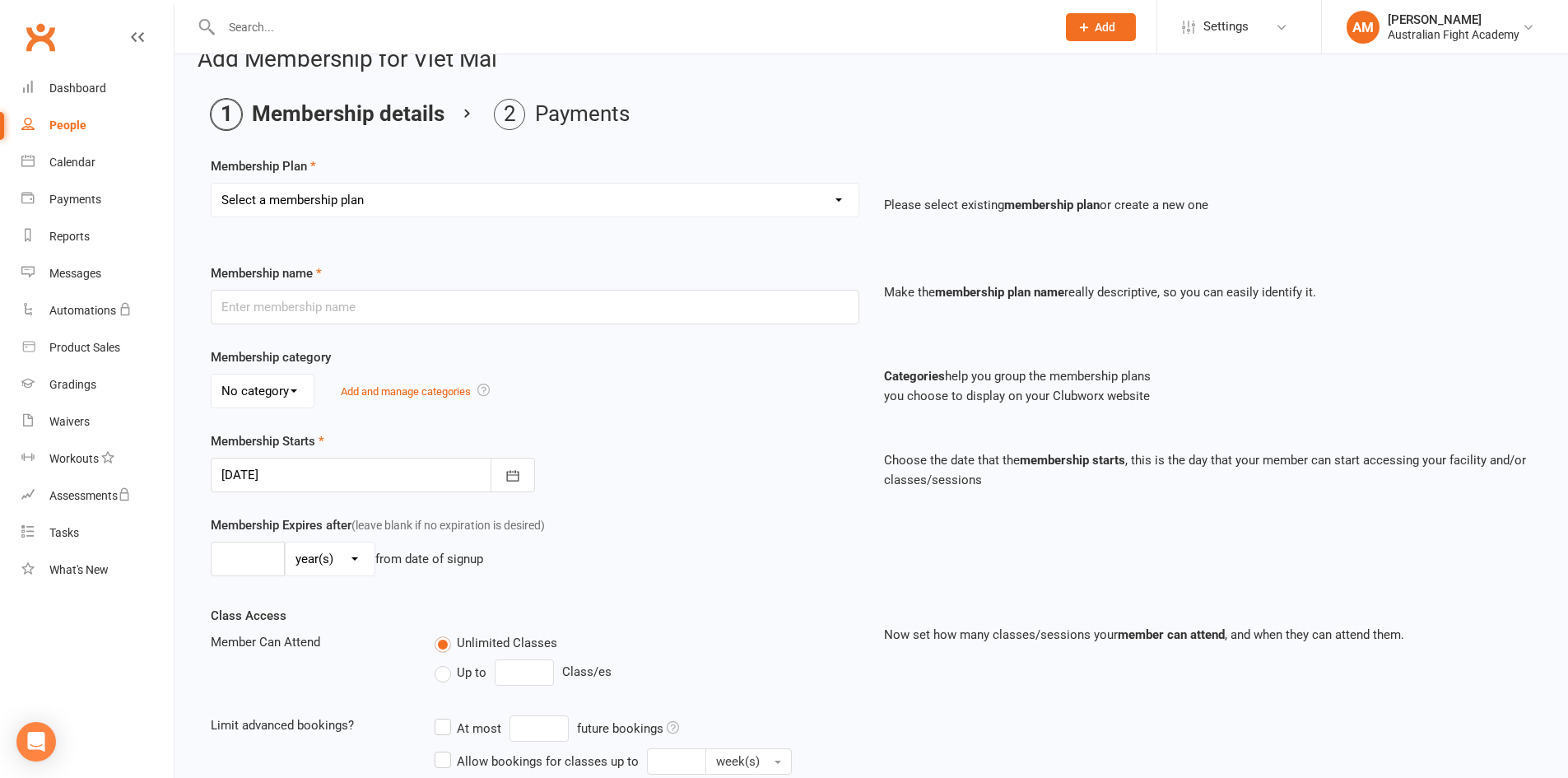
scroll to position [0, 0]
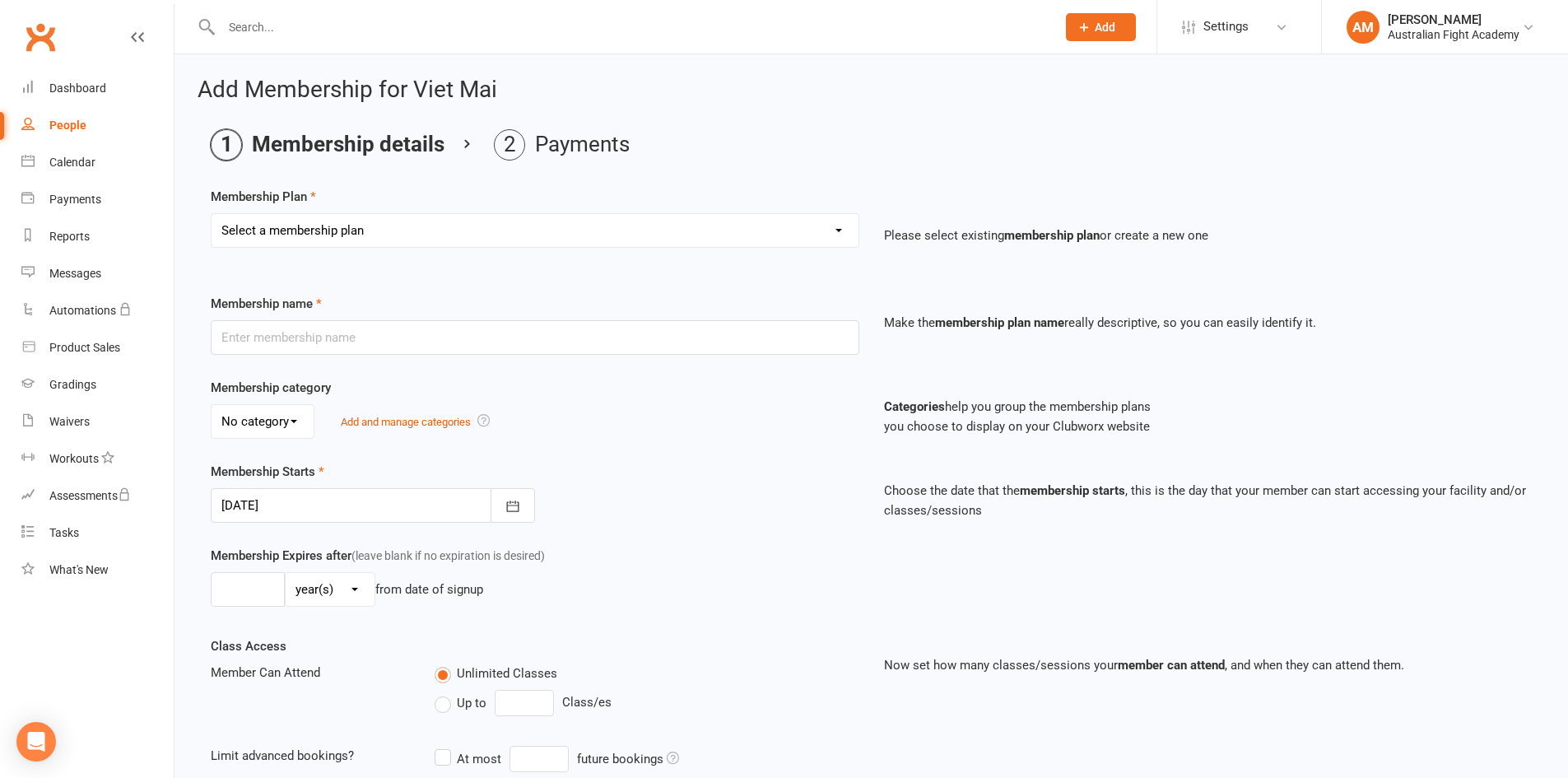
click at [280, 421] on select "No category General" at bounding box center [262, 421] width 102 height 33
click at [293, 418] on select "No category General" at bounding box center [262, 421] width 102 height 33
click at [436, 233] on select "Select a membership plan Create new Membership Plan Foundational Member Weekly …" at bounding box center [534, 230] width 647 height 33
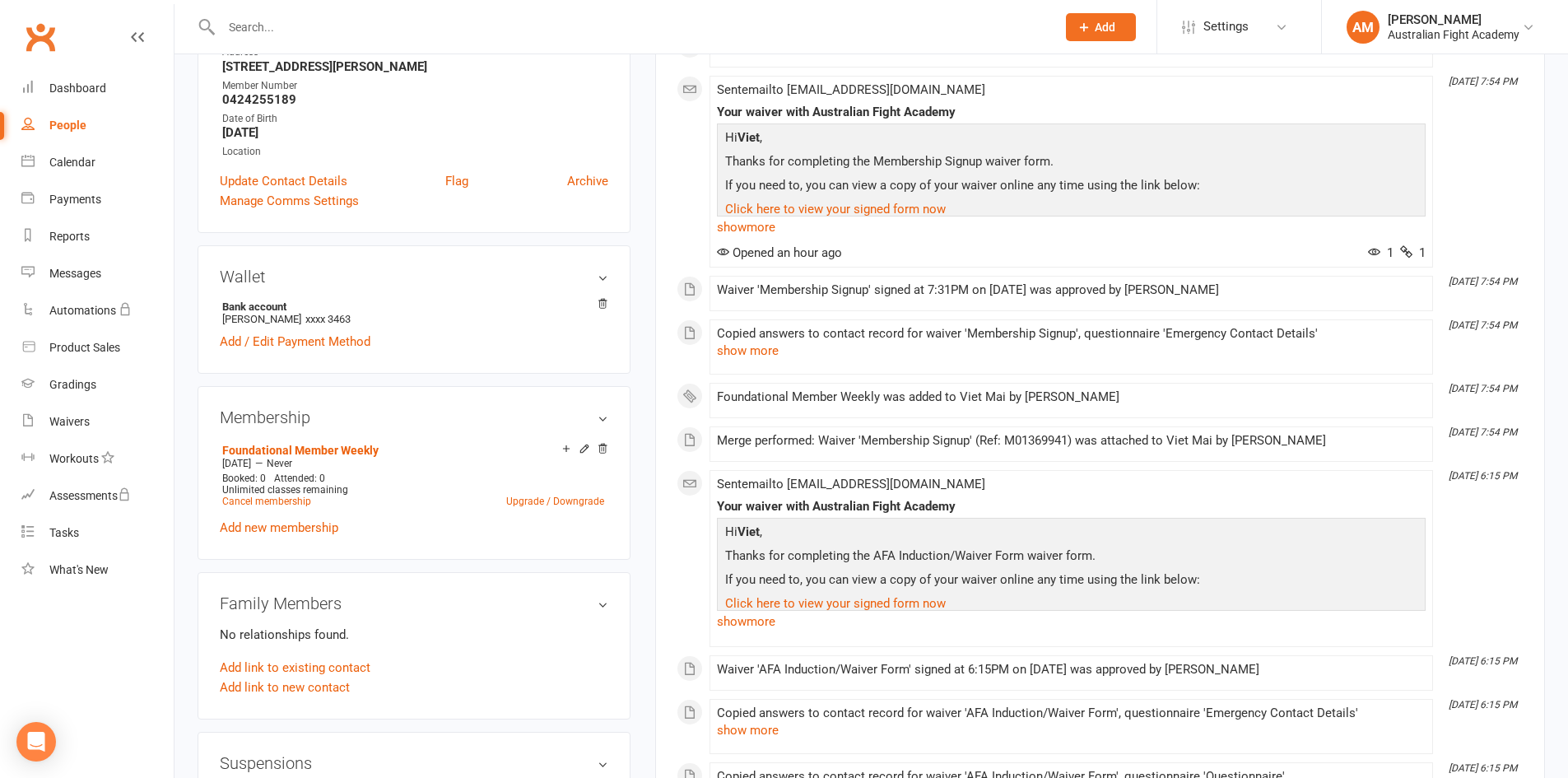
scroll to position [329, 0]
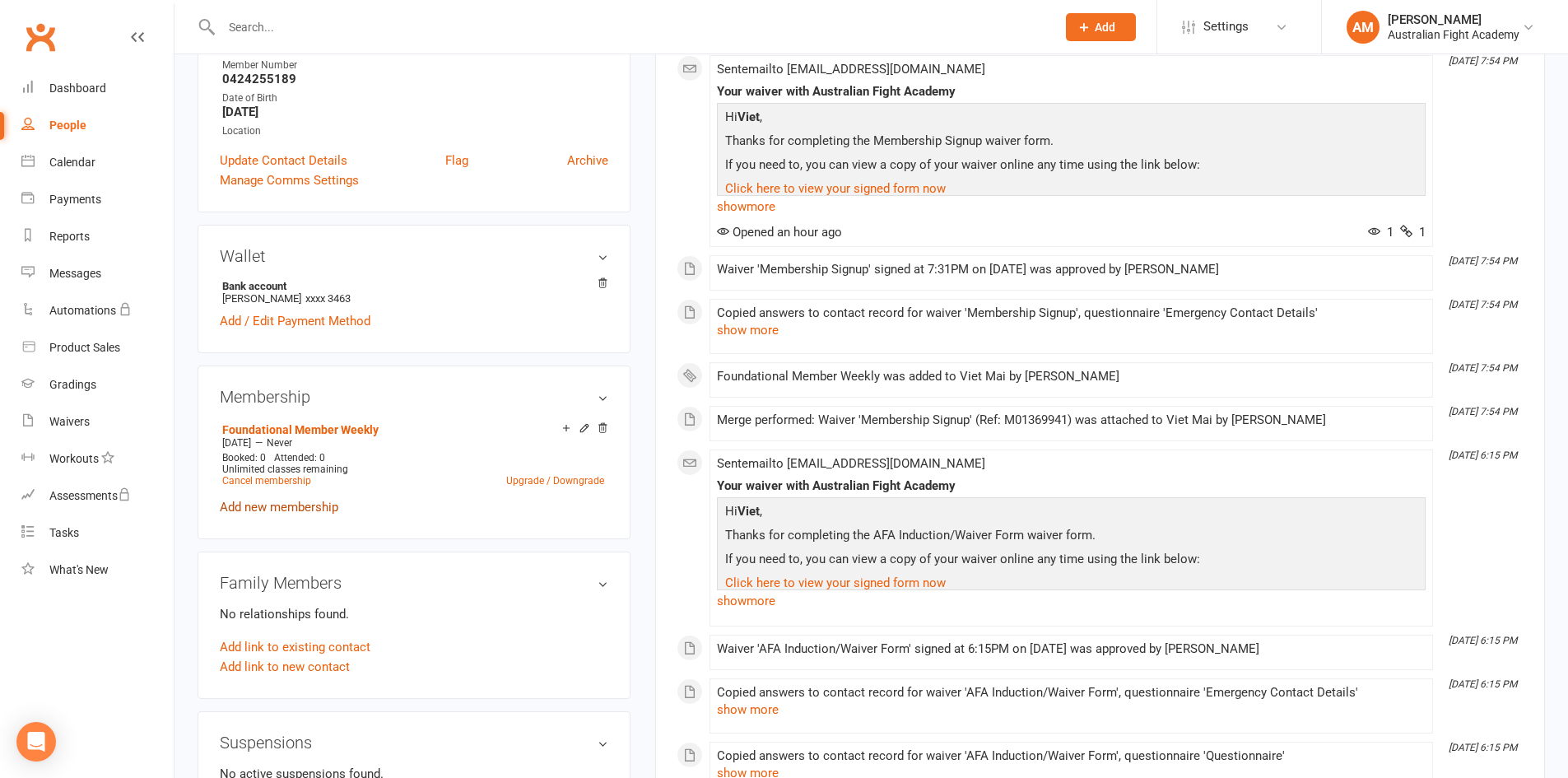
click at [329, 502] on link "Add new membership" at bounding box center [279, 507] width 119 height 15
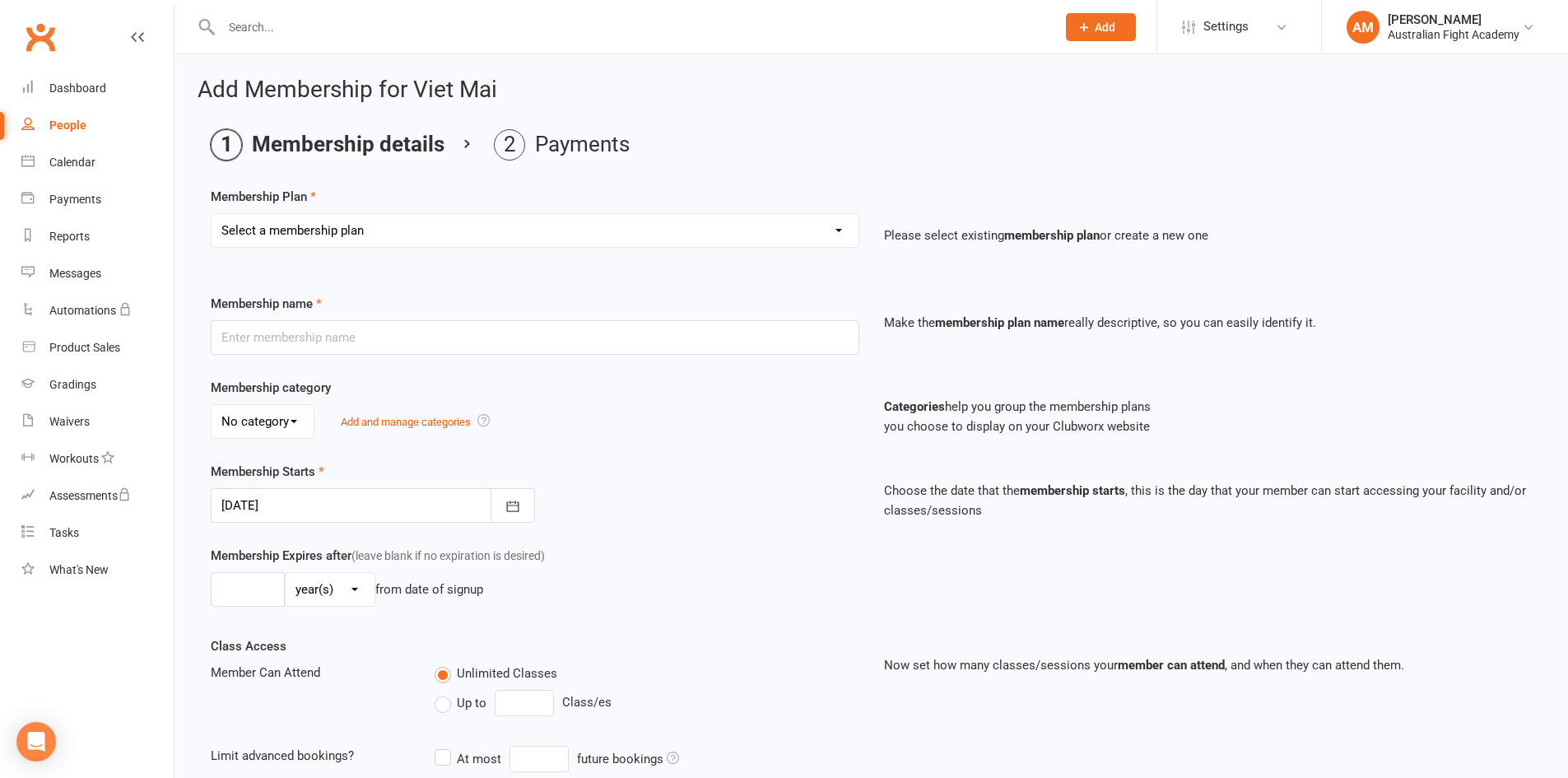
click at [382, 232] on select "Select a membership plan Create new Membership Plan Foundational Member Weekly …" at bounding box center [534, 230] width 647 height 33
select select "1"
click at [211, 214] on select "Select a membership plan Create new Membership Plan Foundational Member Weekly …" at bounding box center [534, 230] width 647 height 33
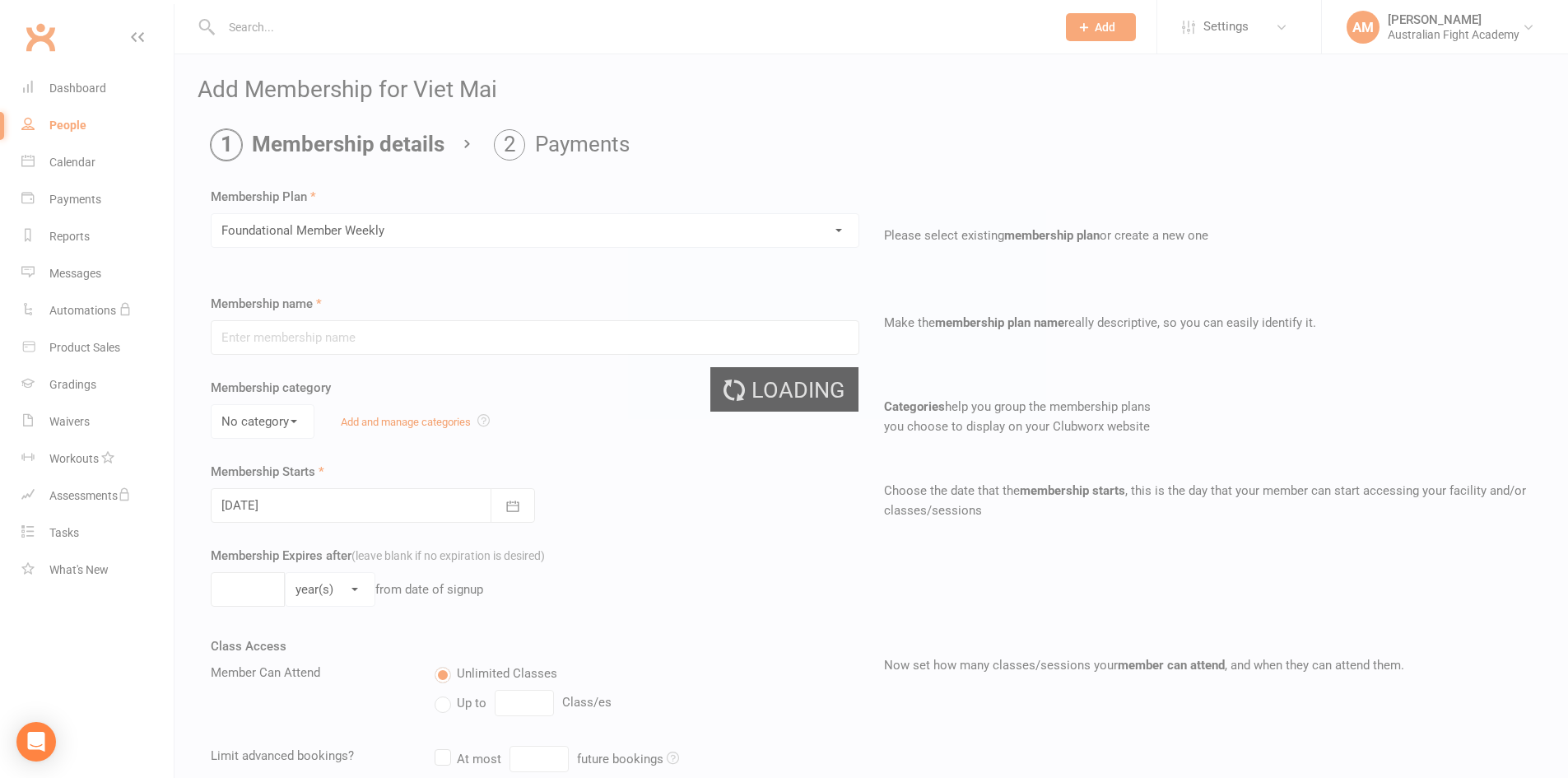
type input "Foundational Member Weekly"
type input "0"
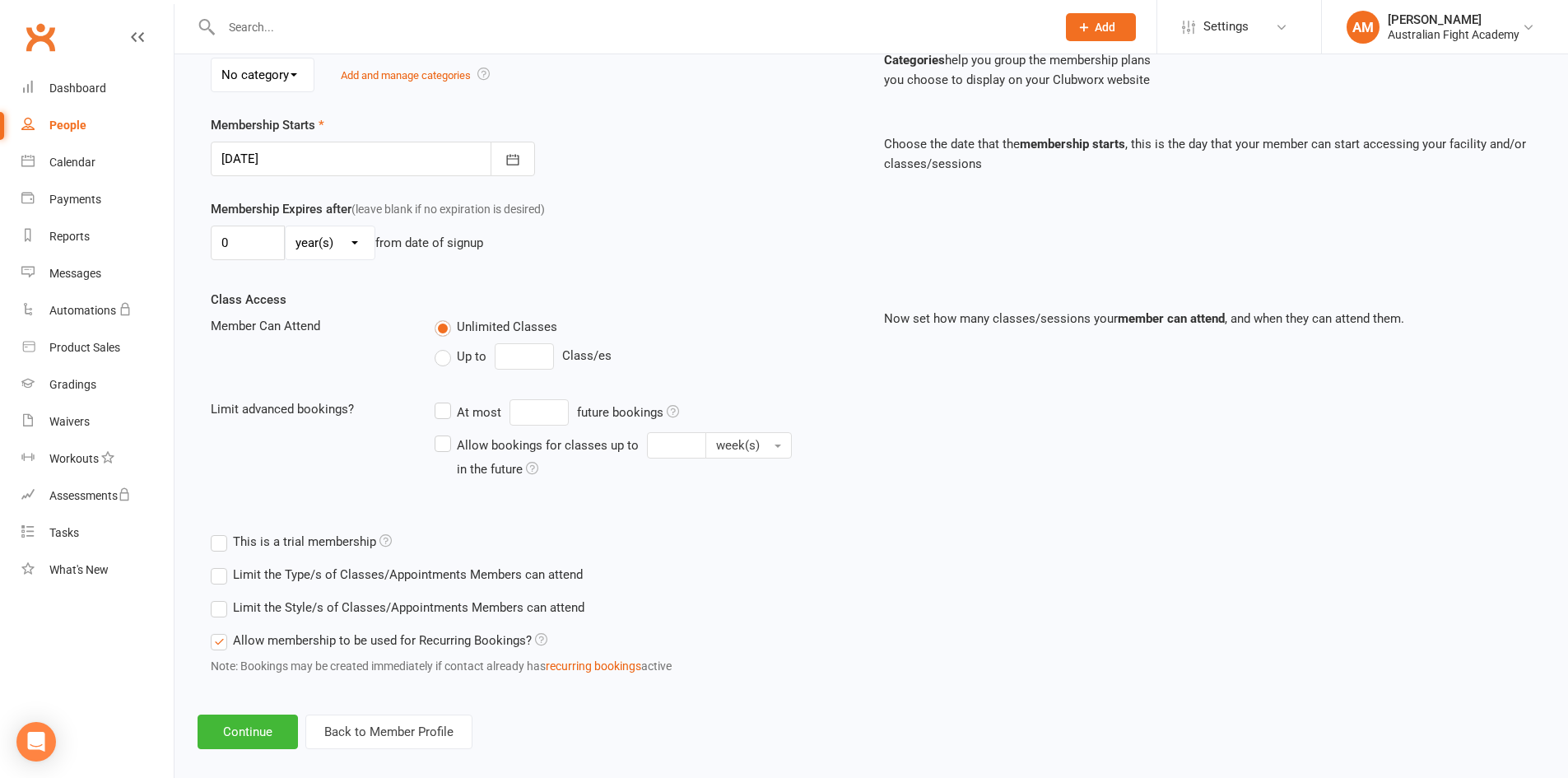
scroll to position [366, 0]
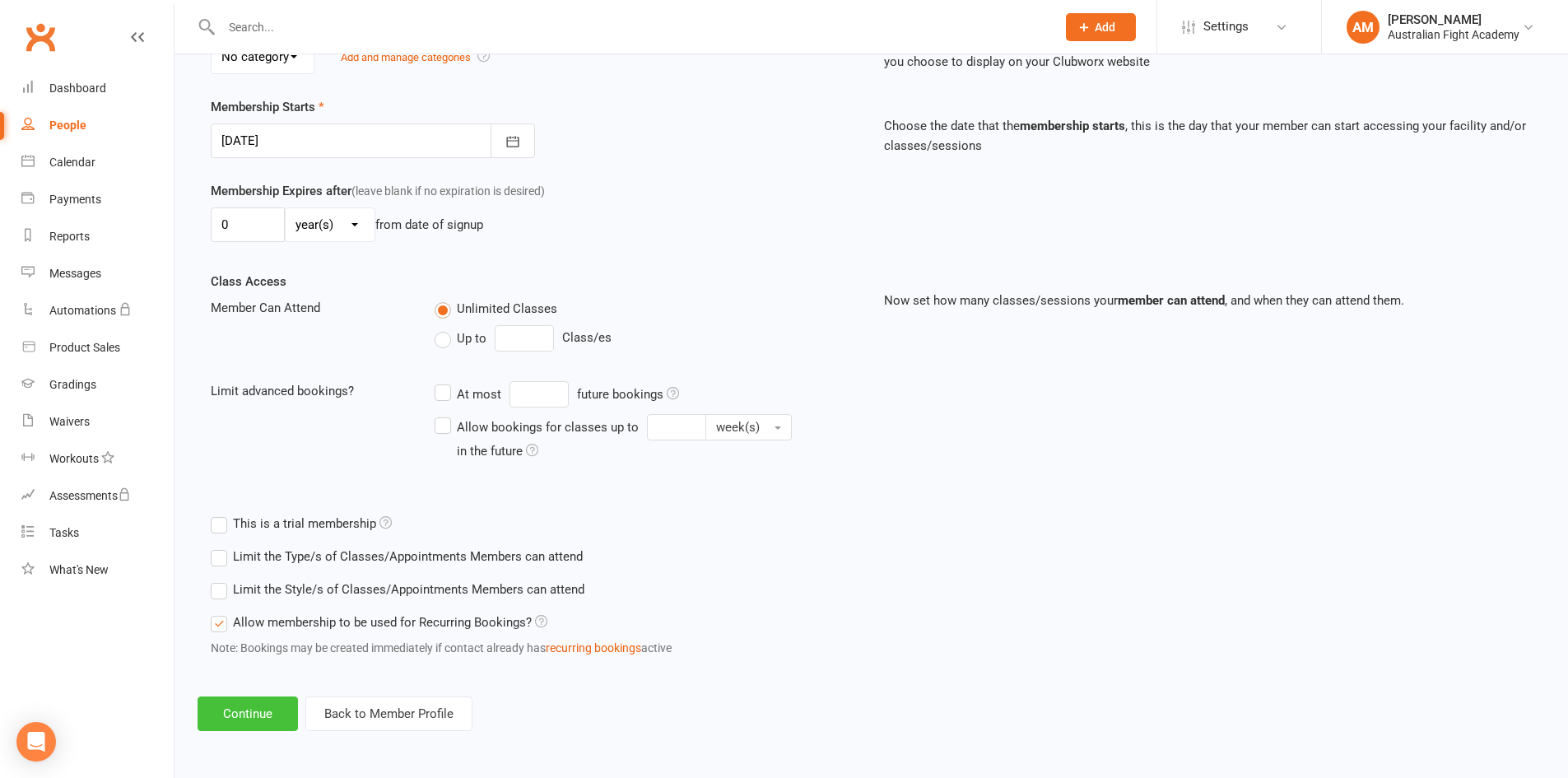
click at [286, 719] on button "Continue" at bounding box center [247, 714] width 100 height 34
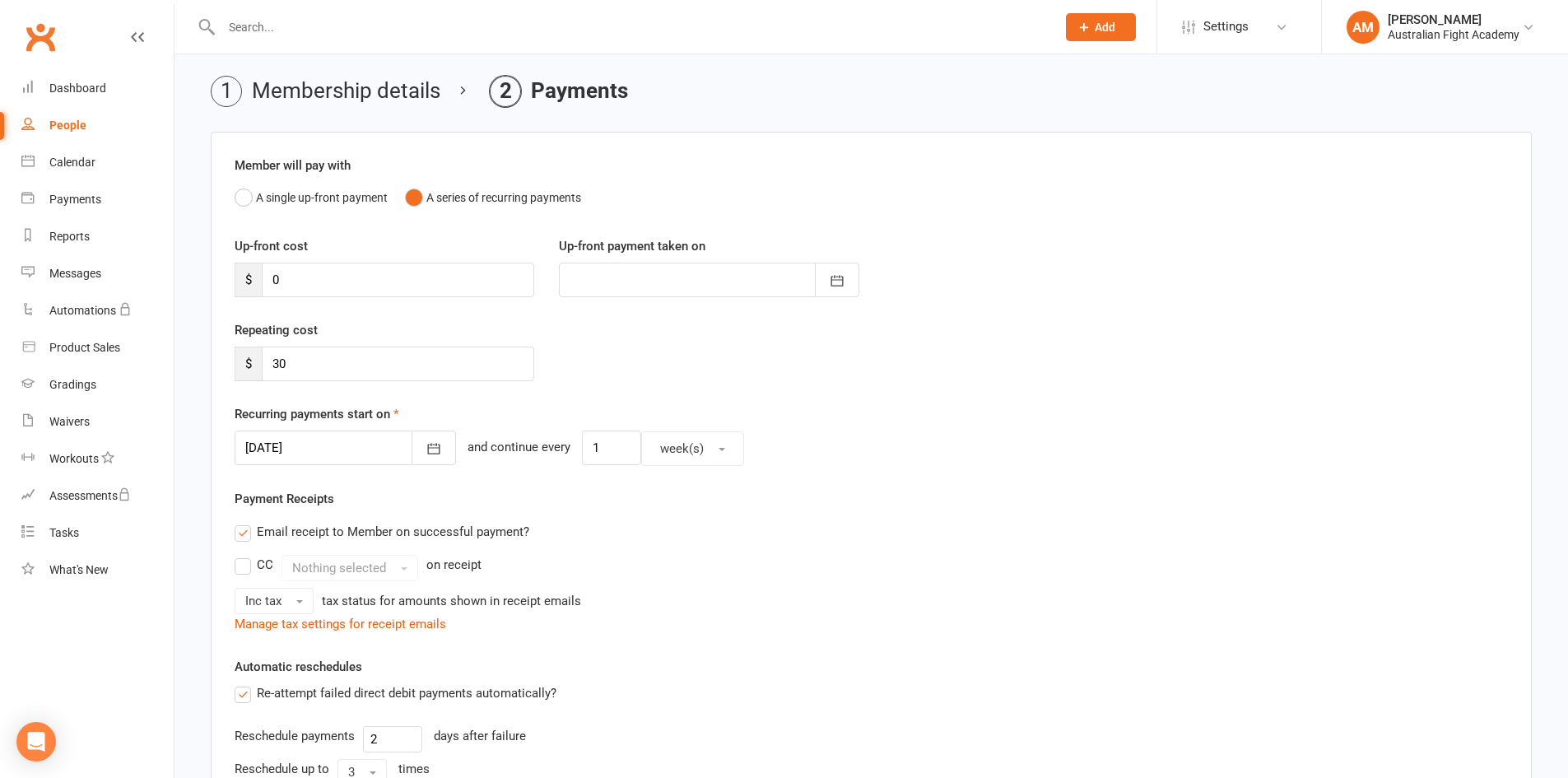
scroll to position [82, 0]
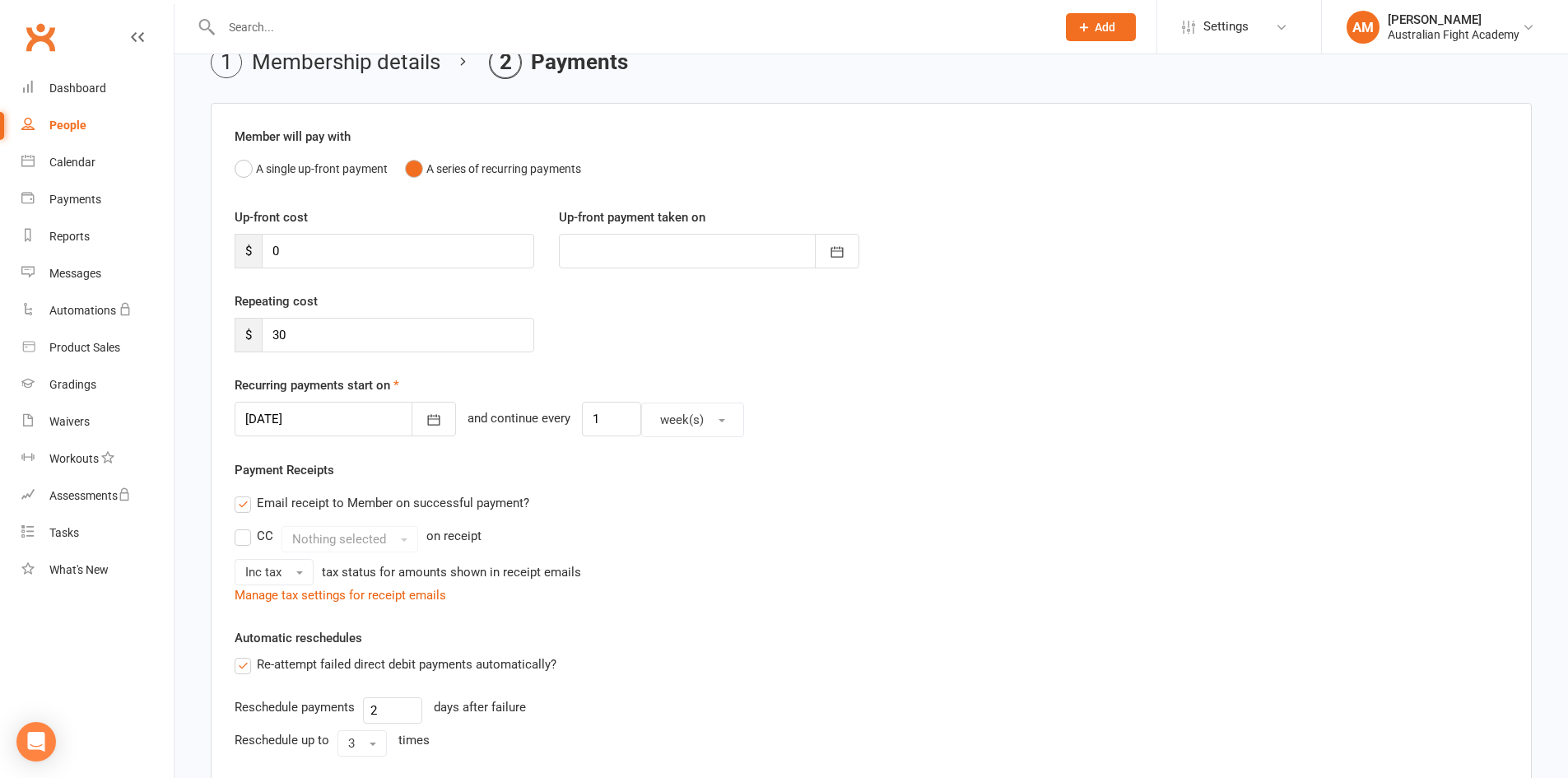
click at [348, 424] on div at bounding box center [345, 419] width 221 height 34
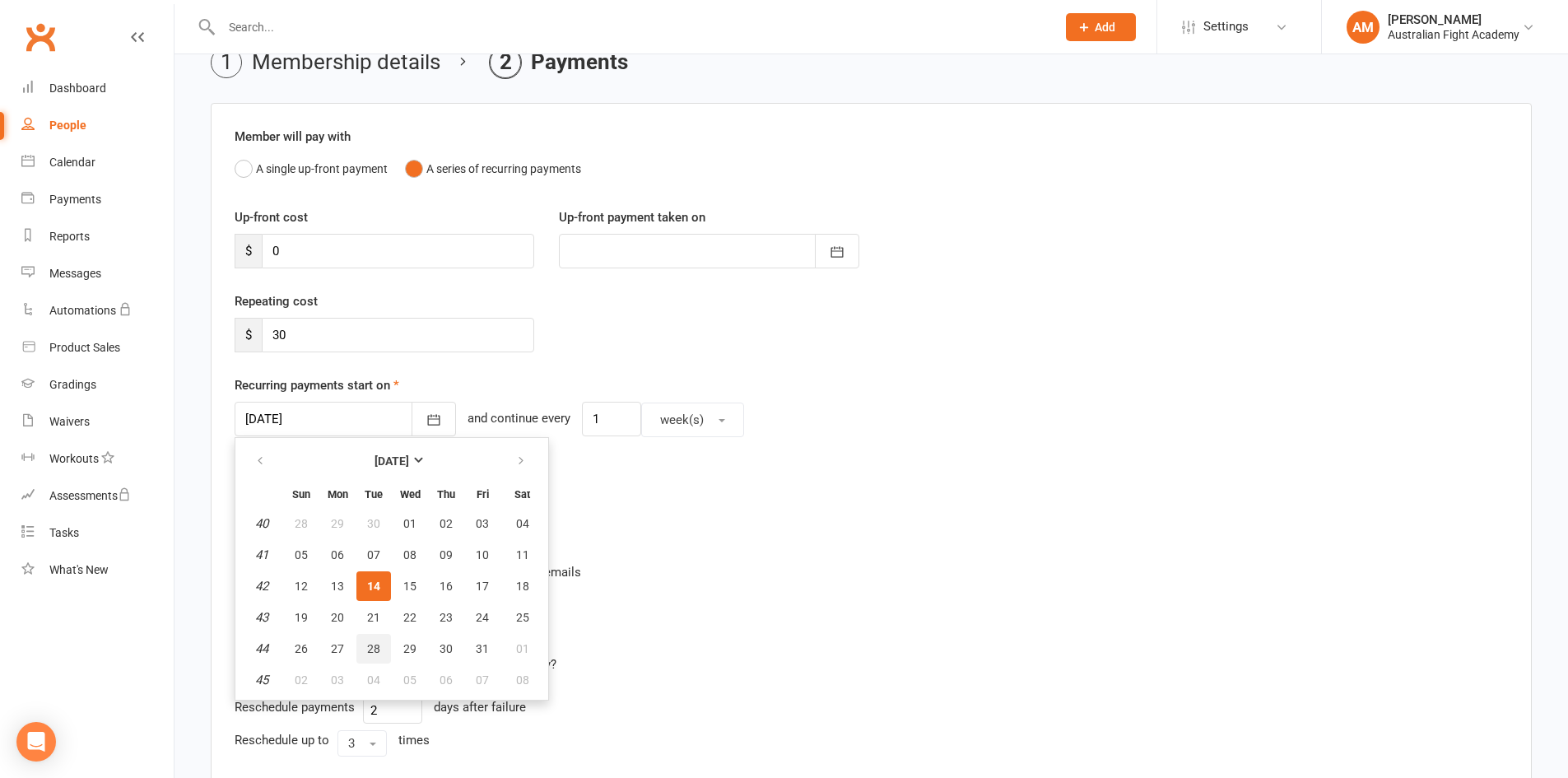
click at [380, 647] on button "28" at bounding box center [374, 648] width 34 height 30
type input "28 Oct 2025"
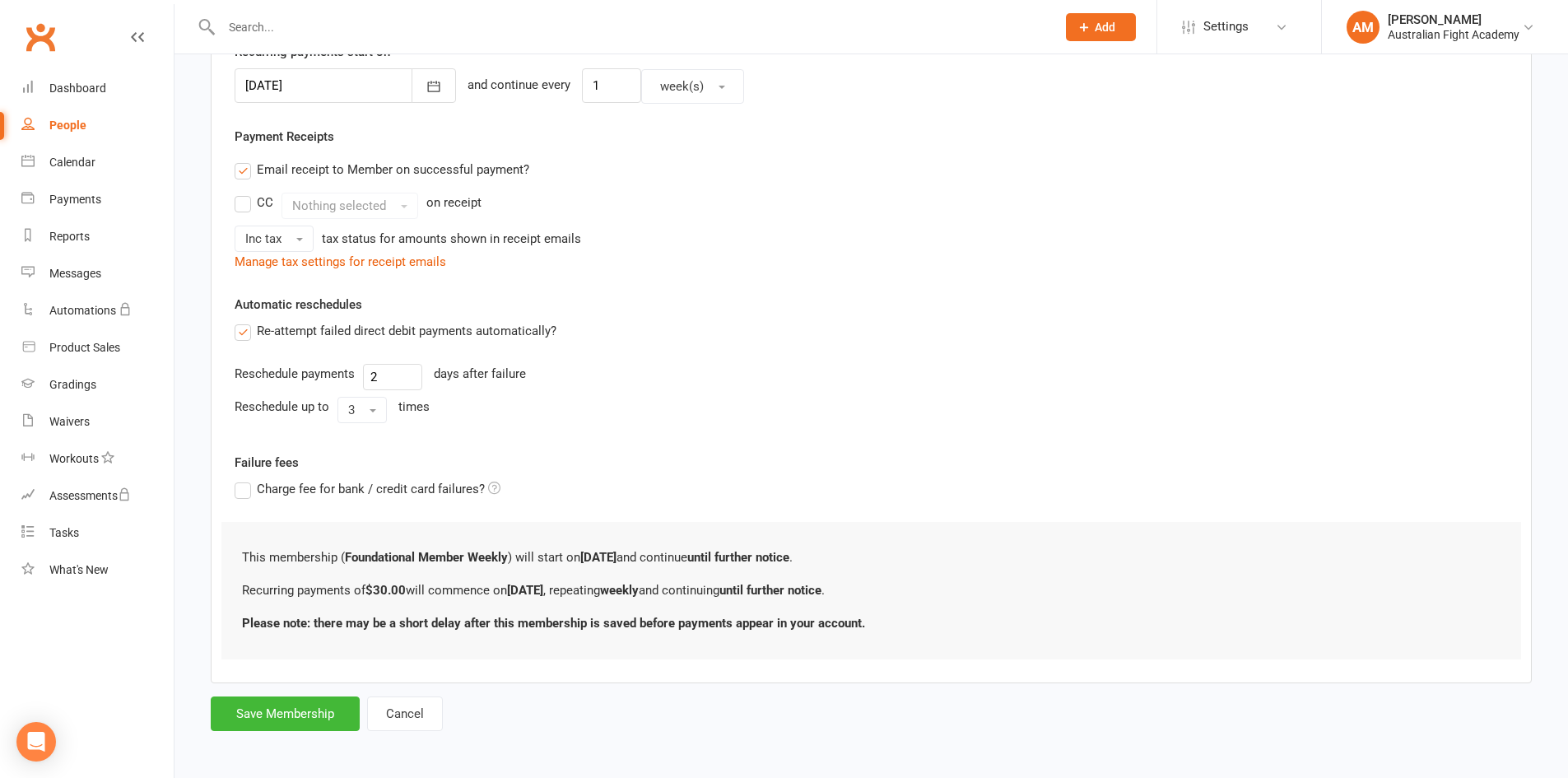
scroll to position [419, 0]
click at [292, 708] on button "Save Membership" at bounding box center [286, 710] width 149 height 34
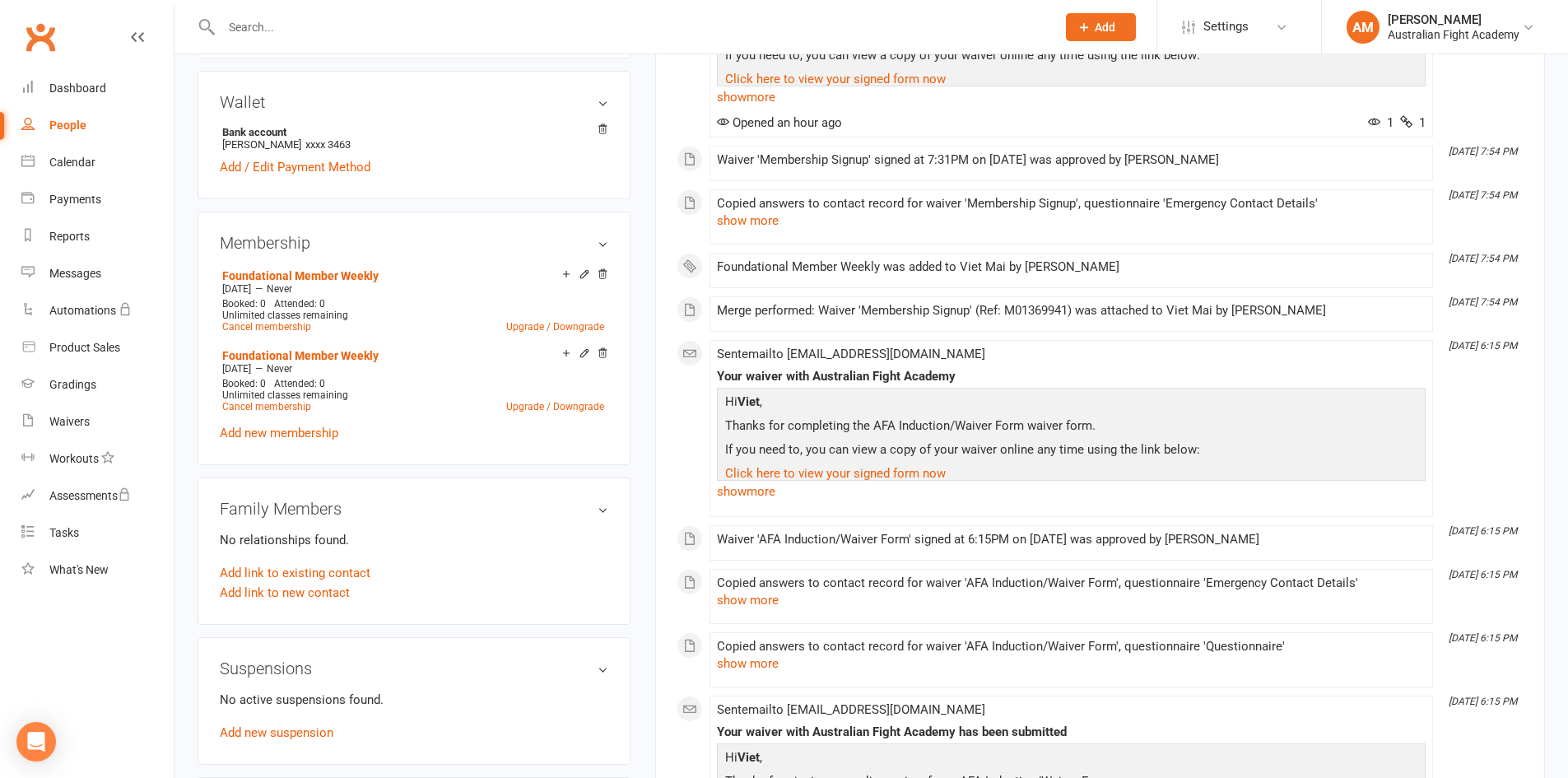
scroll to position [494, 0]
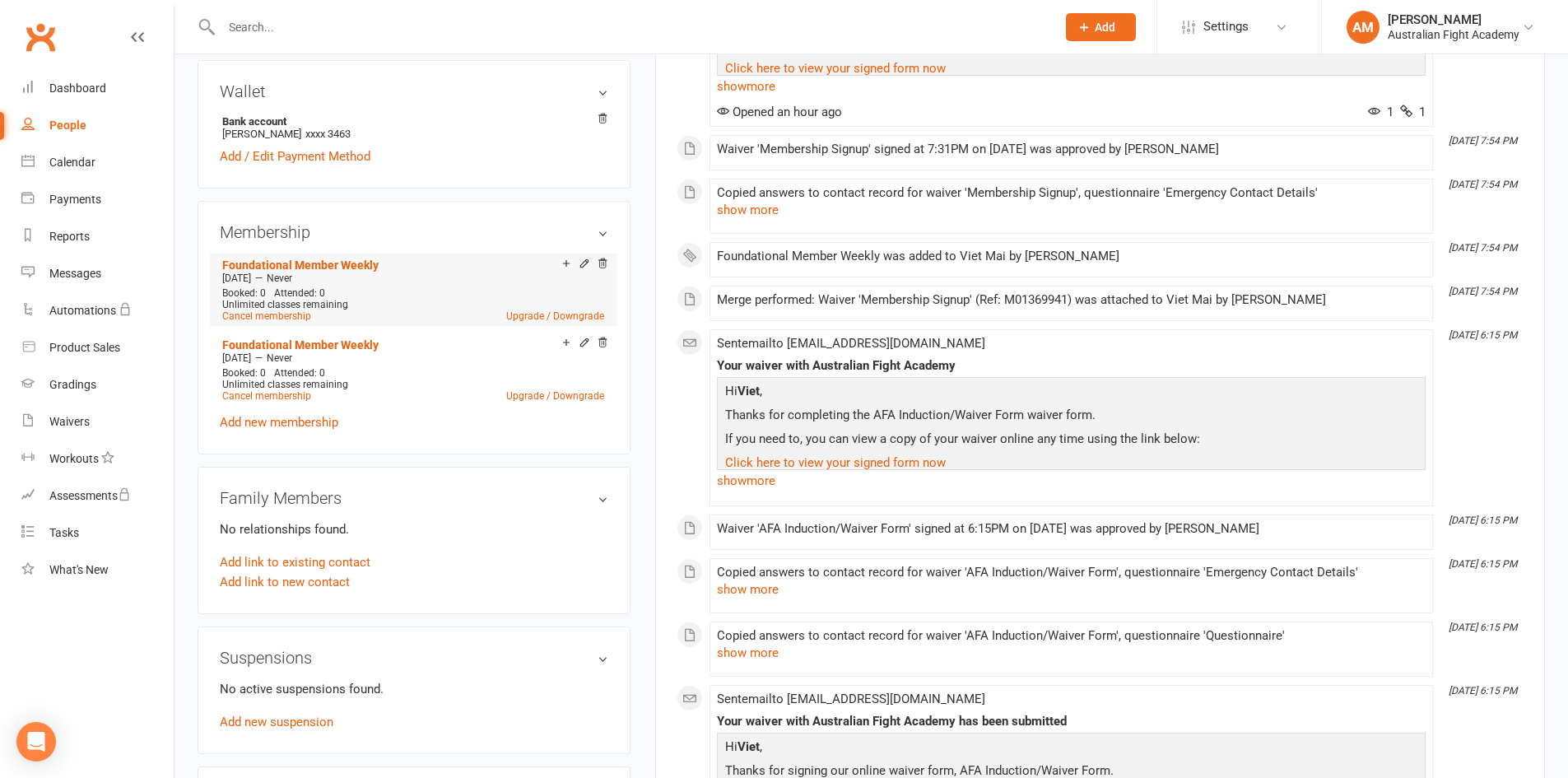
click at [424, 284] on div "Oct 14 2025 — Never" at bounding box center [413, 278] width 390 height 13
click at [332, 262] on link "Foundational Member Weekly" at bounding box center [300, 264] width 156 height 13
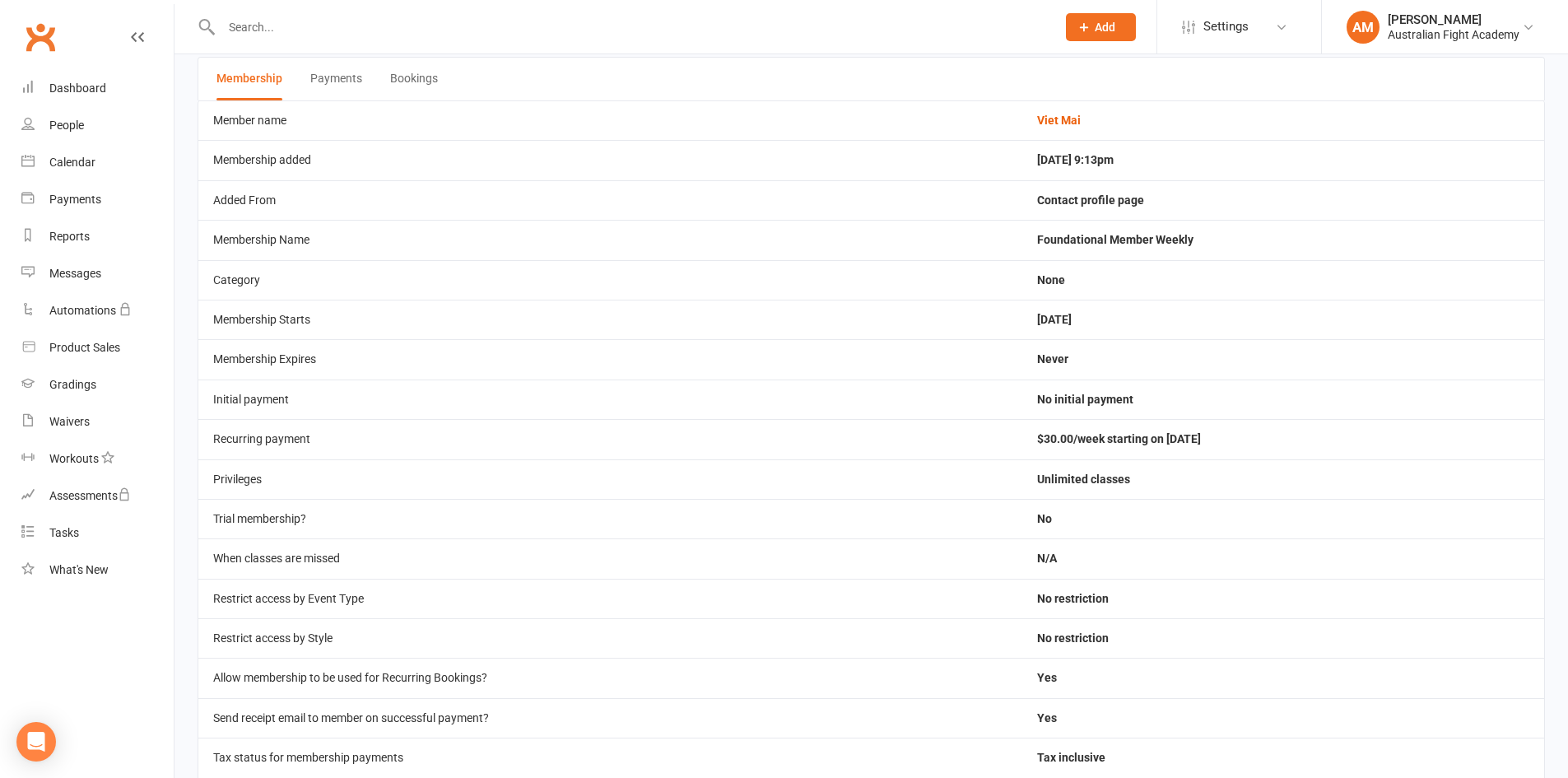
scroll to position [82, 0]
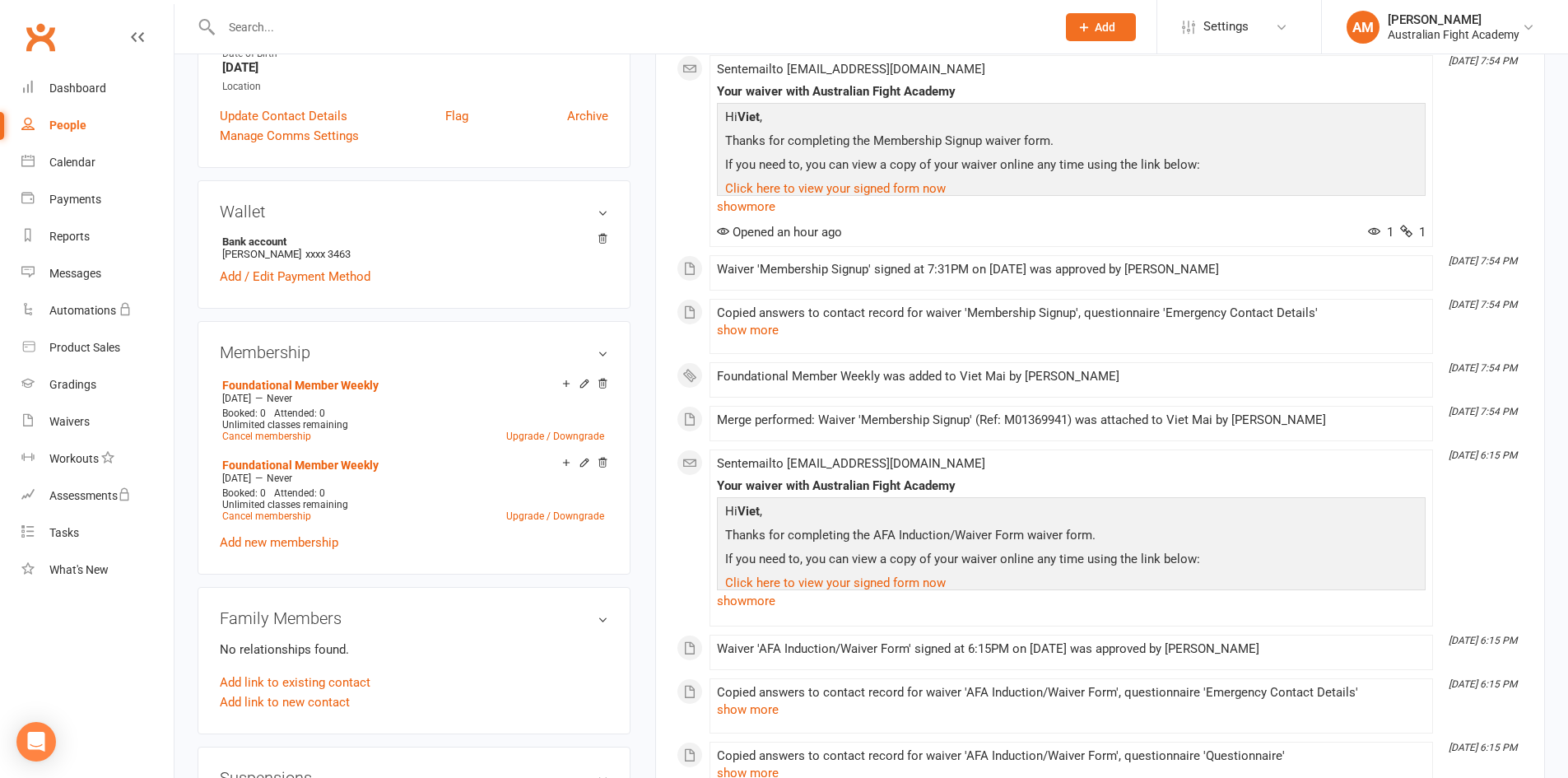
scroll to position [411, 0]
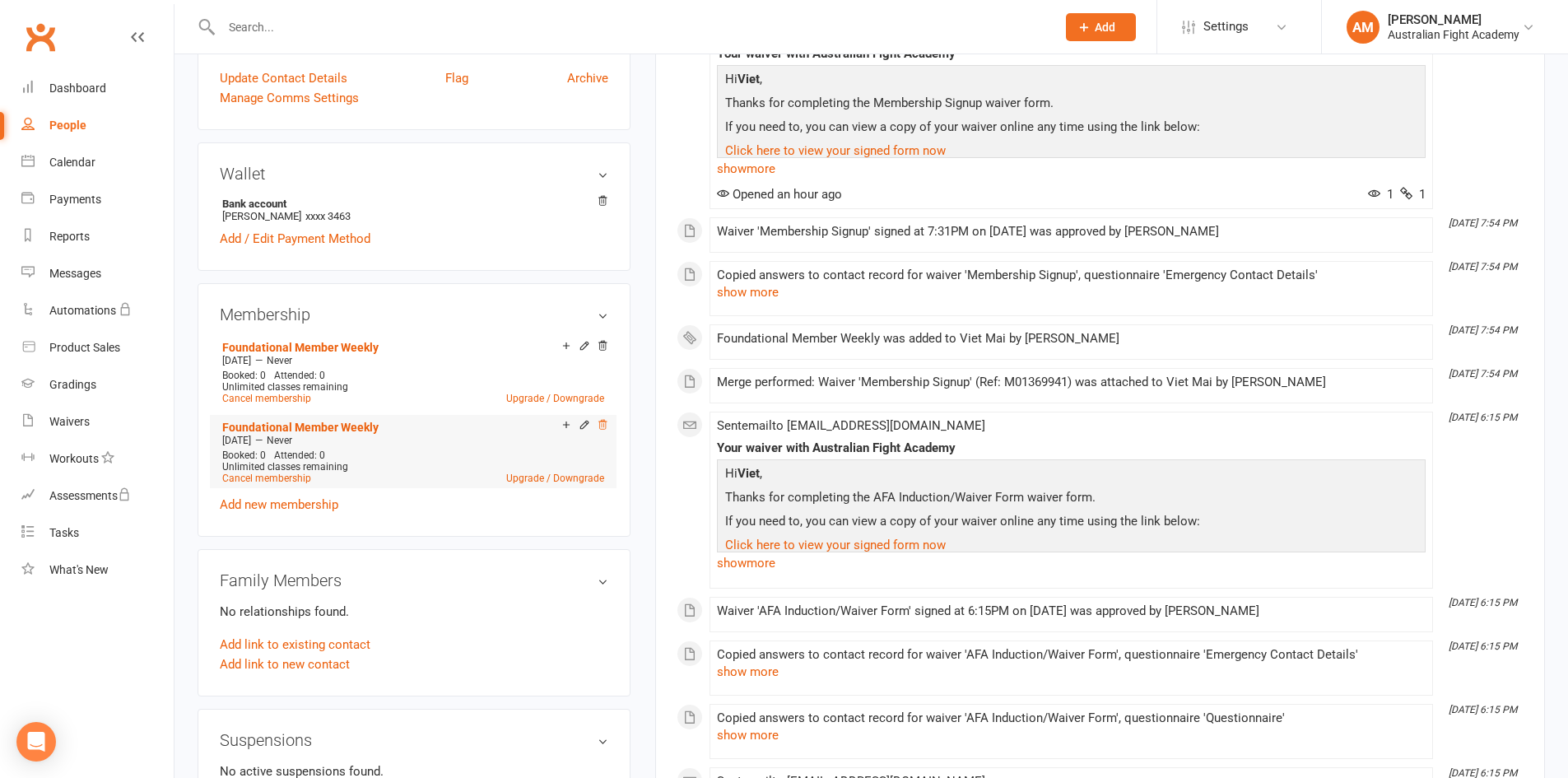
click at [602, 426] on icon at bounding box center [603, 425] width 9 height 9
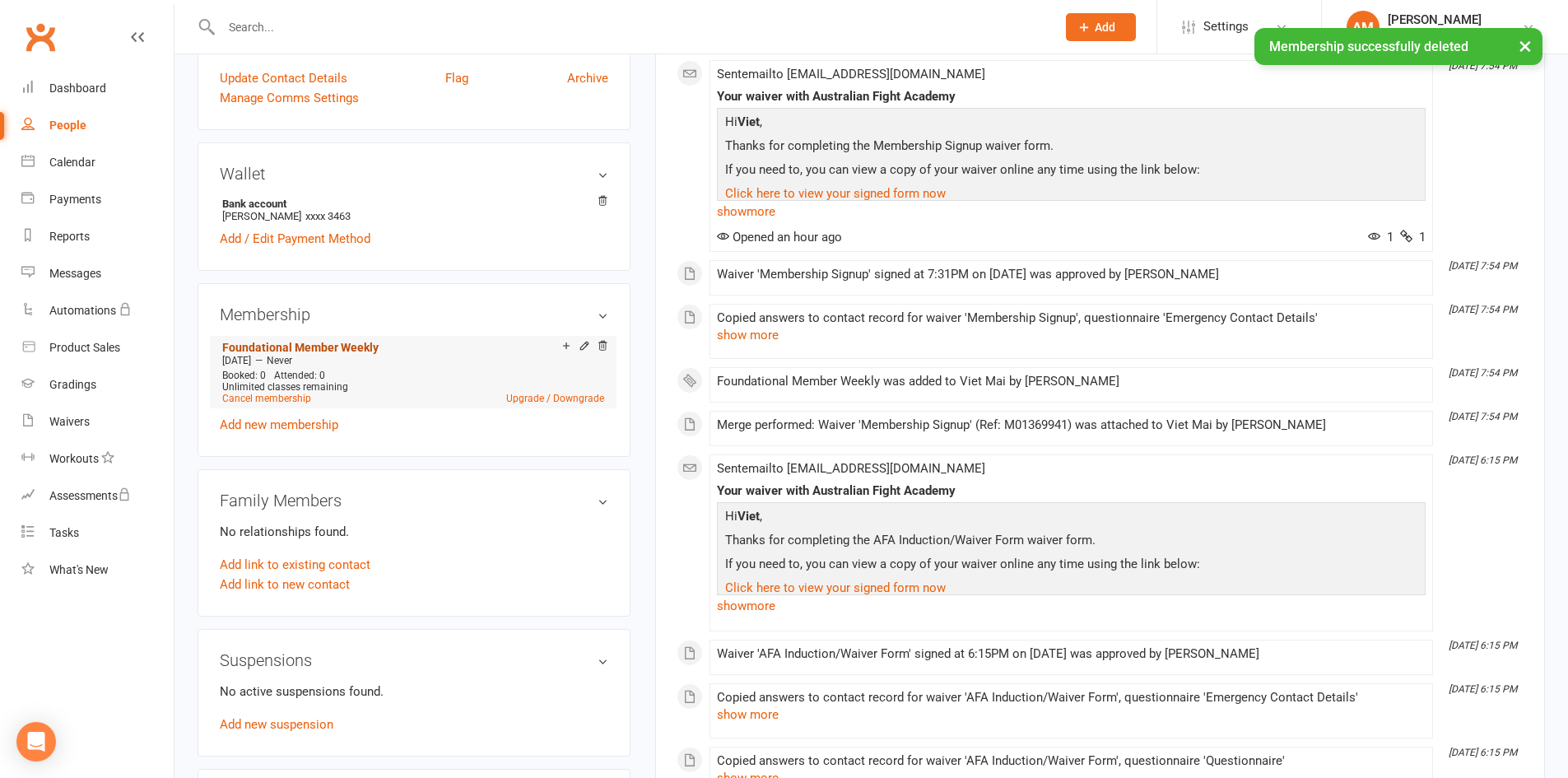
click at [351, 348] on link "Foundational Member Weekly" at bounding box center [300, 347] width 156 height 13
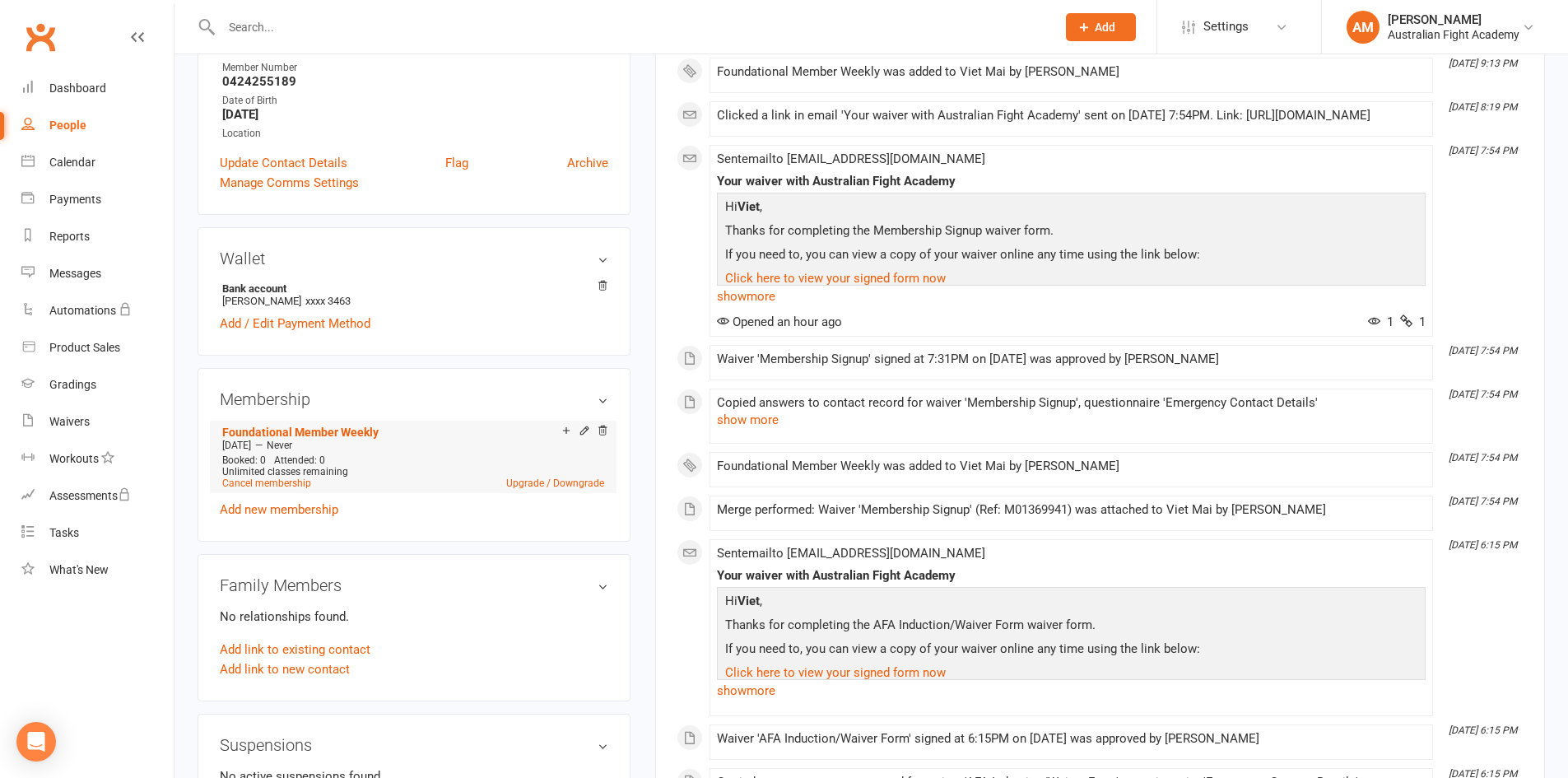
scroll to position [329, 0]
click at [351, 431] on link "Foundational Member Weekly" at bounding box center [300, 429] width 156 height 13
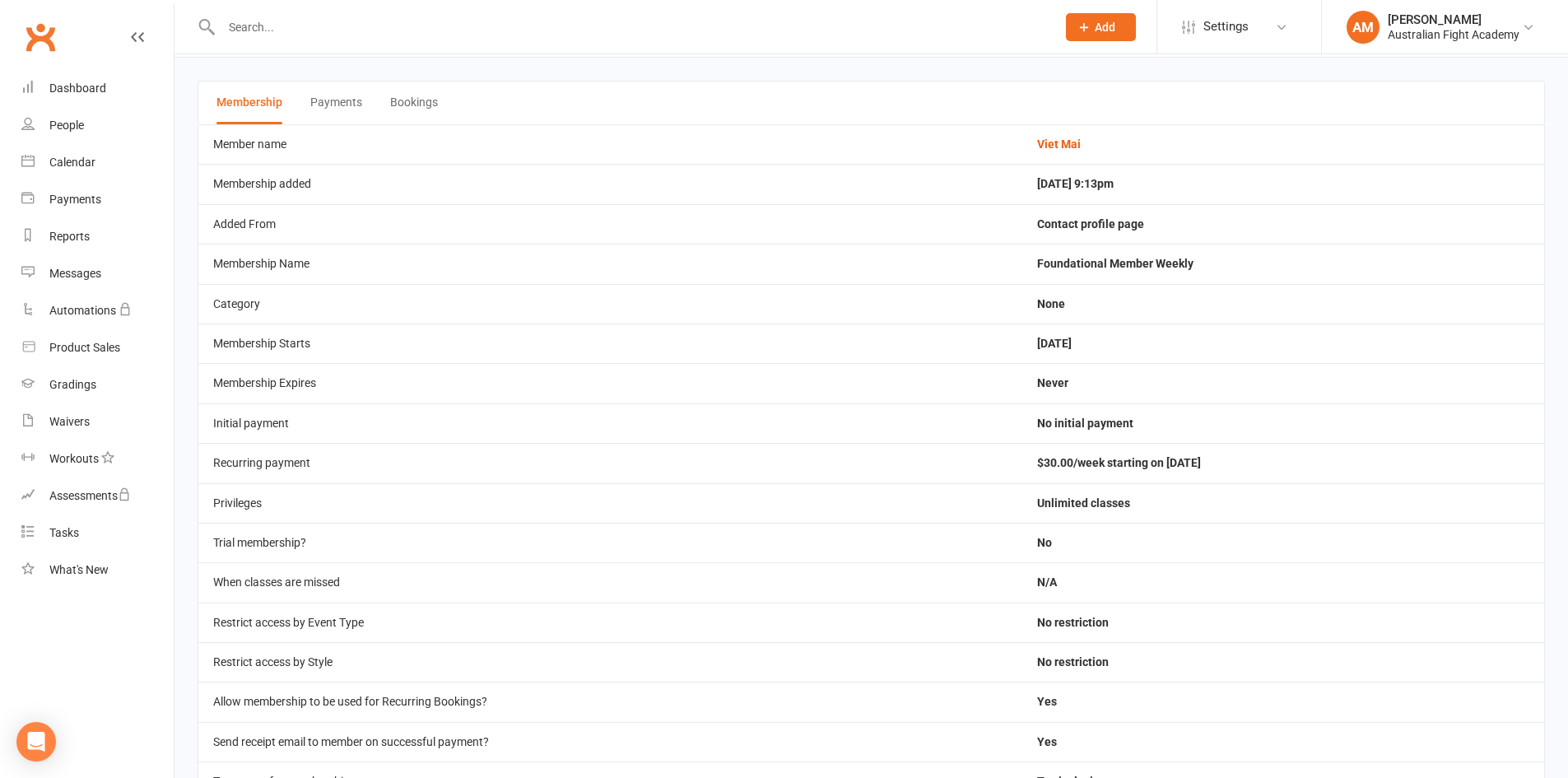
scroll to position [82, 0]
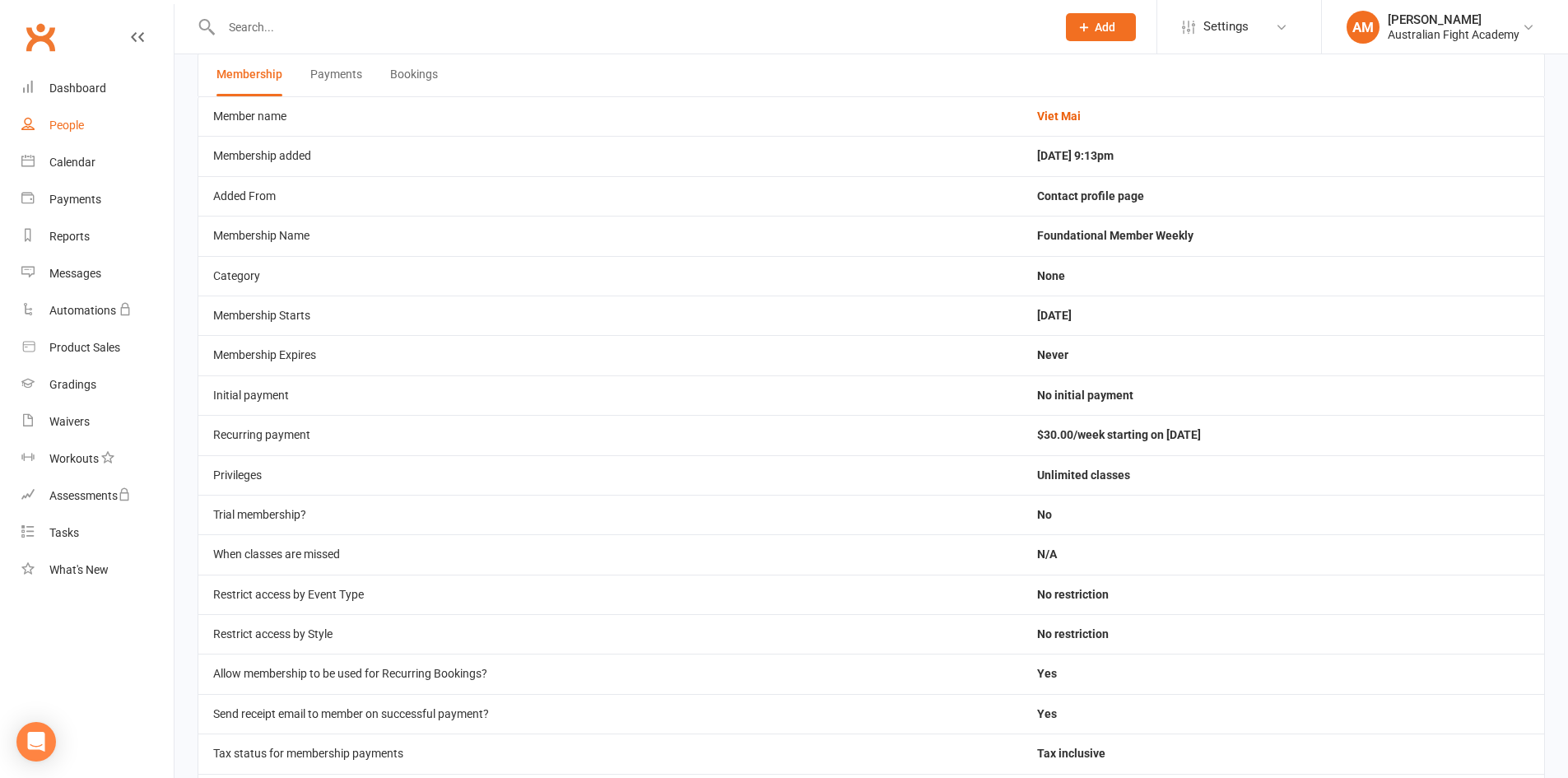
click at [82, 119] on div "People" at bounding box center [67, 125] width 34 height 13
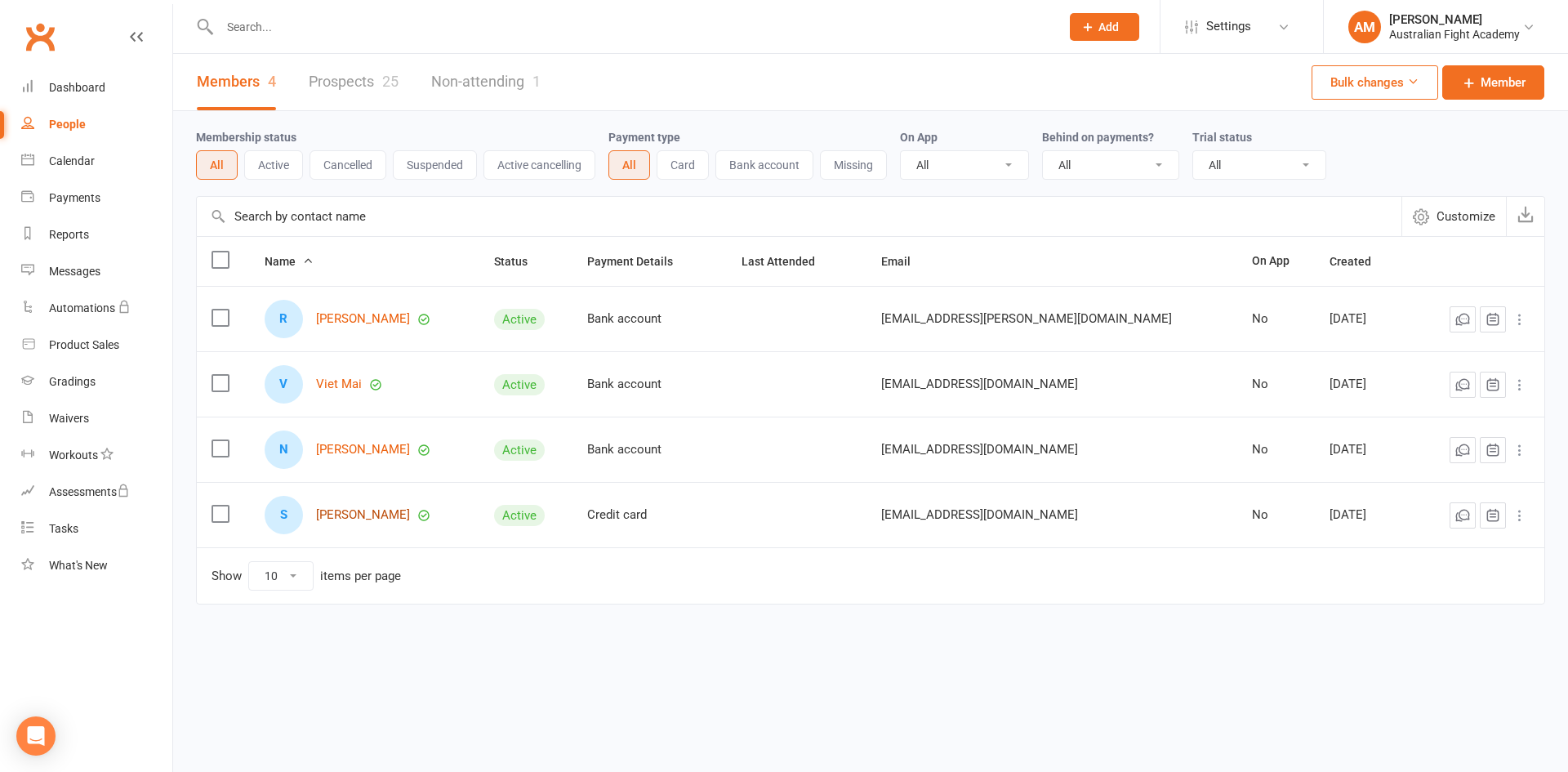
click at [383, 513] on link "[PERSON_NAME]" at bounding box center [363, 515] width 94 height 14
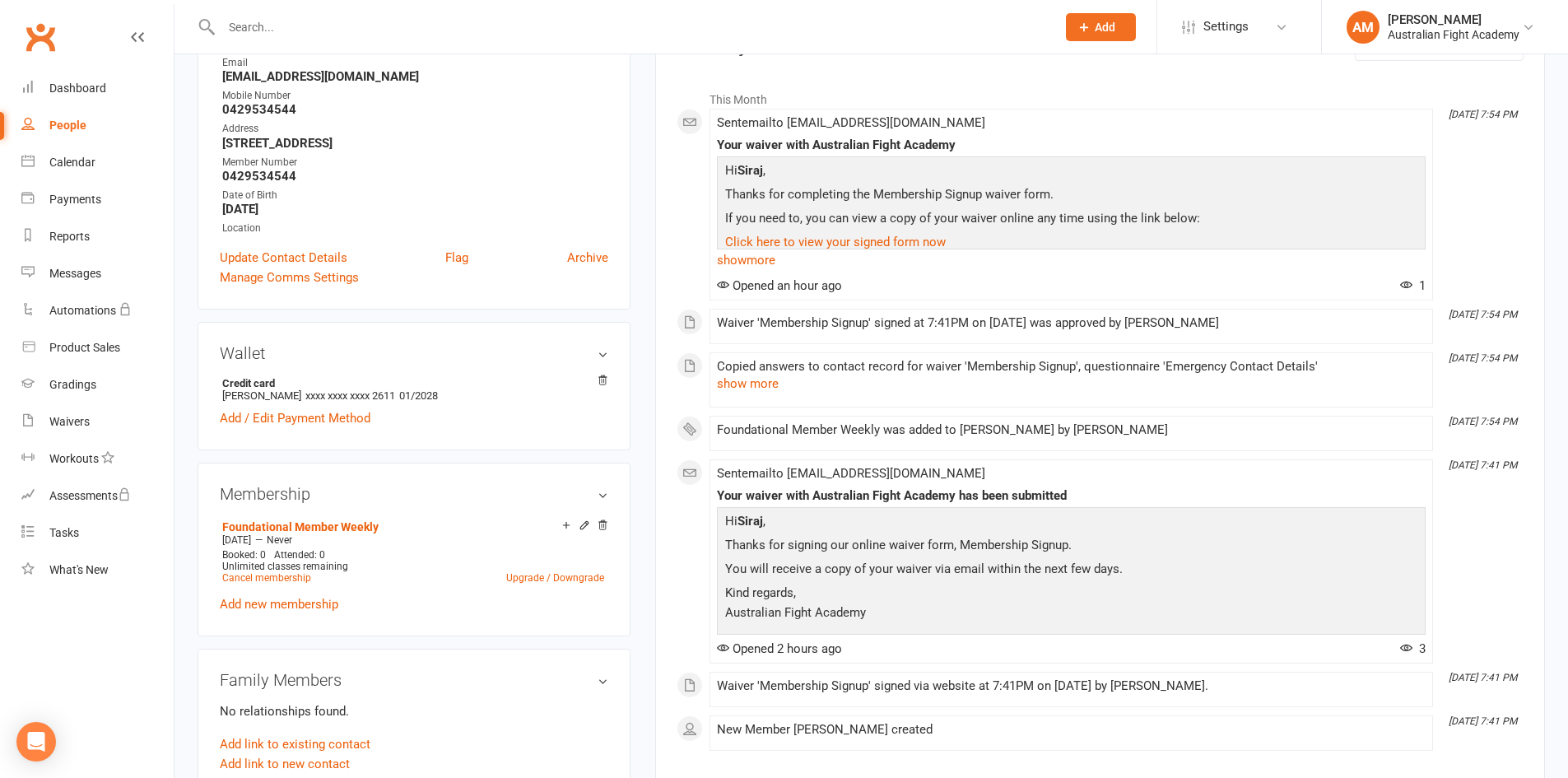
scroll to position [247, 0]
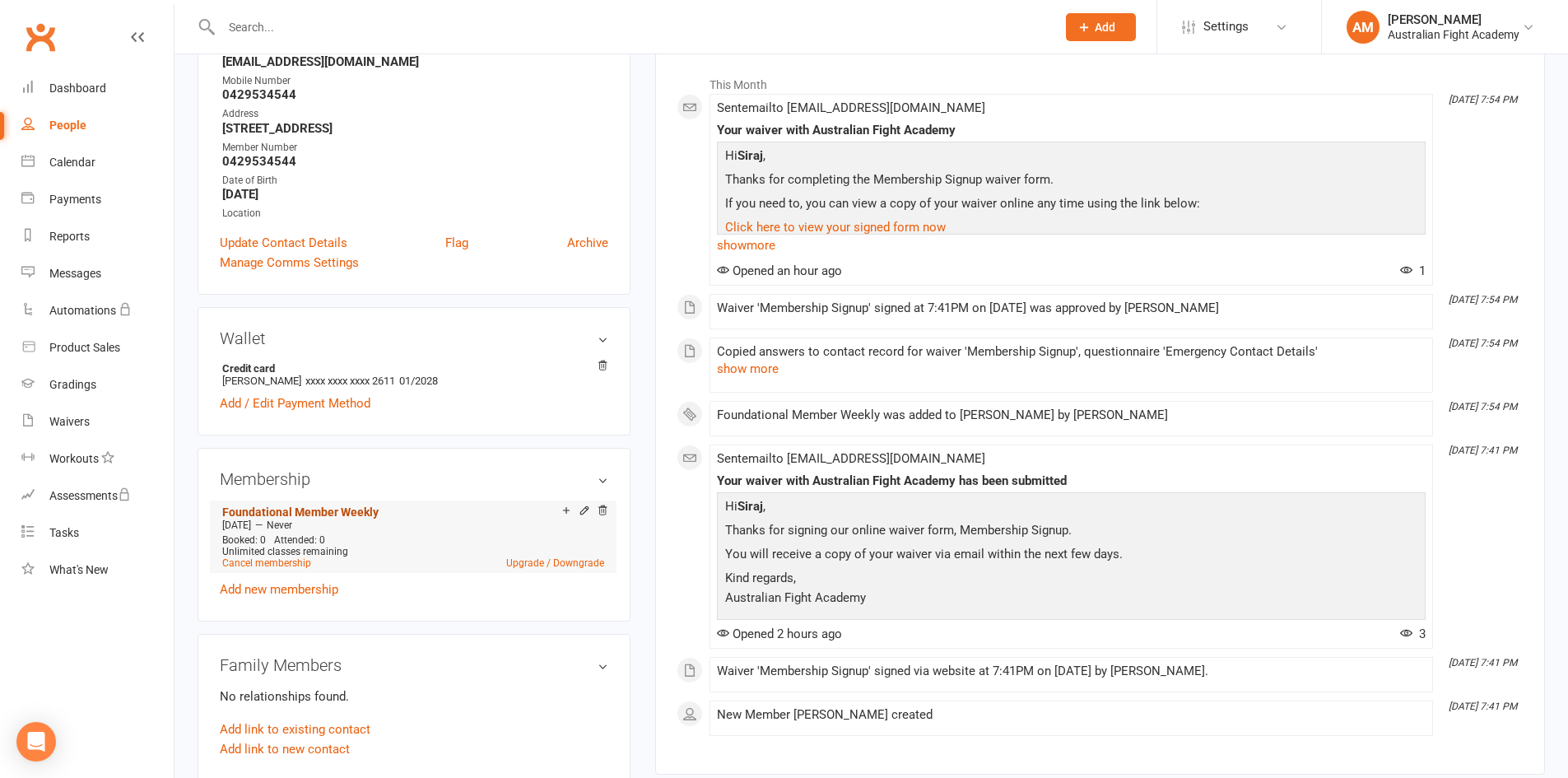
click at [352, 513] on link "Foundational Member Weekly" at bounding box center [300, 511] width 156 height 13
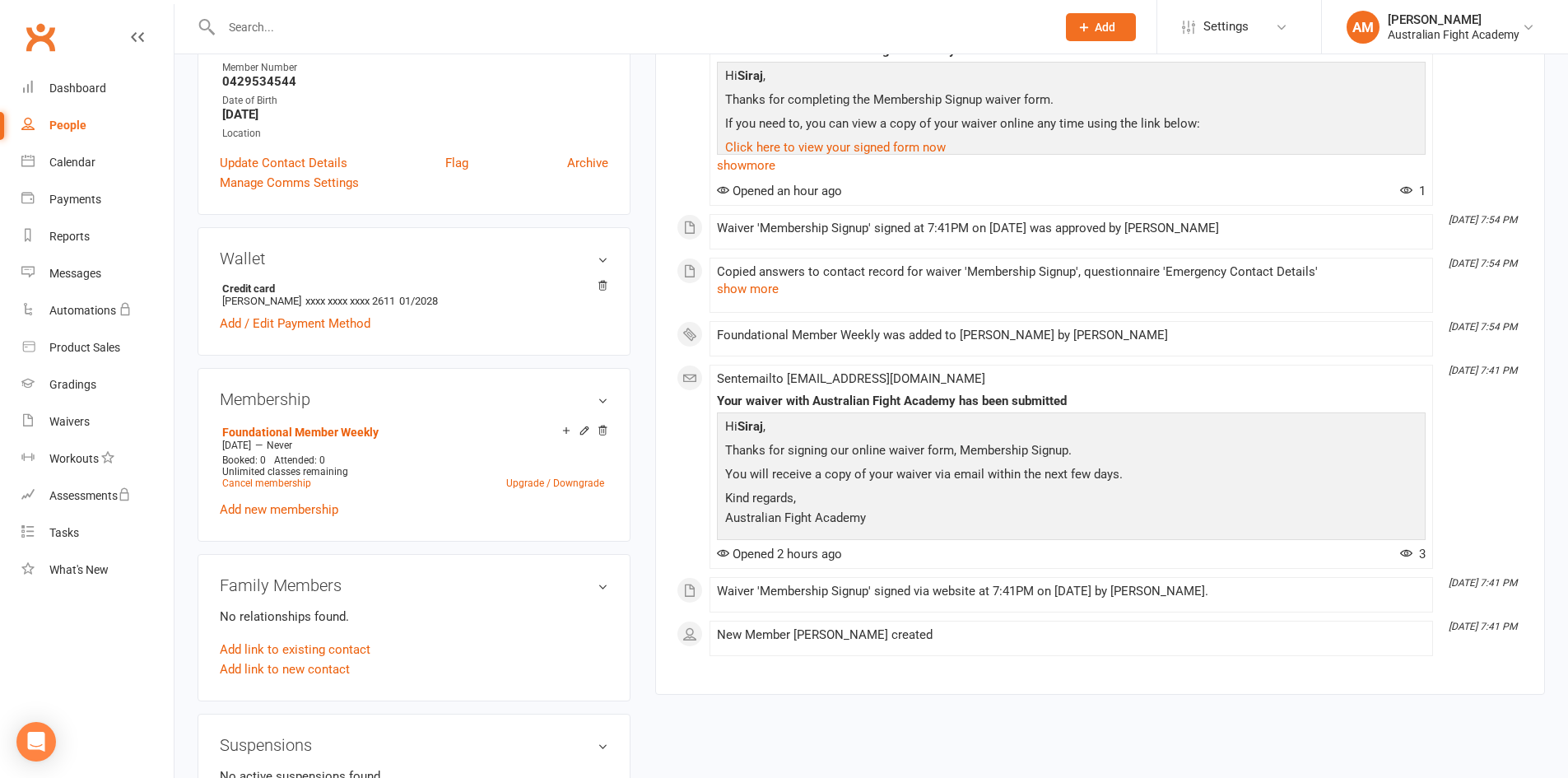
scroll to position [329, 0]
click at [313, 507] on link "Add new membership" at bounding box center [279, 507] width 119 height 15
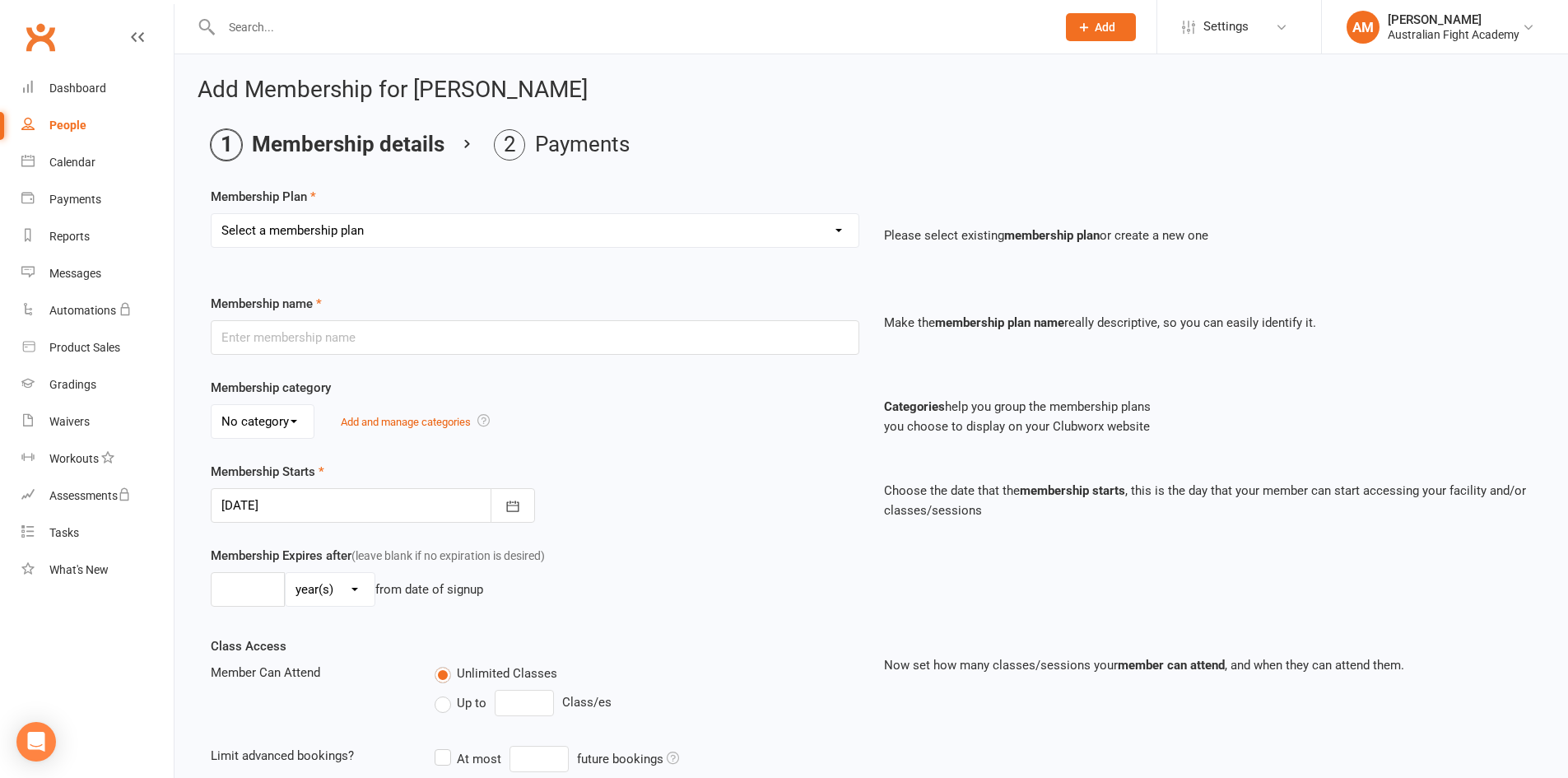
click at [412, 235] on select "Select a membership plan Create new Membership Plan Foundational Member Weekly …" at bounding box center [534, 230] width 647 height 33
select select "1"
click at [211, 214] on select "Select a membership plan Create new Membership Plan Foundational Member Weekly …" at bounding box center [534, 230] width 647 height 33
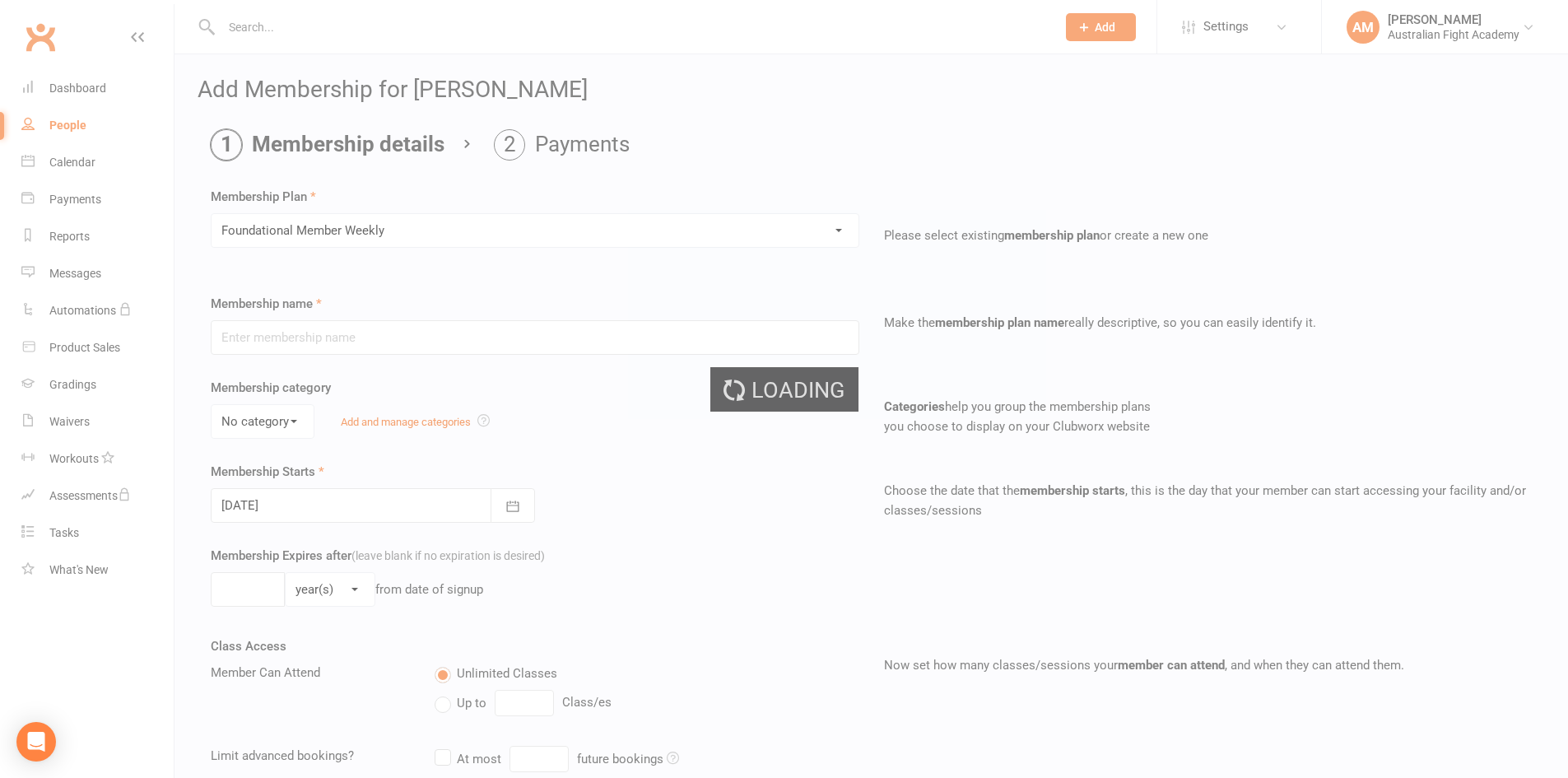
type input "Foundational Member Weekly"
type input "0"
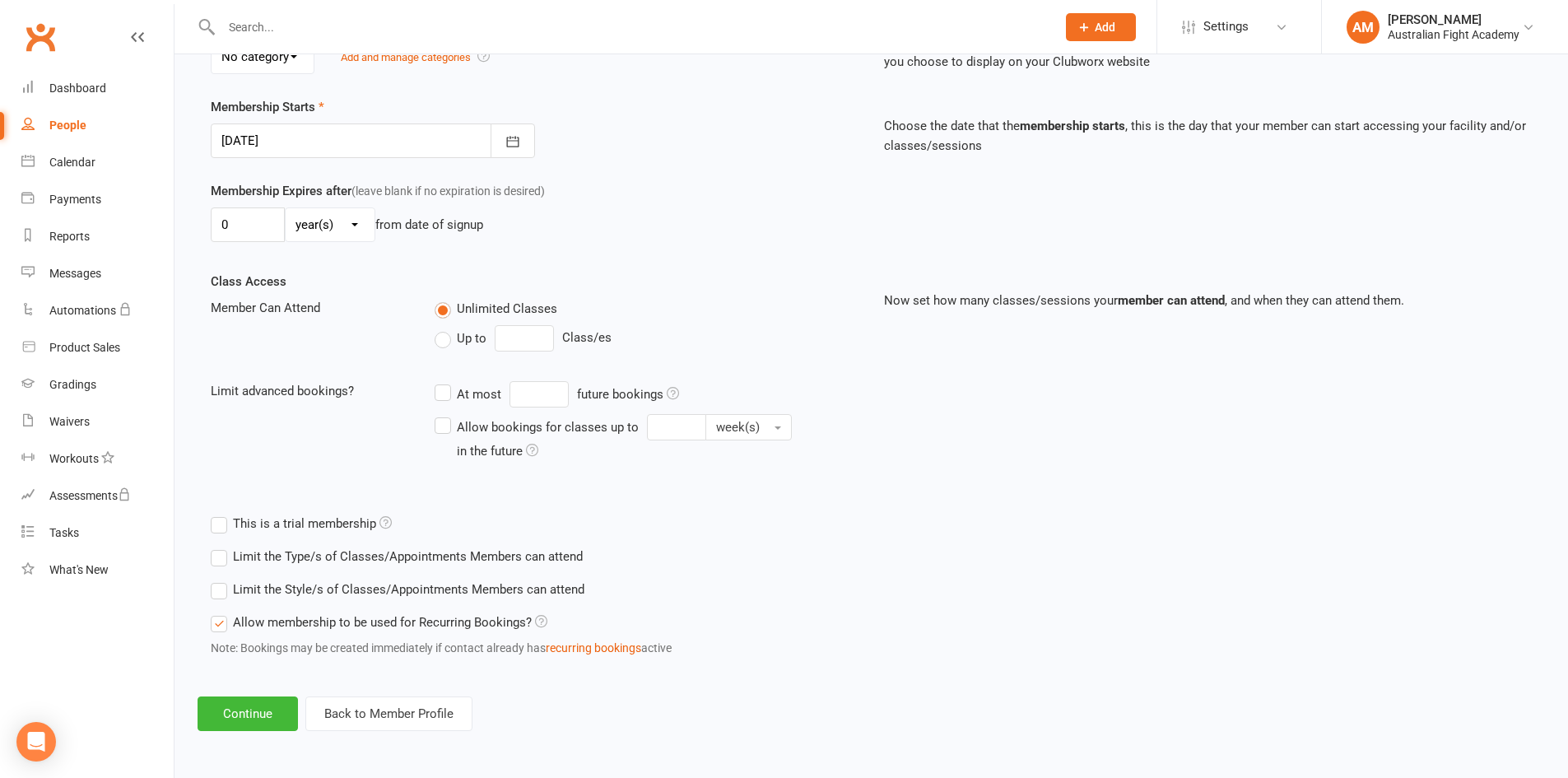
scroll to position [366, 0]
click at [280, 704] on button "Continue" at bounding box center [247, 714] width 100 height 34
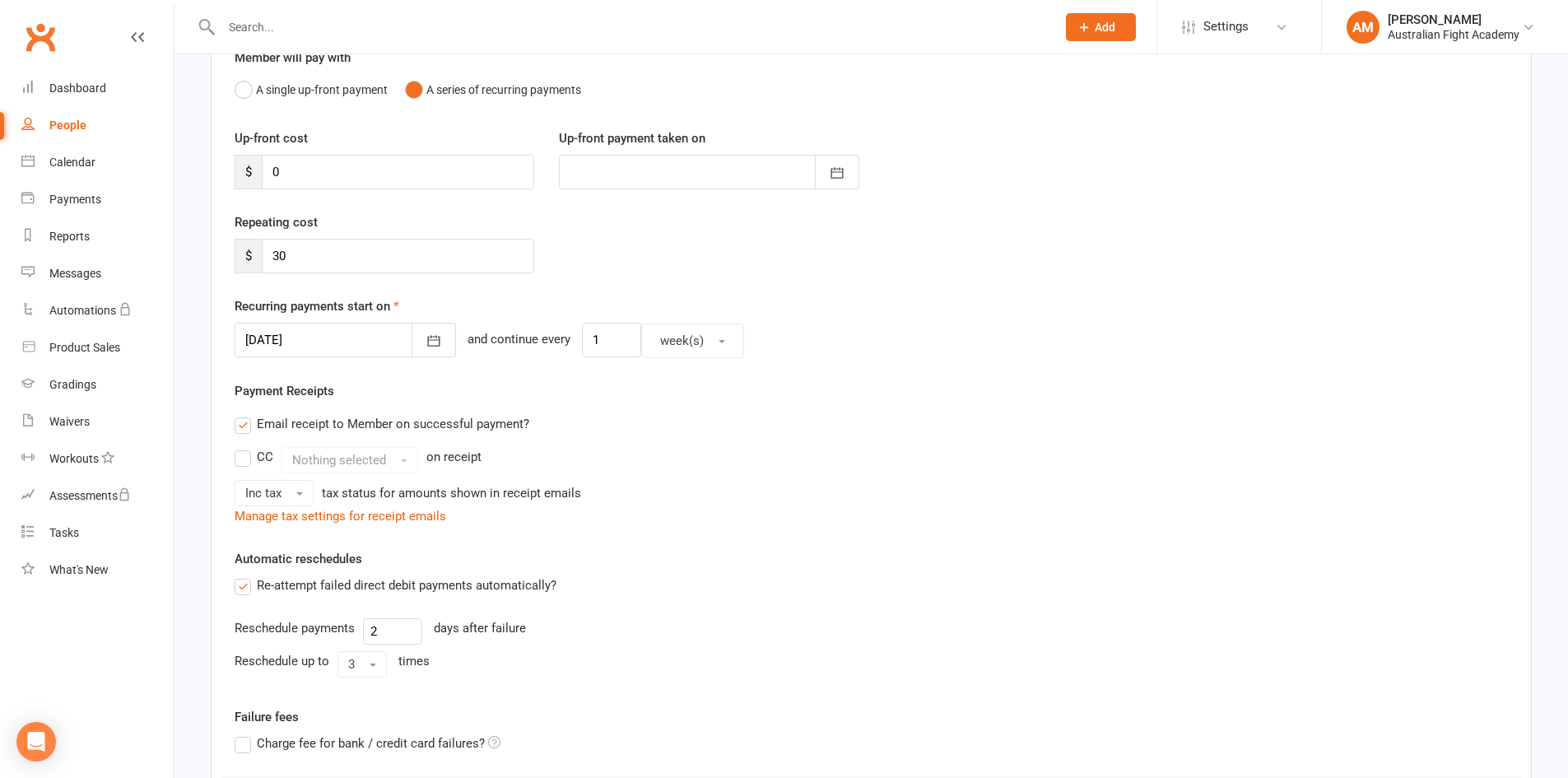
scroll to position [165, 0]
click at [327, 341] on div at bounding box center [345, 337] width 221 height 34
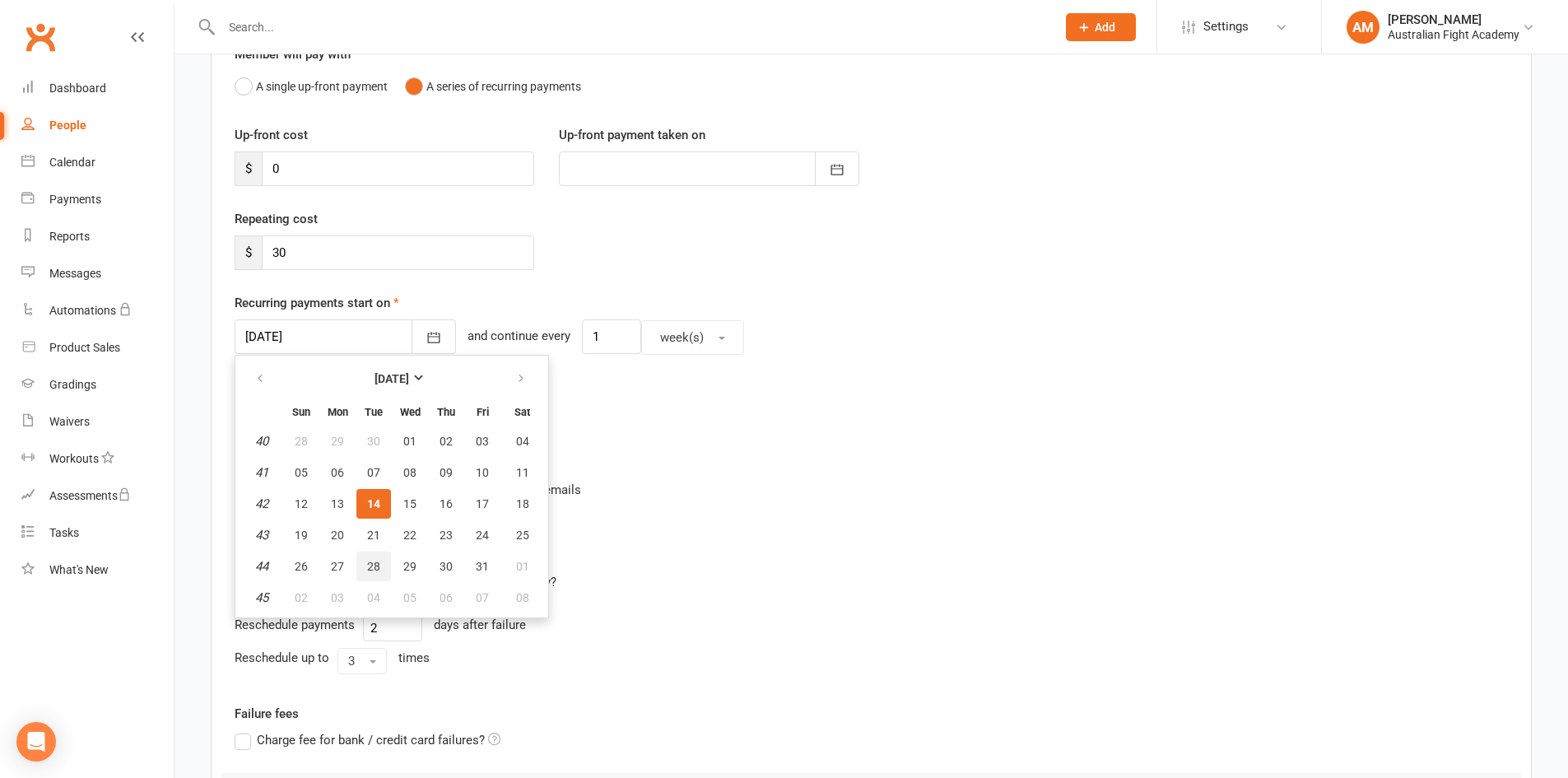
click at [380, 560] on span "28" at bounding box center [373, 566] width 13 height 13
type input "28 Oct 2025"
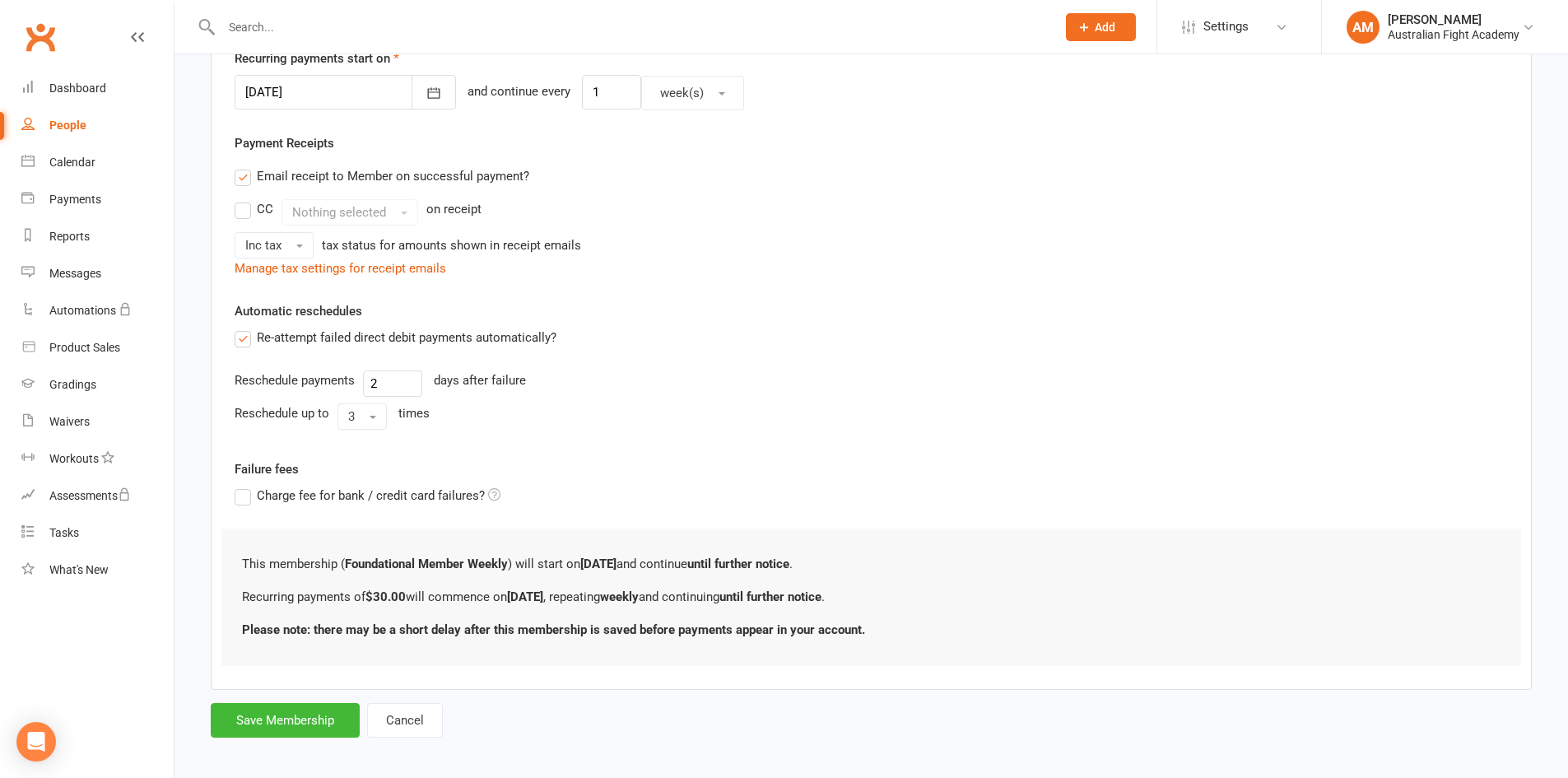
scroll to position [419, 0]
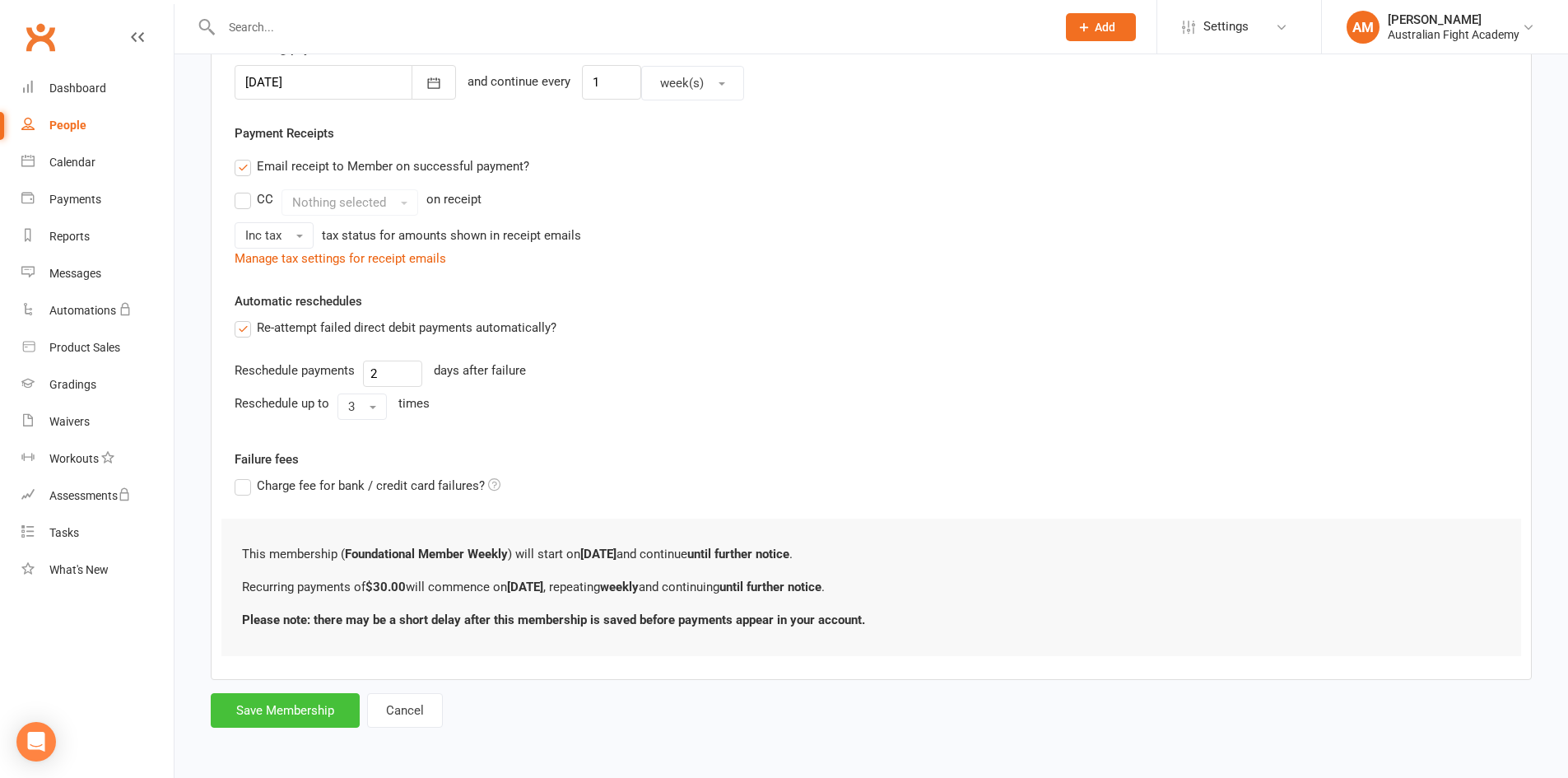
click at [315, 710] on button "Save Membership" at bounding box center [286, 710] width 149 height 34
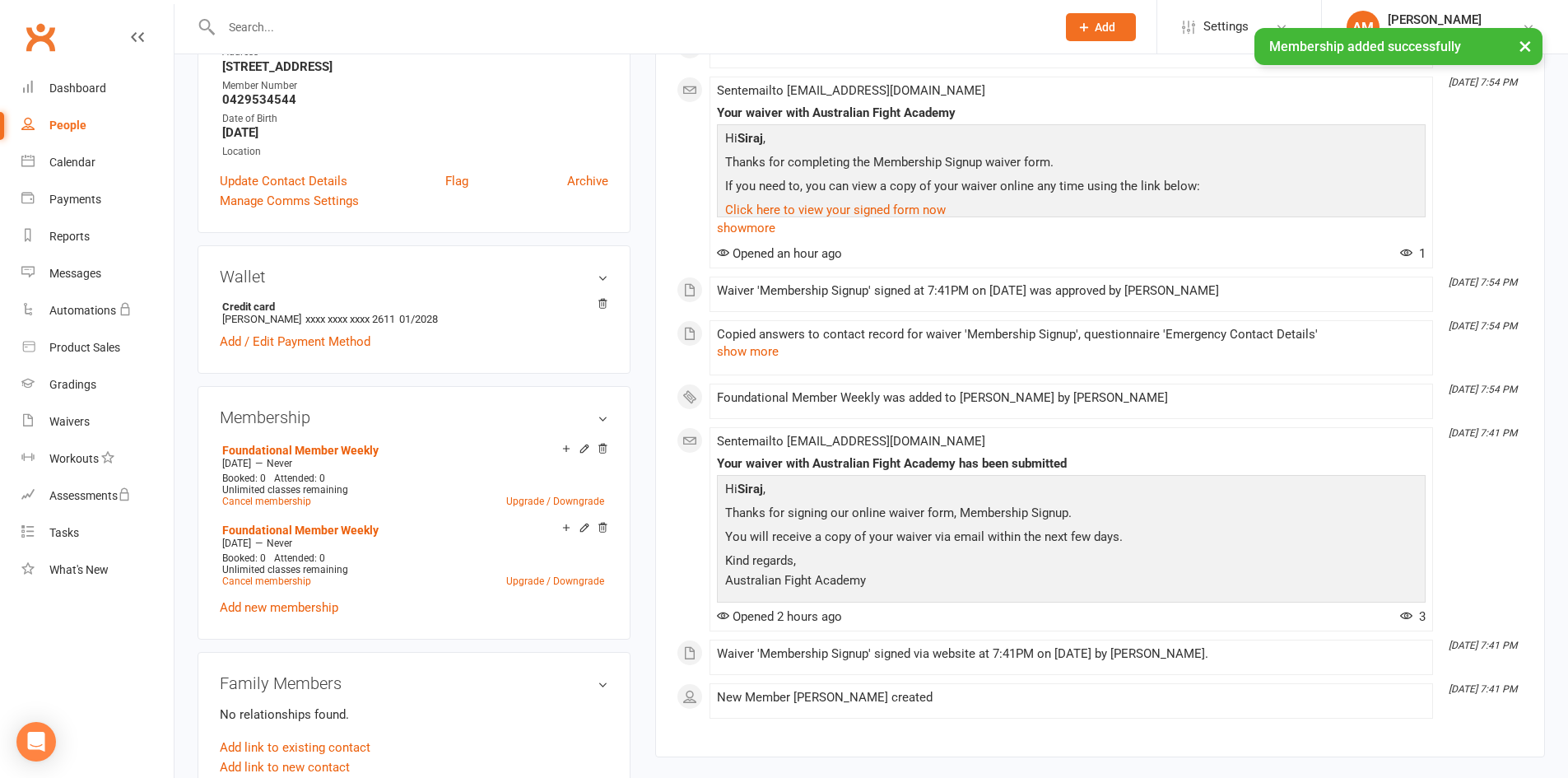
scroll to position [329, 0]
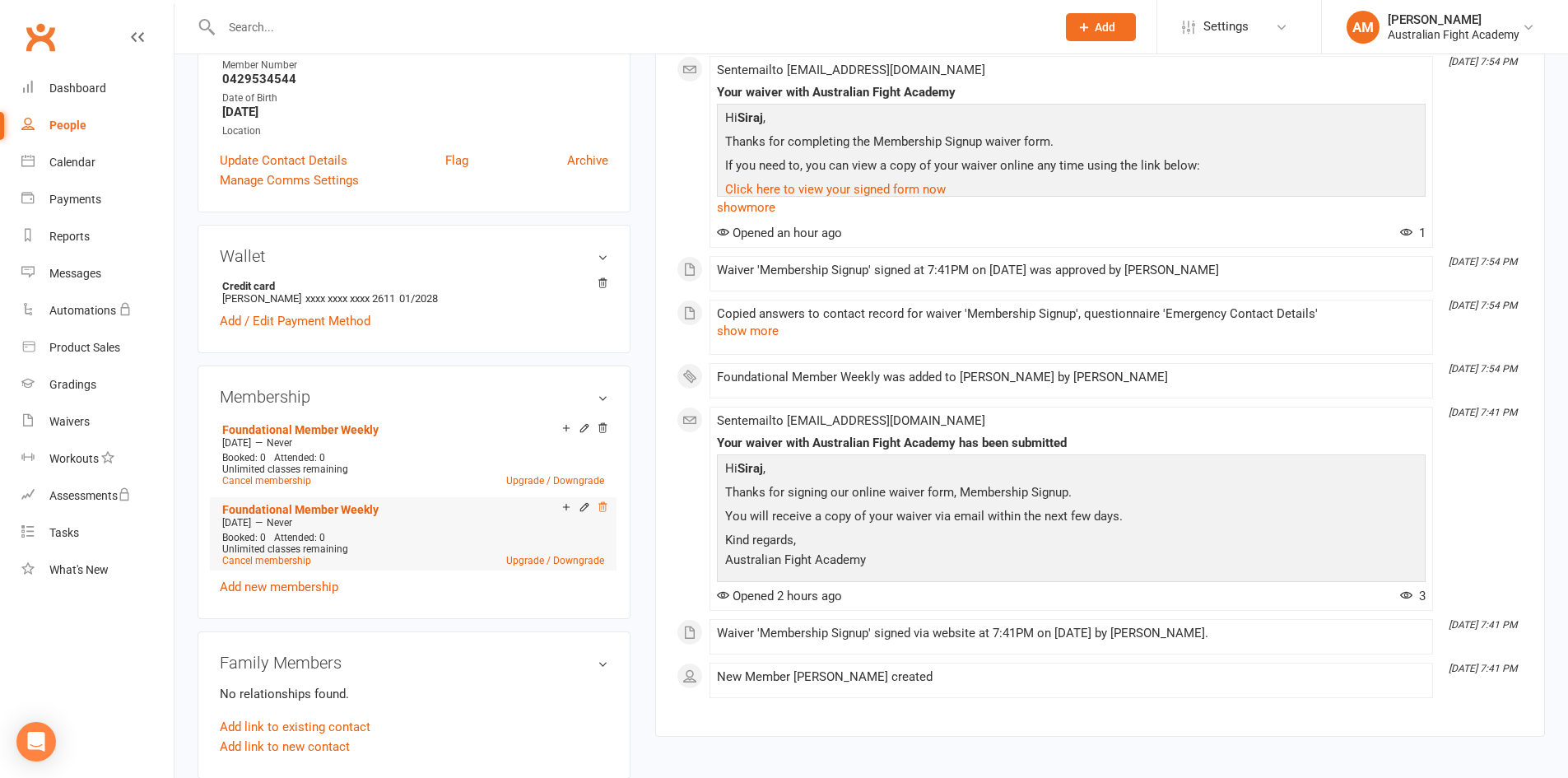
click at [601, 504] on icon at bounding box center [602, 506] width 11 height 11
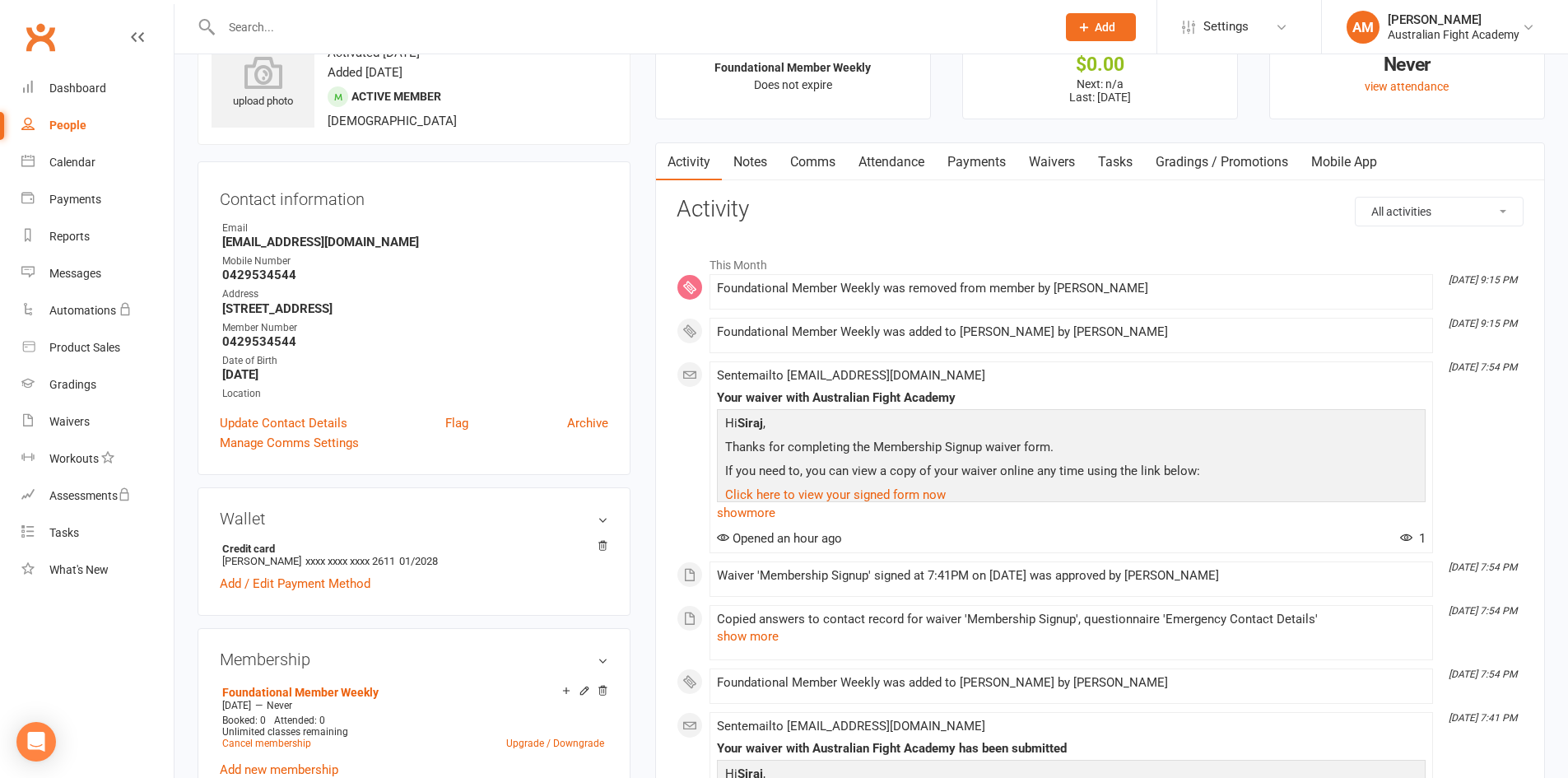
scroll to position [0, 0]
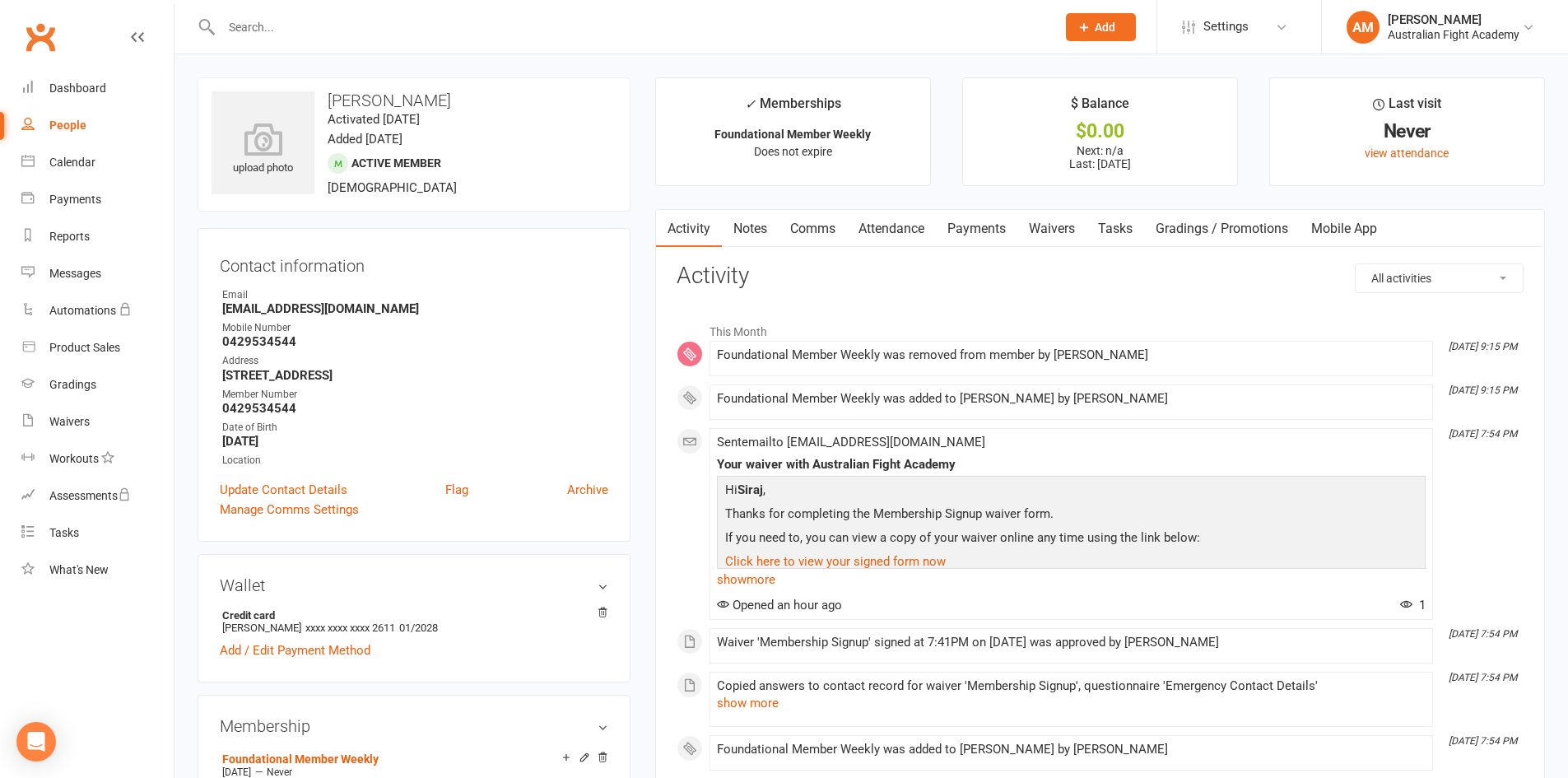
click at [60, 122] on div "People" at bounding box center [68, 125] width 37 height 13
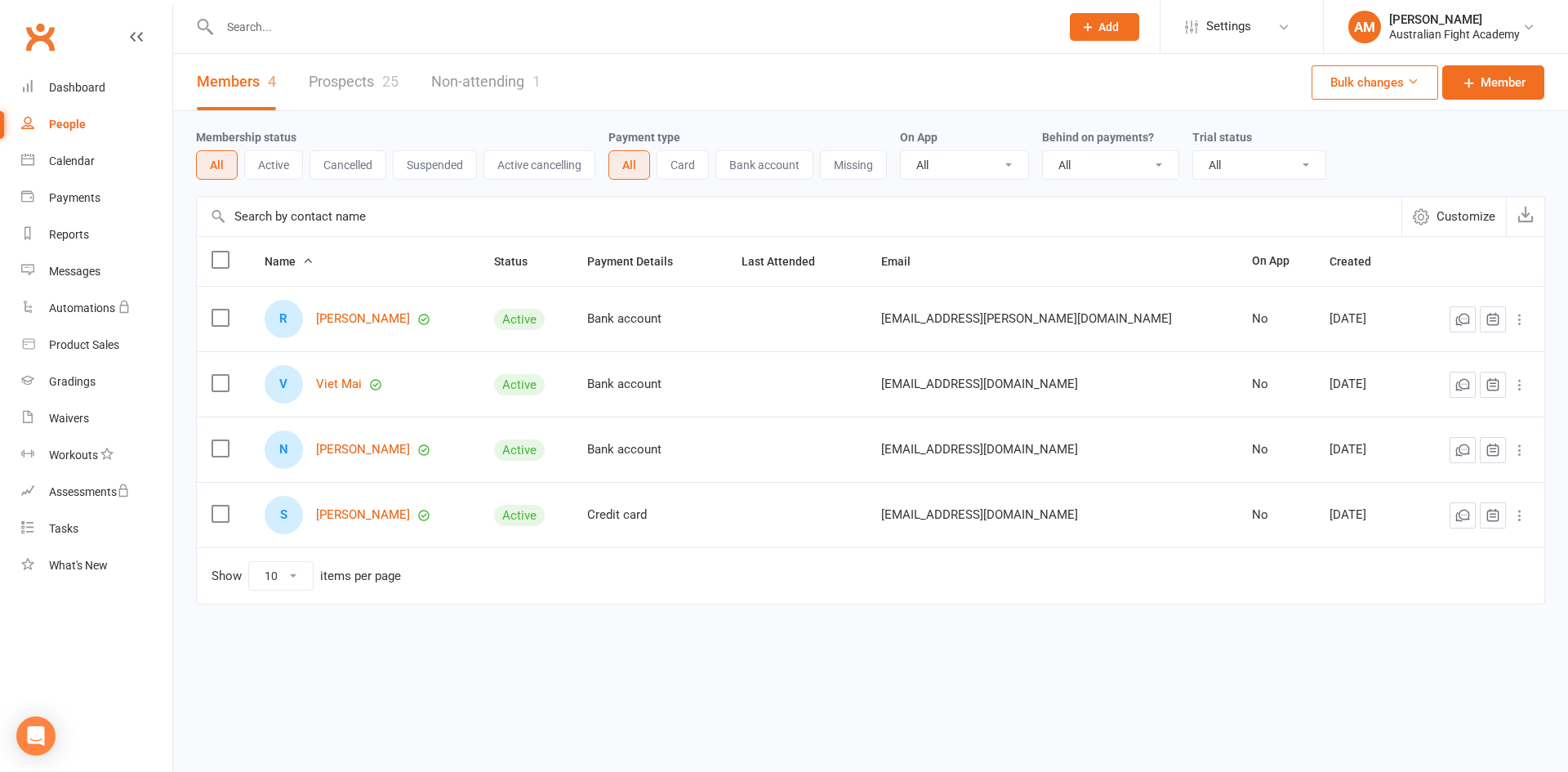
click at [486, 83] on link "Non-attending 1" at bounding box center [485, 82] width 109 height 56
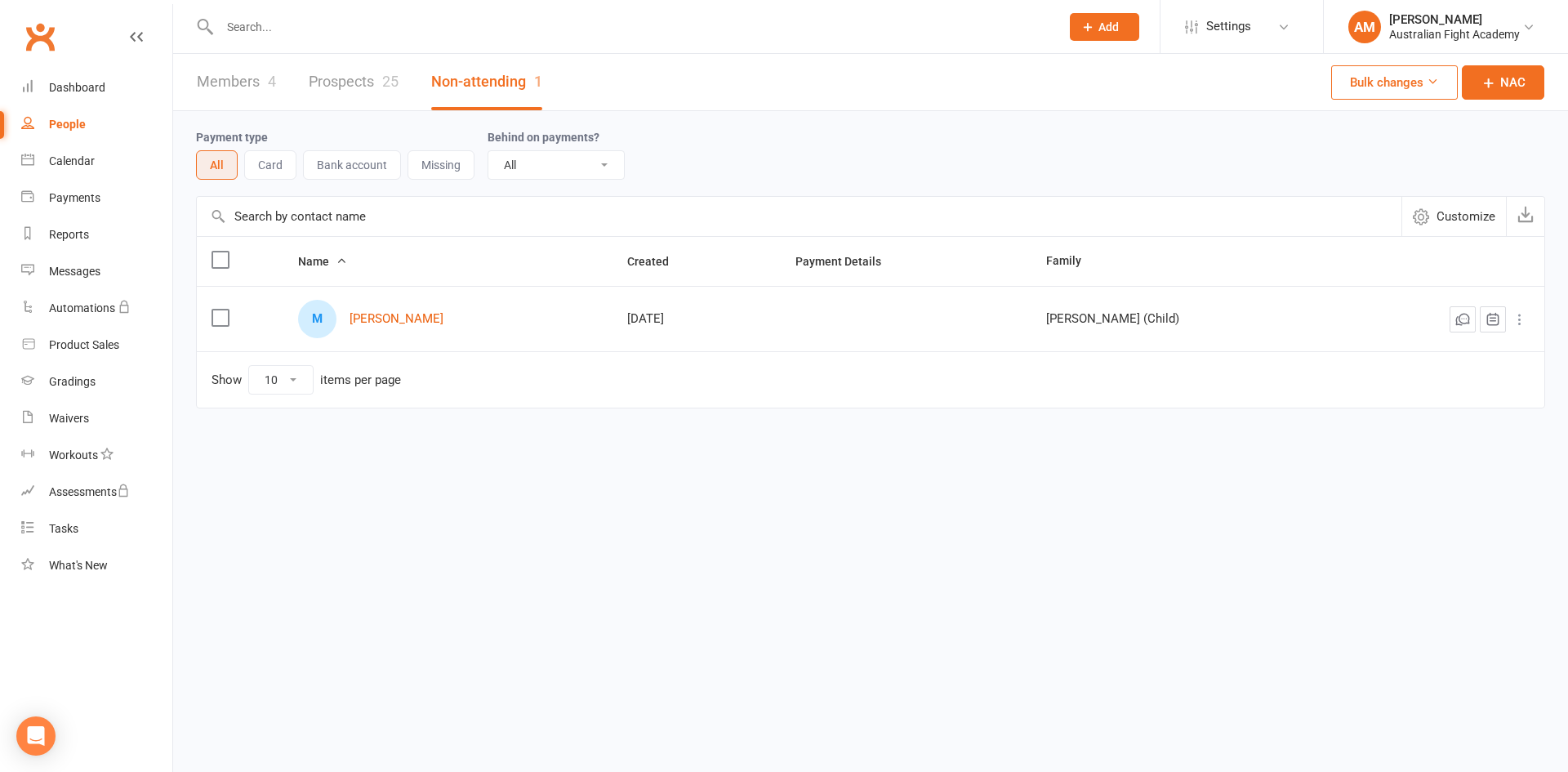
click at [382, 84] on div "25" at bounding box center [390, 81] width 16 height 17
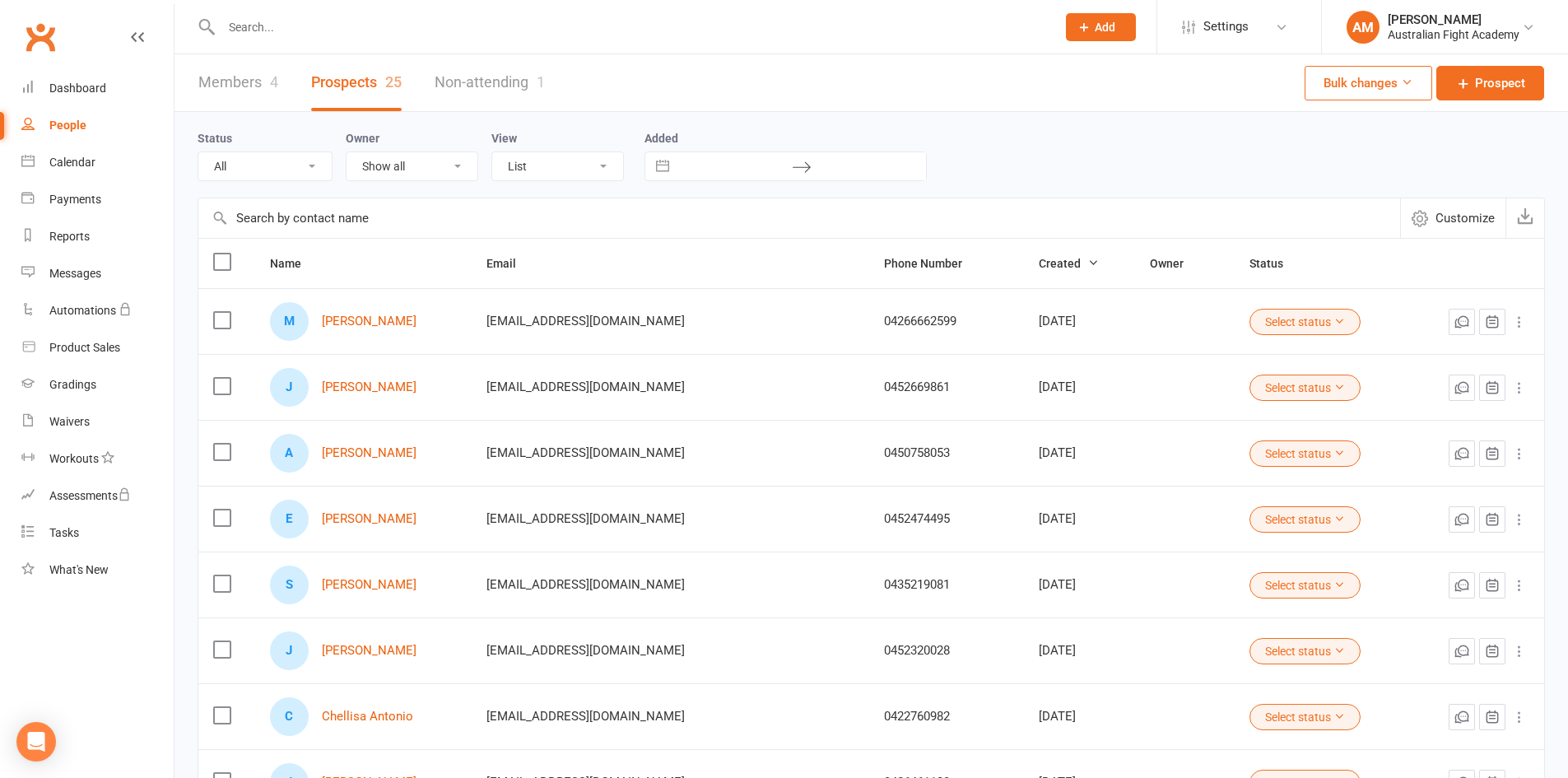
click at [1334, 320] on icon at bounding box center [1339, 321] width 11 height 11
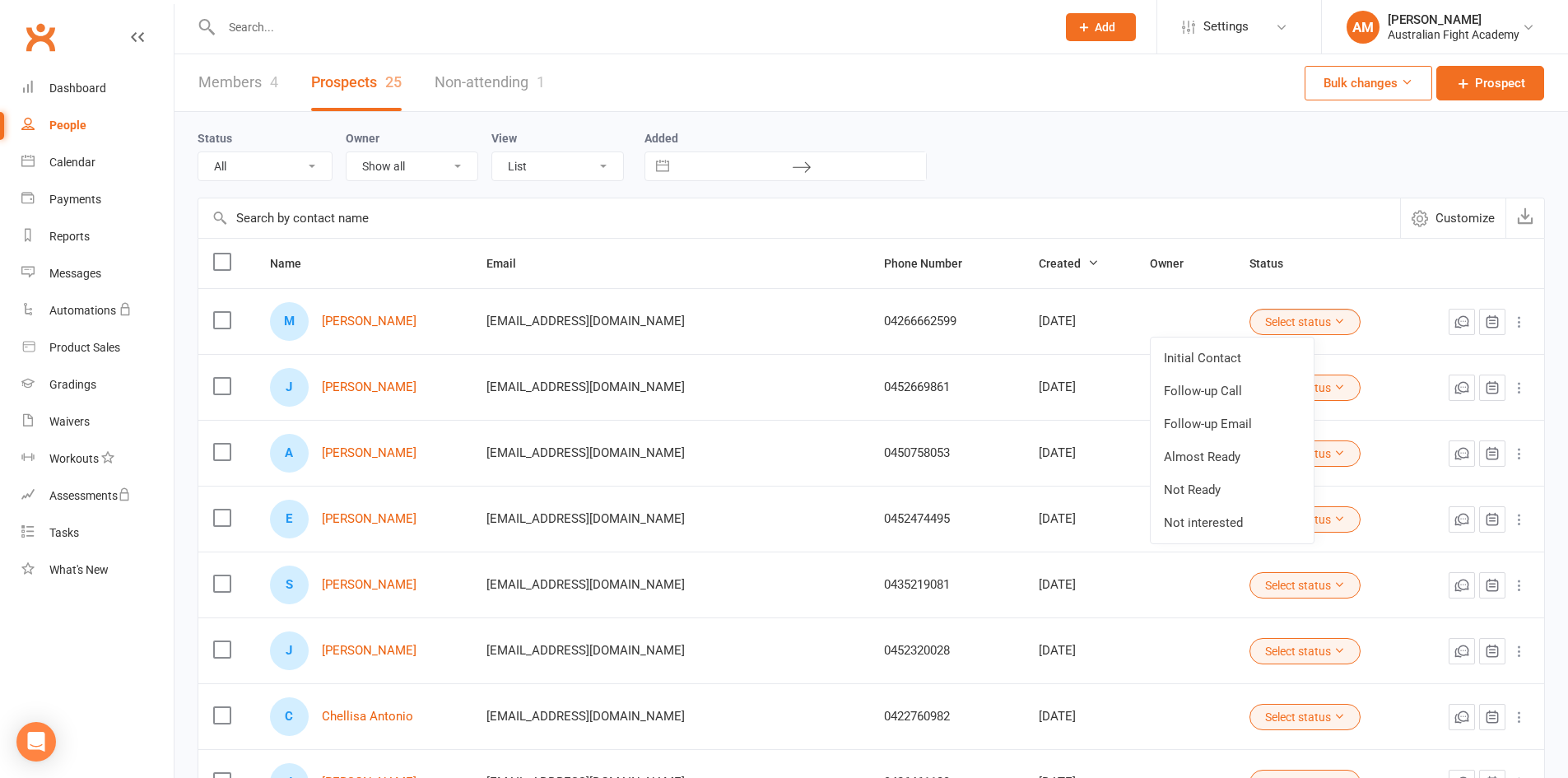
click at [1334, 320] on icon at bounding box center [1339, 321] width 11 height 11
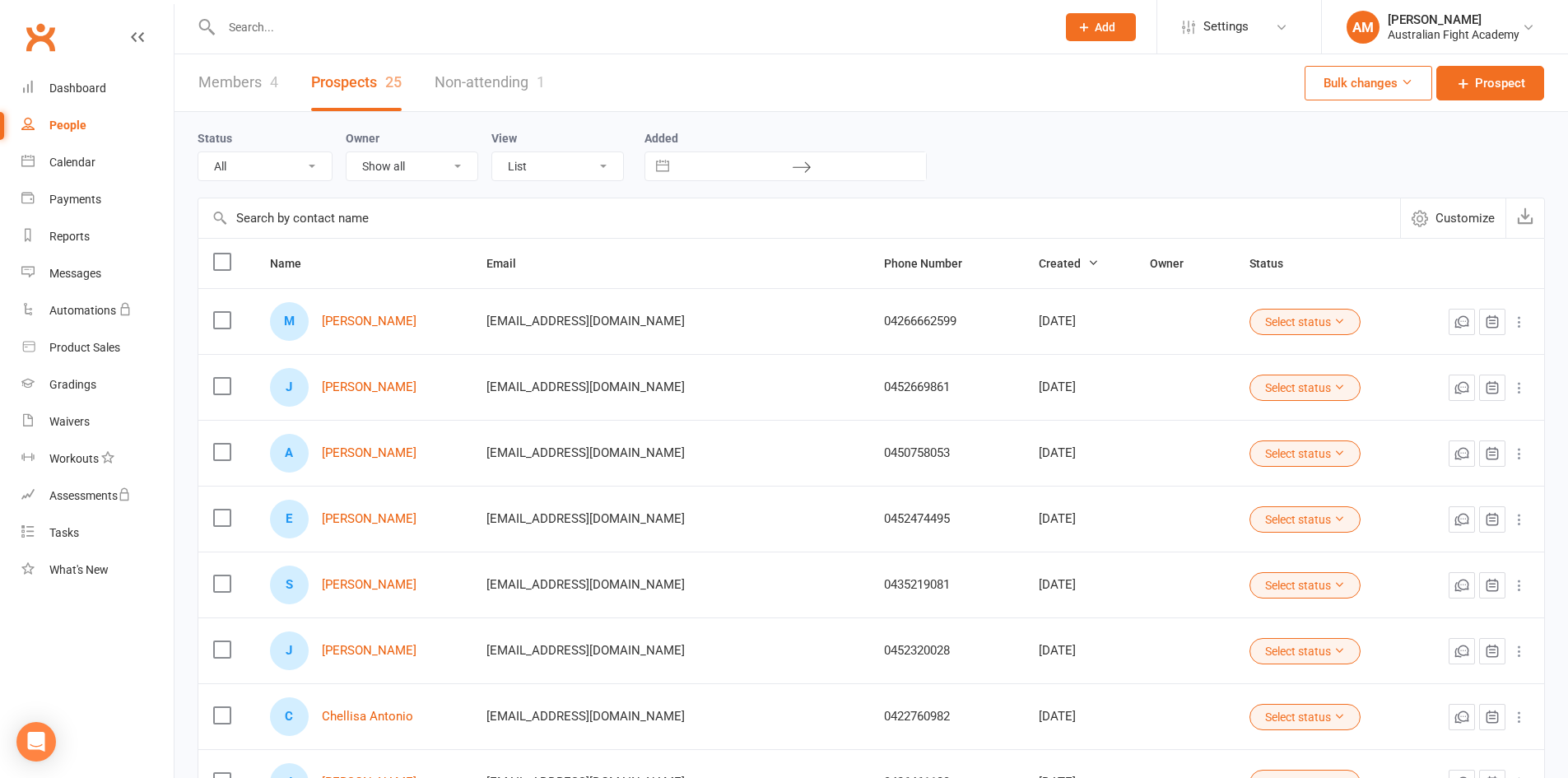
click at [1154, 324] on td at bounding box center [1185, 321] width 100 height 66
click at [1319, 321] on button "Select status" at bounding box center [1306, 321] width 111 height 27
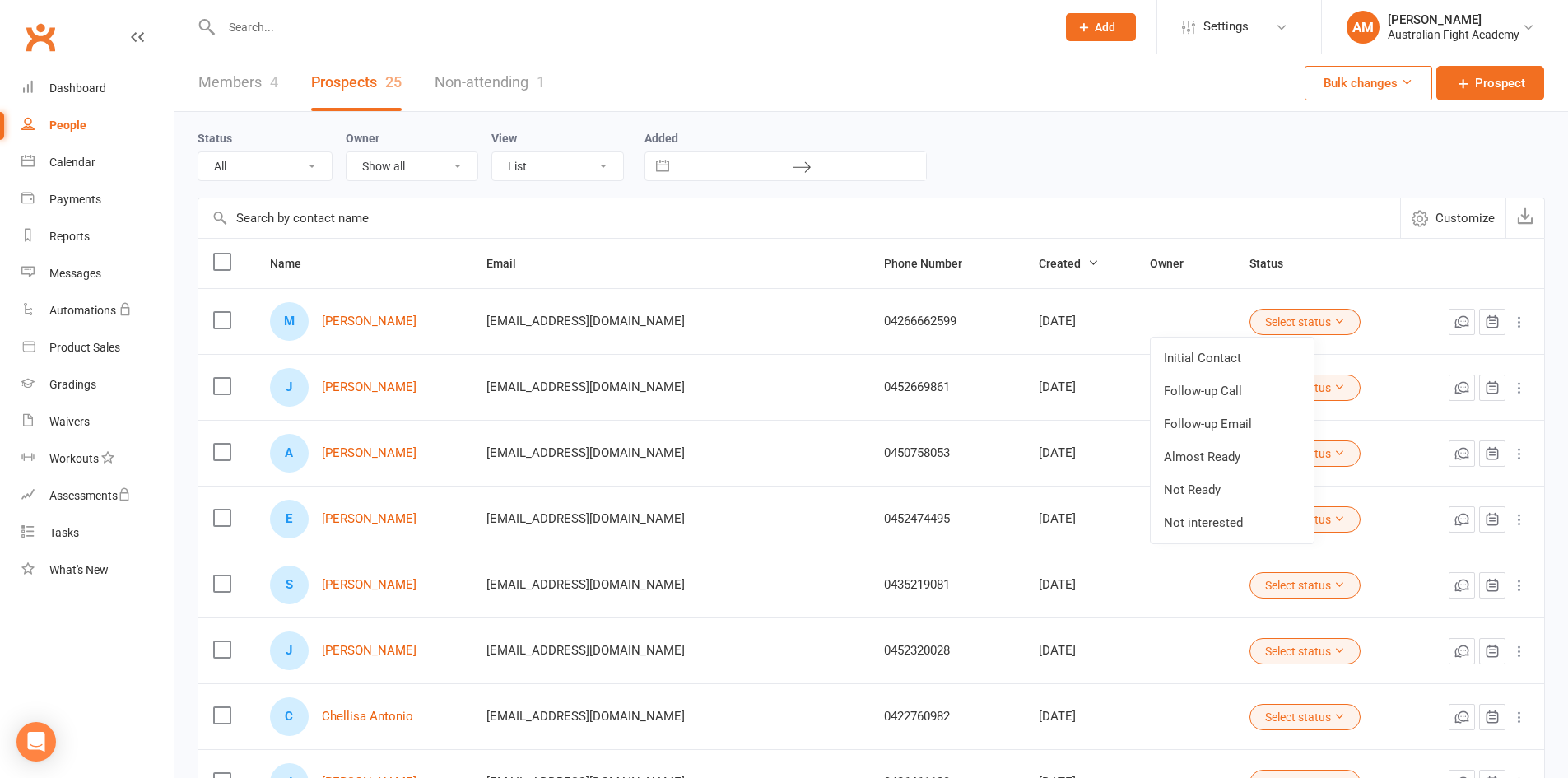
click at [1318, 321] on button "Select status" at bounding box center [1306, 321] width 111 height 27
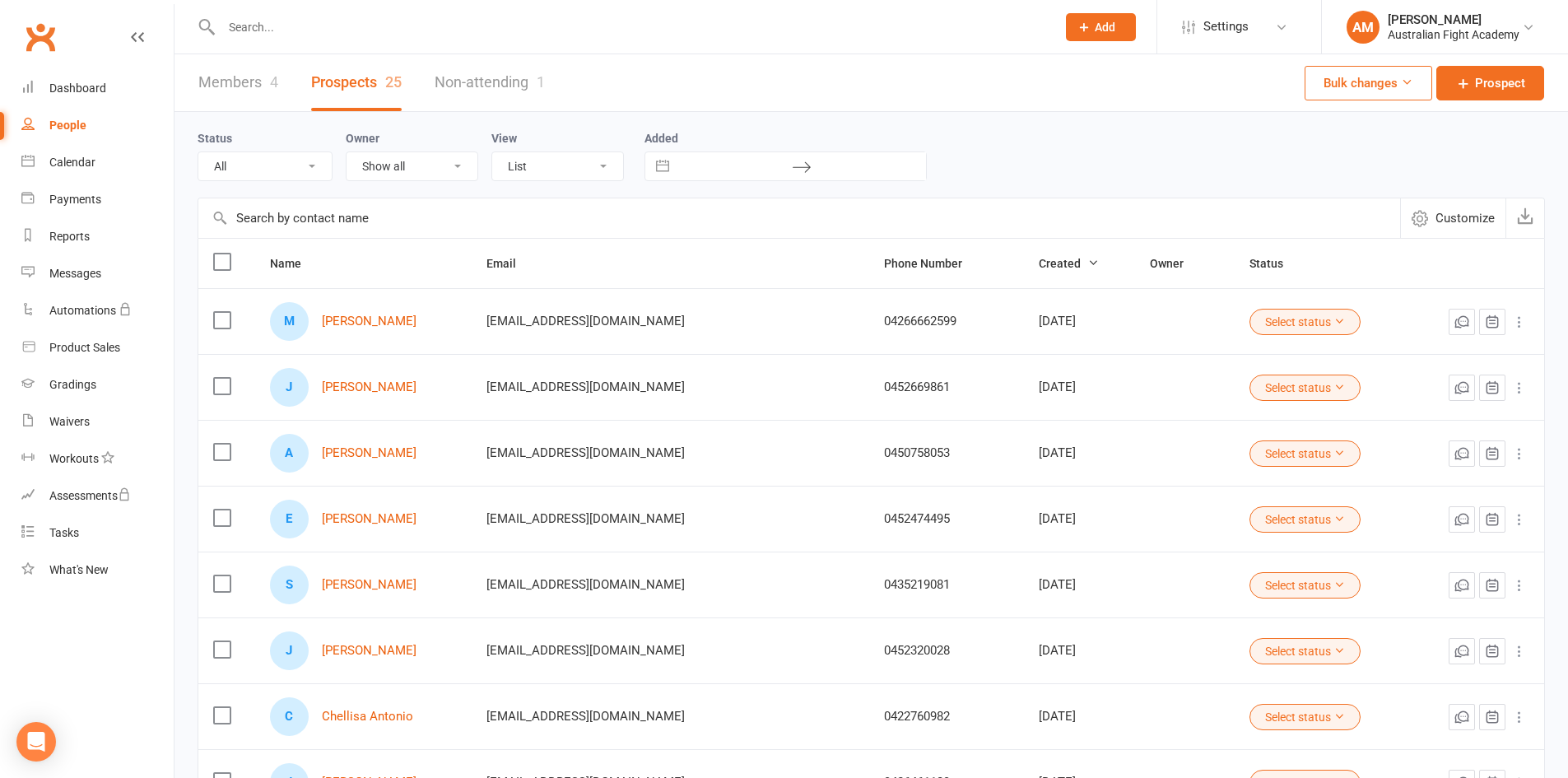
click at [249, 91] on link "Members 4" at bounding box center [238, 83] width 80 height 56
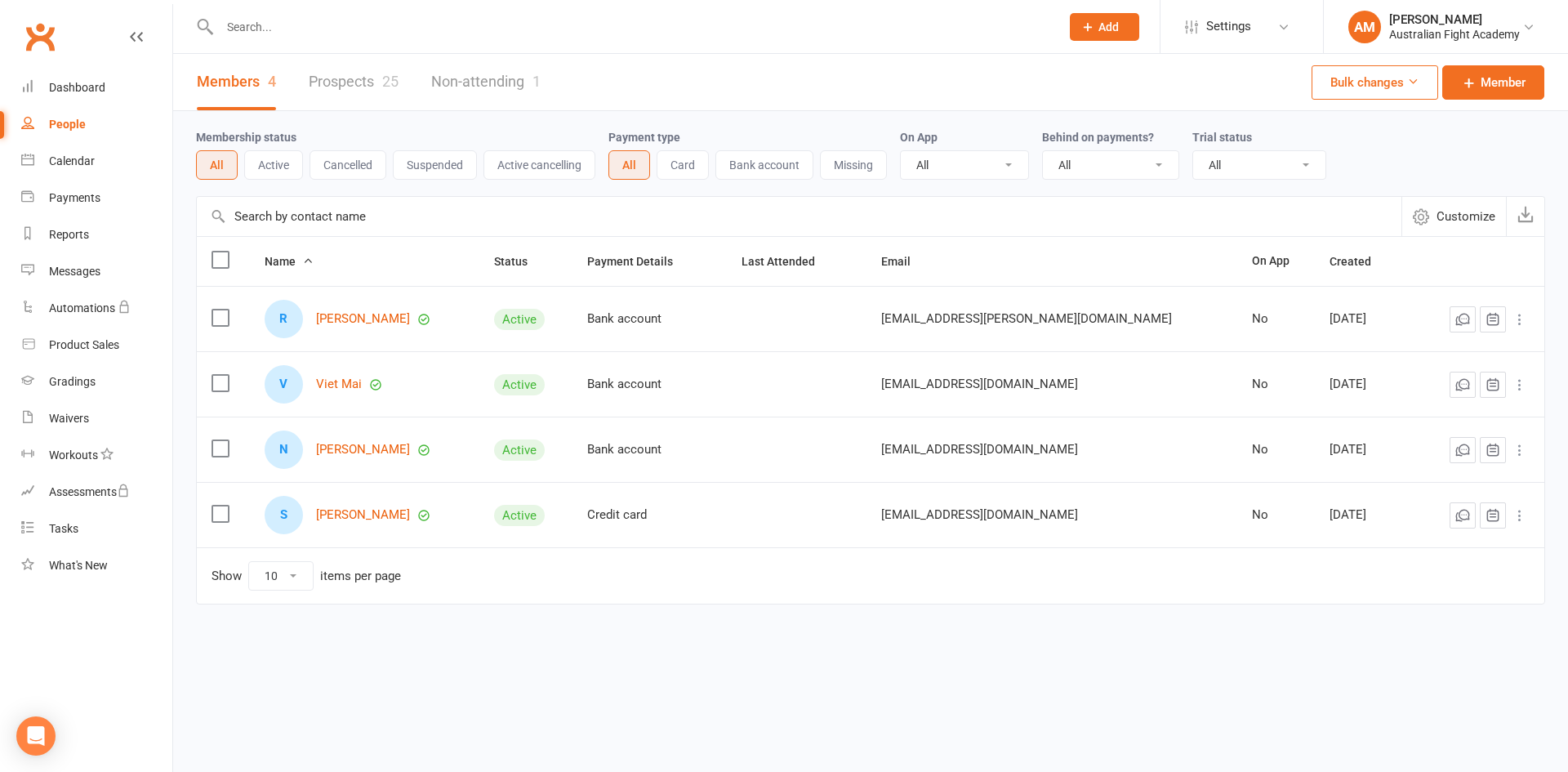
click at [819, 409] on td at bounding box center [796, 383] width 140 height 65
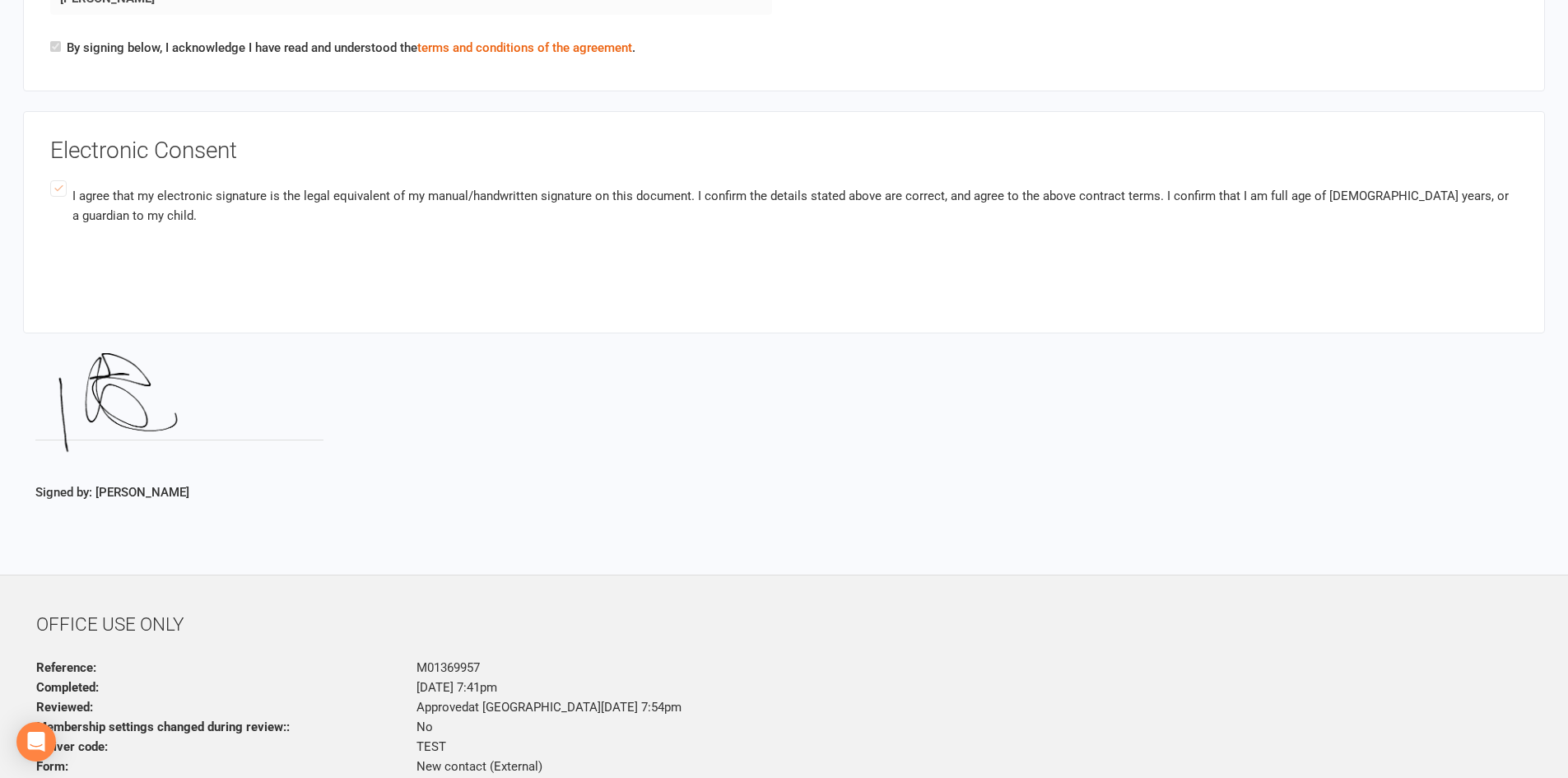
scroll to position [2254, 0]
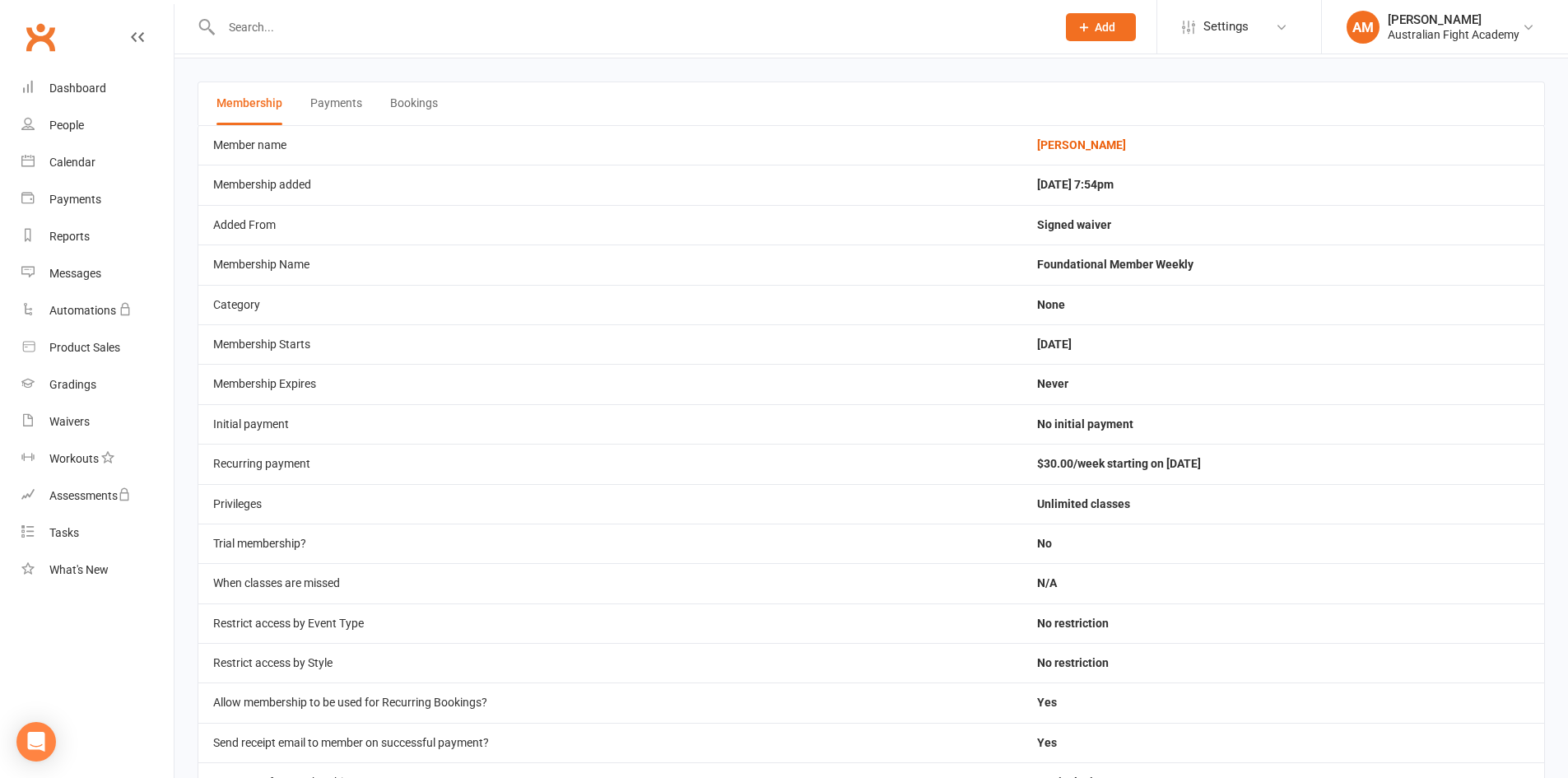
scroll to position [82, 0]
